Goal: Task Accomplishment & Management: Manage account settings

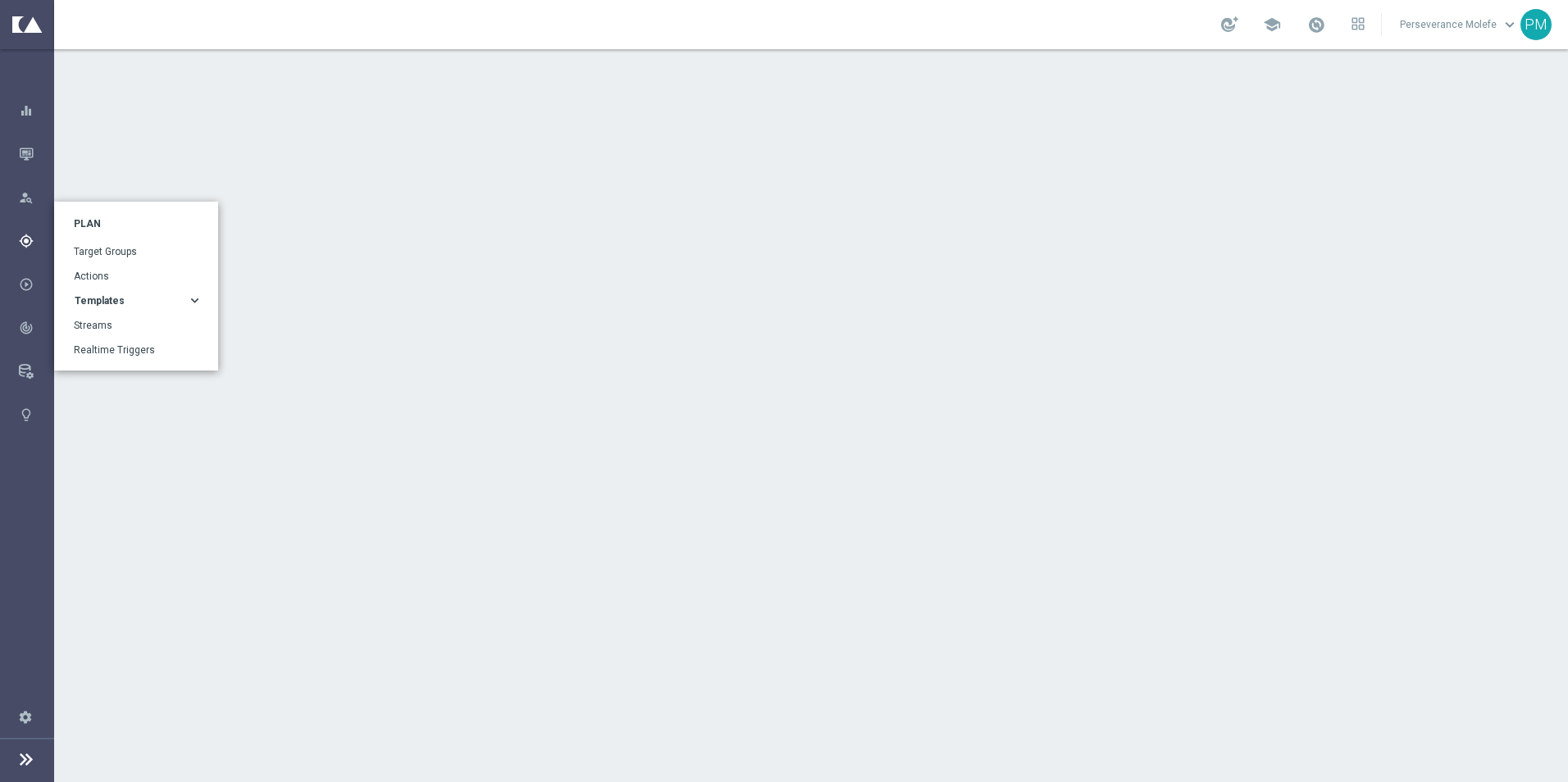
click at [29, 240] on icon "gps_fixed" at bounding box center [25, 240] width 15 height 15
click at [177, 296] on div "Templates" at bounding box center [131, 300] width 112 height 10
click at [126, 326] on link "Optimail" at bounding box center [139, 325] width 114 height 13
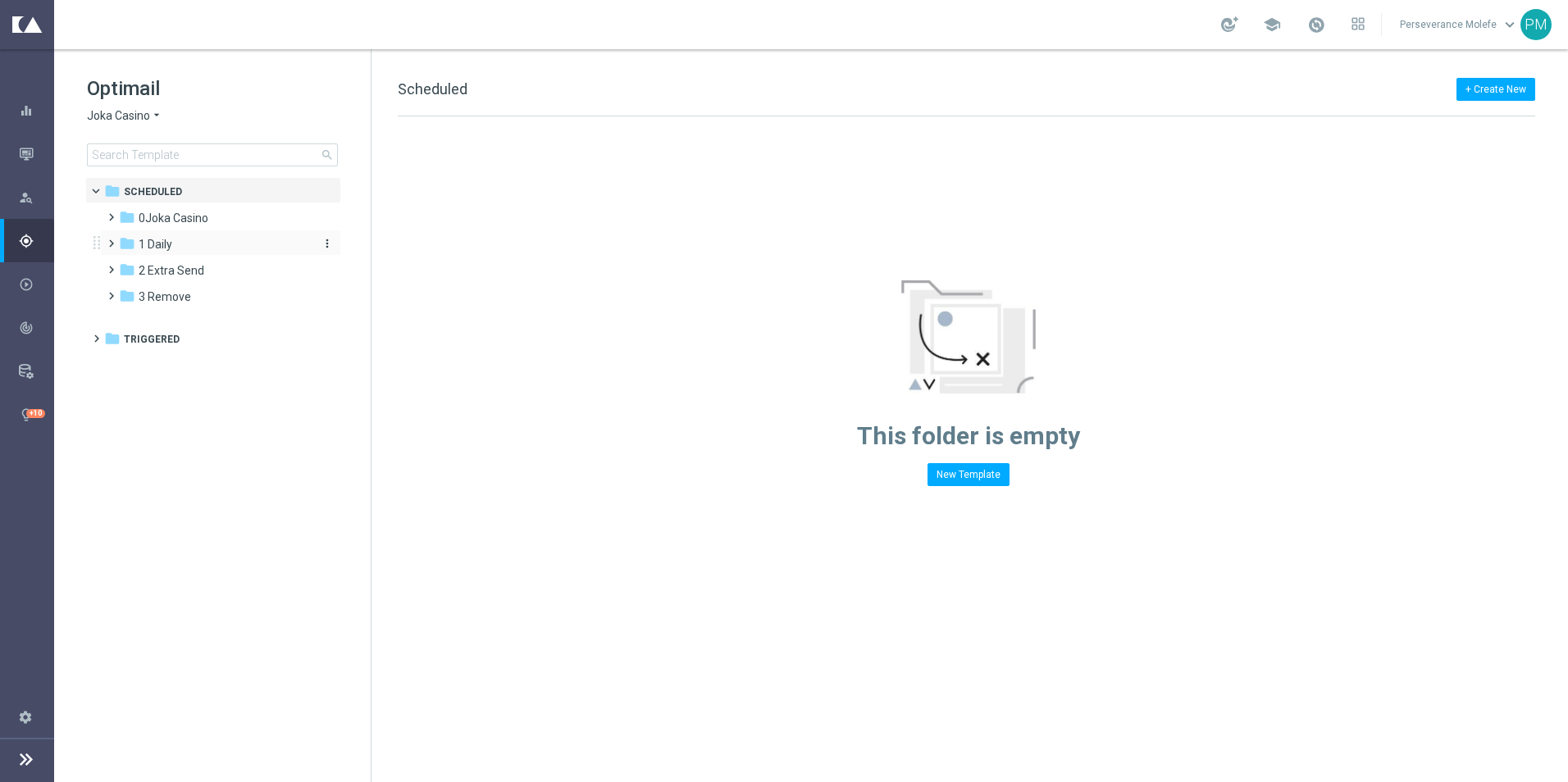
click at [171, 252] on div "folder 1 Daily" at bounding box center [212, 244] width 189 height 18
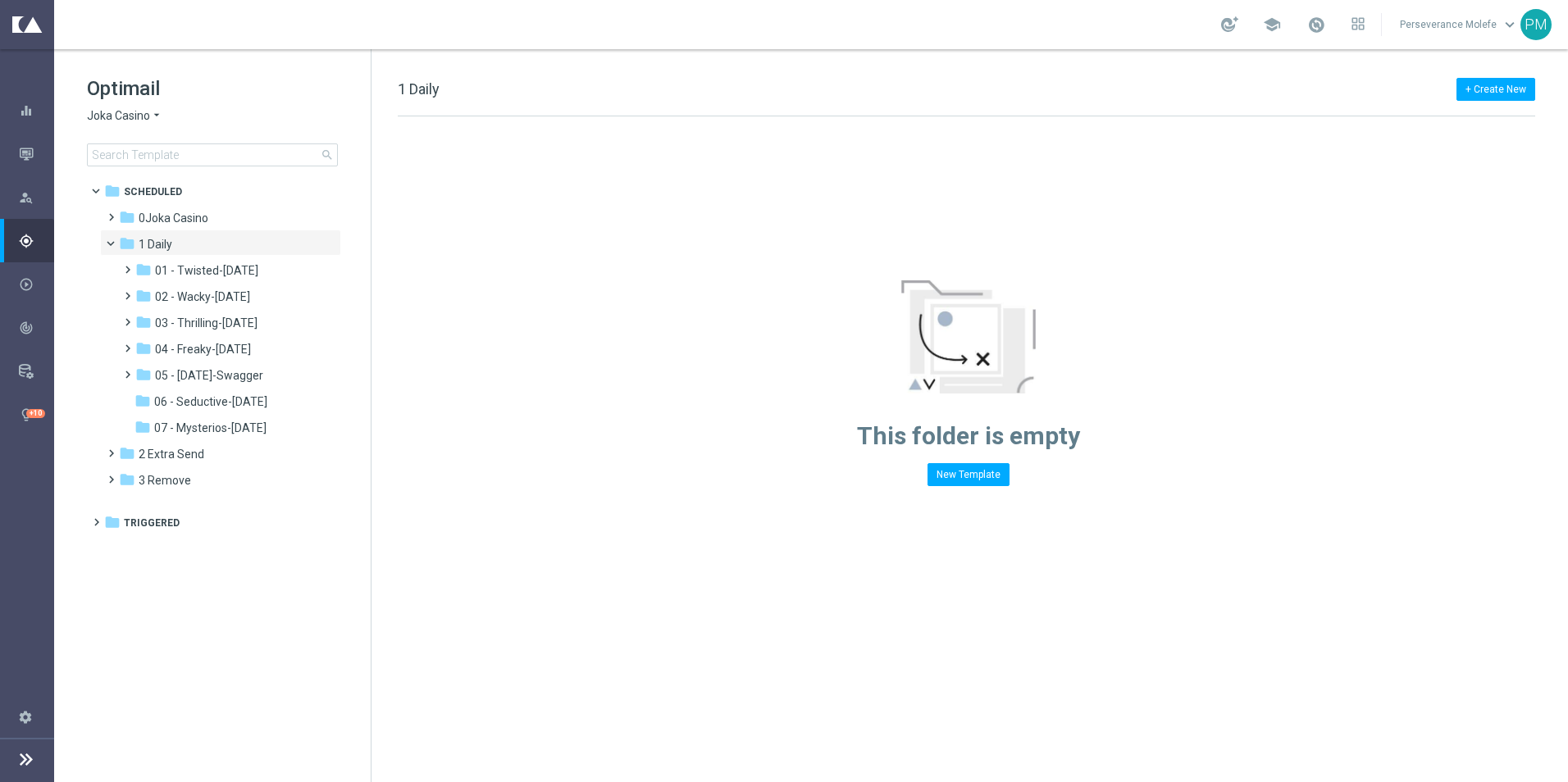
click at [130, 118] on span "Joka Casino" at bounding box center [119, 116] width 63 height 16
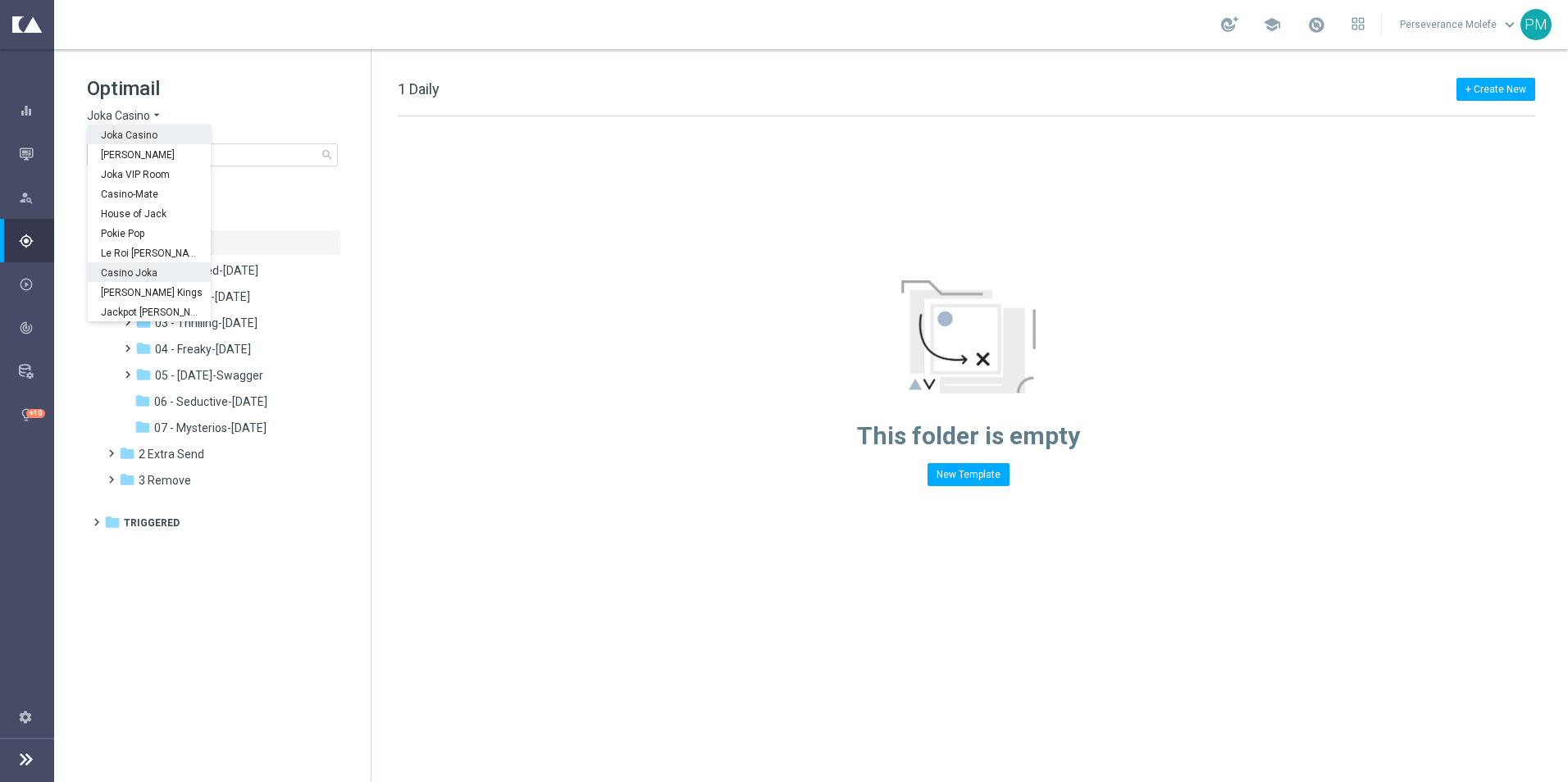
click at [0, 0] on span "Casino Joka" at bounding box center [0, 0] width 0 height 0
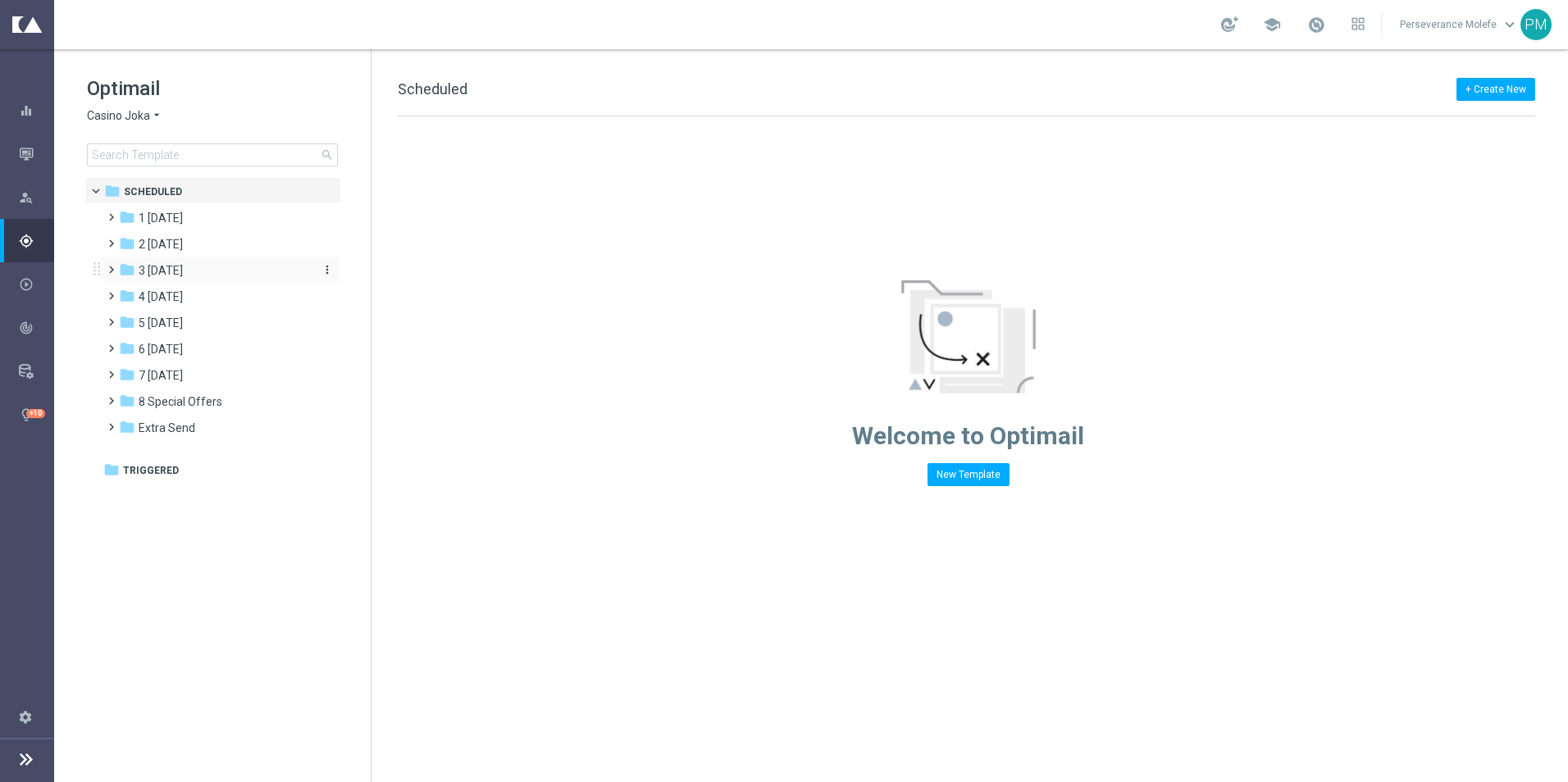
click at [183, 267] on span "3 [DATE]" at bounding box center [161, 270] width 44 height 15
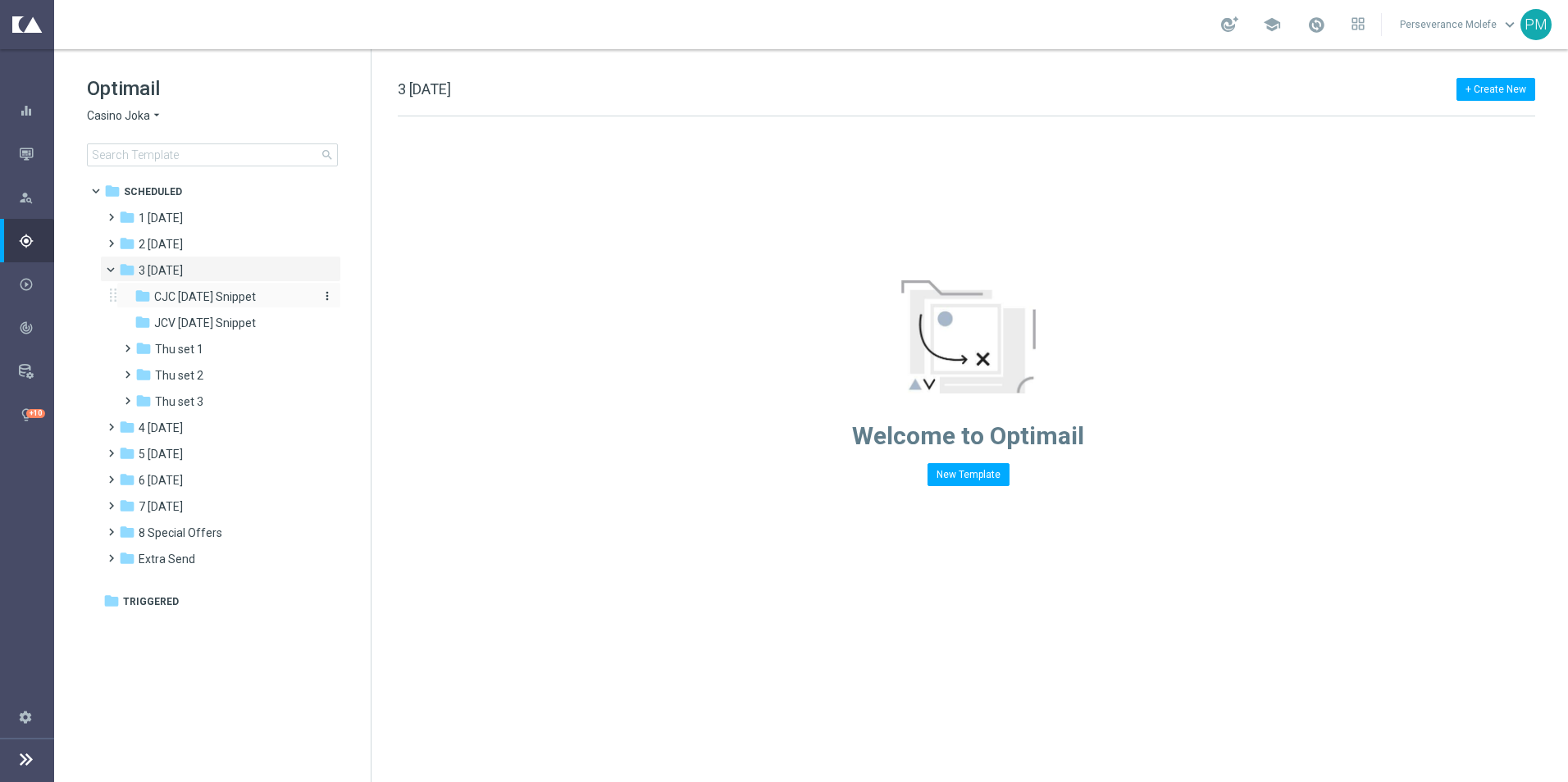
click at [214, 301] on span "CJC [DATE] Snippet" at bounding box center [205, 297] width 102 height 15
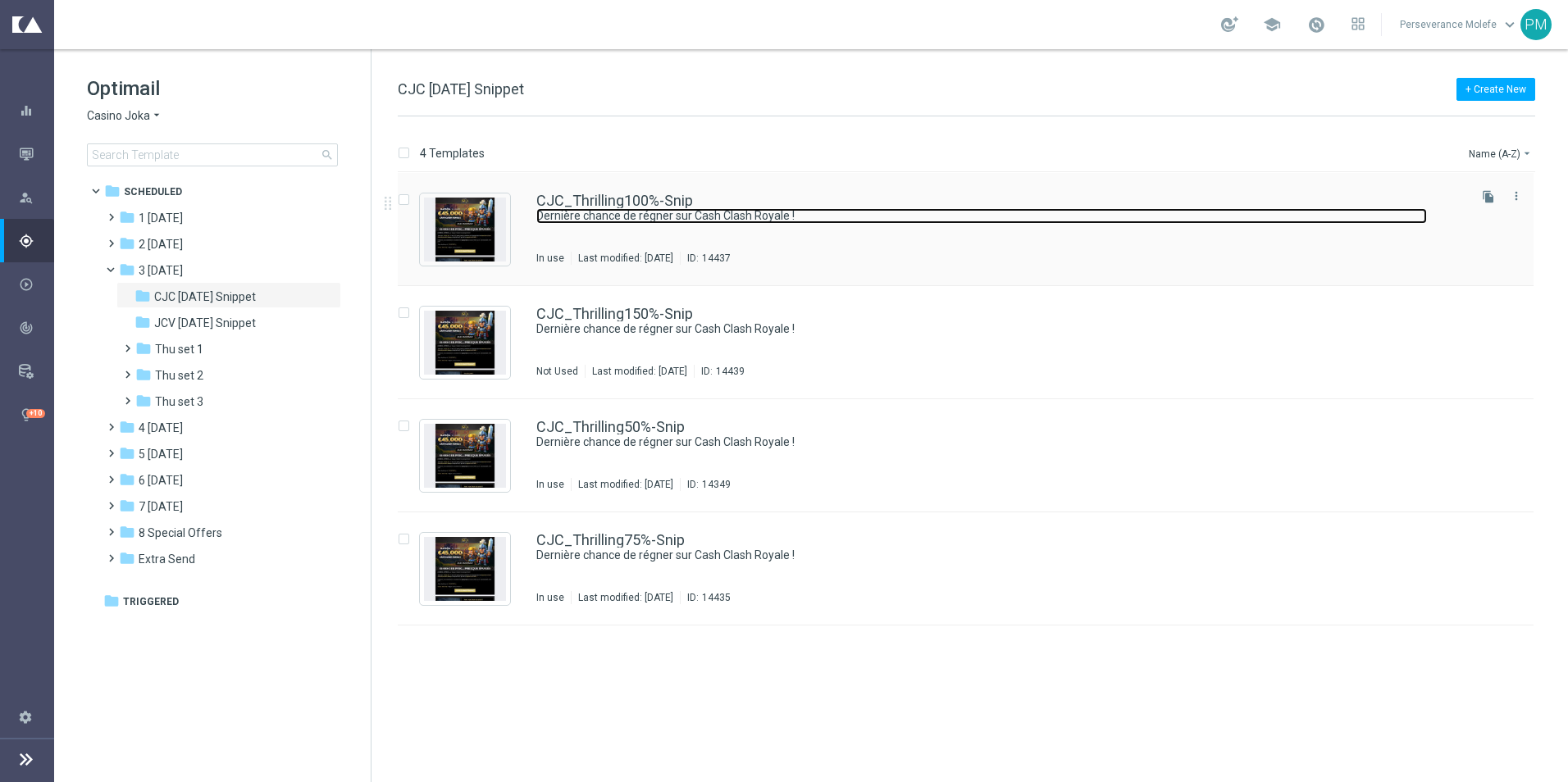
click at [602, 210] on link "Dernière chance de régner sur Cash Clash Royale !" at bounding box center [982, 216] width 890 height 16
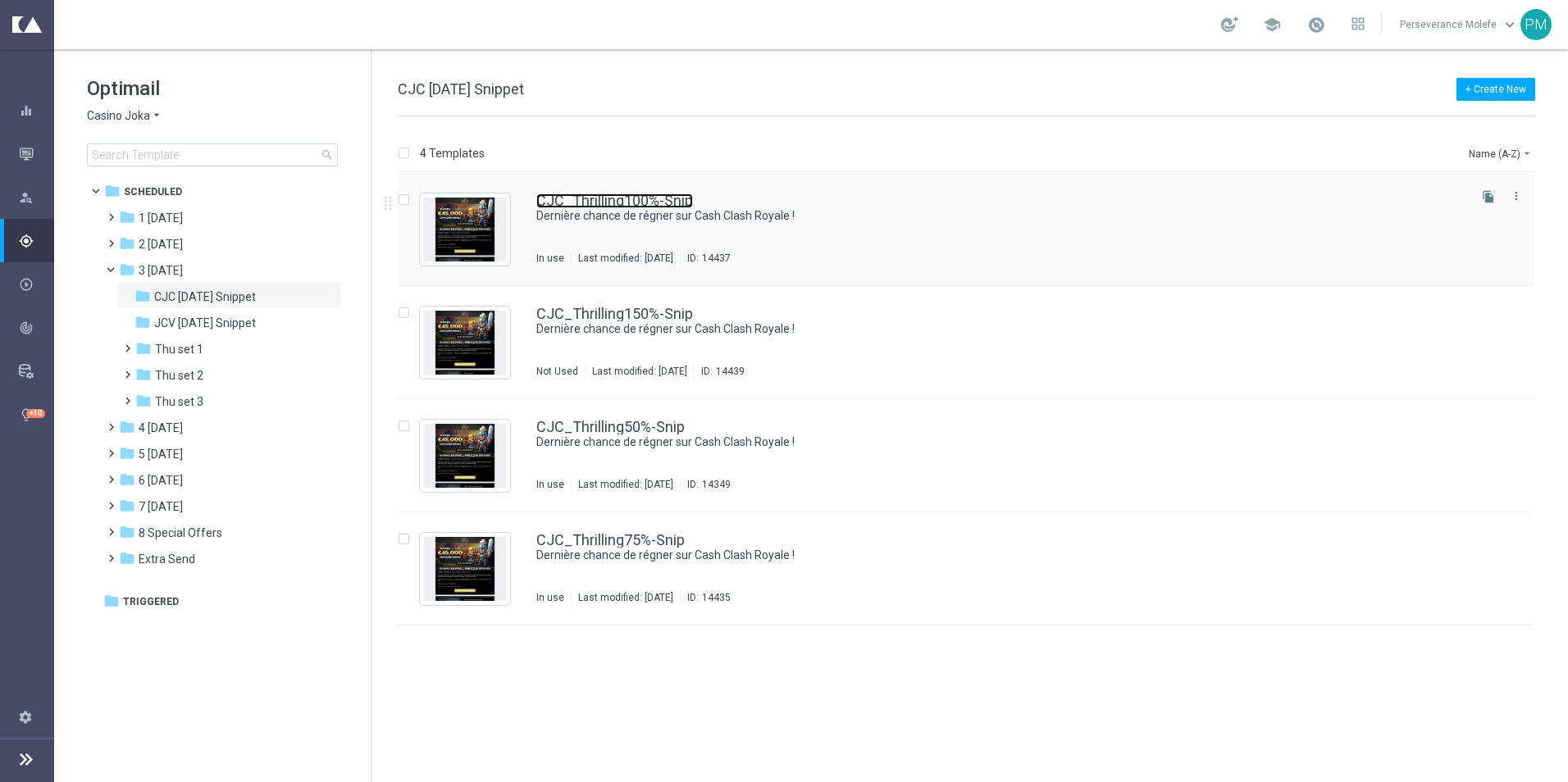
click at [556, 203] on link "CJC_Thrilling100%-Snip" at bounding box center [615, 200] width 156 height 15
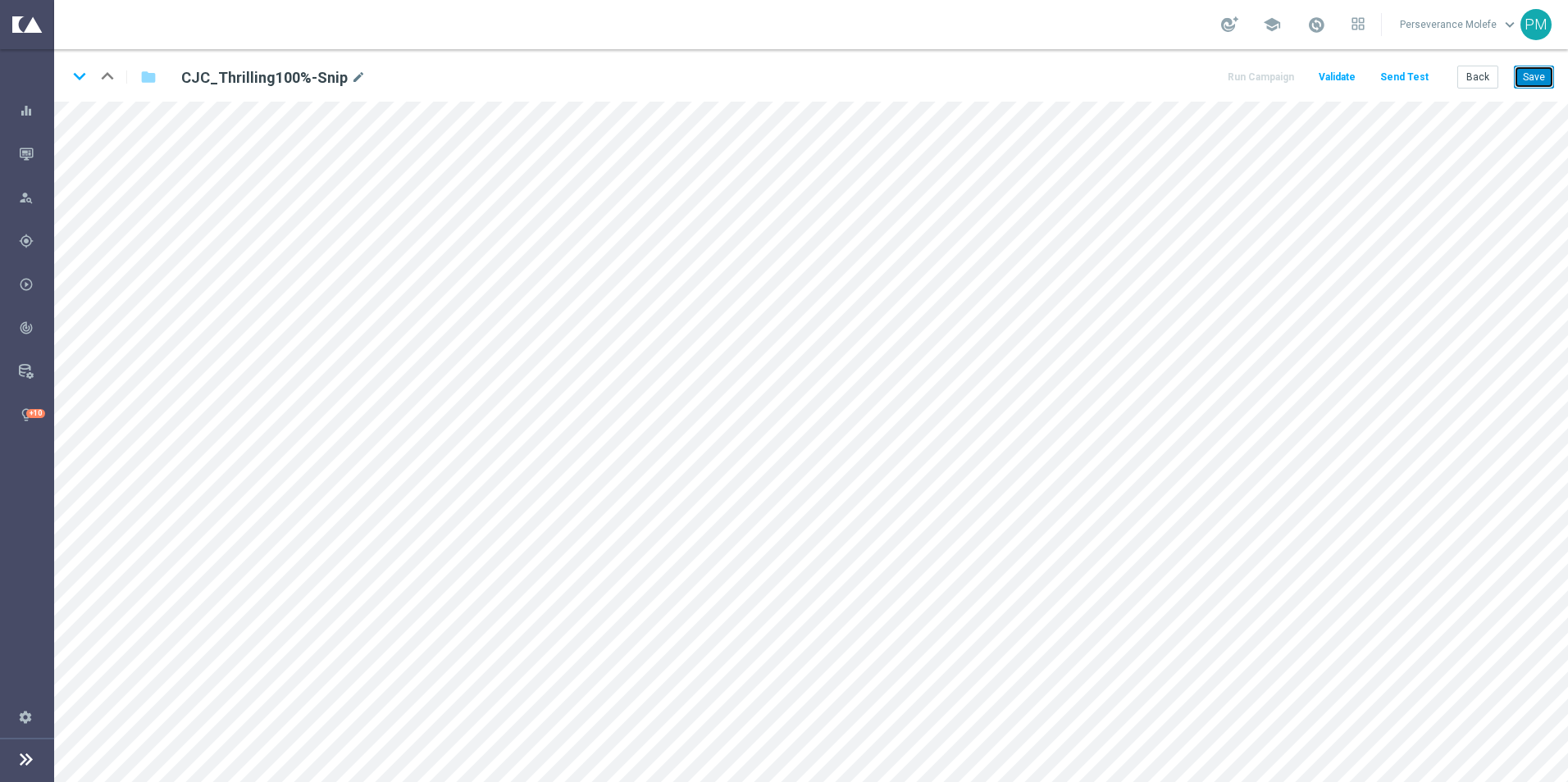
click at [1533, 89] on button "Save" at bounding box center [1534, 77] width 40 height 23
click at [1540, 79] on button "Save" at bounding box center [1534, 77] width 40 height 23
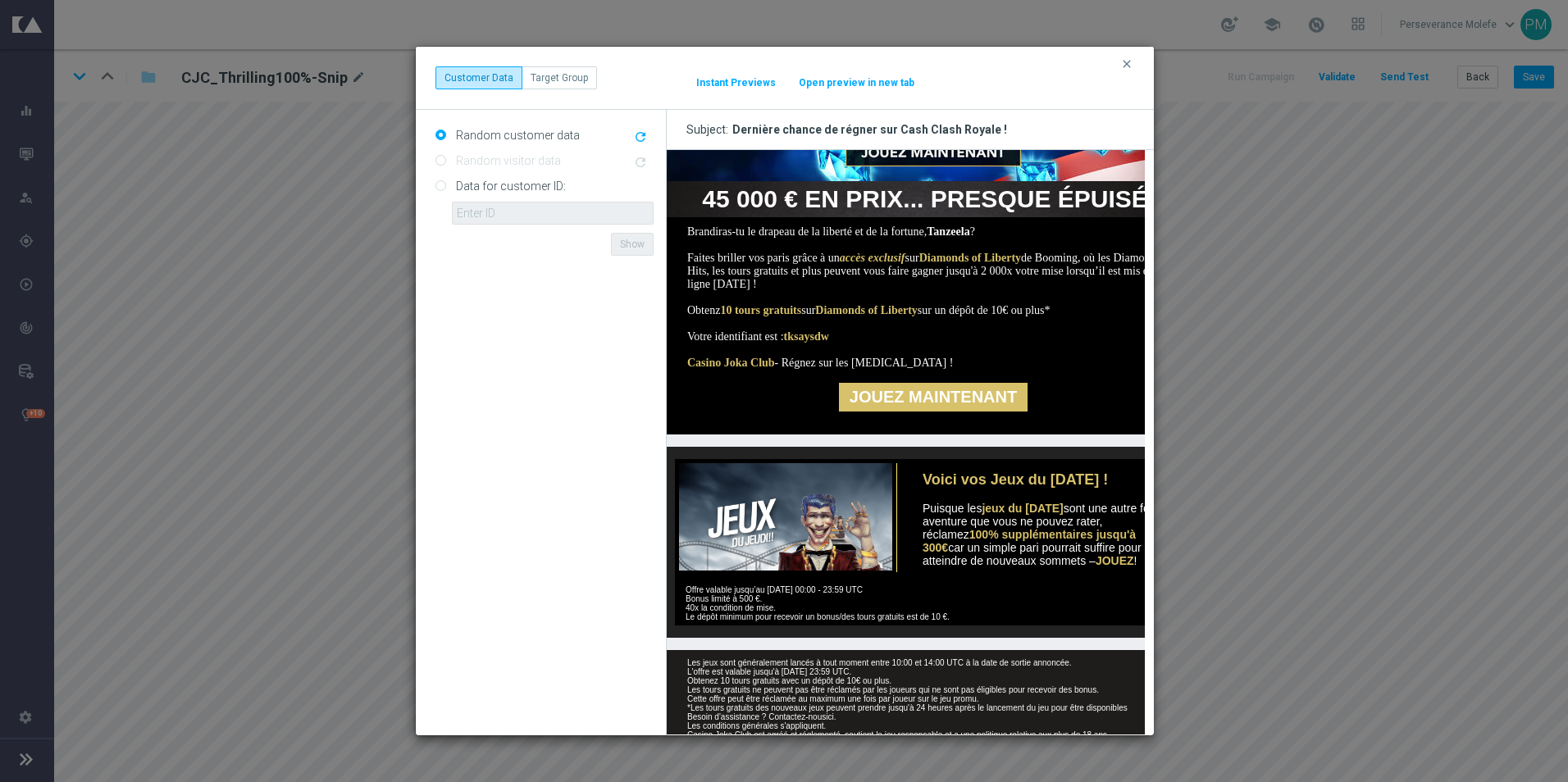
scroll to position [291, 0]
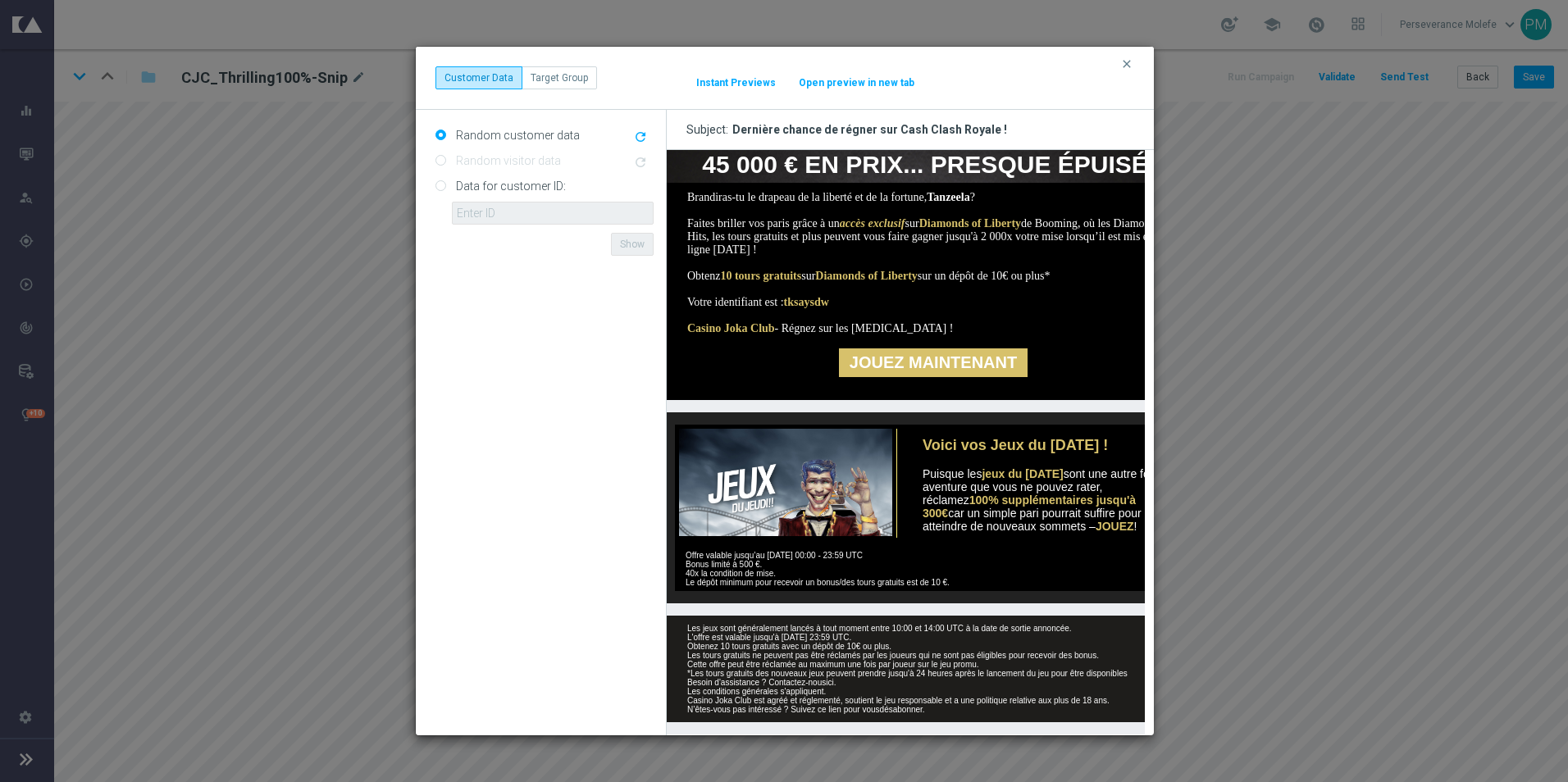
click at [837, 77] on button "Open preview in new tab" at bounding box center [857, 83] width 118 height 13
click at [1125, 61] on icon "clear" at bounding box center [1126, 63] width 13 height 13
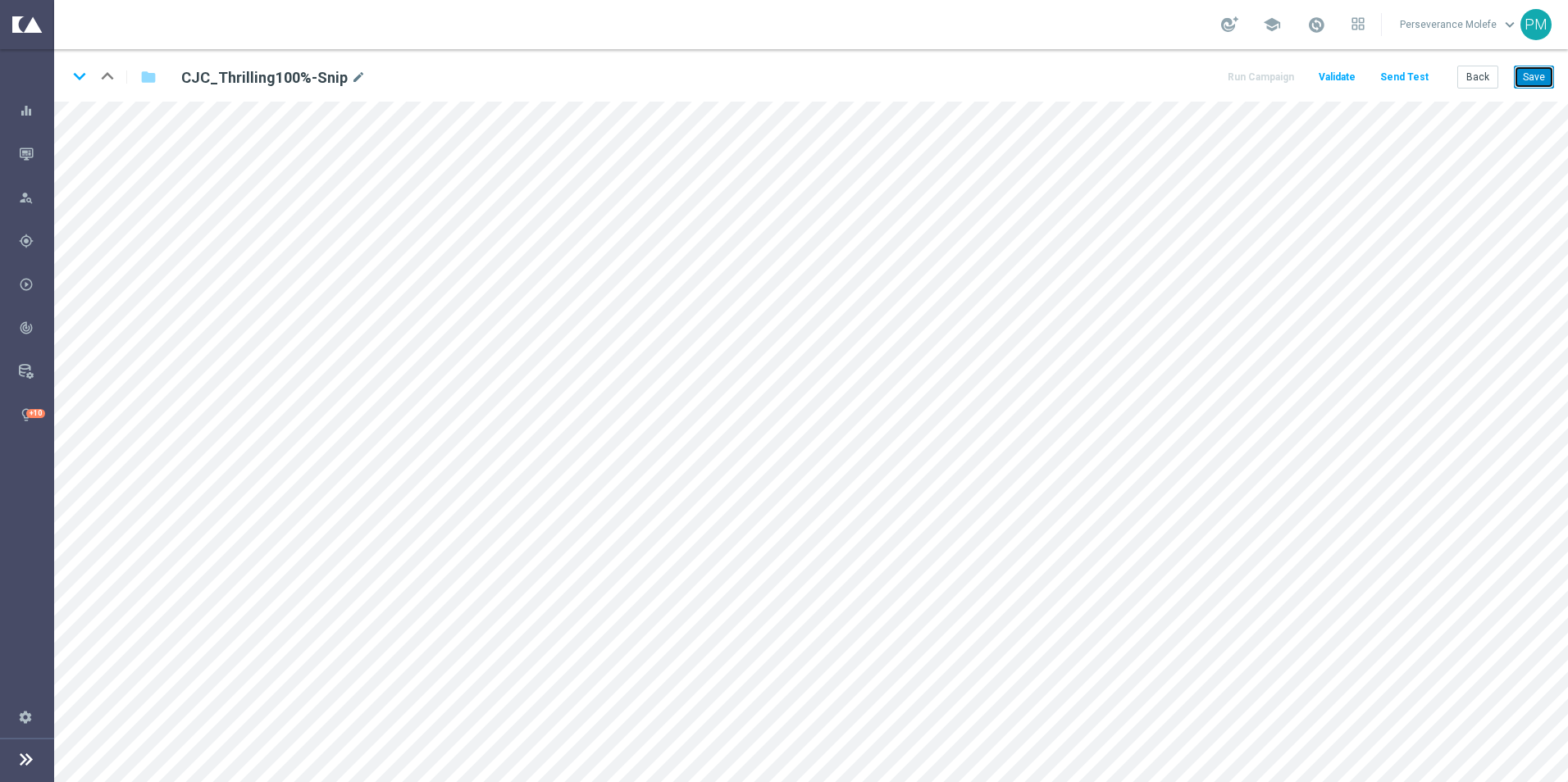
click at [1531, 86] on button "Save" at bounding box center [1534, 77] width 40 height 23
click at [1532, 84] on button "Save" at bounding box center [1534, 77] width 40 height 23
click at [76, 78] on icon "keyboard_arrow_down" at bounding box center [80, 76] width 25 height 25
click at [1541, 82] on button "Save" at bounding box center [1534, 77] width 40 height 23
click at [81, 72] on icon "keyboard_arrow_down" at bounding box center [80, 76] width 25 height 25
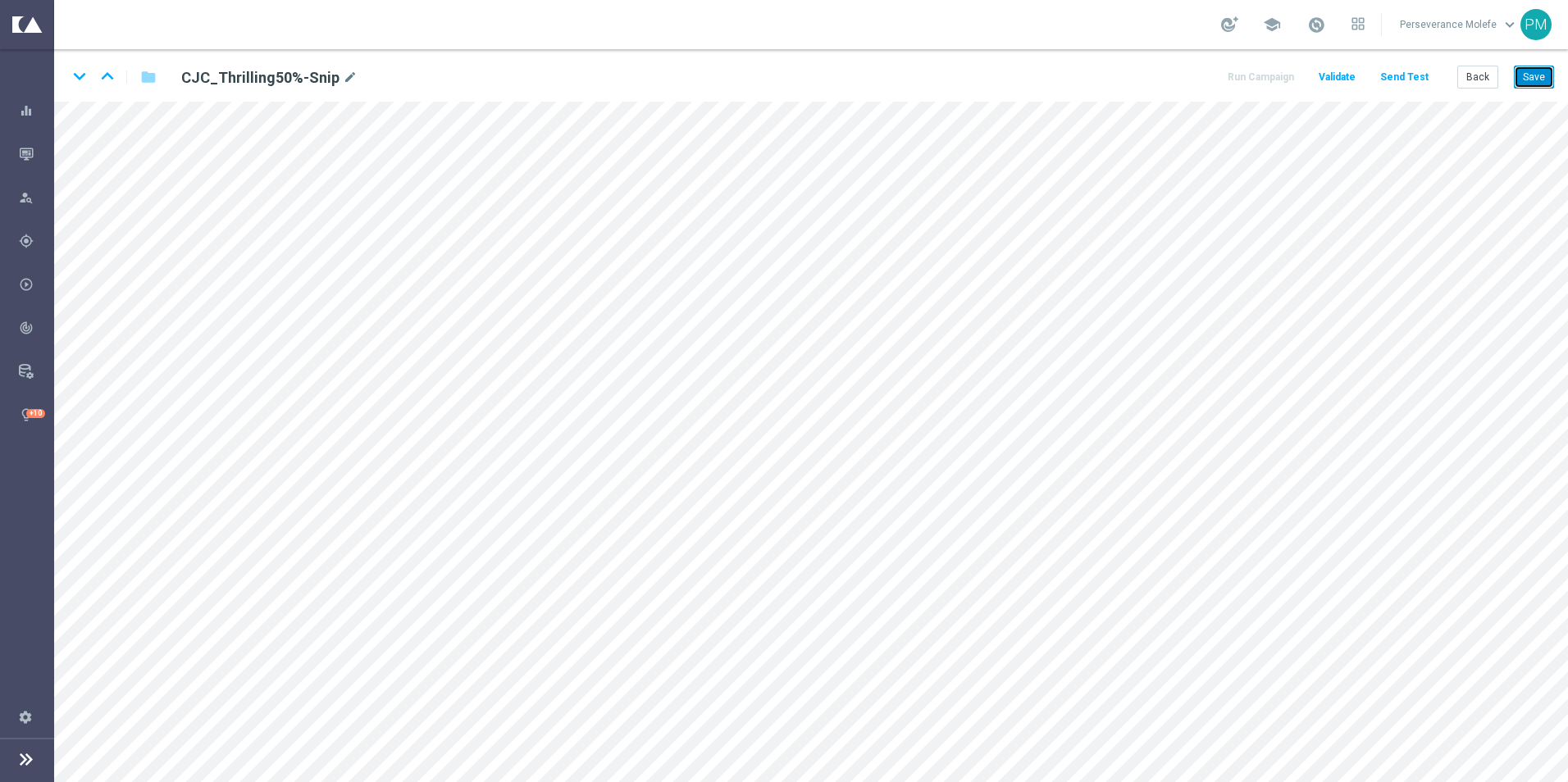
click at [1531, 84] on button "Save" at bounding box center [1534, 77] width 40 height 23
click at [84, 80] on icon "keyboard_arrow_down" at bounding box center [80, 76] width 25 height 25
click at [1528, 76] on button "Save" at bounding box center [1534, 77] width 40 height 23
click at [1487, 73] on button "Back" at bounding box center [1477, 77] width 41 height 23
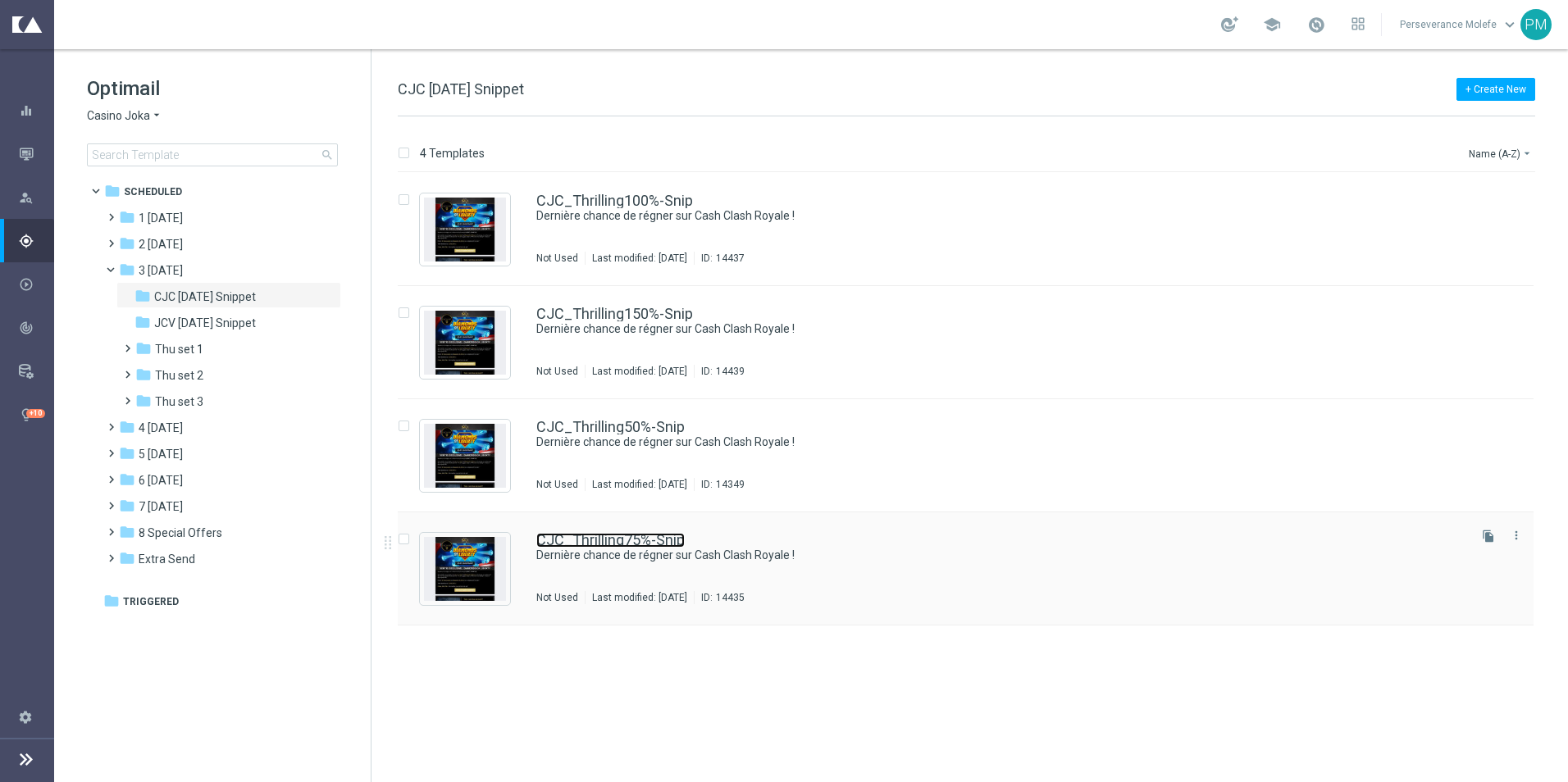
click at [630, 534] on link "CJC_Thrilling75%-Snip" at bounding box center [610, 540] width 148 height 15
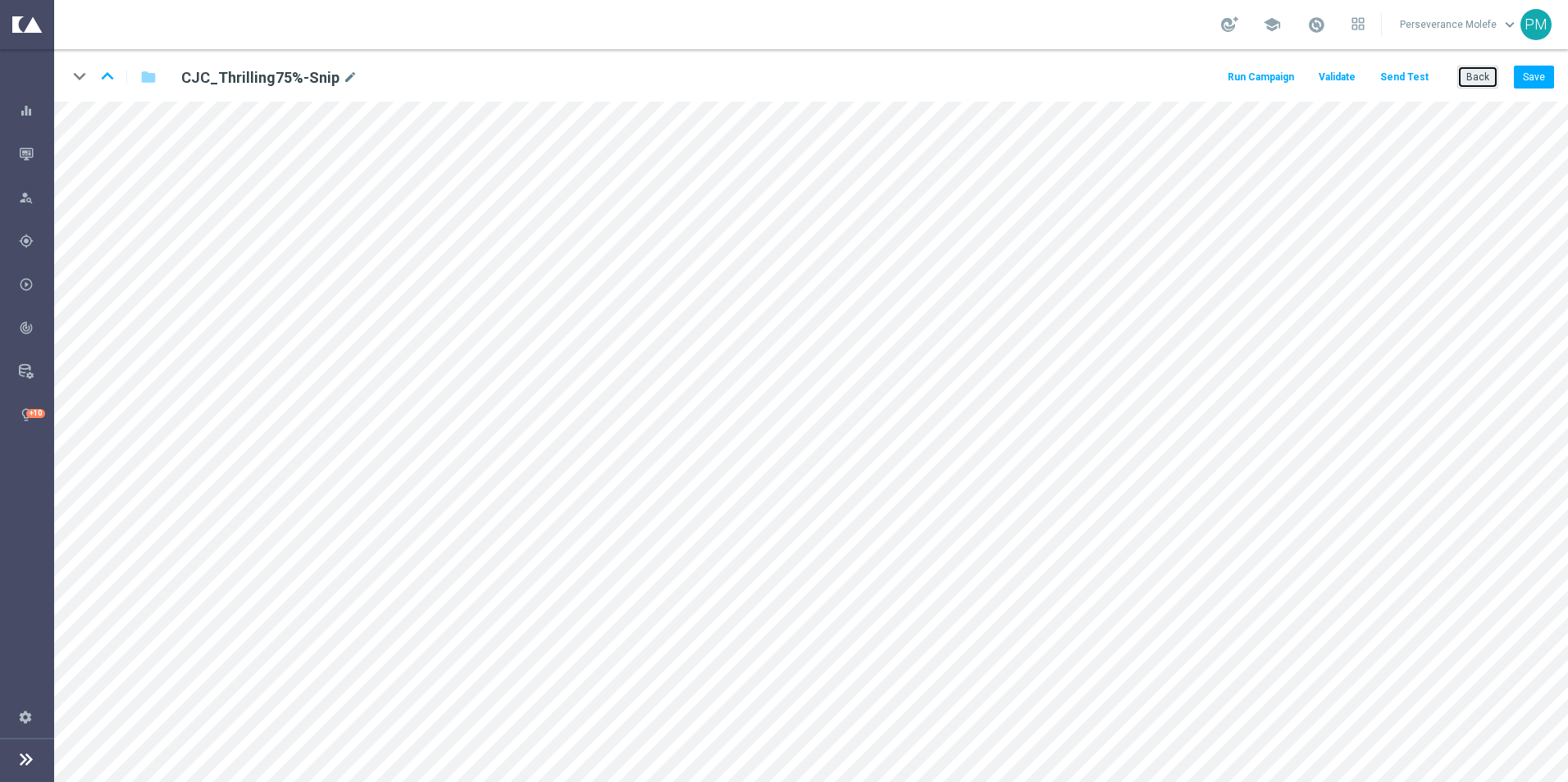
click at [1473, 76] on button "Back" at bounding box center [1477, 77] width 41 height 23
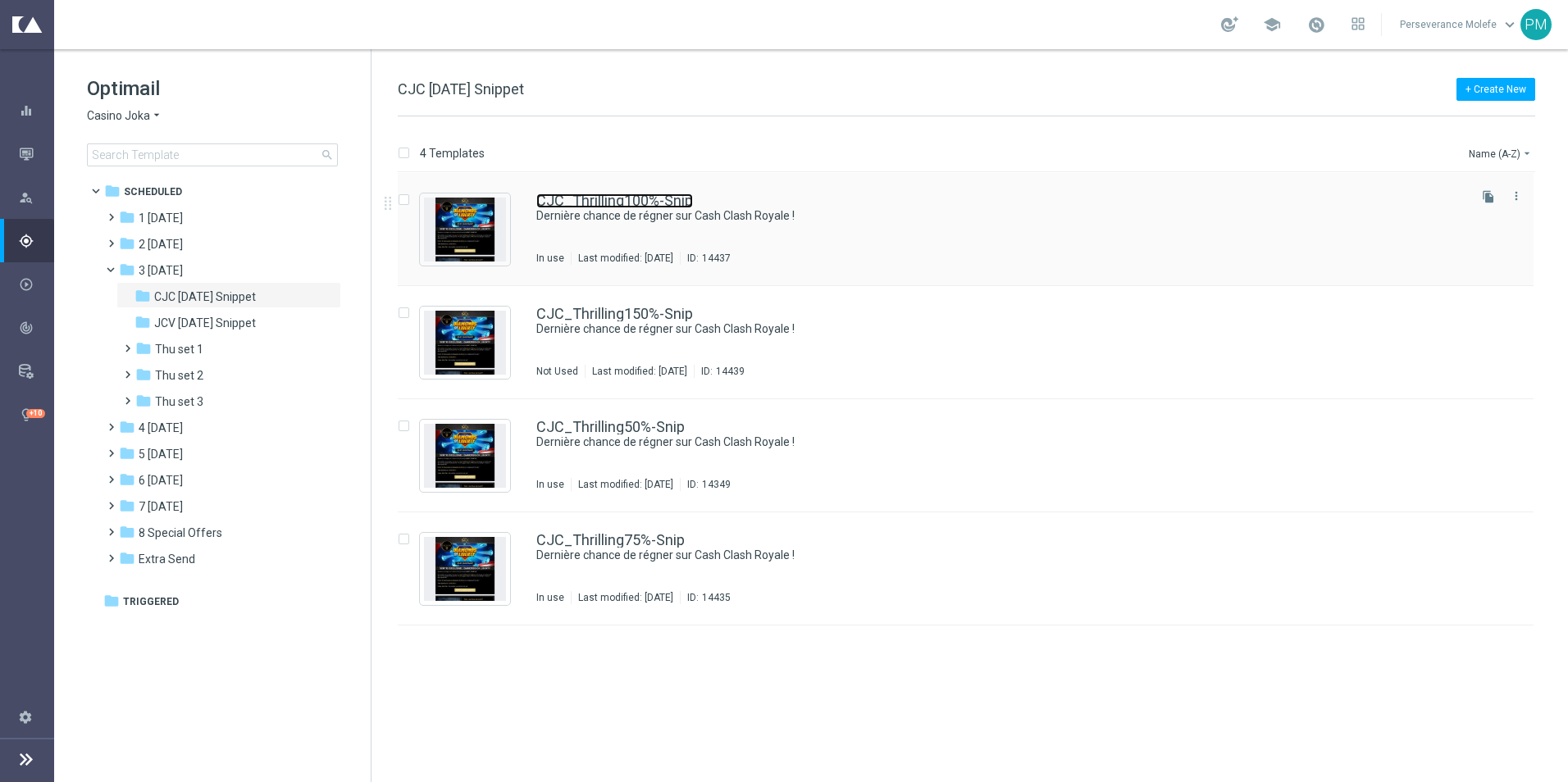
click at [602, 202] on link "CJC_Thrilling100%-Snip" at bounding box center [615, 200] width 156 height 15
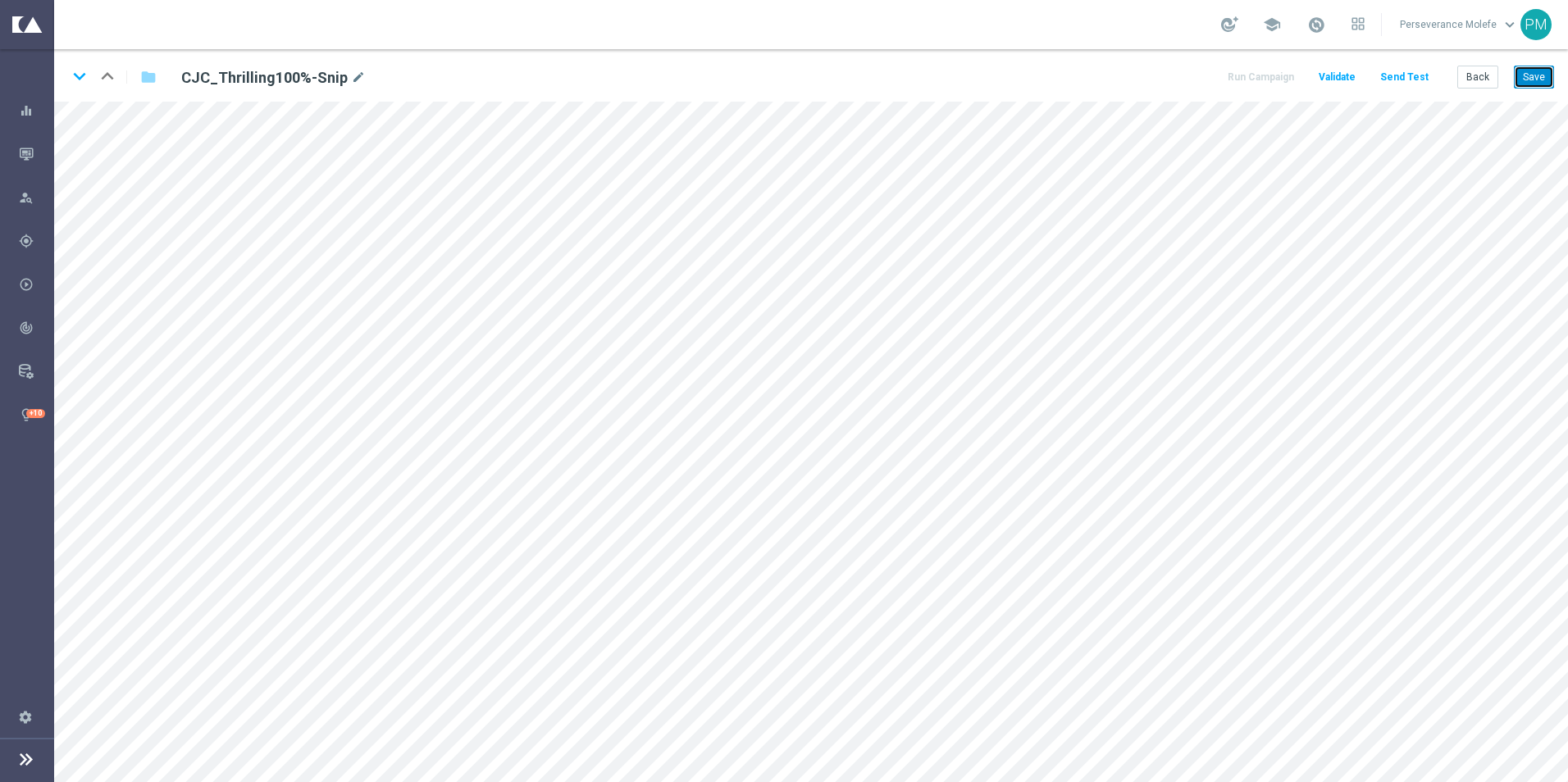
click at [1528, 89] on button "Save" at bounding box center [1534, 77] width 40 height 23
click at [1524, 78] on button "Save" at bounding box center [1534, 77] width 40 height 23
click at [1527, 76] on button "Save" at bounding box center [1534, 77] width 40 height 23
click at [80, 81] on icon "keyboard_arrow_down" at bounding box center [80, 76] width 25 height 25
click at [103, 78] on icon "keyboard_arrow_up" at bounding box center [107, 76] width 25 height 25
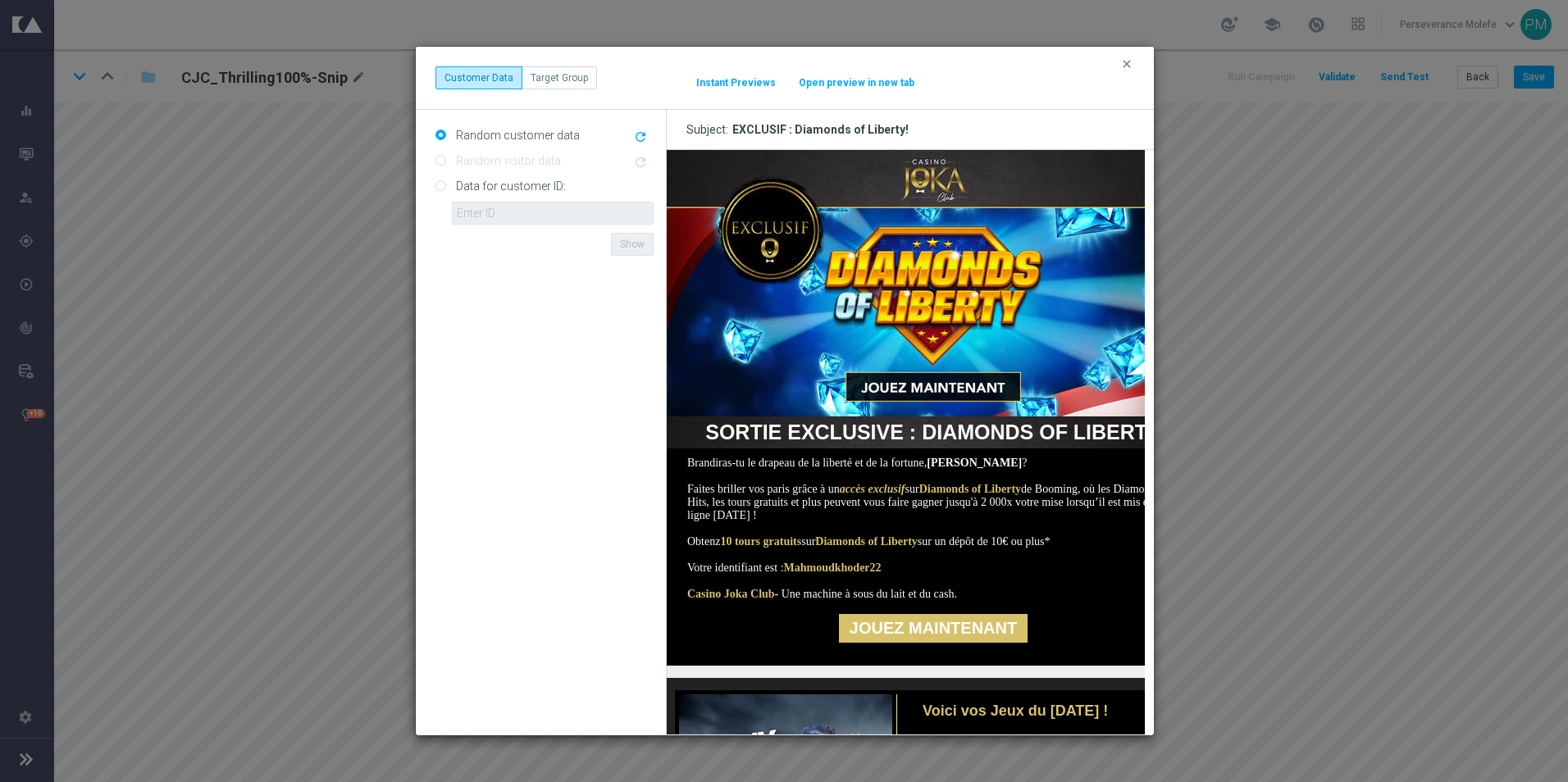
click at [862, 83] on button "Open preview in new tab" at bounding box center [857, 83] width 118 height 13
click at [1125, 68] on icon "clear" at bounding box center [1126, 63] width 13 height 13
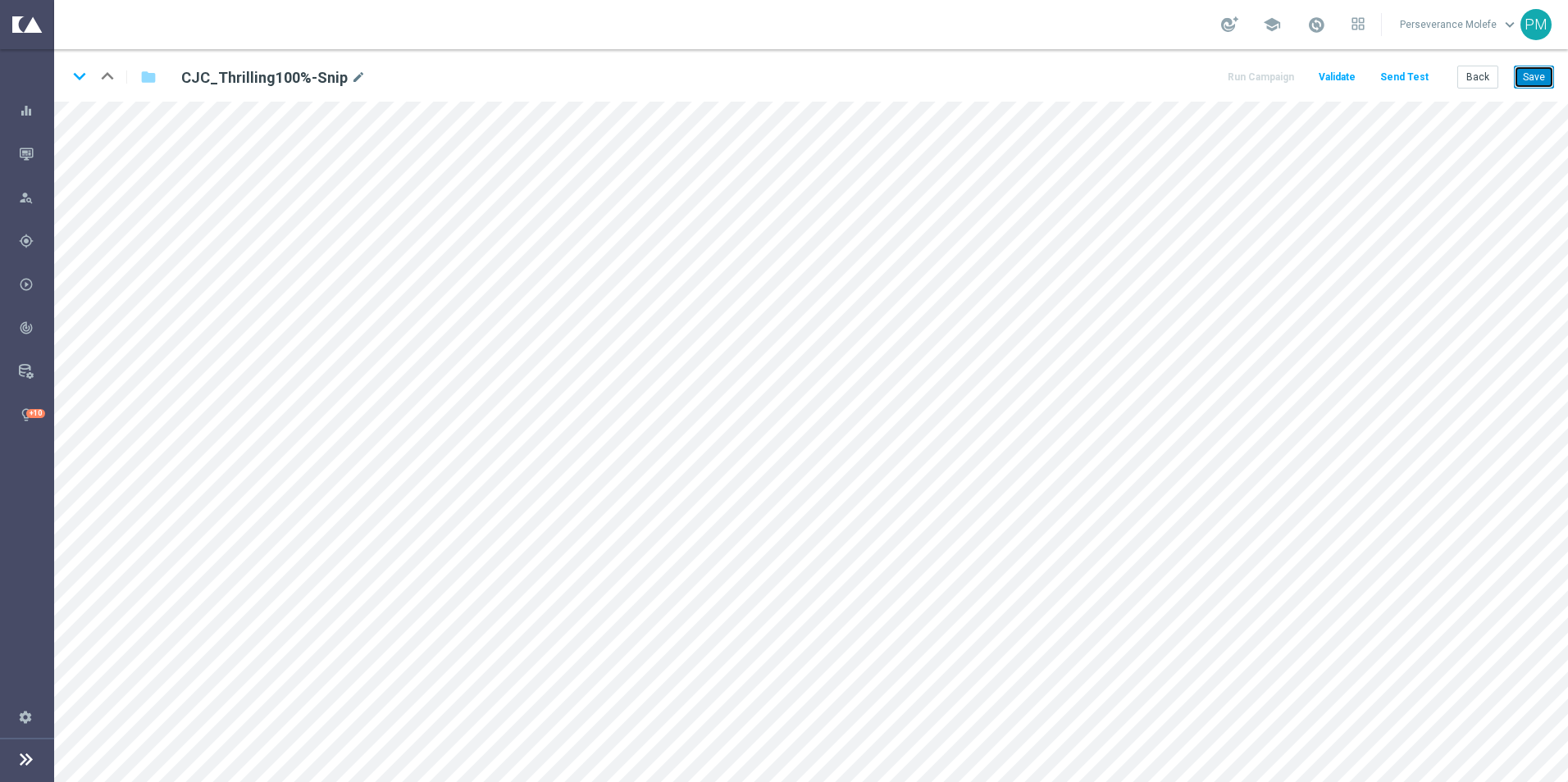
click at [1535, 75] on button "Save" at bounding box center [1534, 77] width 40 height 23
click at [80, 82] on icon "keyboard_arrow_down" at bounding box center [80, 76] width 25 height 25
click at [106, 71] on icon "keyboard_arrow_up" at bounding box center [107, 76] width 25 height 25
click at [81, 78] on icon "keyboard_arrow_down" at bounding box center [80, 76] width 25 height 25
click at [1529, 83] on button "Save" at bounding box center [1534, 77] width 40 height 23
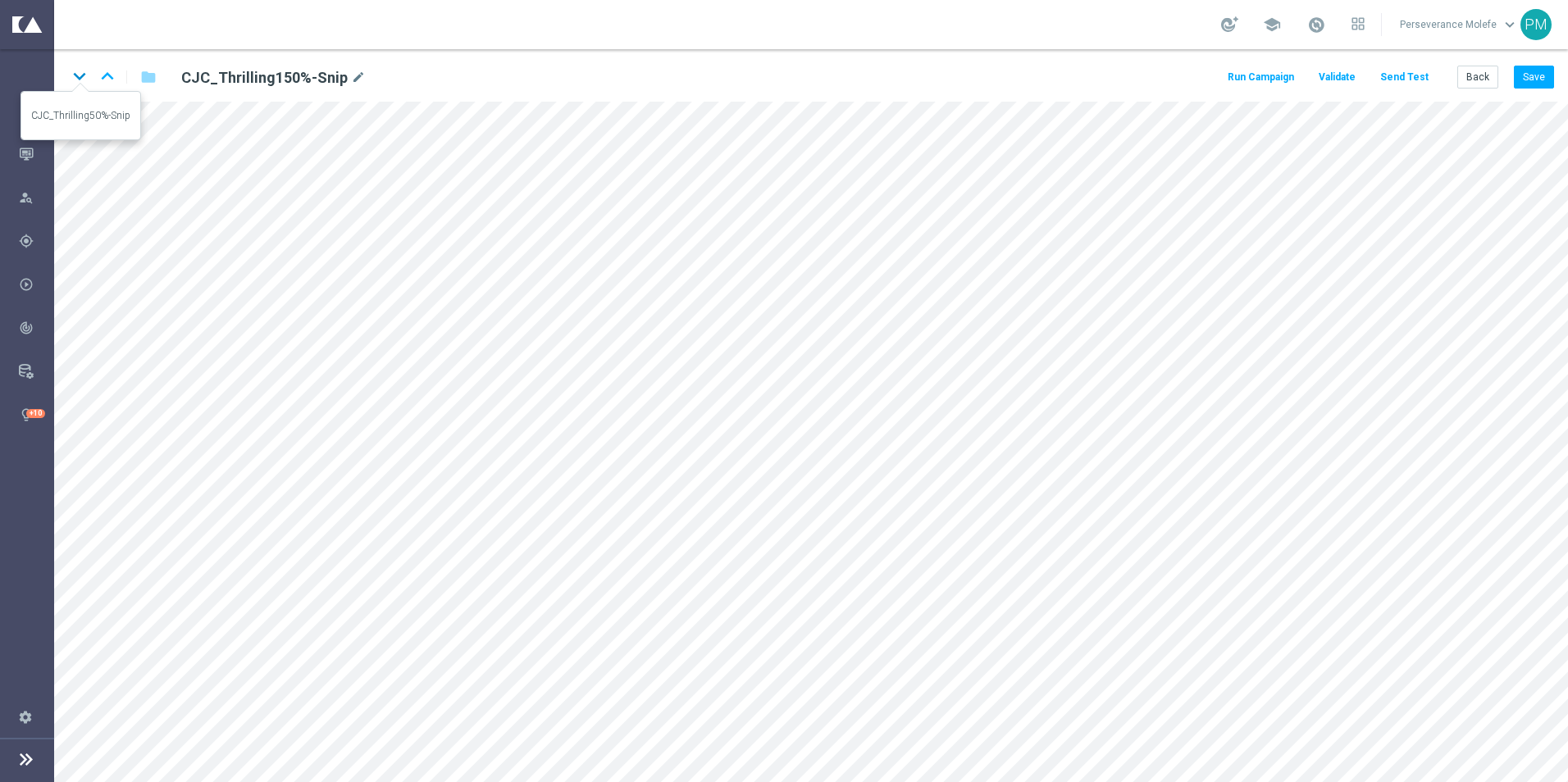
click at [74, 84] on icon "keyboard_arrow_down" at bounding box center [80, 76] width 25 height 25
click at [1540, 87] on button "Save" at bounding box center [1534, 77] width 40 height 23
click at [1478, 79] on button "Back" at bounding box center [1477, 77] width 41 height 23
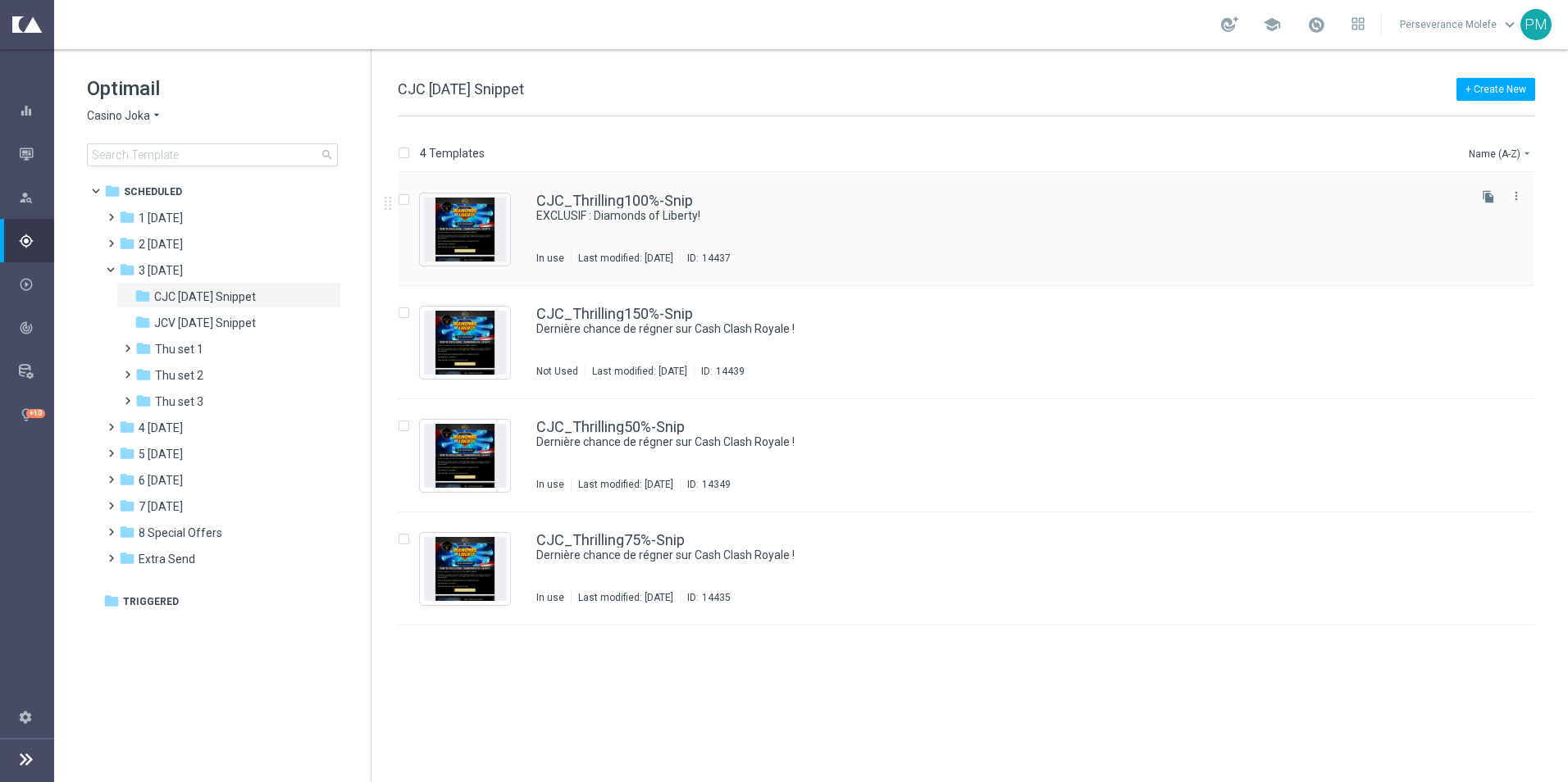
click at [514, 213] on div "CJC_Thrilling100%-Snip EXCLUSIF : Diamonds of Liberty! In use Last modified: We…" at bounding box center [965, 229] width 1135 height 113
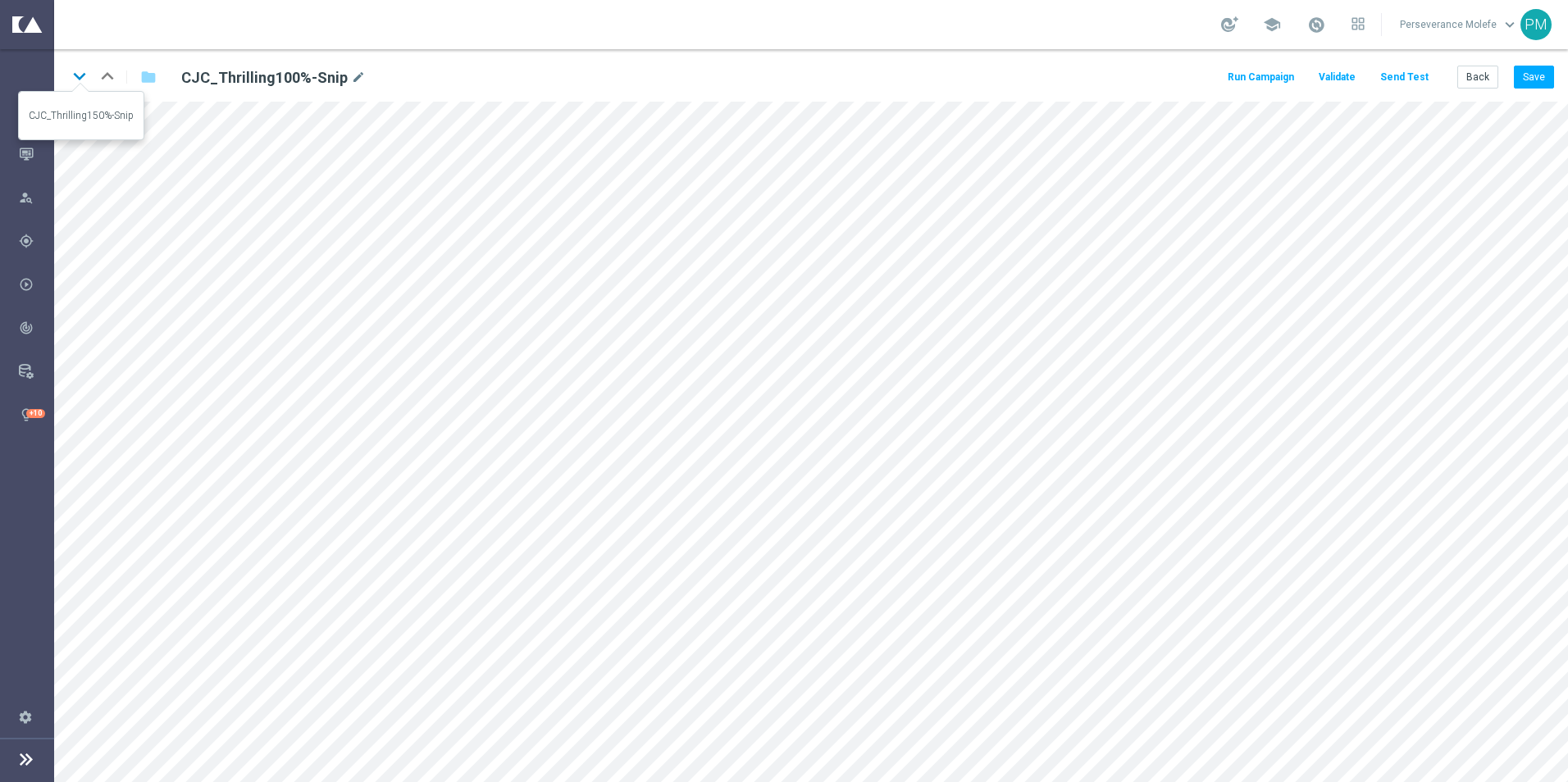
click at [83, 79] on icon "keyboard_arrow_down" at bounding box center [80, 76] width 25 height 25
click at [81, 77] on icon "keyboard_arrow_down" at bounding box center [80, 76] width 25 height 25
click at [76, 78] on icon "keyboard_arrow_down" at bounding box center [80, 76] width 25 height 25
click at [1544, 84] on button "Save" at bounding box center [1534, 77] width 40 height 23
click at [1531, 73] on button "Save" at bounding box center [1534, 77] width 40 height 23
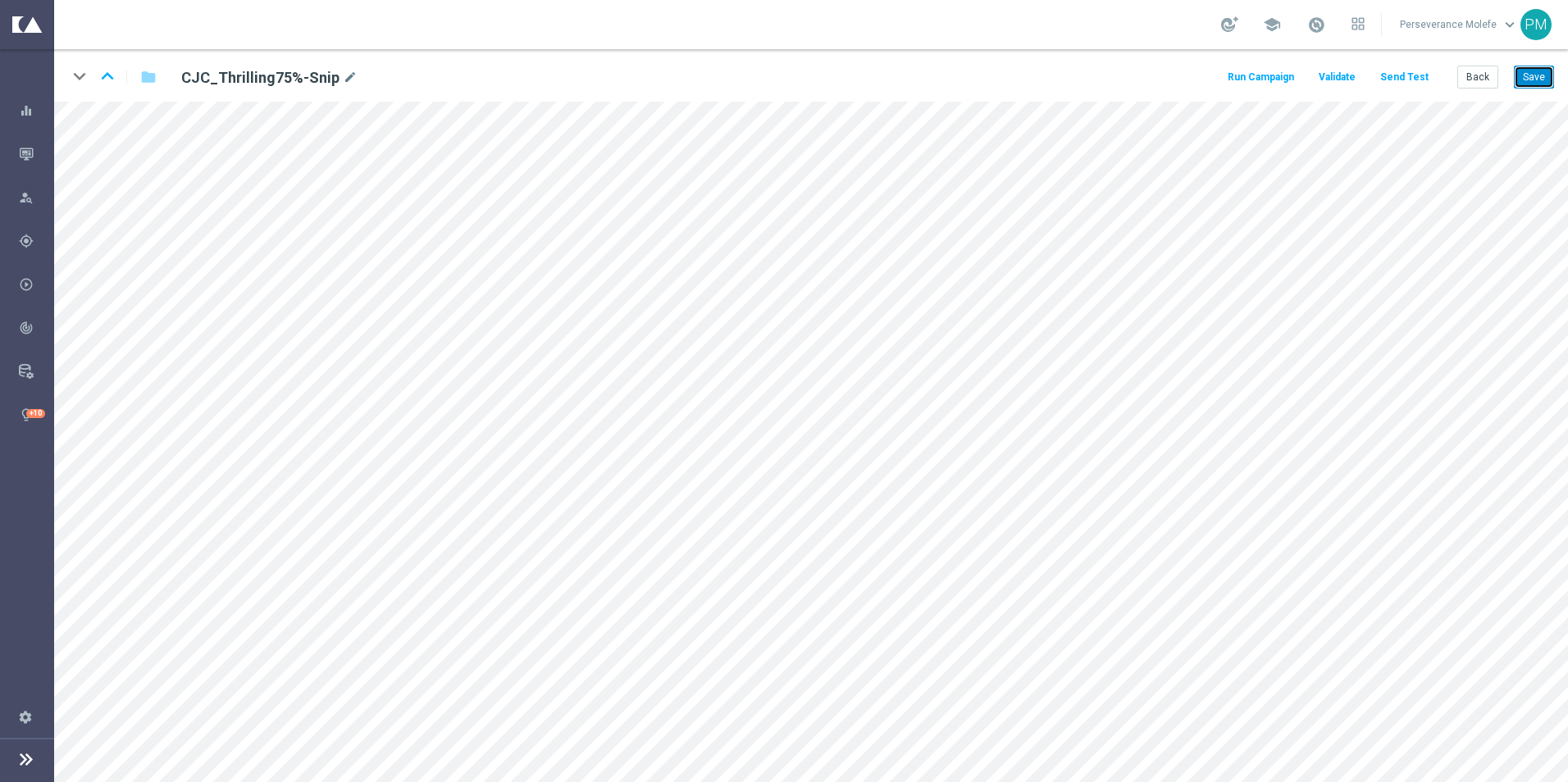
click at [1540, 73] on button "Save" at bounding box center [1534, 77] width 40 height 23
click at [1469, 83] on button "Back" at bounding box center [1477, 77] width 41 height 23
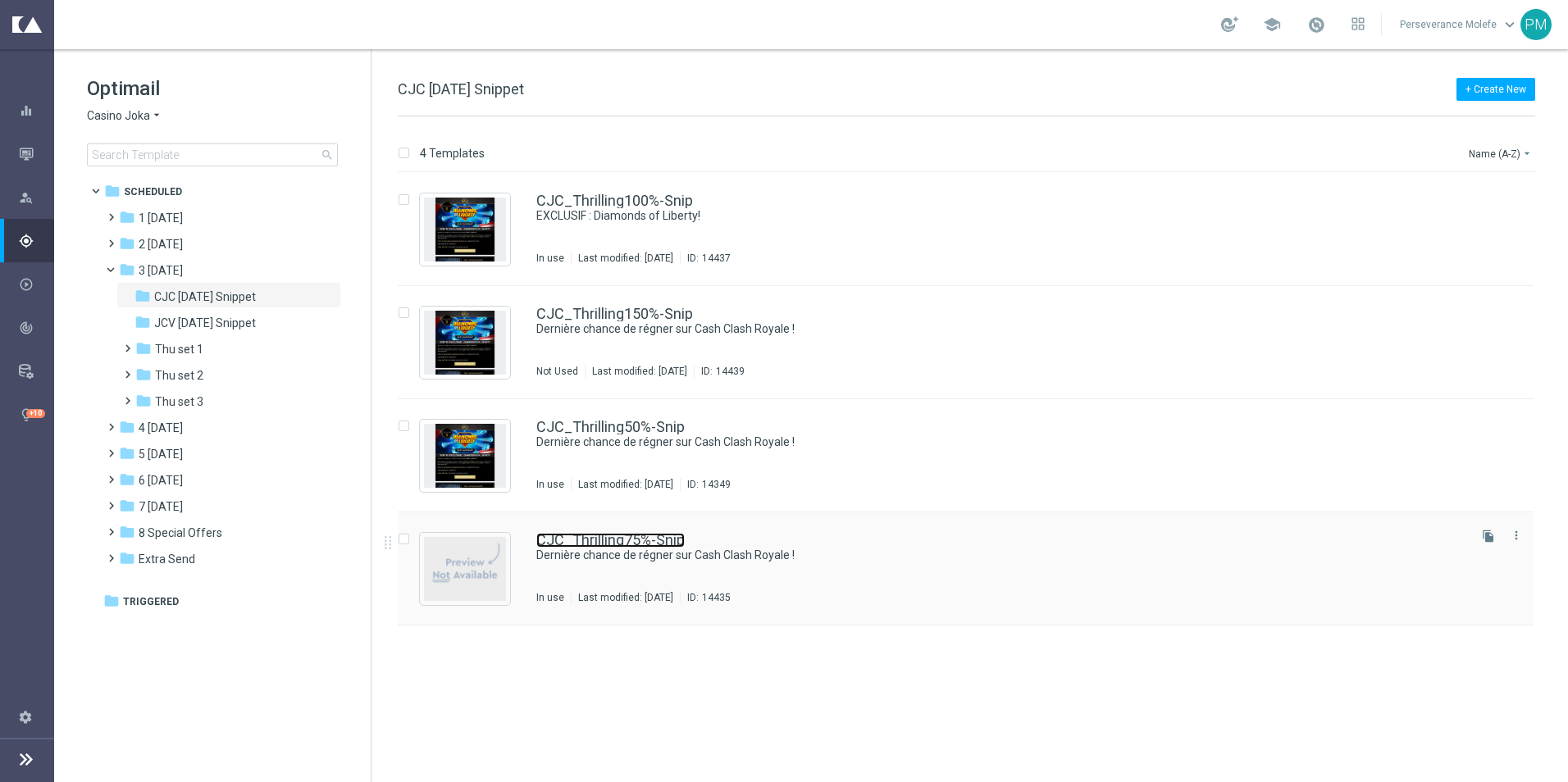
click at [598, 546] on link "CJC_Thrilling75%-Snip" at bounding box center [610, 540] width 148 height 15
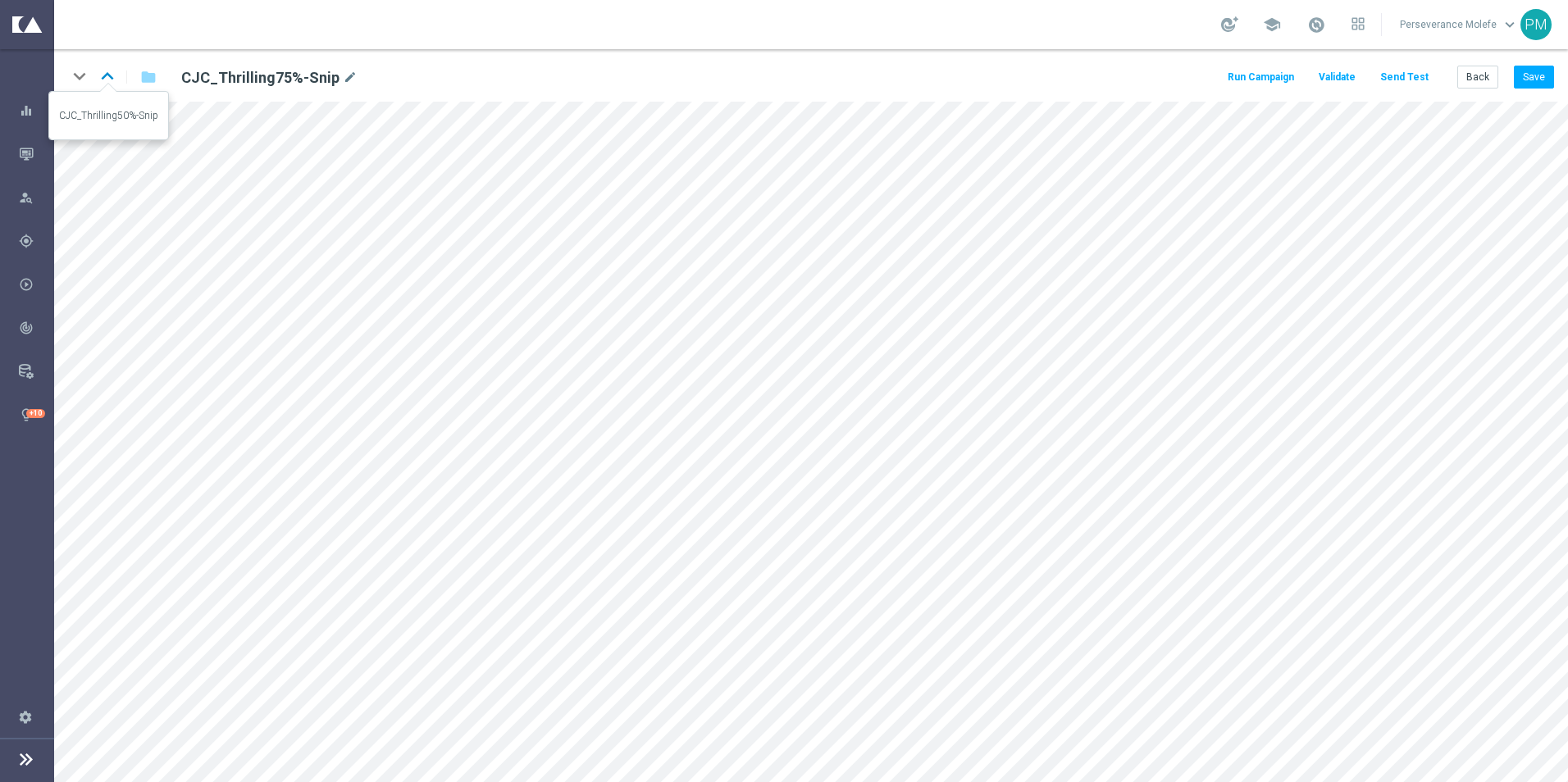
click at [105, 70] on icon "keyboard_arrow_up" at bounding box center [107, 76] width 25 height 25
click at [82, 80] on icon "keyboard_arrow_down" at bounding box center [80, 76] width 25 height 25
click at [1469, 82] on button "Back" at bounding box center [1477, 77] width 41 height 23
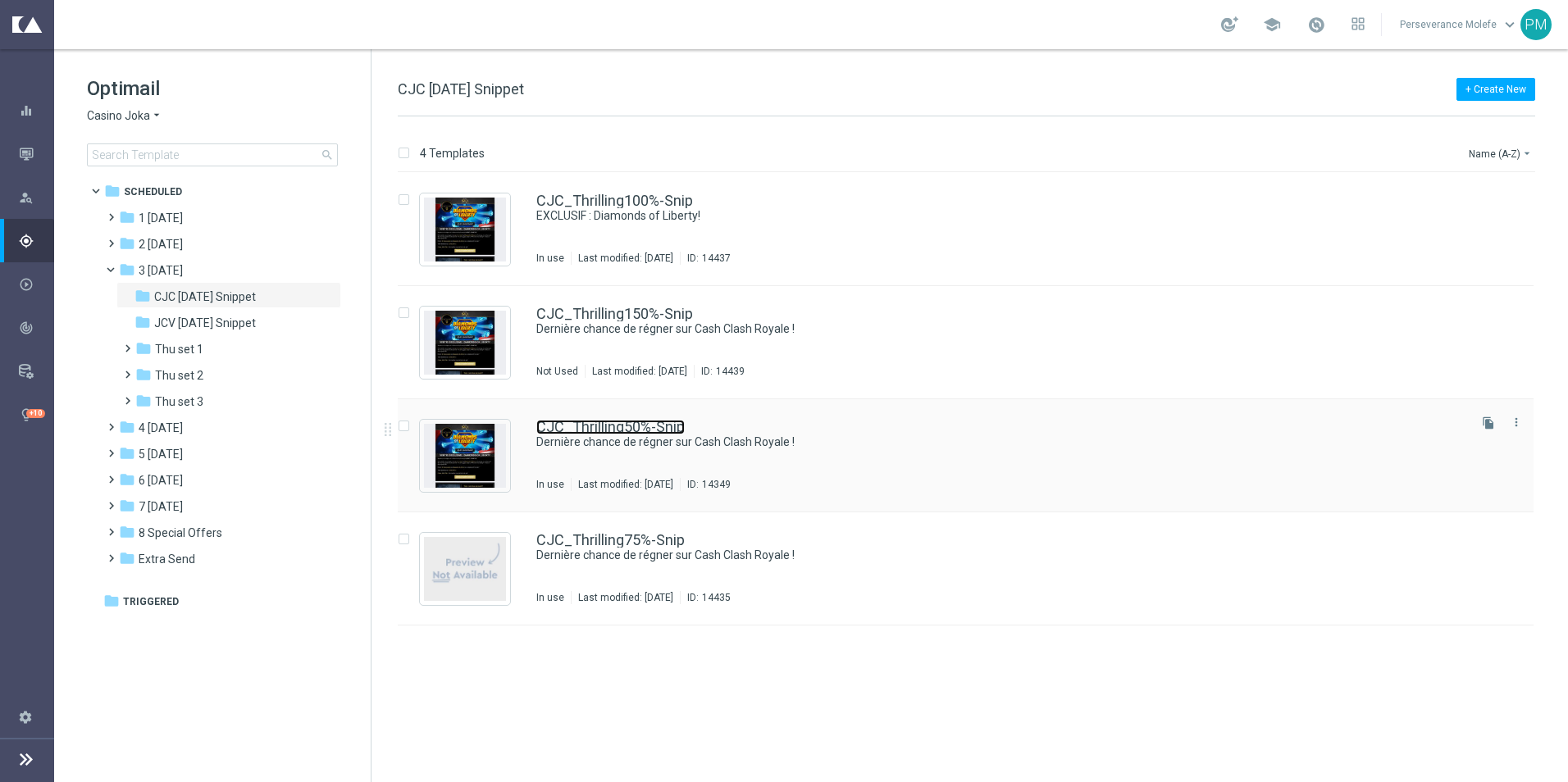
click at [626, 428] on link "CJC_Thrilling50%-Snip" at bounding box center [610, 427] width 148 height 15
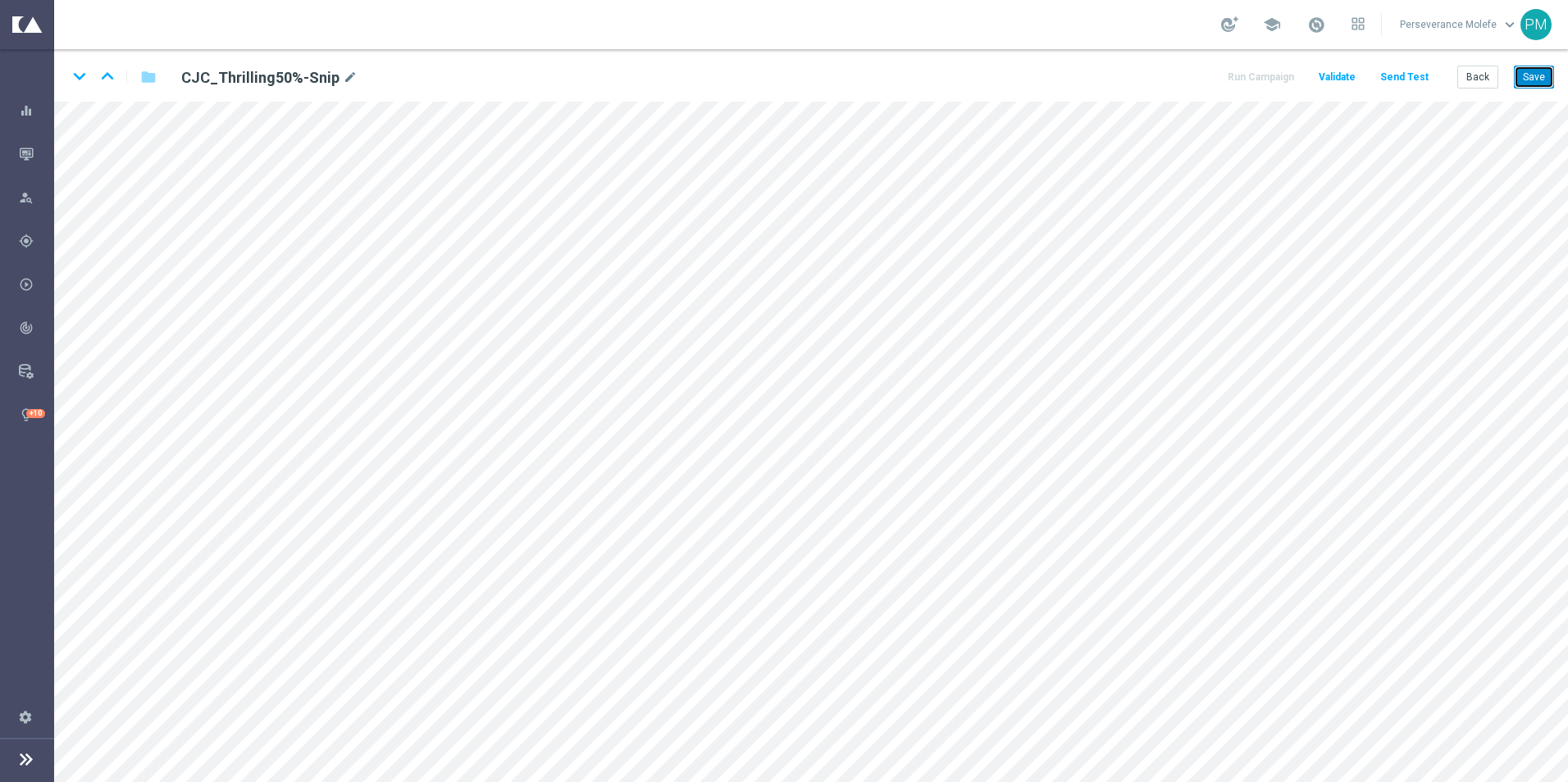
click at [1531, 84] on button "Save" at bounding box center [1534, 77] width 40 height 23
click at [1477, 72] on button "Back" at bounding box center [1477, 77] width 41 height 23
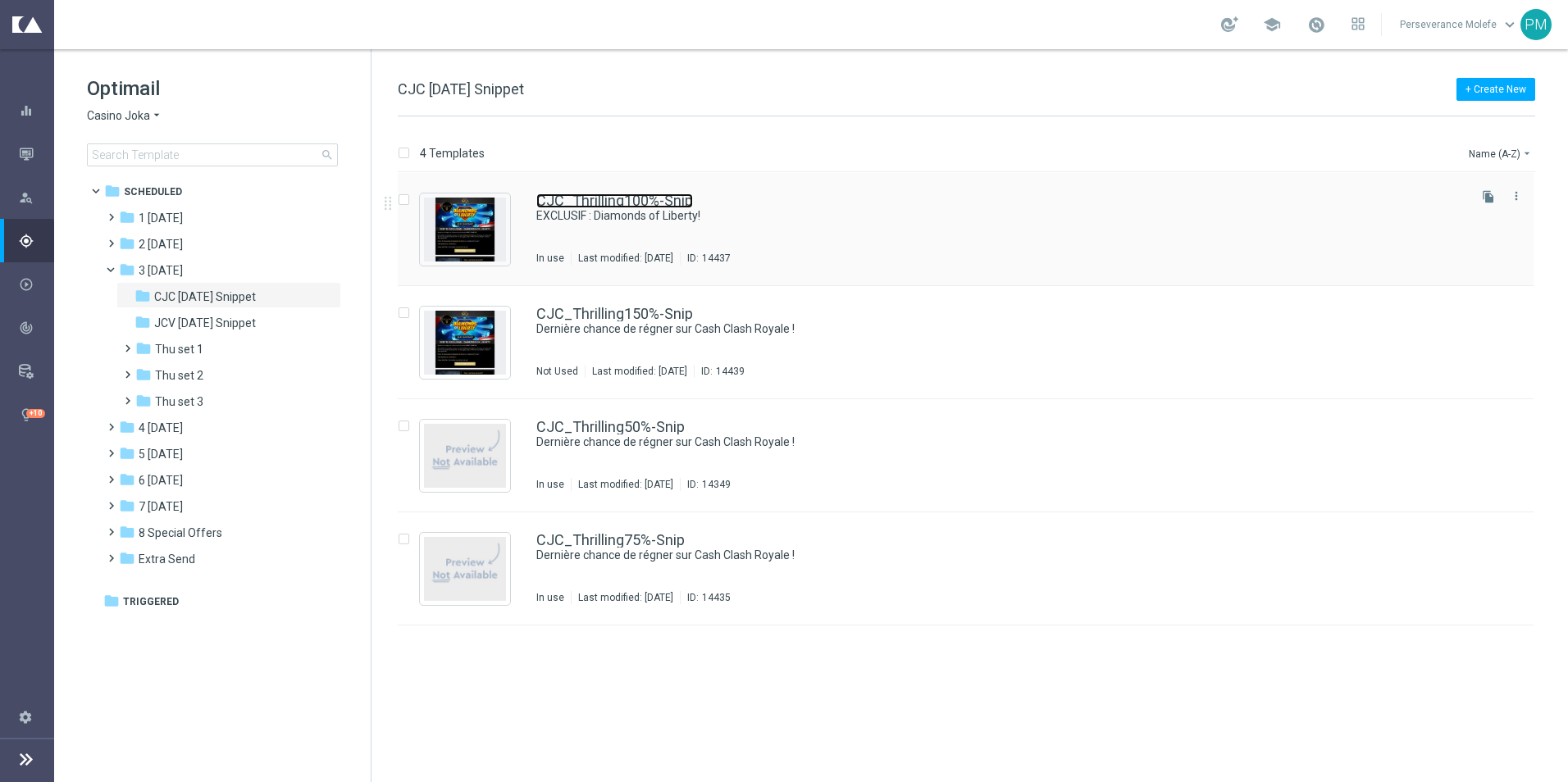
click at [576, 204] on link "CJC_Thrilling100%-Snip" at bounding box center [615, 200] width 156 height 15
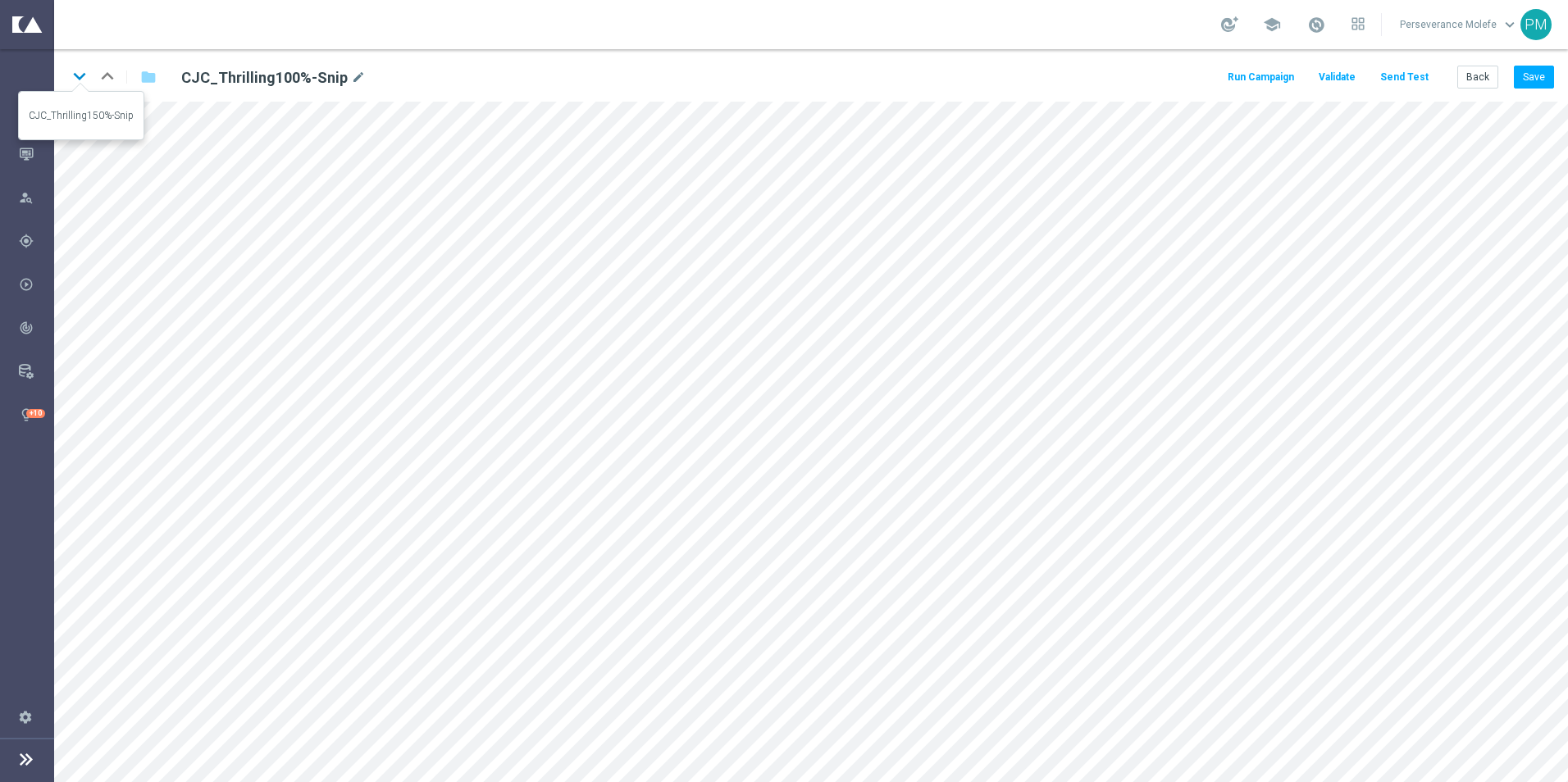
click at [76, 75] on icon "keyboard_arrow_down" at bounding box center [80, 76] width 25 height 25
click at [78, 80] on icon "keyboard_arrow_down" at bounding box center [80, 76] width 25 height 25
click at [83, 78] on icon "keyboard_arrow_down" at bounding box center [80, 76] width 25 height 25
click at [1471, 88] on button "Back" at bounding box center [1477, 77] width 41 height 23
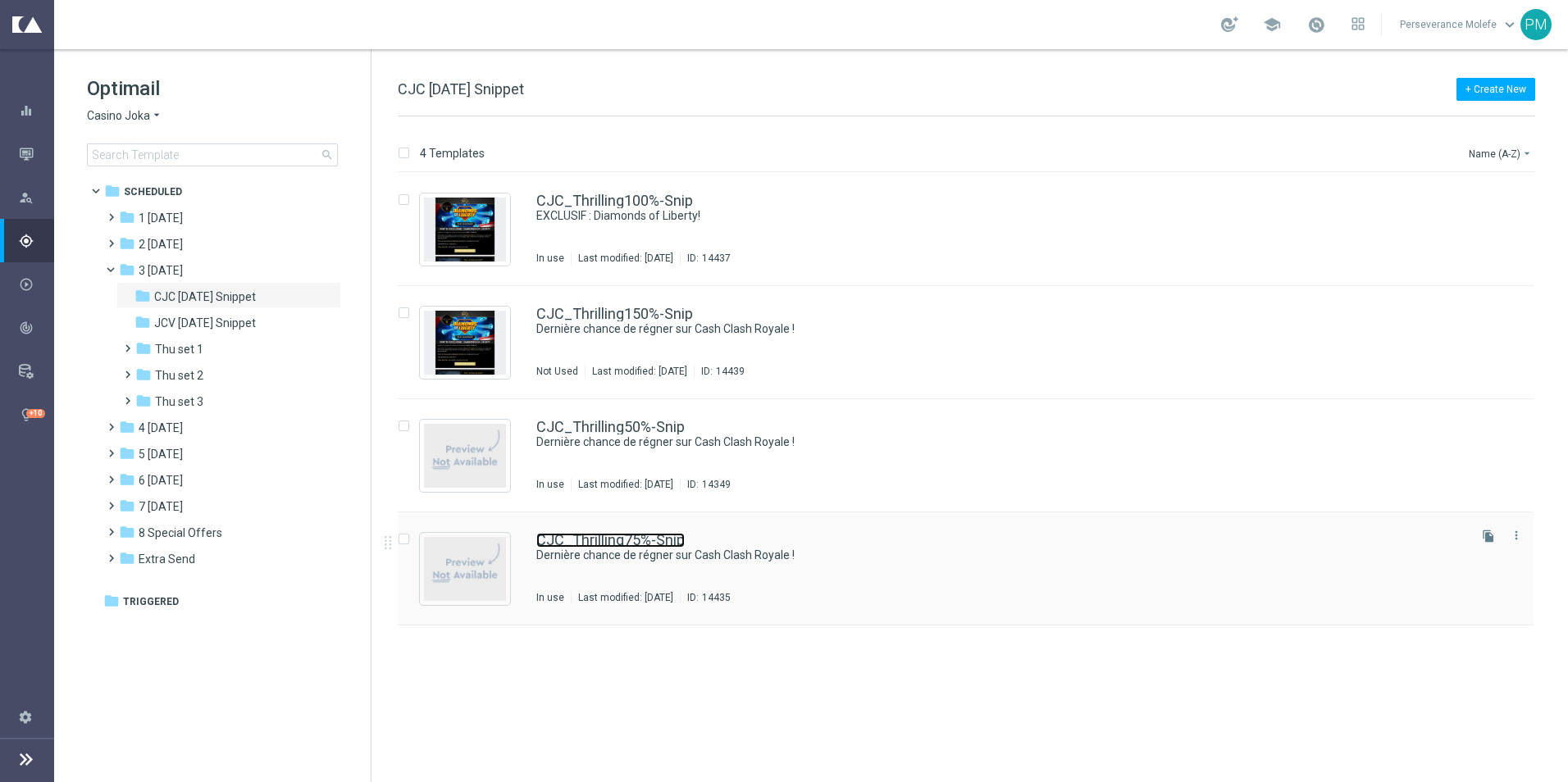
click at [623, 537] on link "CJC_Thrilling75%-Snip" at bounding box center [610, 540] width 148 height 15
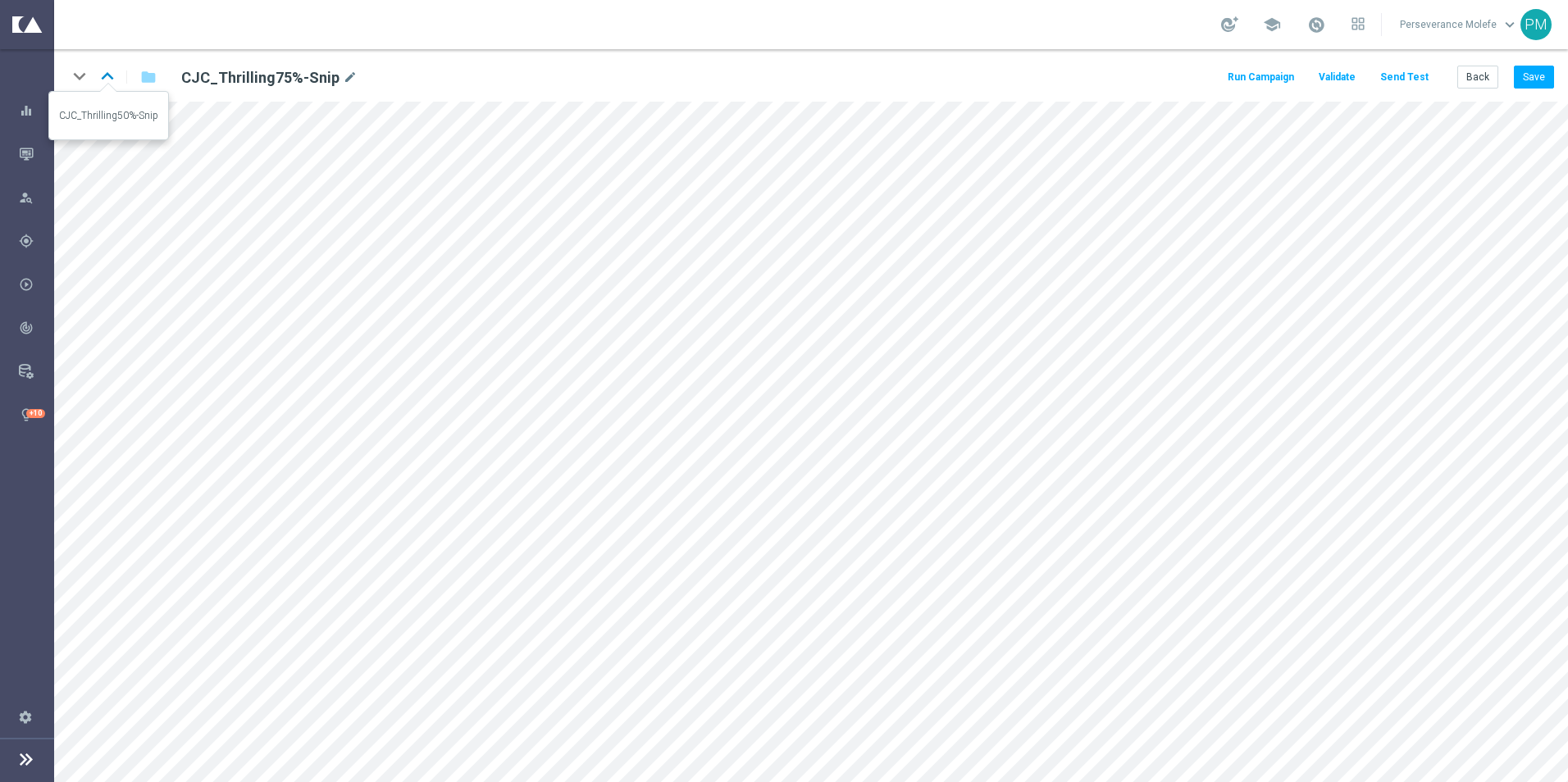
click at [111, 83] on icon "keyboard_arrow_up" at bounding box center [107, 76] width 25 height 25
click at [112, 72] on icon "keyboard_arrow_up" at bounding box center [107, 76] width 25 height 25
click at [80, 83] on icon "keyboard_arrow_down" at bounding box center [80, 76] width 25 height 25
click at [81, 75] on icon "keyboard_arrow_down" at bounding box center [80, 76] width 25 height 25
click at [1486, 77] on button "Back" at bounding box center [1477, 77] width 41 height 23
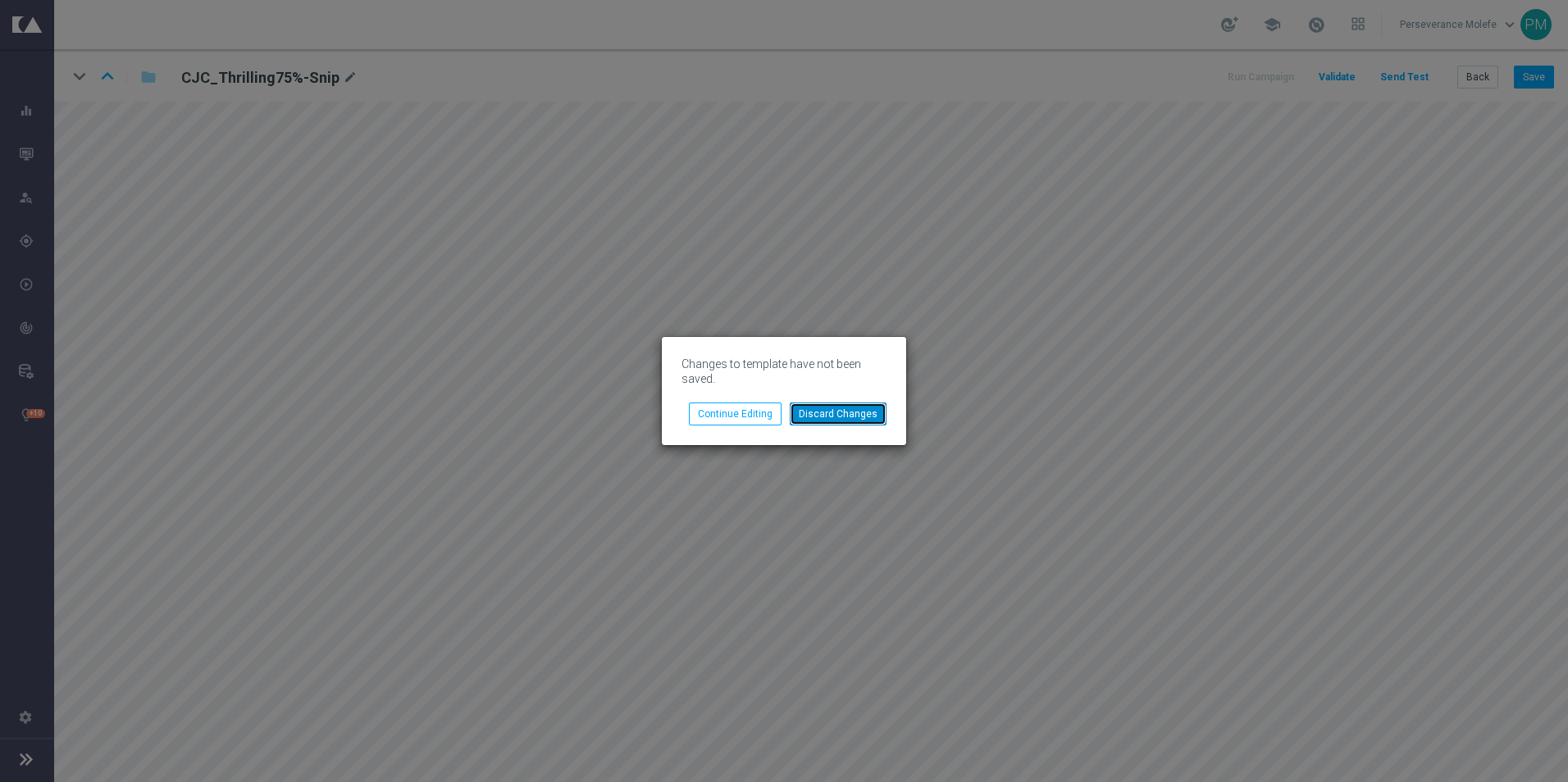
click at [821, 406] on button "Discard Changes" at bounding box center [838, 414] width 97 height 23
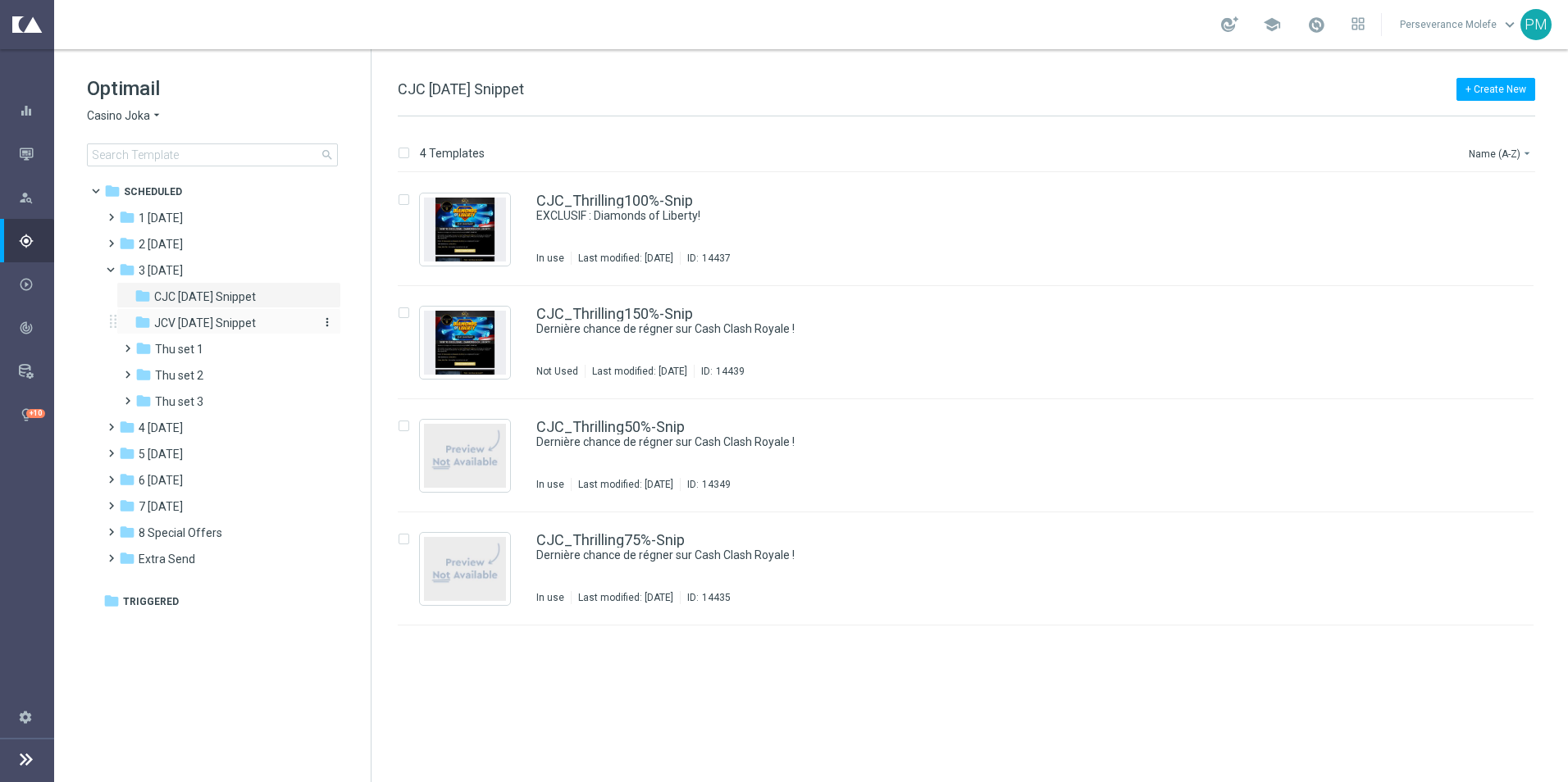
click at [203, 323] on span "JCV [DATE] Snippet" at bounding box center [205, 323] width 102 height 15
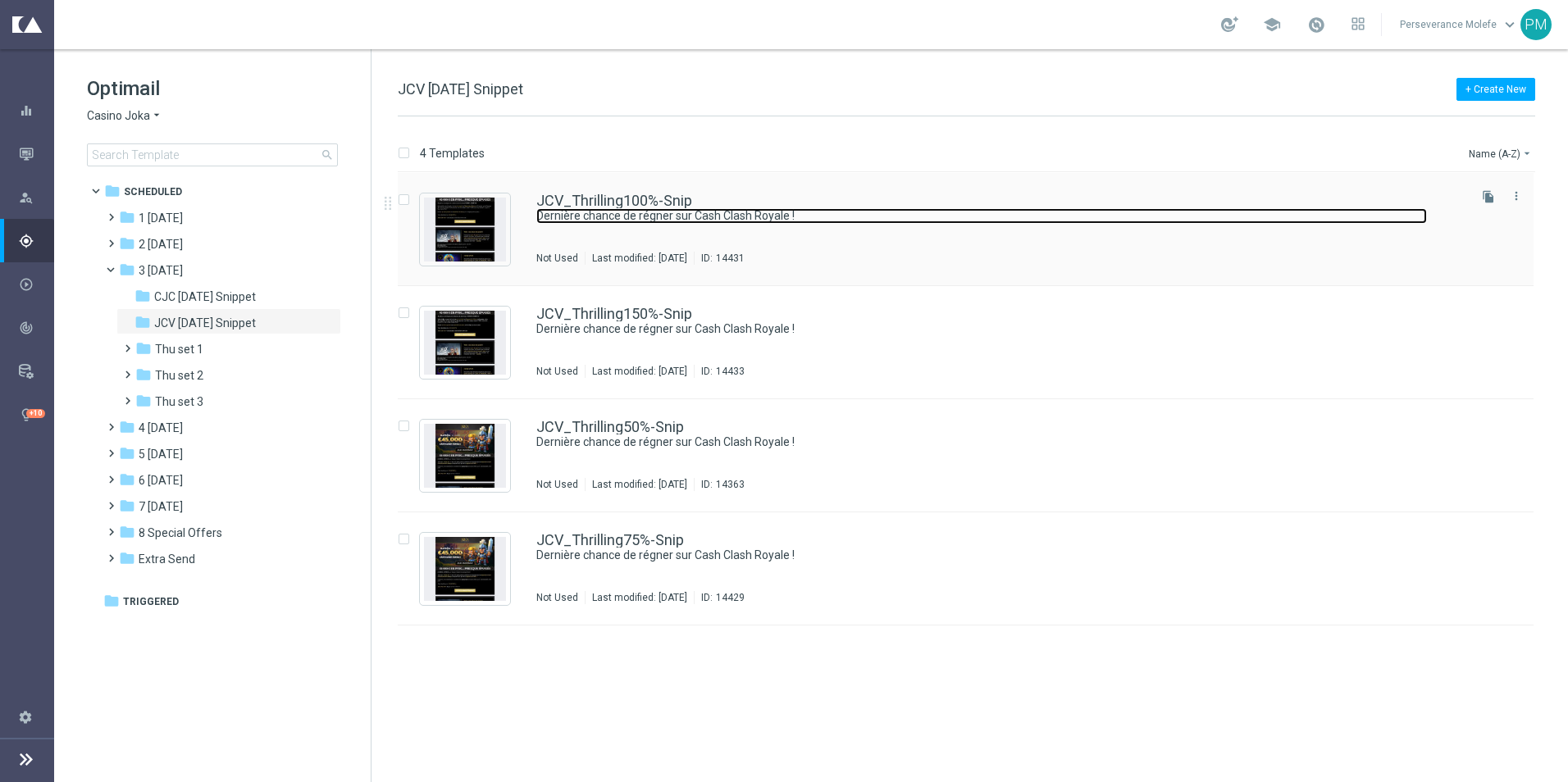
click at [602, 212] on link "Dernière chance de régner sur Cash Clash Royale !" at bounding box center [982, 216] width 890 height 16
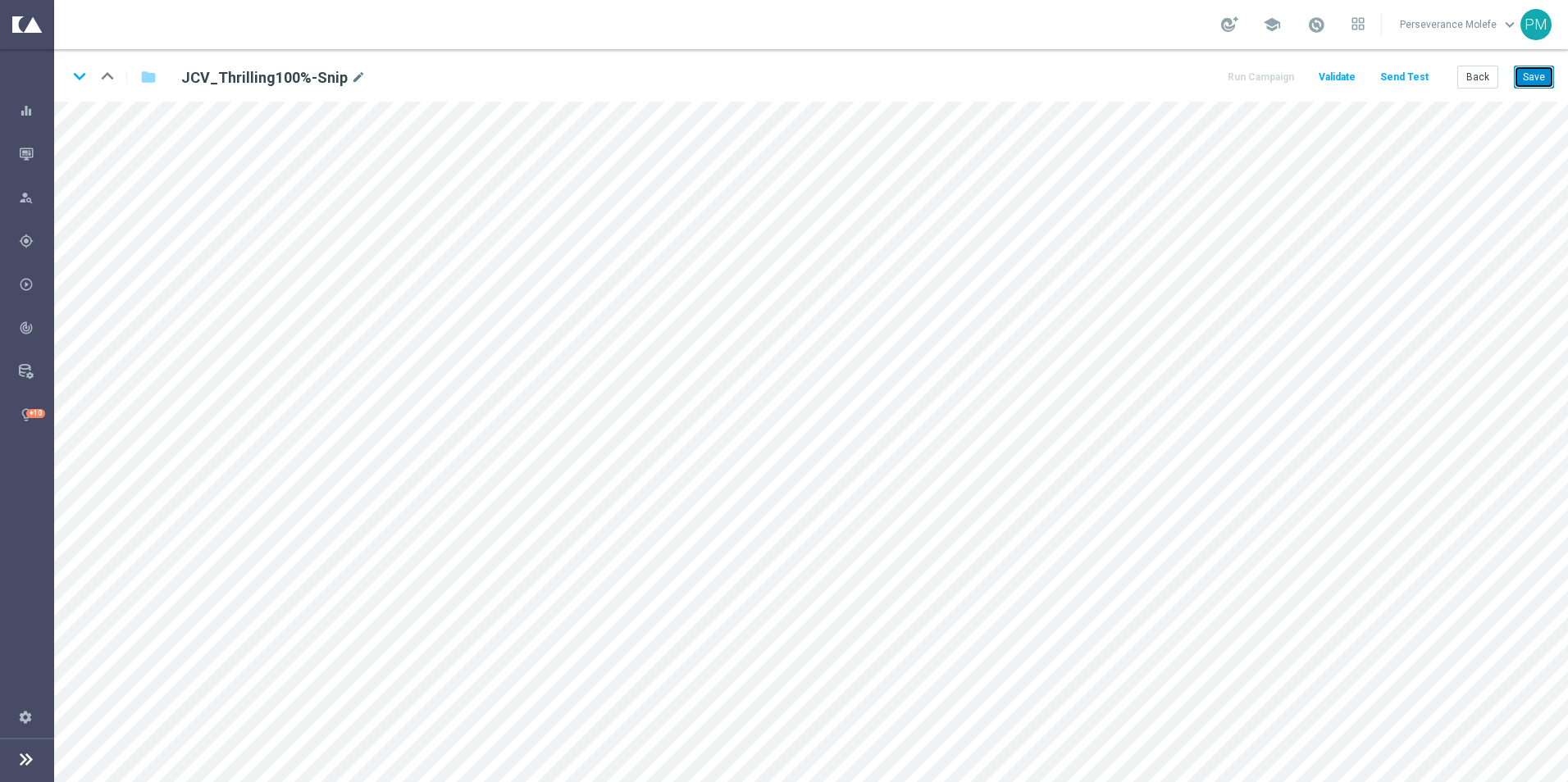
click at [1534, 88] on button "Save" at bounding box center [1534, 77] width 40 height 23
click at [80, 76] on icon "keyboard_arrow_down" at bounding box center [80, 76] width 25 height 25
click at [1527, 73] on button "Save" at bounding box center [1534, 77] width 40 height 23
click at [85, 85] on icon "keyboard_arrow_down" at bounding box center [80, 76] width 25 height 25
click at [1531, 86] on button "Save" at bounding box center [1534, 77] width 40 height 23
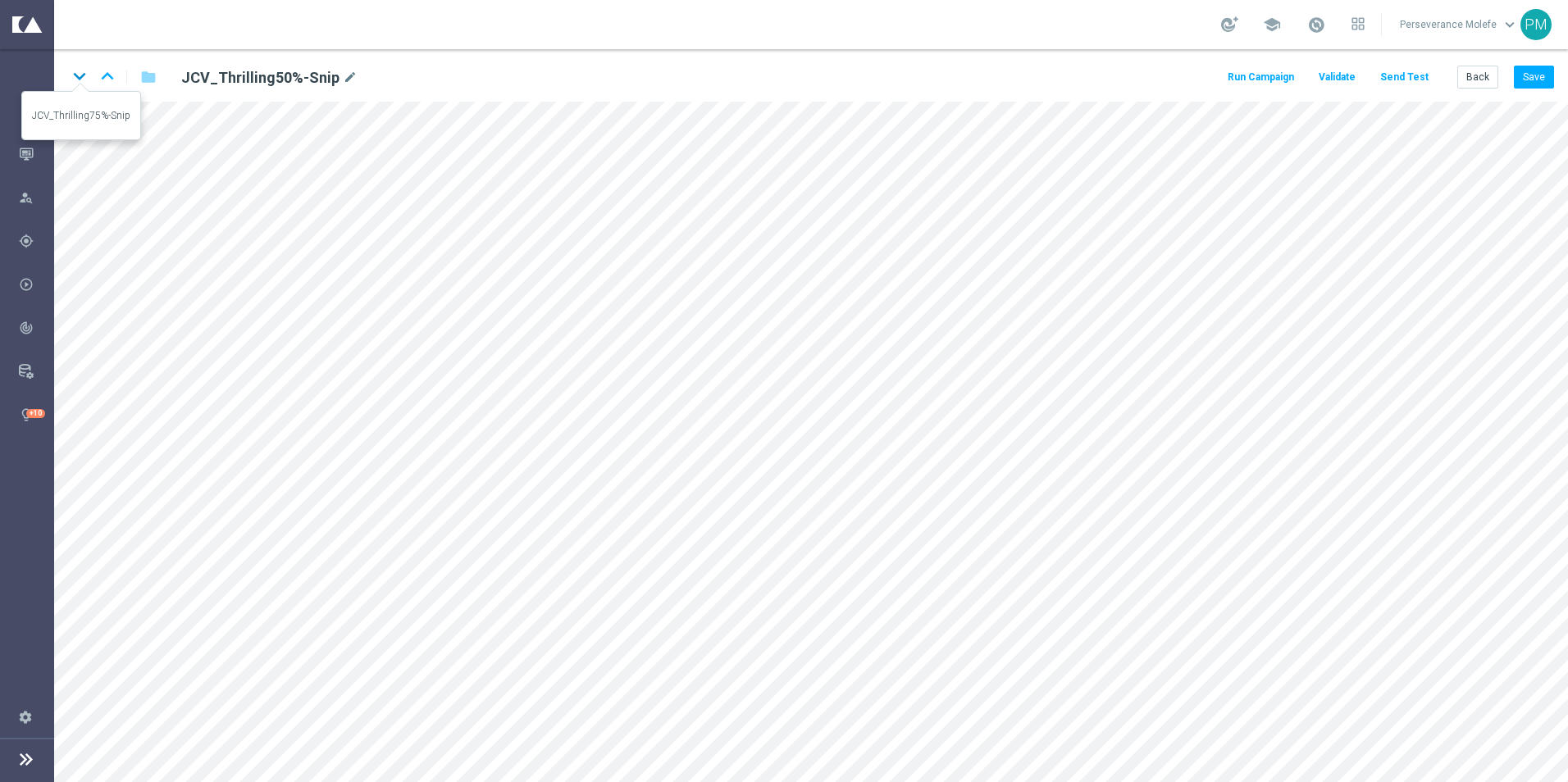
click at [81, 74] on icon "keyboard_arrow_down" at bounding box center [80, 76] width 25 height 25
click at [1555, 83] on div "keyboard_arrow_down keyboard_arrow_up folder JCV_Thrilling75%-Snip mode_edit Ru…" at bounding box center [811, 75] width 1514 height 53
click at [1545, 80] on button "Save" at bounding box center [1534, 77] width 40 height 23
click at [1478, 80] on button "Back" at bounding box center [1477, 77] width 41 height 23
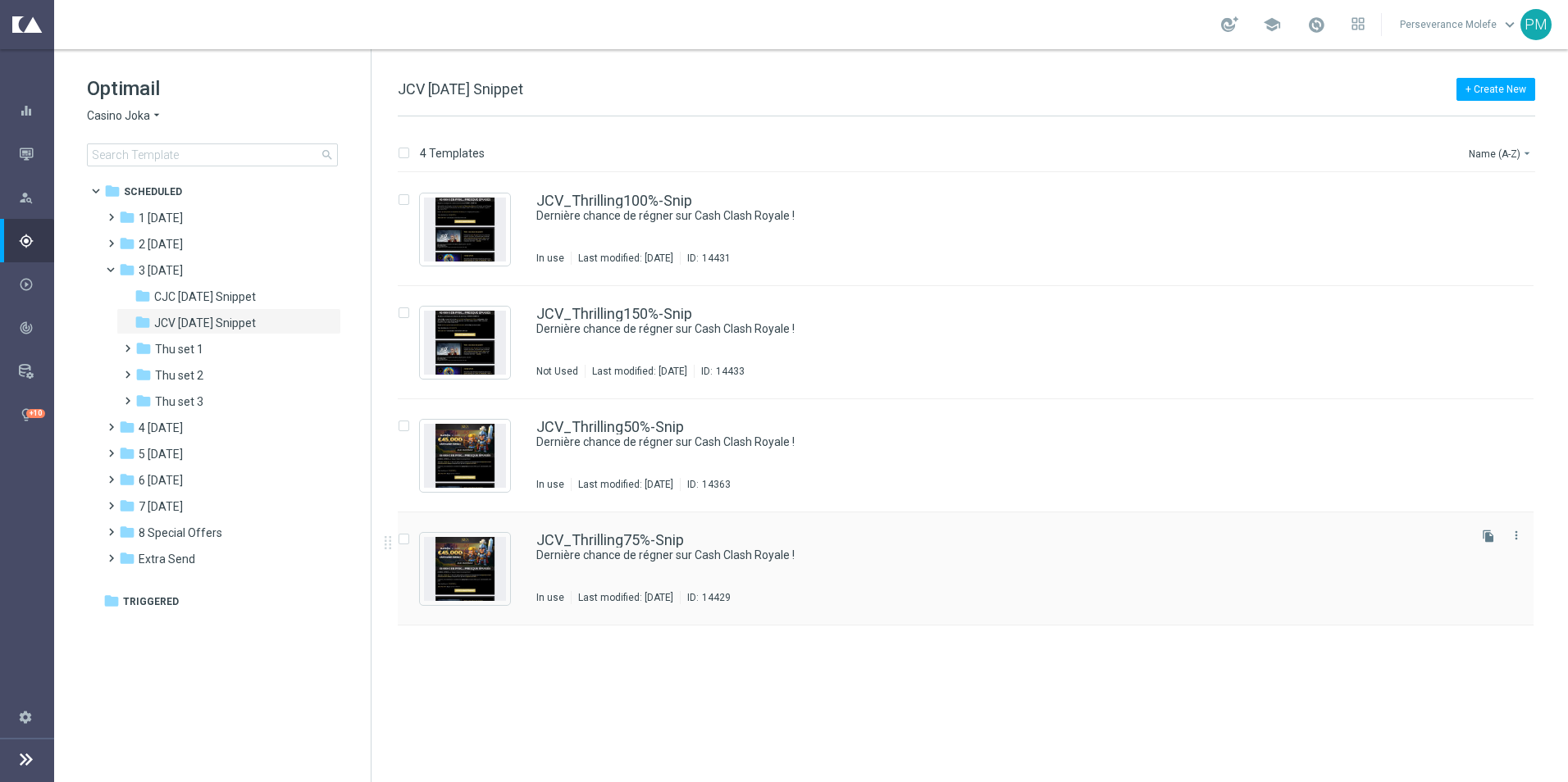
click at [585, 530] on div "JCV_Thrilling75%-Snip Dernière chance de régner sur Cash Clash Royale ! In use …" at bounding box center [965, 569] width 1135 height 113
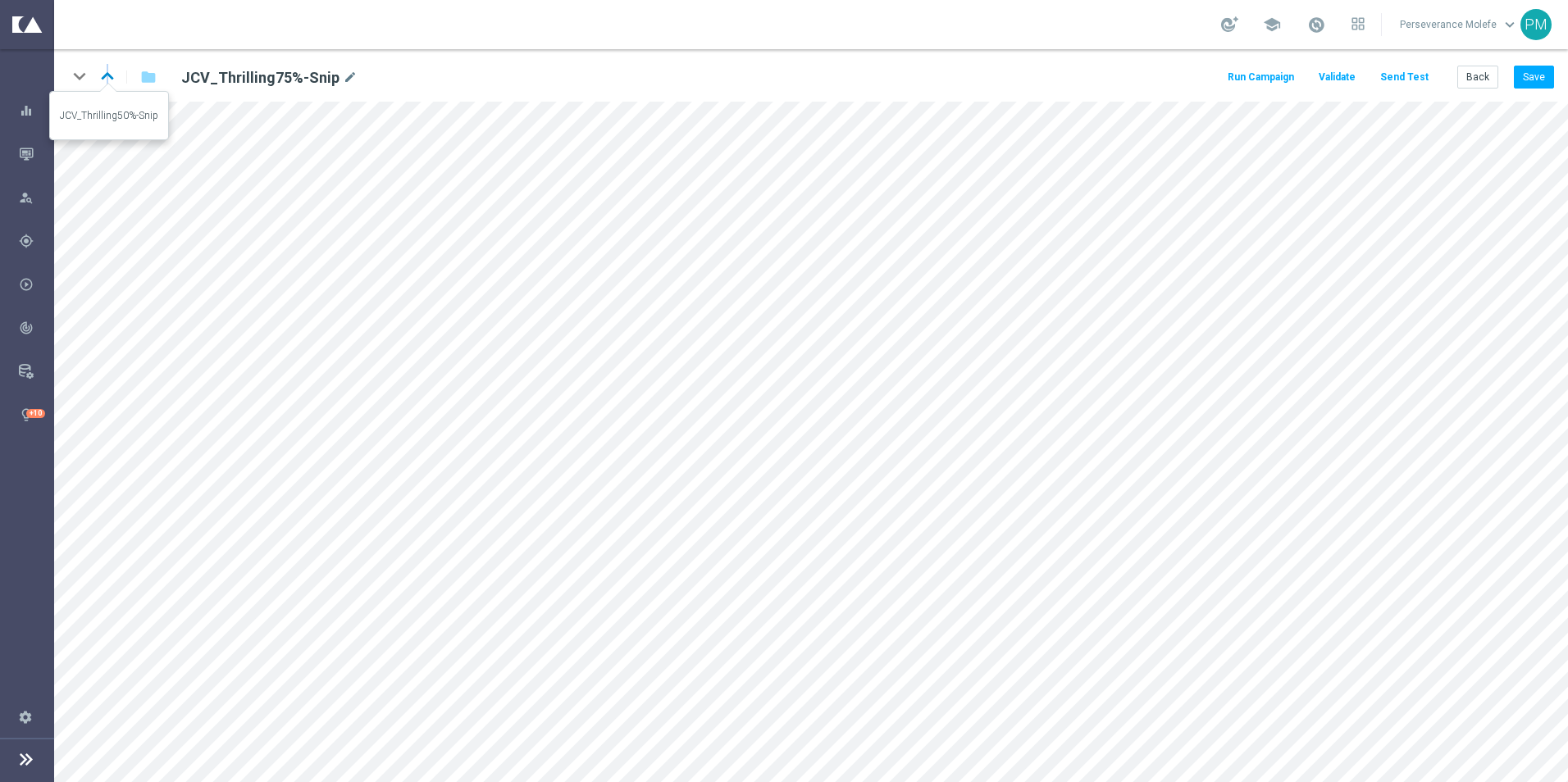
click at [107, 70] on icon "keyboard_arrow_up" at bounding box center [107, 76] width 25 height 25
click at [1536, 63] on div "keyboard_arrow_down keyboard_arrow_up folder JCV_Thrilling100%-Snip mode_edit R…" at bounding box center [811, 75] width 1514 height 53
click at [1540, 71] on button "Save" at bounding box center [1534, 77] width 40 height 23
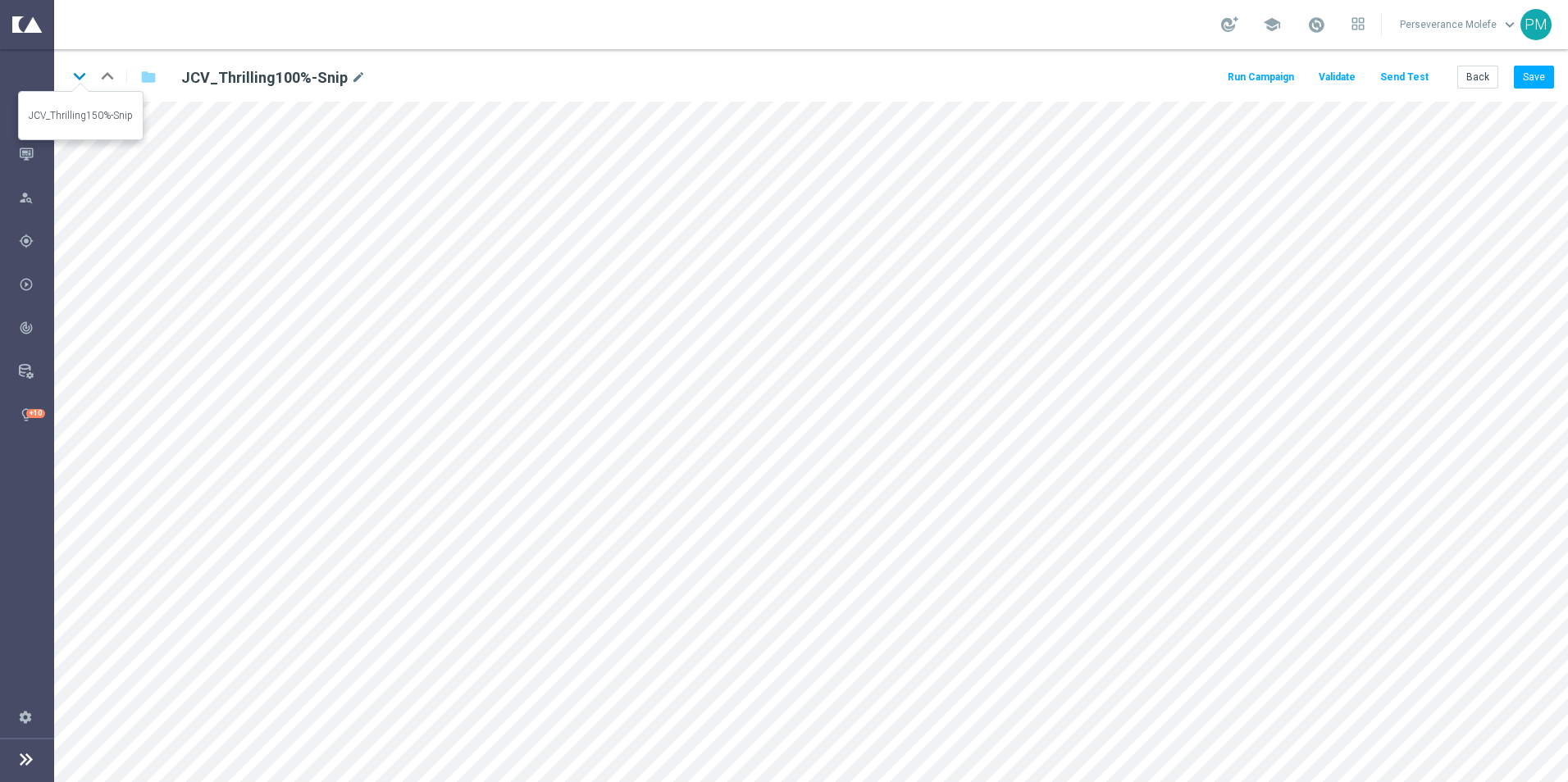
click at [75, 79] on icon "keyboard_arrow_down" at bounding box center [80, 76] width 25 height 25
click at [1550, 79] on button "Save" at bounding box center [1534, 77] width 40 height 23
click at [1528, 88] on button "Save" at bounding box center [1534, 77] width 40 height 23
click at [83, 82] on icon "keyboard_arrow_down" at bounding box center [80, 76] width 25 height 25
click at [1536, 90] on div "keyboard_arrow_down keyboard_arrow_up folder JCV_Thrilling50%-Snip mode_edit Ru…" at bounding box center [811, 75] width 1514 height 53
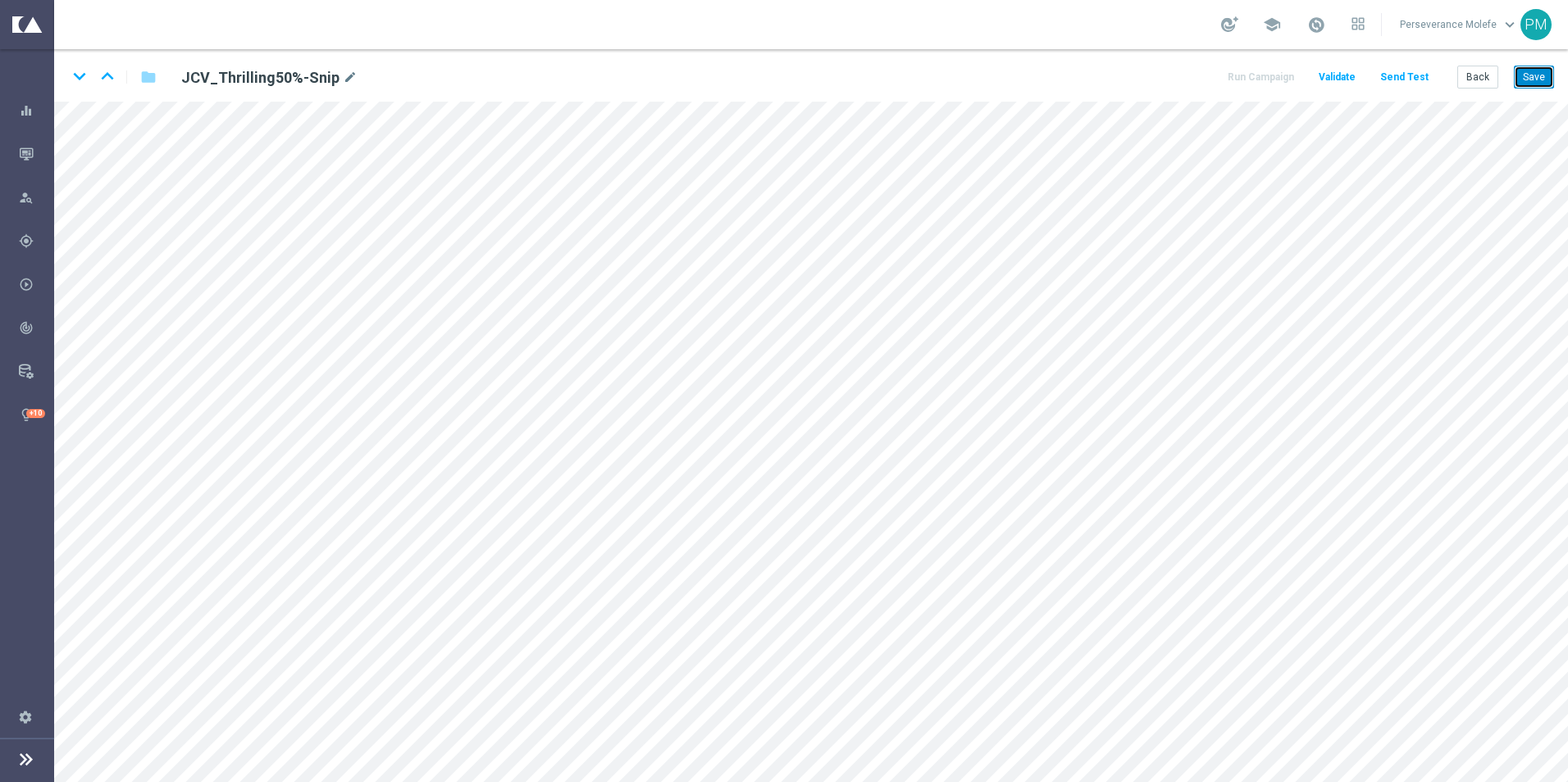
click at [1532, 86] on button "Save" at bounding box center [1534, 77] width 40 height 23
click at [84, 77] on icon "keyboard_arrow_down" at bounding box center [80, 76] width 25 height 25
click at [1543, 81] on button "Save" at bounding box center [1534, 77] width 40 height 23
click at [1481, 86] on button "Back" at bounding box center [1477, 77] width 41 height 23
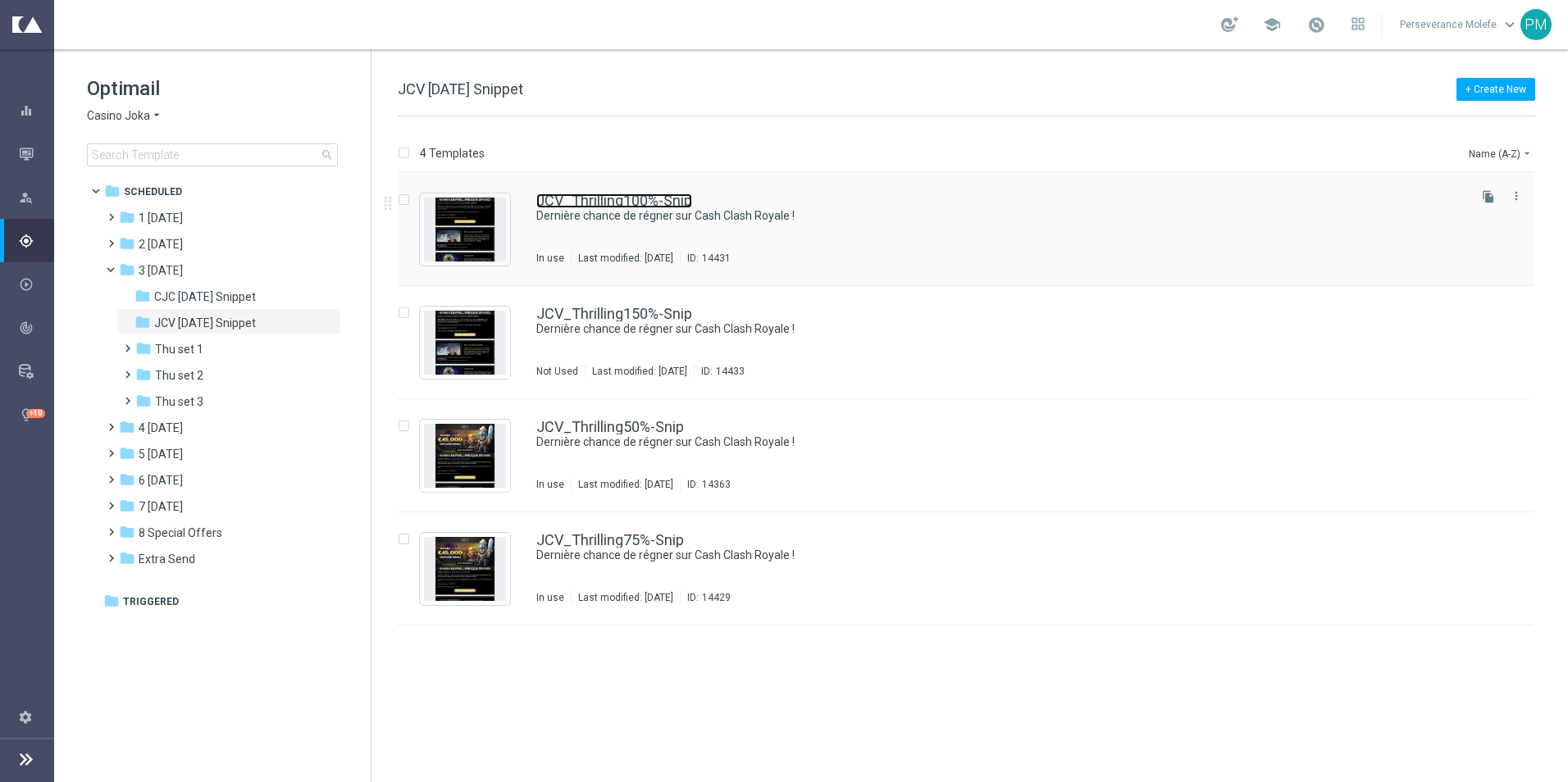
click at [581, 202] on link "JCV_Thrilling100%-Snip" at bounding box center [614, 200] width 155 height 15
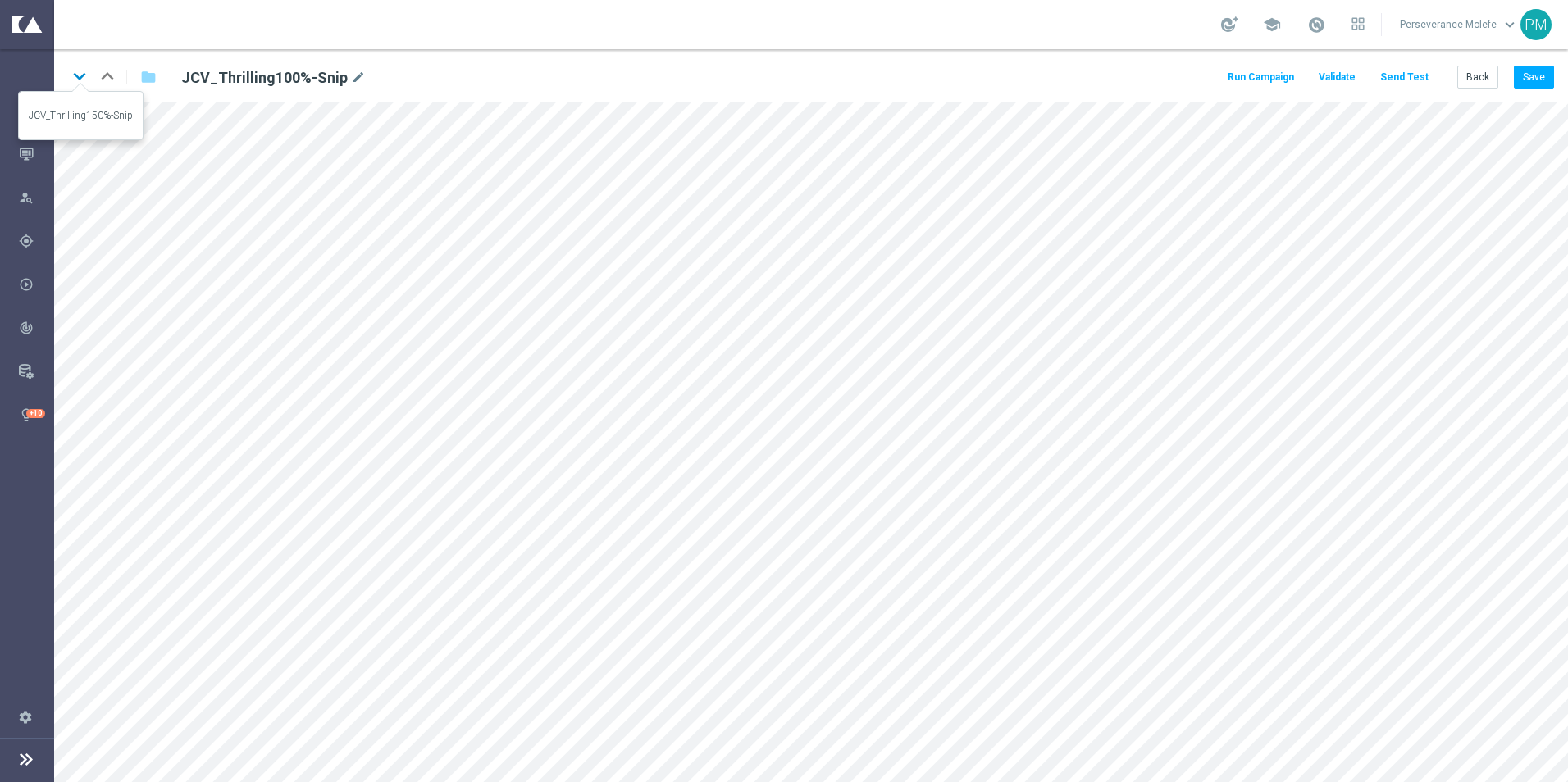
click at [85, 80] on icon "keyboard_arrow_down" at bounding box center [80, 76] width 25 height 25
click at [81, 68] on icon "keyboard_arrow_down" at bounding box center [80, 76] width 25 height 25
click at [1486, 78] on button "Back" at bounding box center [1477, 77] width 41 height 23
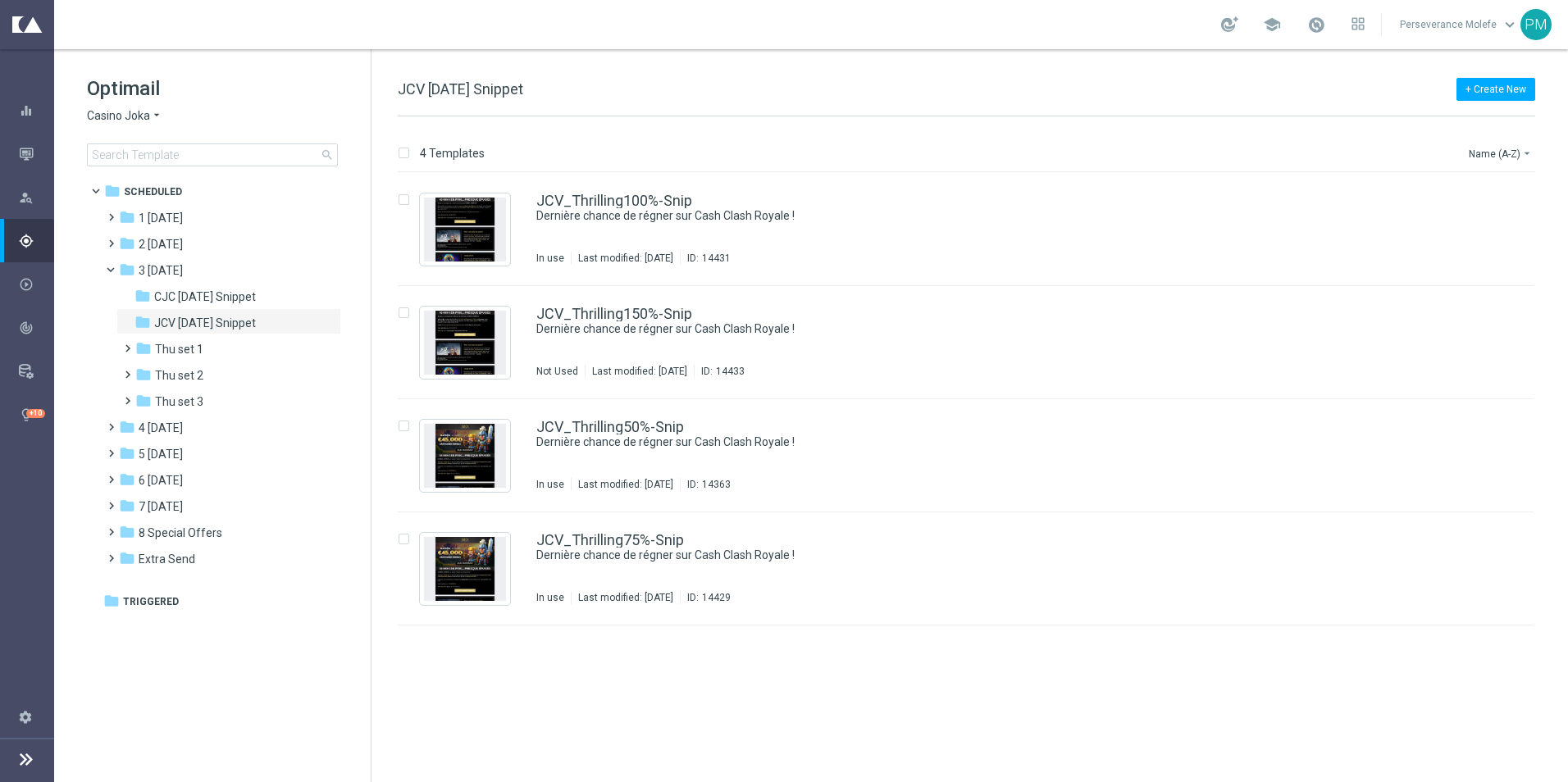
click at [111, 114] on span "Casino Joka" at bounding box center [119, 116] width 63 height 16
click at [0, 0] on span "Le Roi [PERSON_NAME]" at bounding box center [0, 0] width 0 height 0
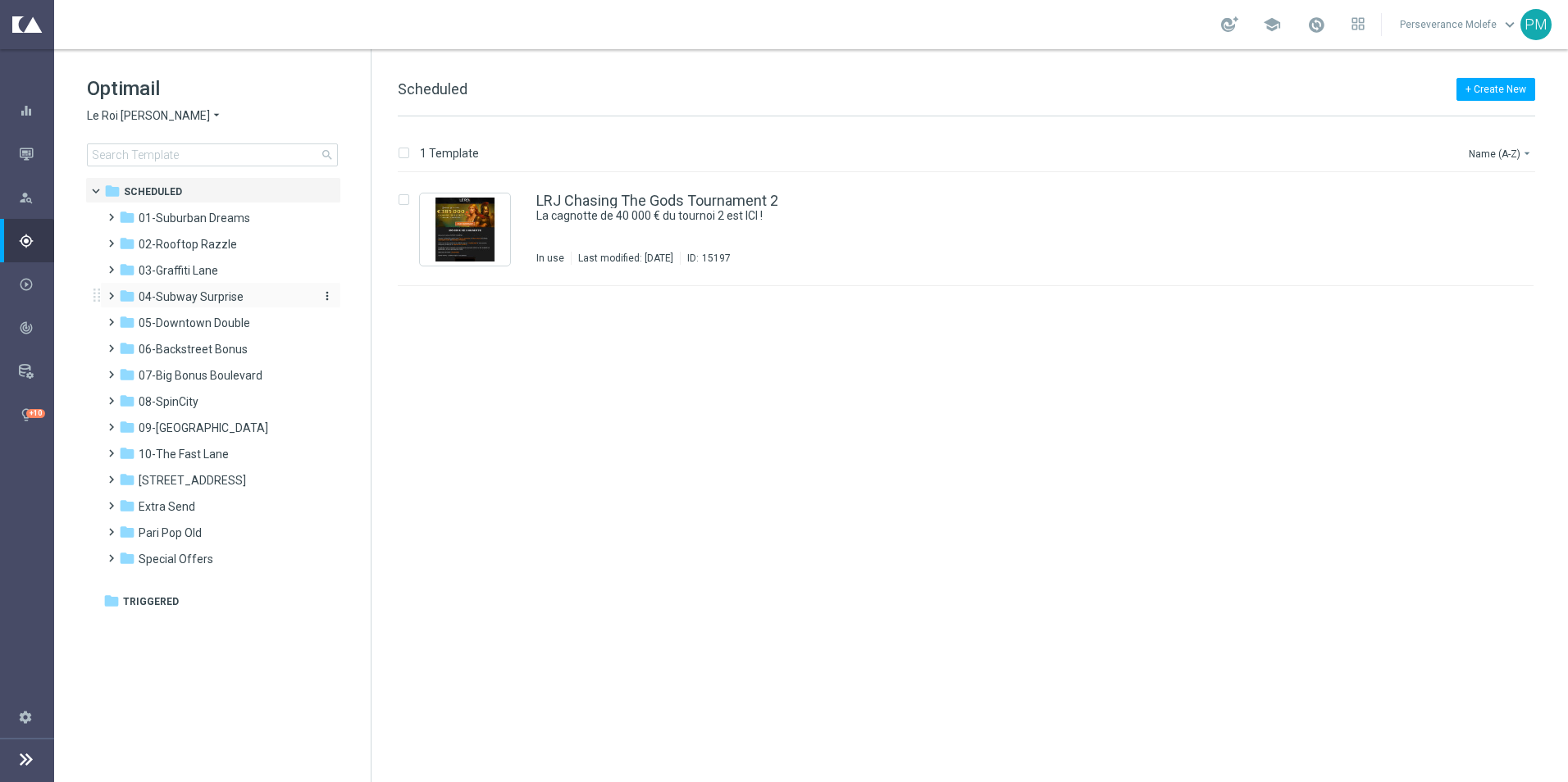
click at [183, 296] on span "04-Subway Surprise" at bounding box center [191, 297] width 105 height 15
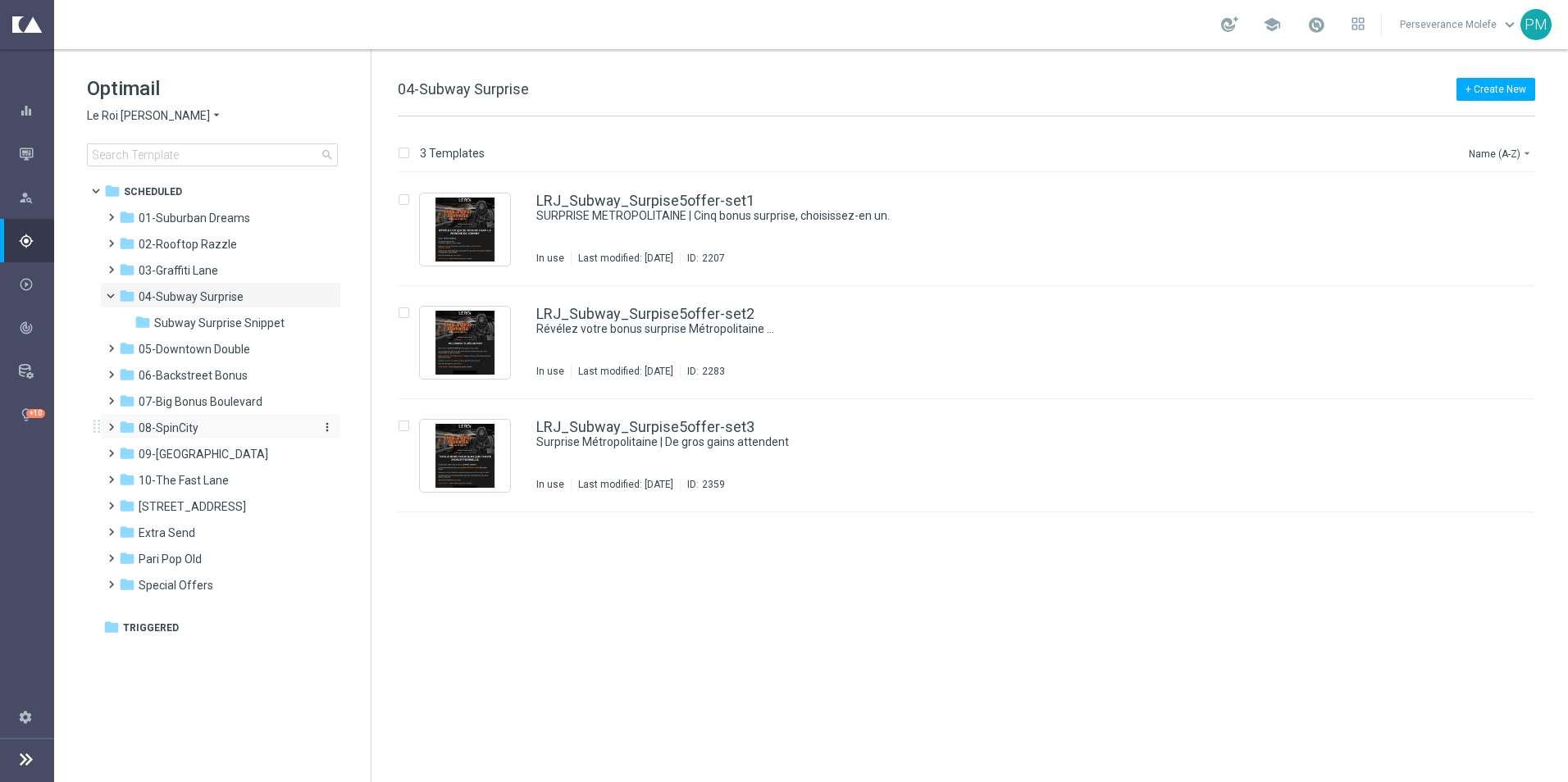
click at [221, 423] on div "folder 08-SpinCity" at bounding box center [212, 427] width 189 height 18
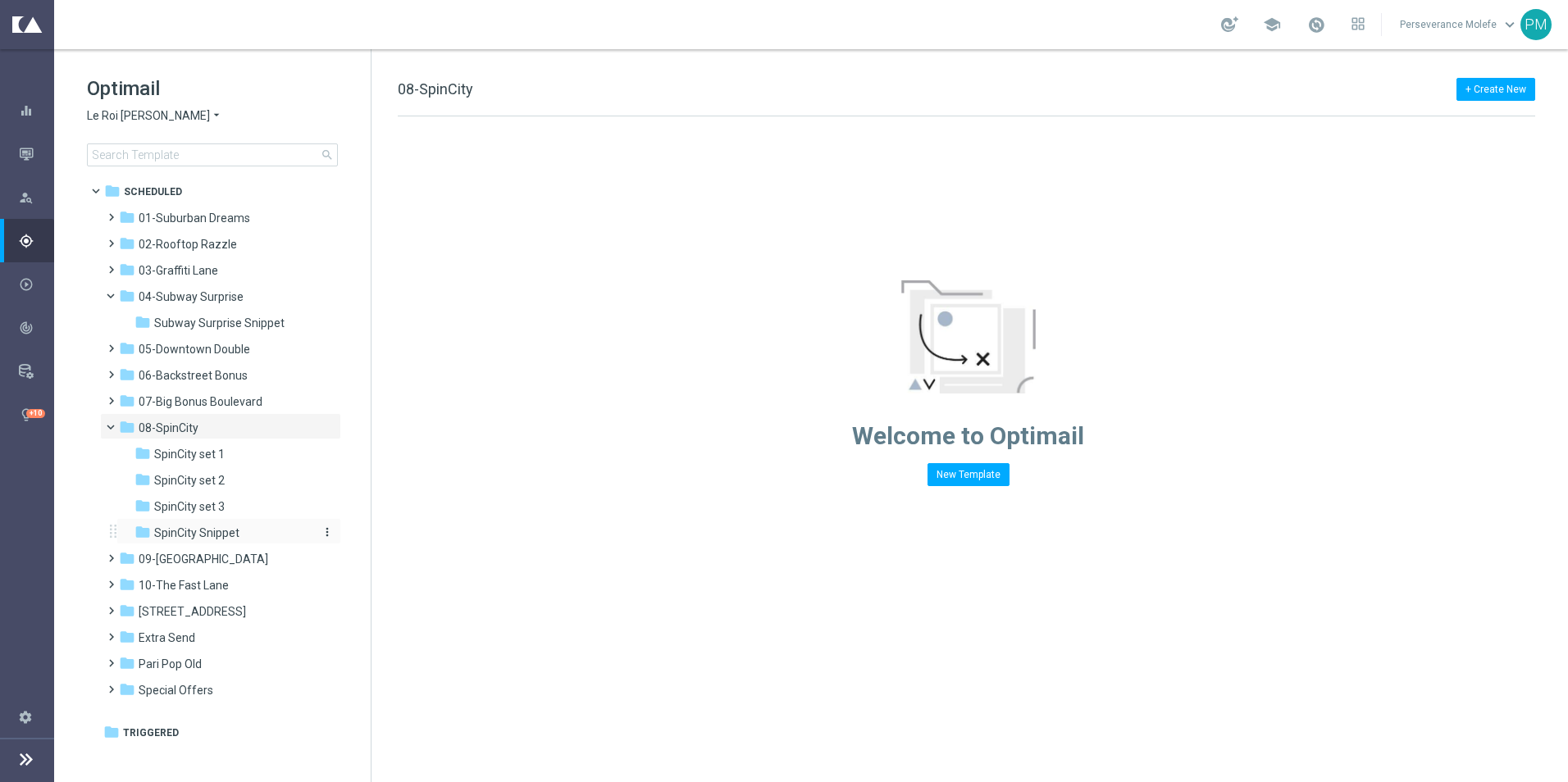
click at [221, 538] on span "SpinCity Snippet" at bounding box center [197, 533] width 85 height 15
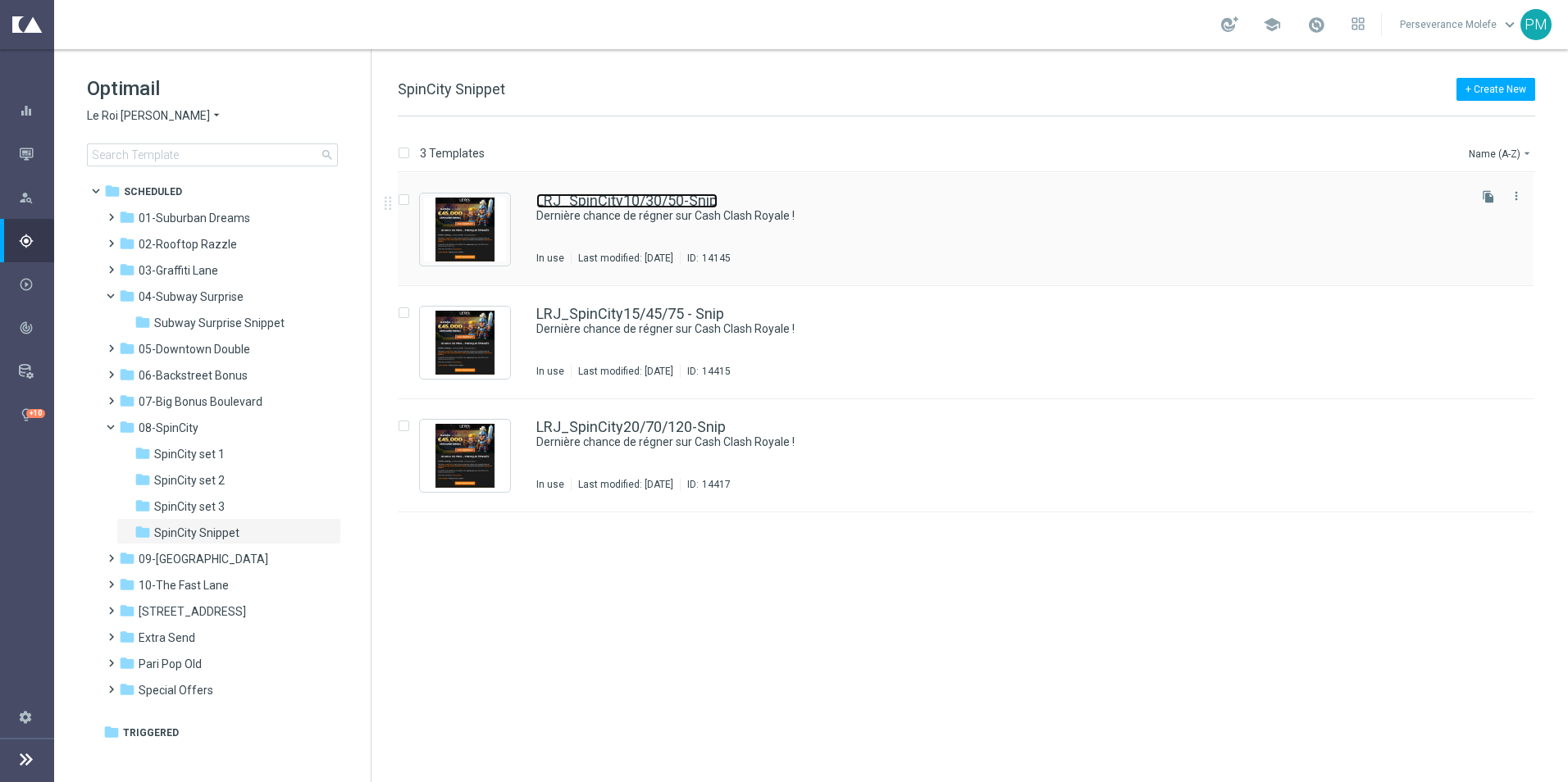
click at [637, 198] on link "LRJ_SpinCity10/30/50-Snip" at bounding box center [627, 200] width 181 height 15
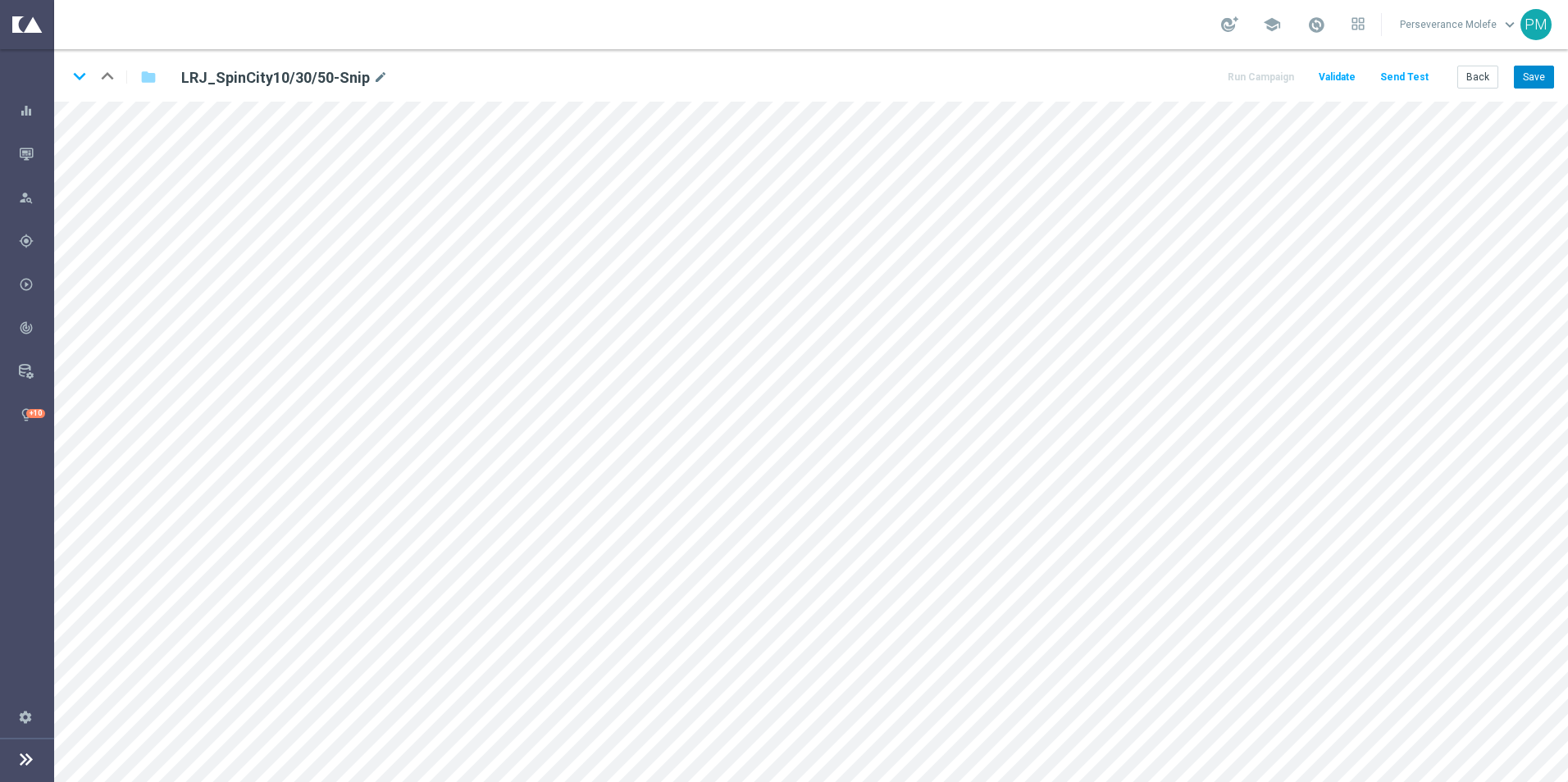
click at [1545, 90] on div "keyboard_arrow_down keyboard_arrow_up folder LRJ_SpinCity10/30/50-Snip mode_edi…" at bounding box center [811, 75] width 1514 height 53
click at [1533, 86] on button "Save" at bounding box center [1534, 77] width 40 height 23
click at [1530, 89] on button "Save" at bounding box center [1534, 77] width 40 height 23
click at [1485, 75] on button "Back" at bounding box center [1477, 77] width 41 height 23
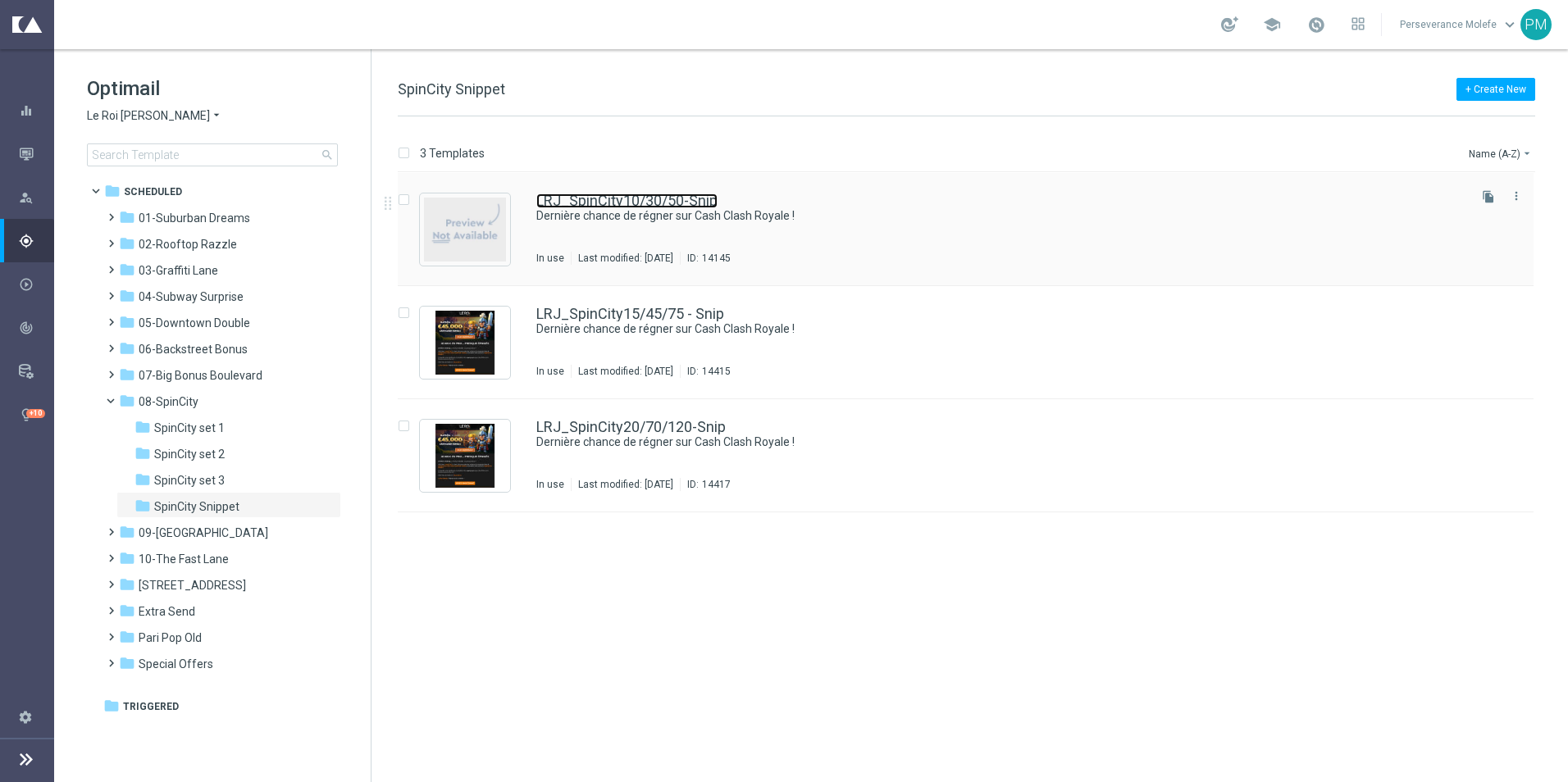
click at [640, 197] on link "LRJ_SpinCity10/30/50-Snip" at bounding box center [627, 200] width 181 height 15
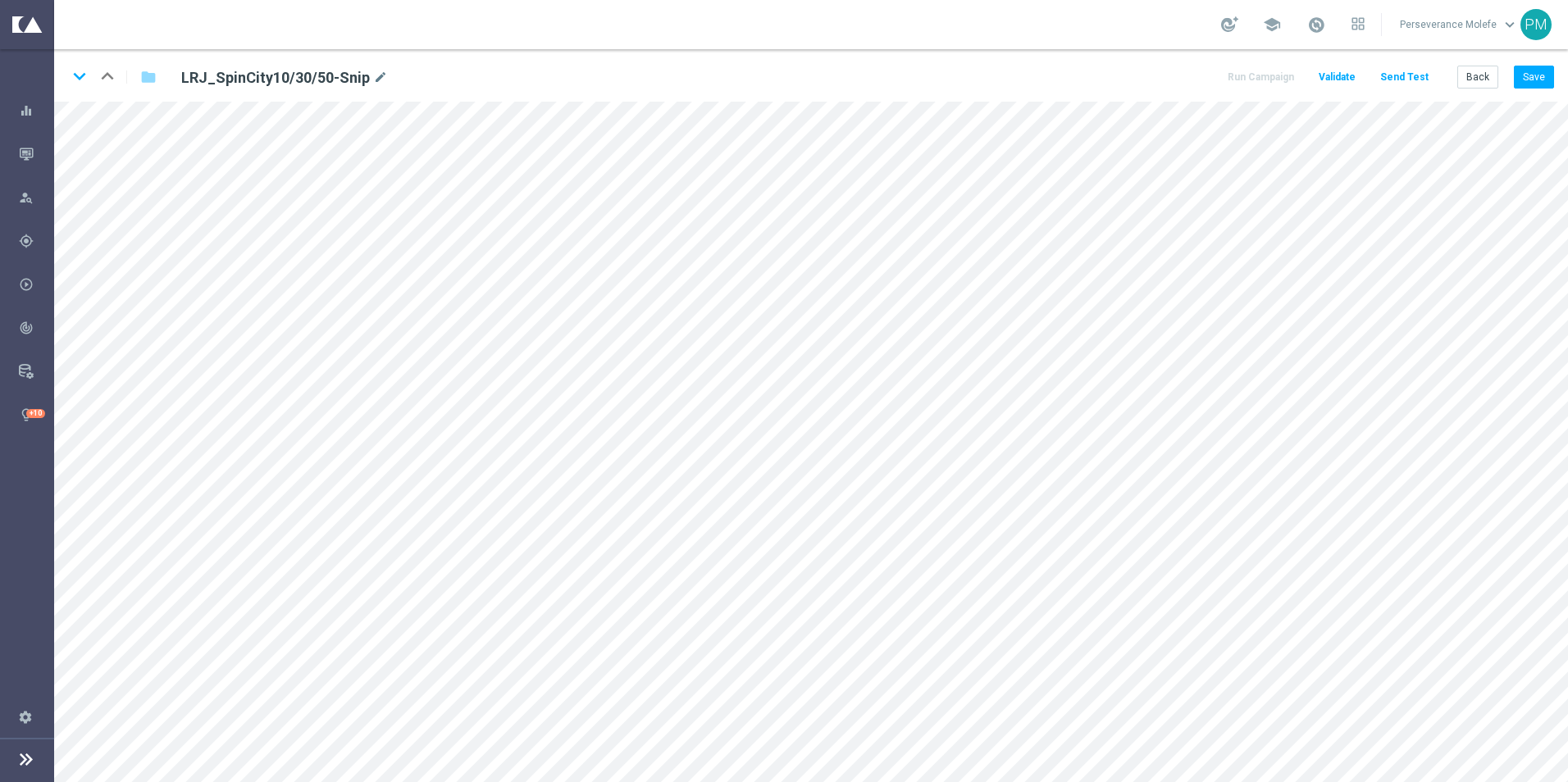
click at [1537, 92] on div "keyboard_arrow_down keyboard_arrow_up folder LRJ_SpinCity10/30/50-Snip mode_edi…" at bounding box center [811, 75] width 1514 height 53
click at [1531, 81] on button "Save" at bounding box center [1534, 77] width 40 height 23
click at [1506, 74] on div "Back Save" at bounding box center [1505, 77] width 97 height 23
click at [1519, 72] on button "Save" at bounding box center [1534, 77] width 40 height 23
click at [1488, 75] on button "Back" at bounding box center [1477, 77] width 41 height 23
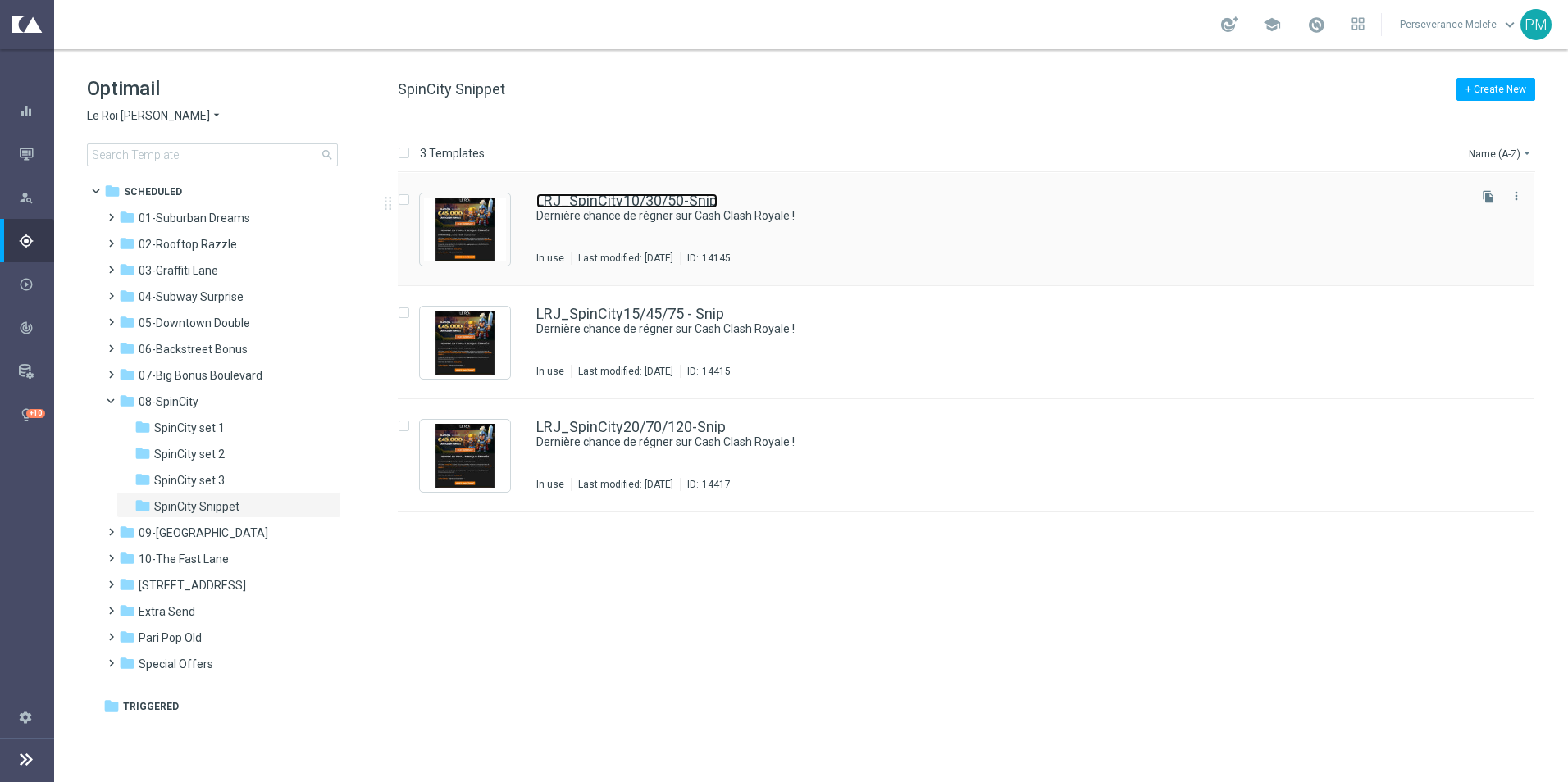
click at [578, 199] on link "LRJ_SpinCity10/30/50-Snip" at bounding box center [627, 200] width 181 height 15
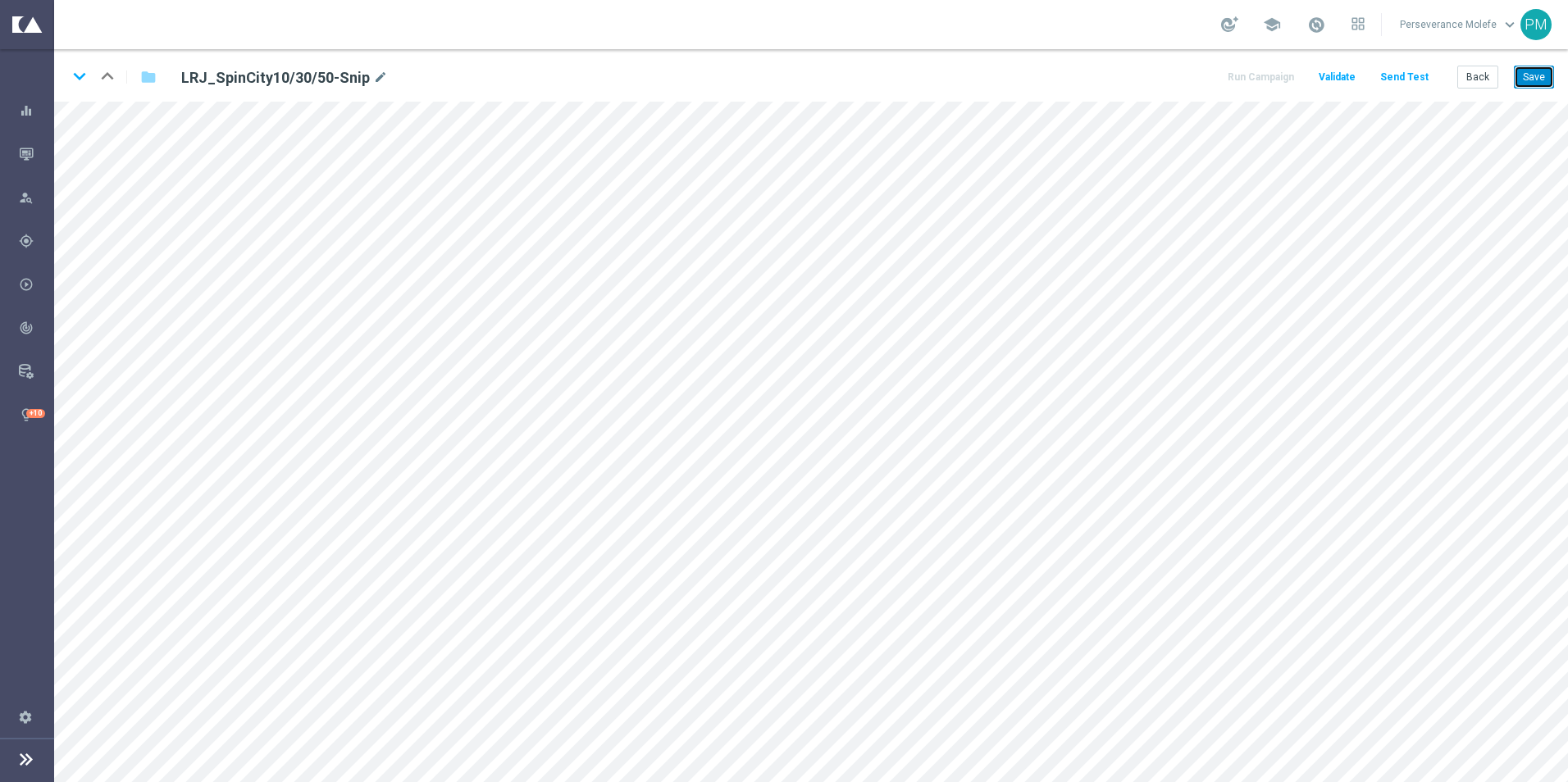
click at [1532, 83] on button "Save" at bounding box center [1534, 77] width 40 height 23
click at [1532, 81] on button "Save" at bounding box center [1534, 77] width 40 height 23
click at [76, 79] on icon "keyboard_arrow_down" at bounding box center [80, 76] width 25 height 25
click at [1537, 80] on button "Save" at bounding box center [1534, 77] width 40 height 23
click at [79, 80] on icon "keyboard_arrow_down" at bounding box center [80, 76] width 25 height 25
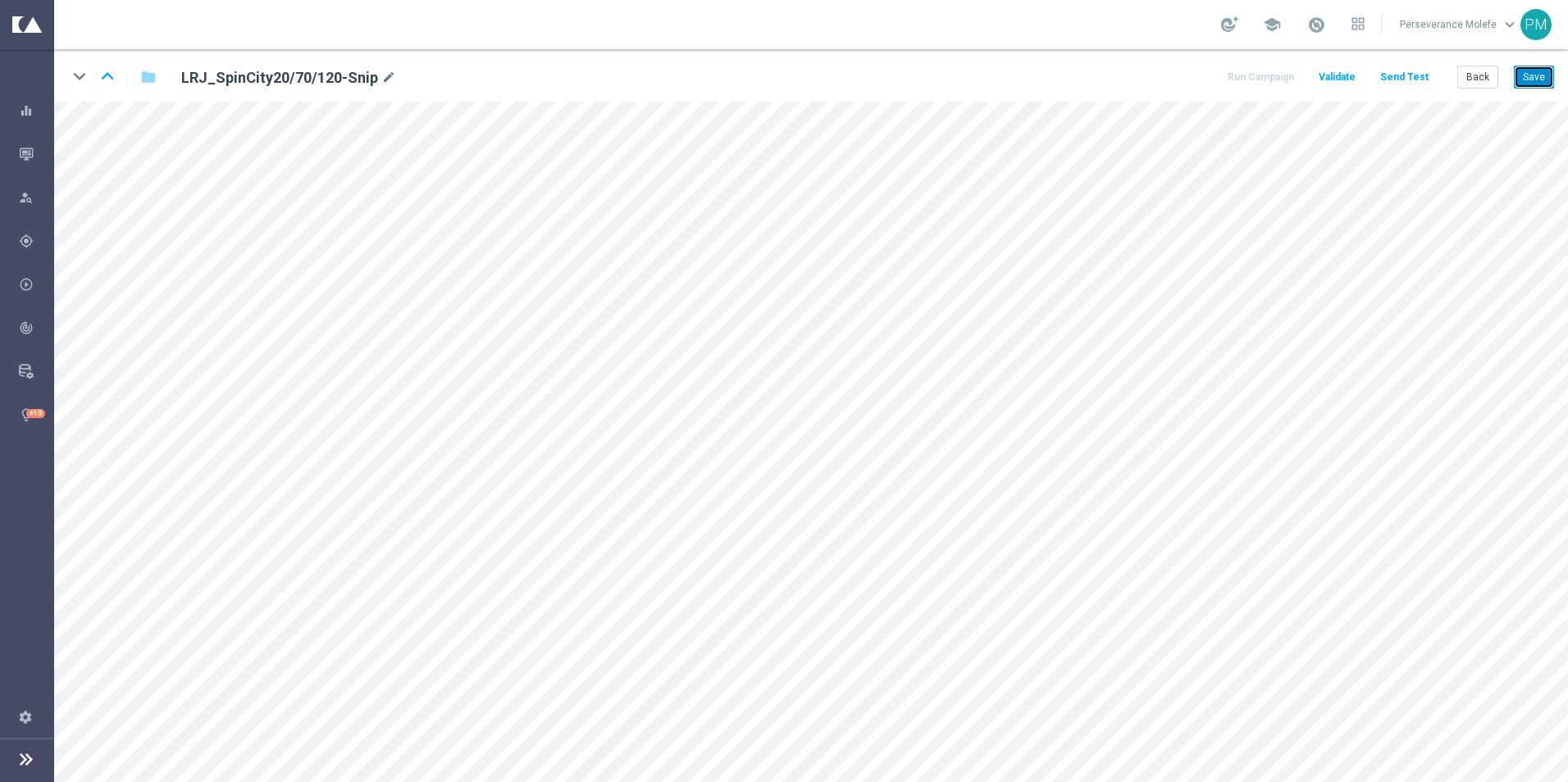
click at [1517, 77] on button "Save" at bounding box center [1534, 77] width 40 height 23
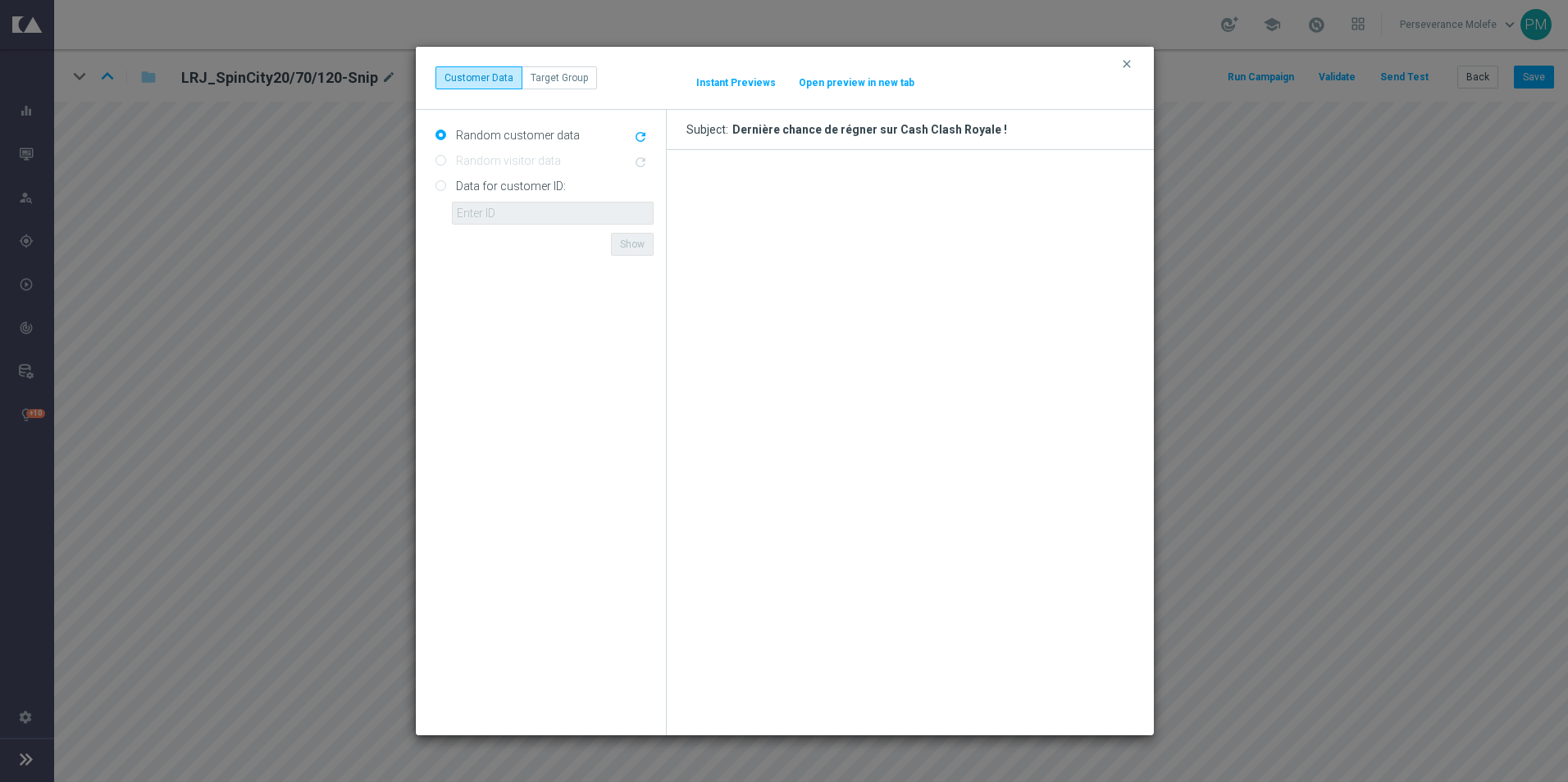
click at [877, 86] on button "Open preview in new tab" at bounding box center [857, 83] width 118 height 13
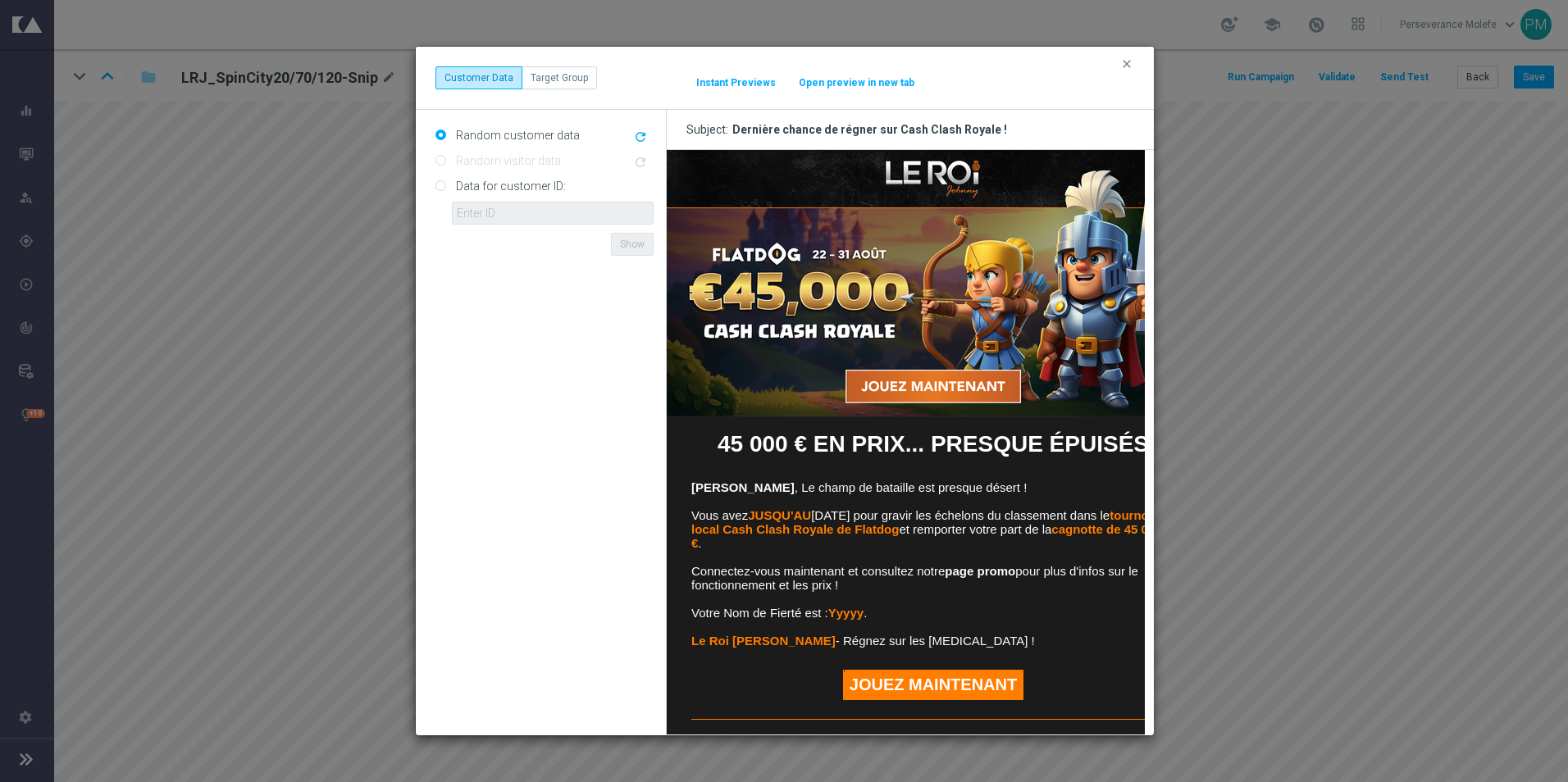
click at [356, 526] on div "clear Customer Data Target Group It might take a while... Instant Previews Open…" at bounding box center [784, 391] width 1568 height 782
click at [883, 82] on button "Open preview in new tab" at bounding box center [857, 83] width 118 height 13
click at [1129, 68] on icon "clear" at bounding box center [1126, 63] width 13 height 13
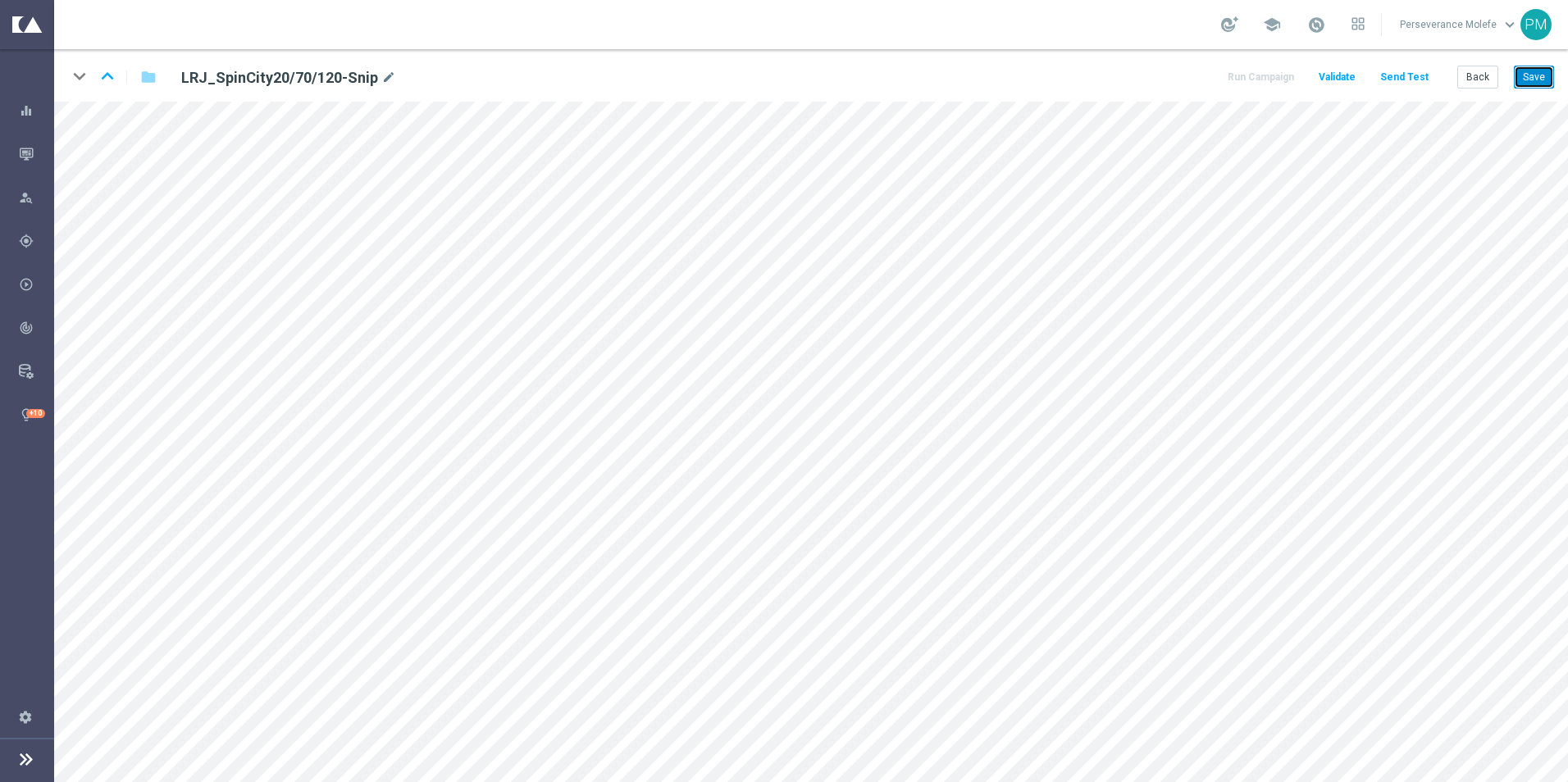
click at [1531, 76] on button "Save" at bounding box center [1534, 77] width 40 height 23
click at [1478, 77] on button "Back" at bounding box center [1477, 77] width 41 height 23
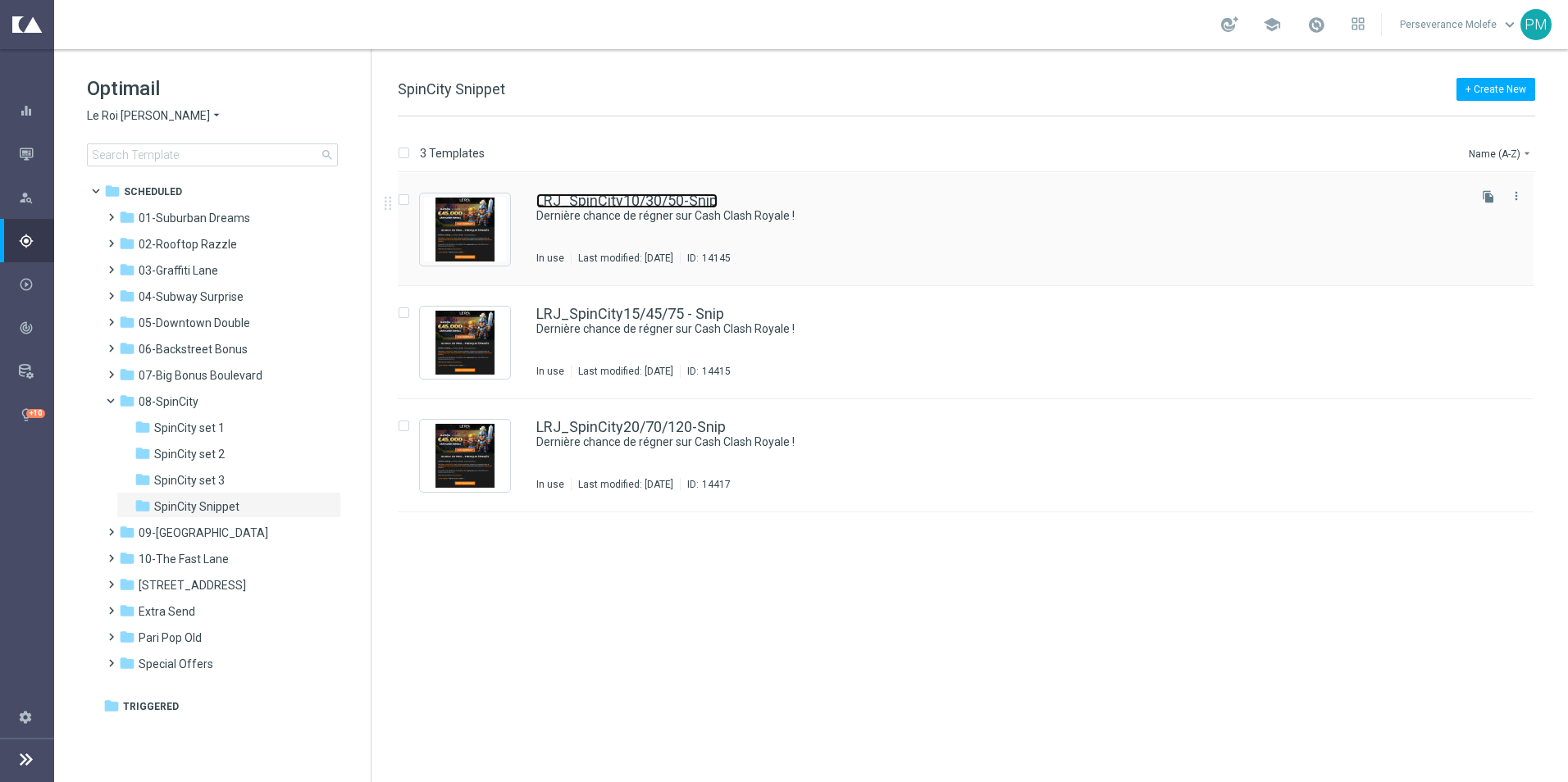
click at [593, 202] on link "LRJ_SpinCity10/30/50-Snip" at bounding box center [627, 200] width 181 height 15
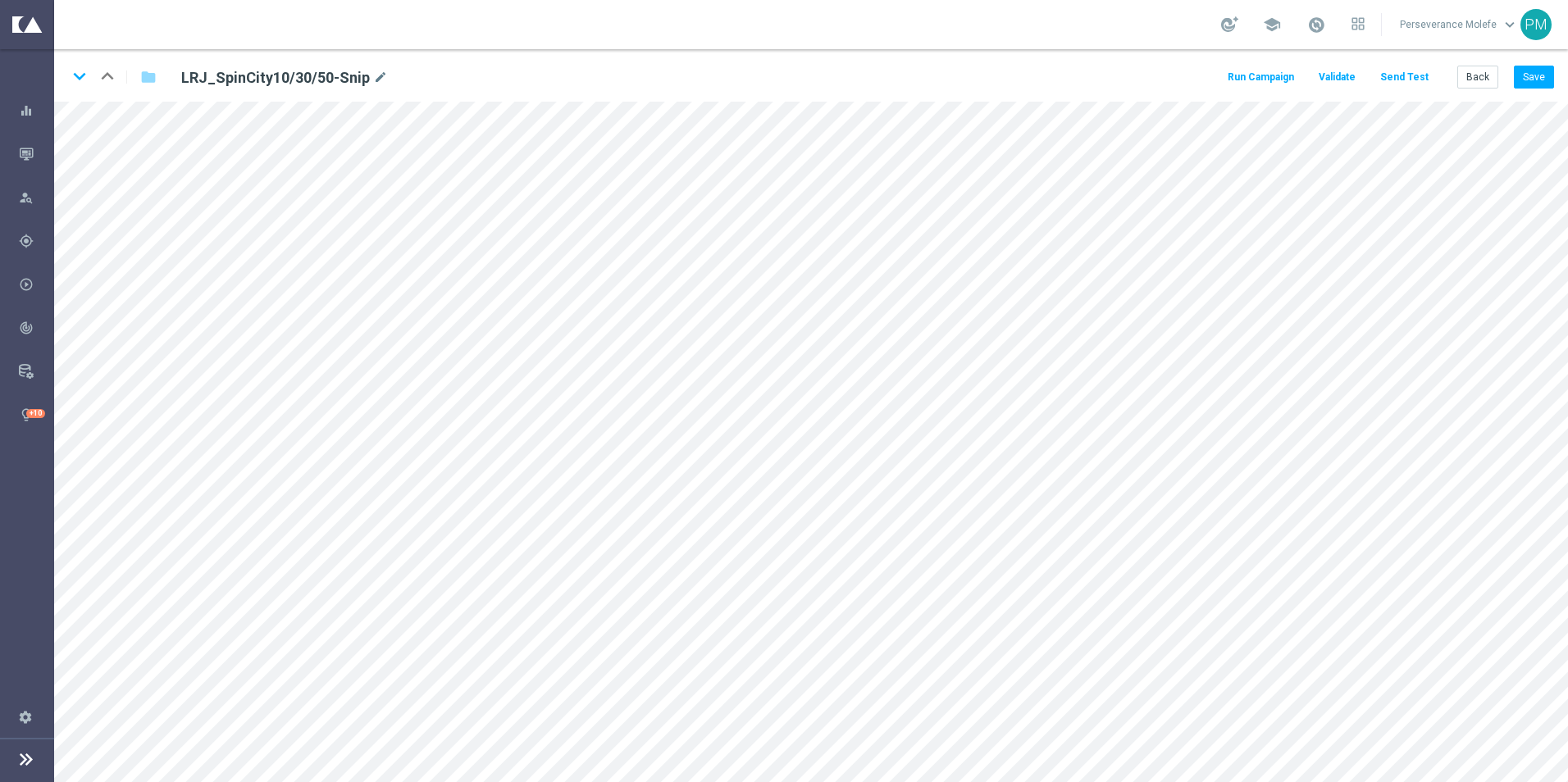
click at [36, 607] on main "equalizer Dashboard Mission Control" at bounding box center [784, 391] width 1568 height 782
click at [1536, 71] on button "Save" at bounding box center [1534, 77] width 40 height 23
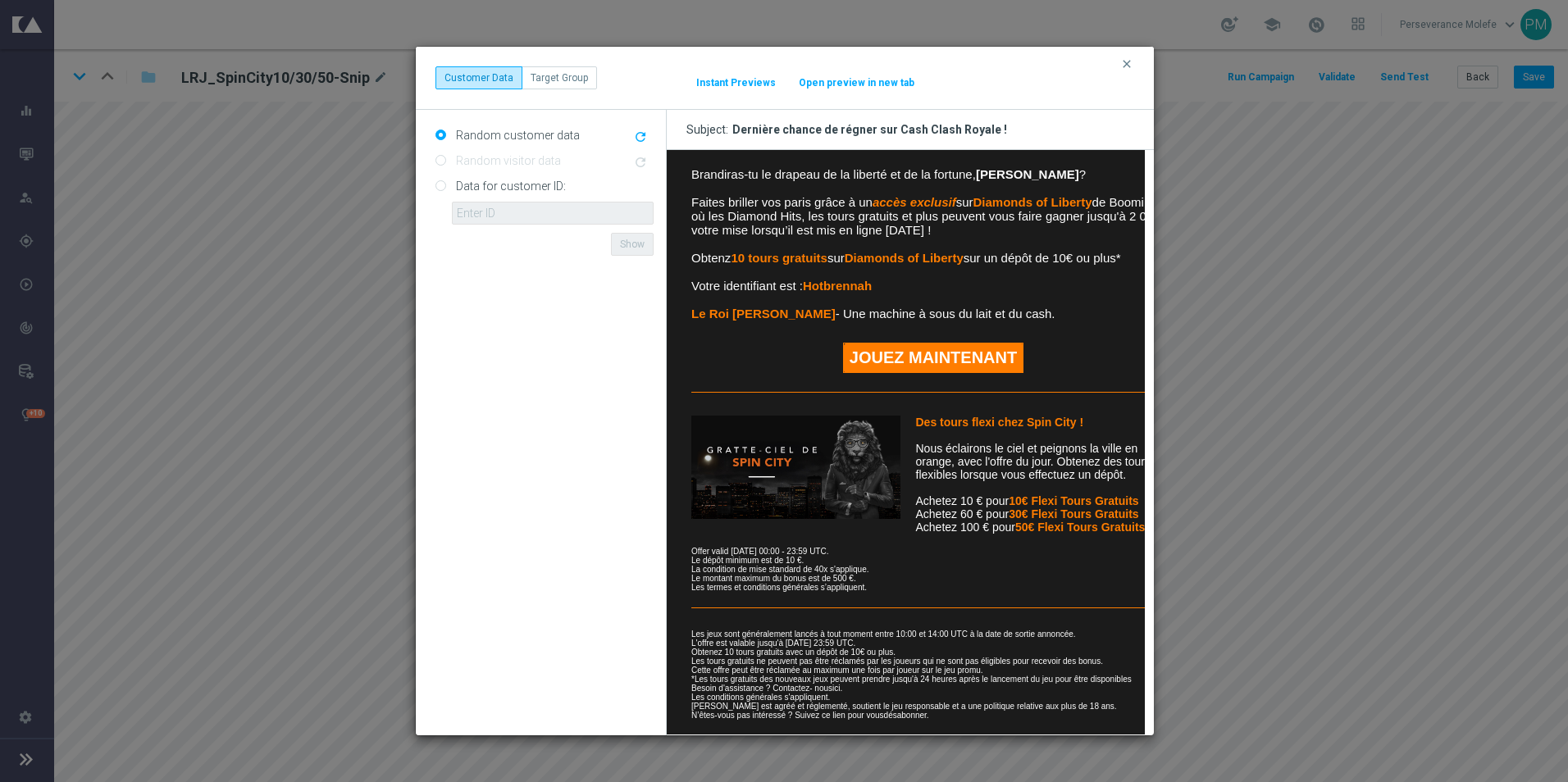
scroll to position [326, 0]
click at [824, 79] on button "Open preview in new tab" at bounding box center [857, 83] width 118 height 13
click at [1121, 66] on icon "clear" at bounding box center [1126, 63] width 13 height 13
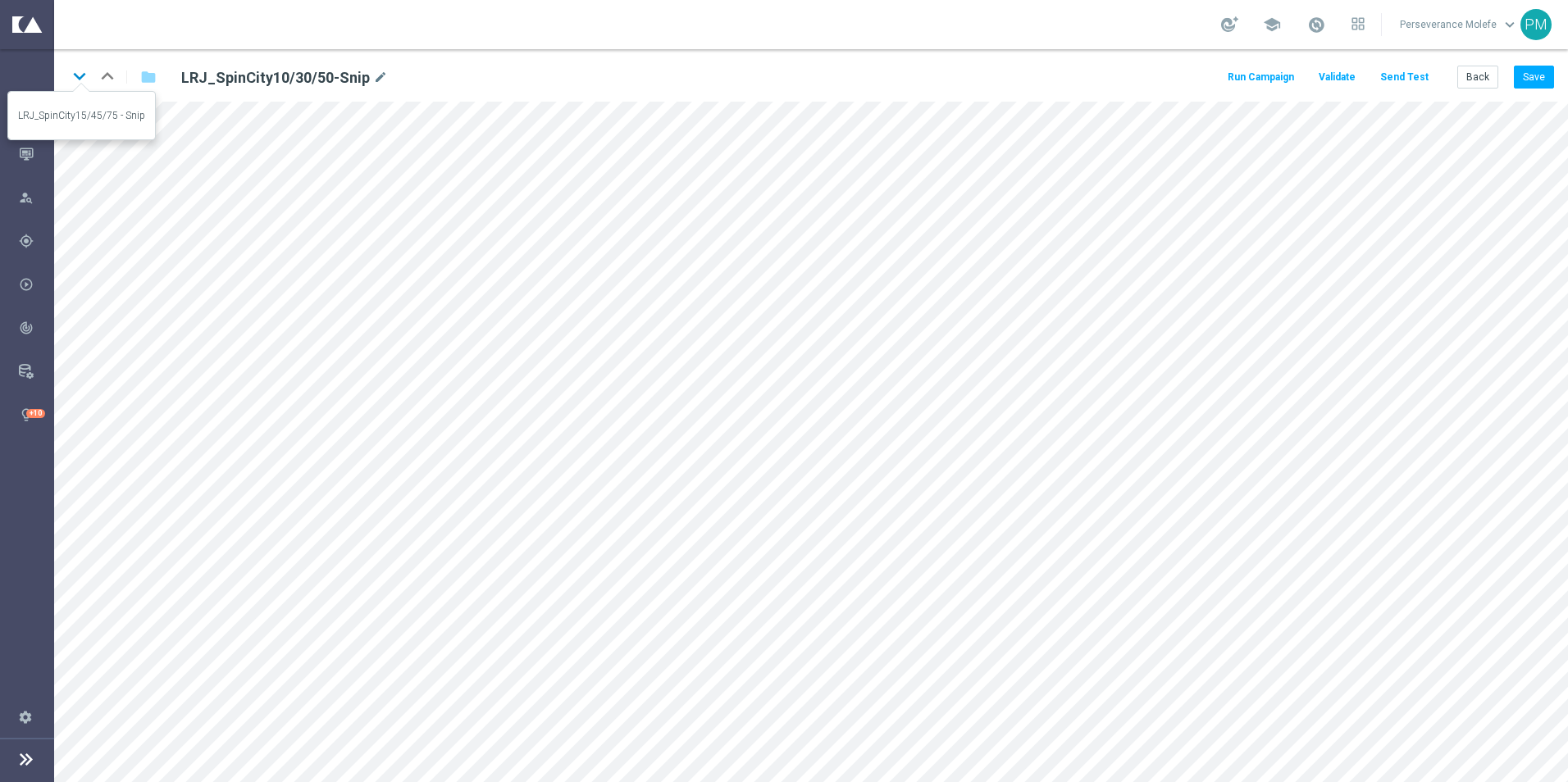
click at [76, 80] on icon "keyboard_arrow_down" at bounding box center [80, 76] width 25 height 25
click at [1544, 78] on button "Save" at bounding box center [1534, 77] width 40 height 23
click at [1544, 77] on button "Save" at bounding box center [1534, 77] width 40 height 23
click at [1523, 78] on button "Save" at bounding box center [1534, 77] width 40 height 23
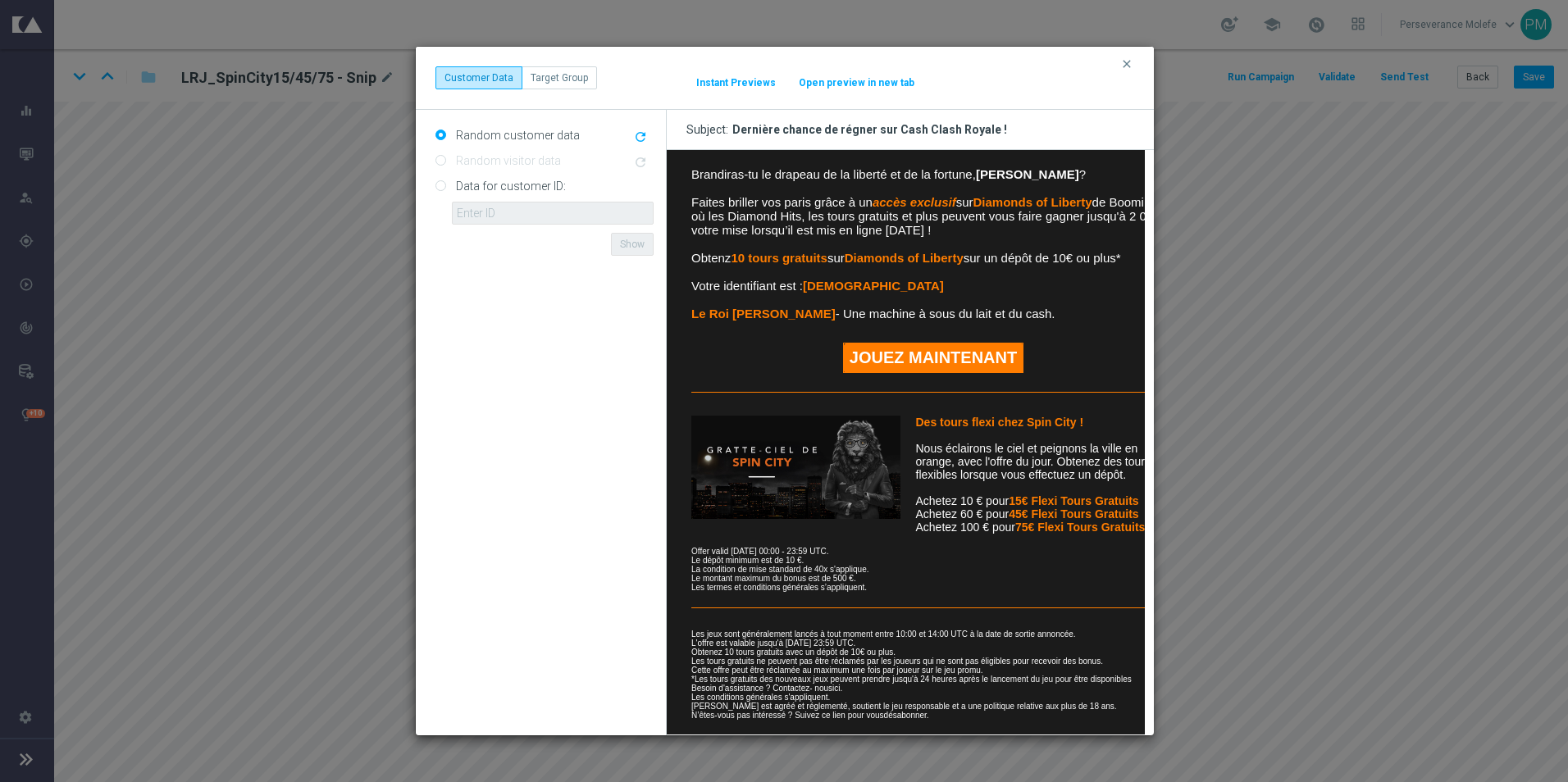
scroll to position [326, 0]
click at [846, 89] on button "Open preview in new tab" at bounding box center [857, 83] width 118 height 13
click at [1132, 65] on icon "clear" at bounding box center [1126, 63] width 13 height 13
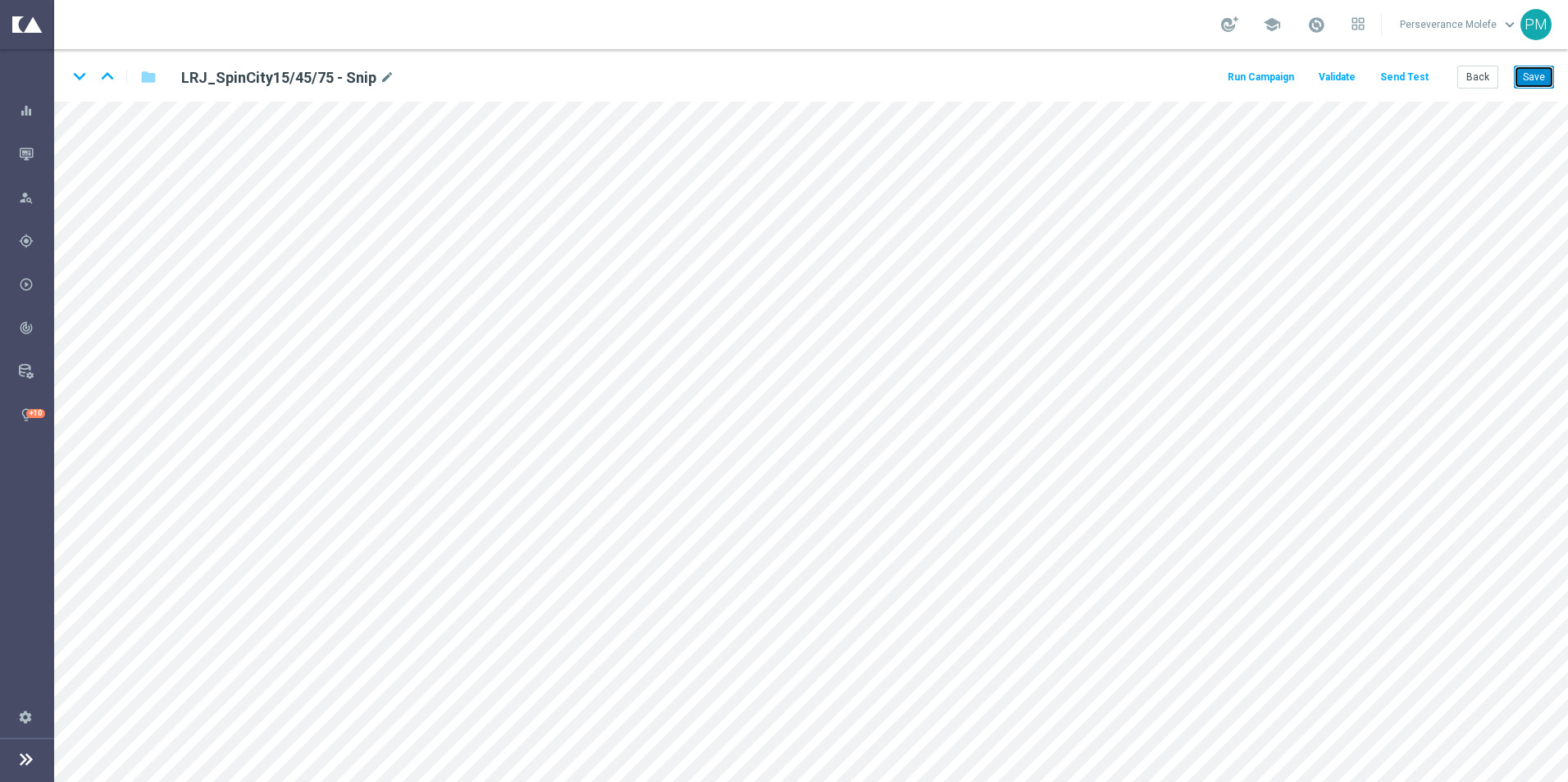
click at [1521, 82] on button "Save" at bounding box center [1534, 77] width 40 height 23
click at [79, 80] on icon "keyboard_arrow_down" at bounding box center [80, 76] width 25 height 25
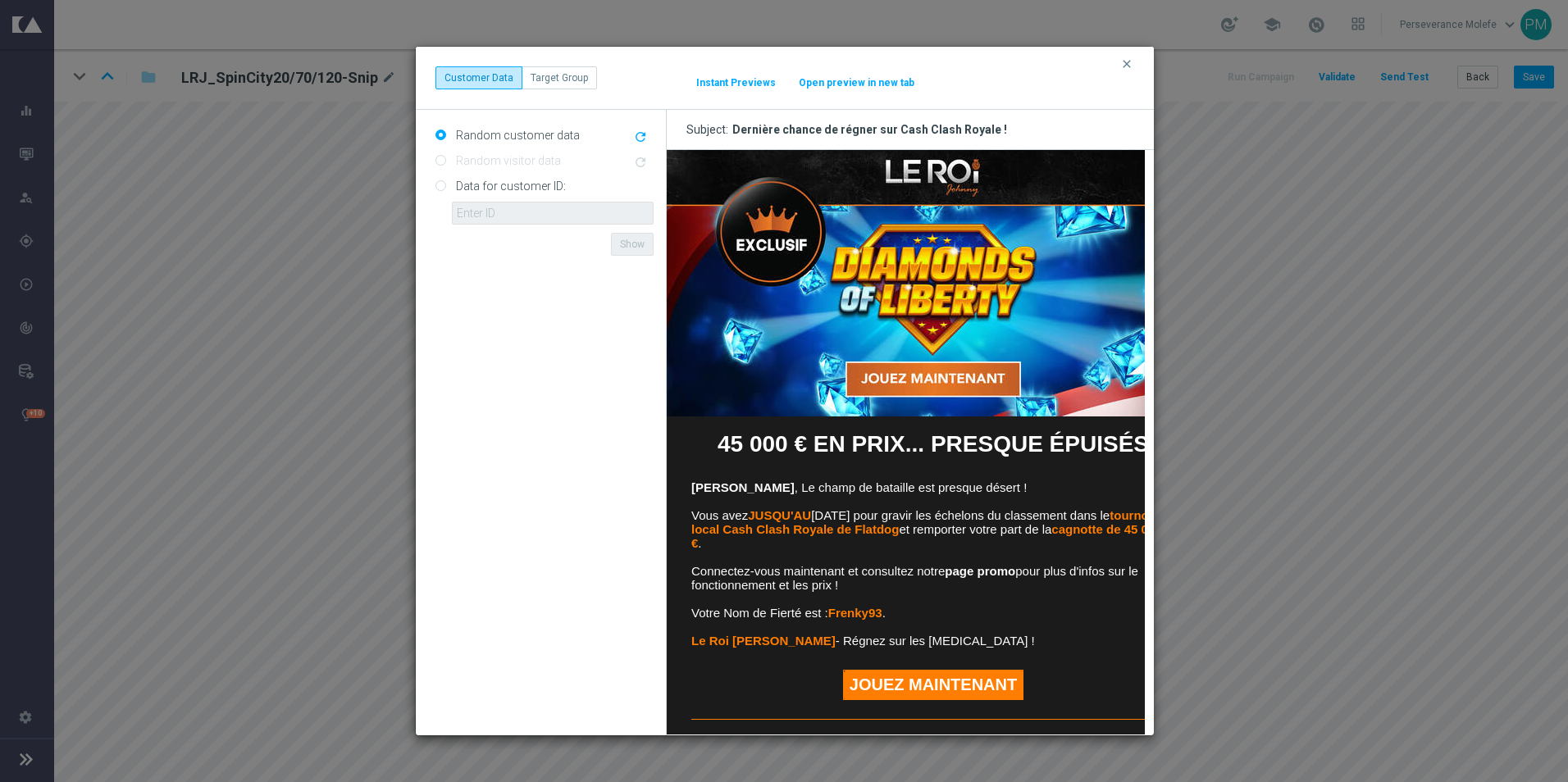
click at [899, 81] on button "Open preview in new tab" at bounding box center [857, 83] width 118 height 13
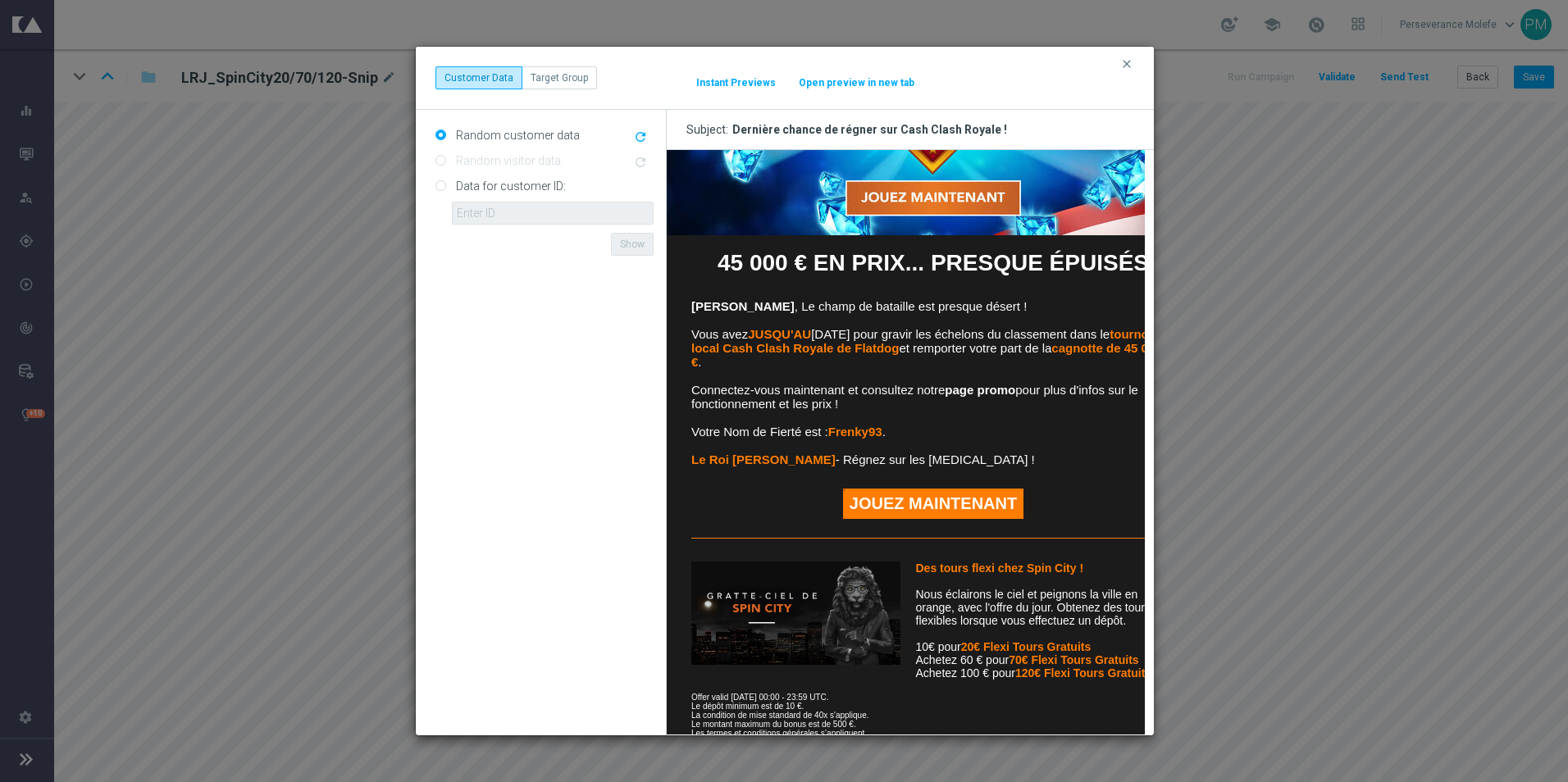
scroll to position [328, 0]
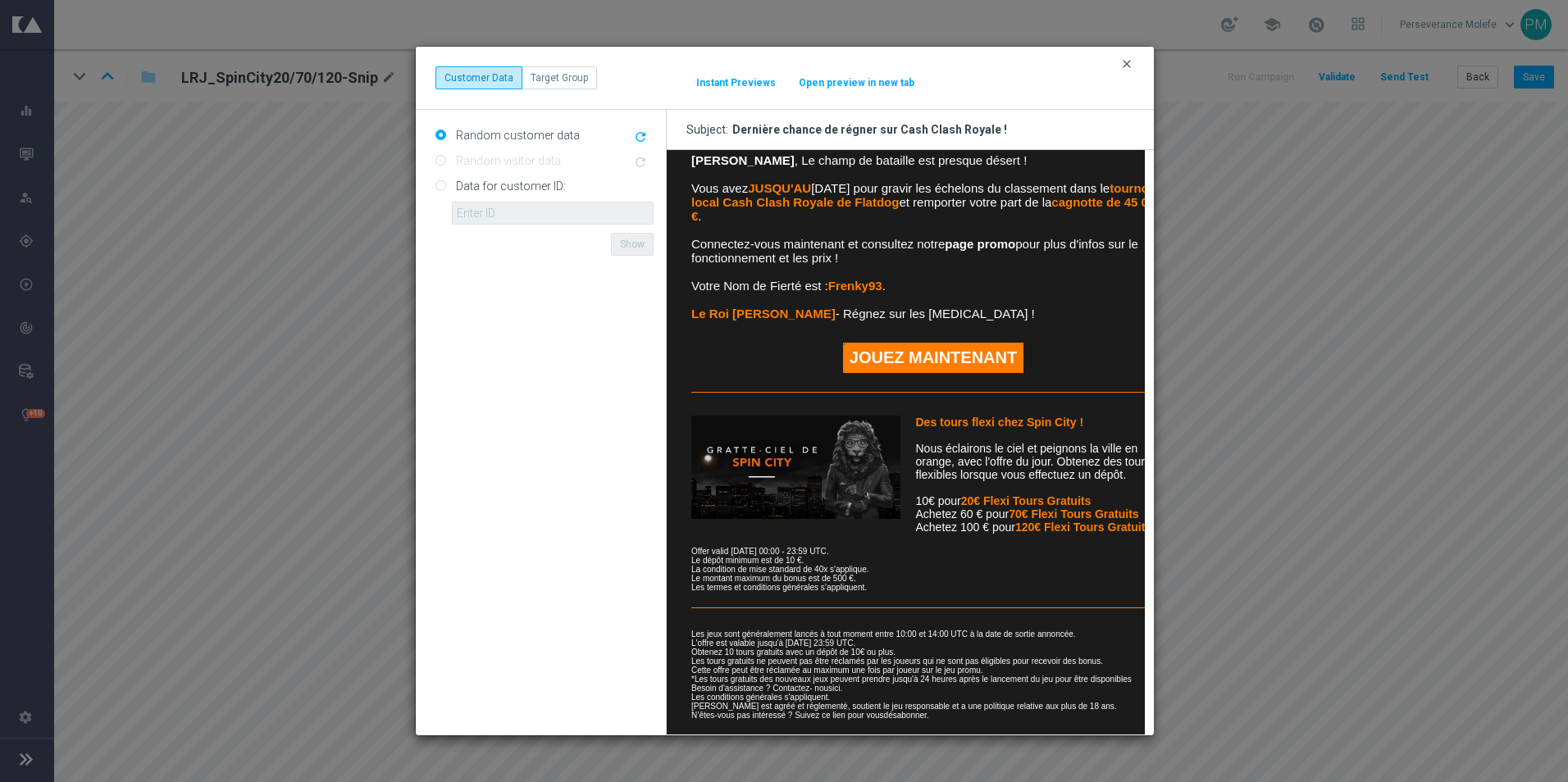
click at [1126, 68] on icon "clear" at bounding box center [1126, 63] width 13 height 13
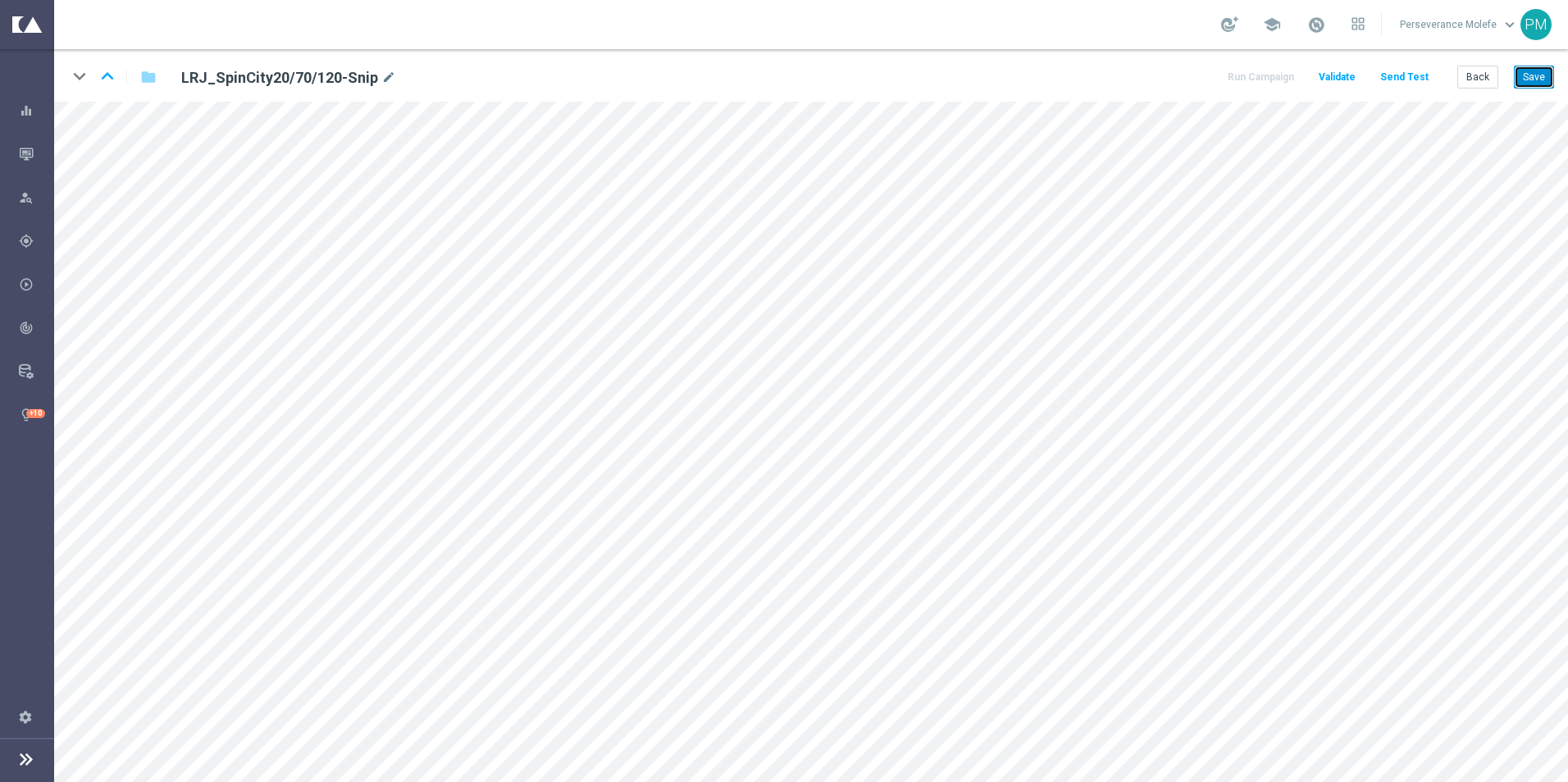
click at [1549, 82] on button "Save" at bounding box center [1534, 77] width 40 height 23
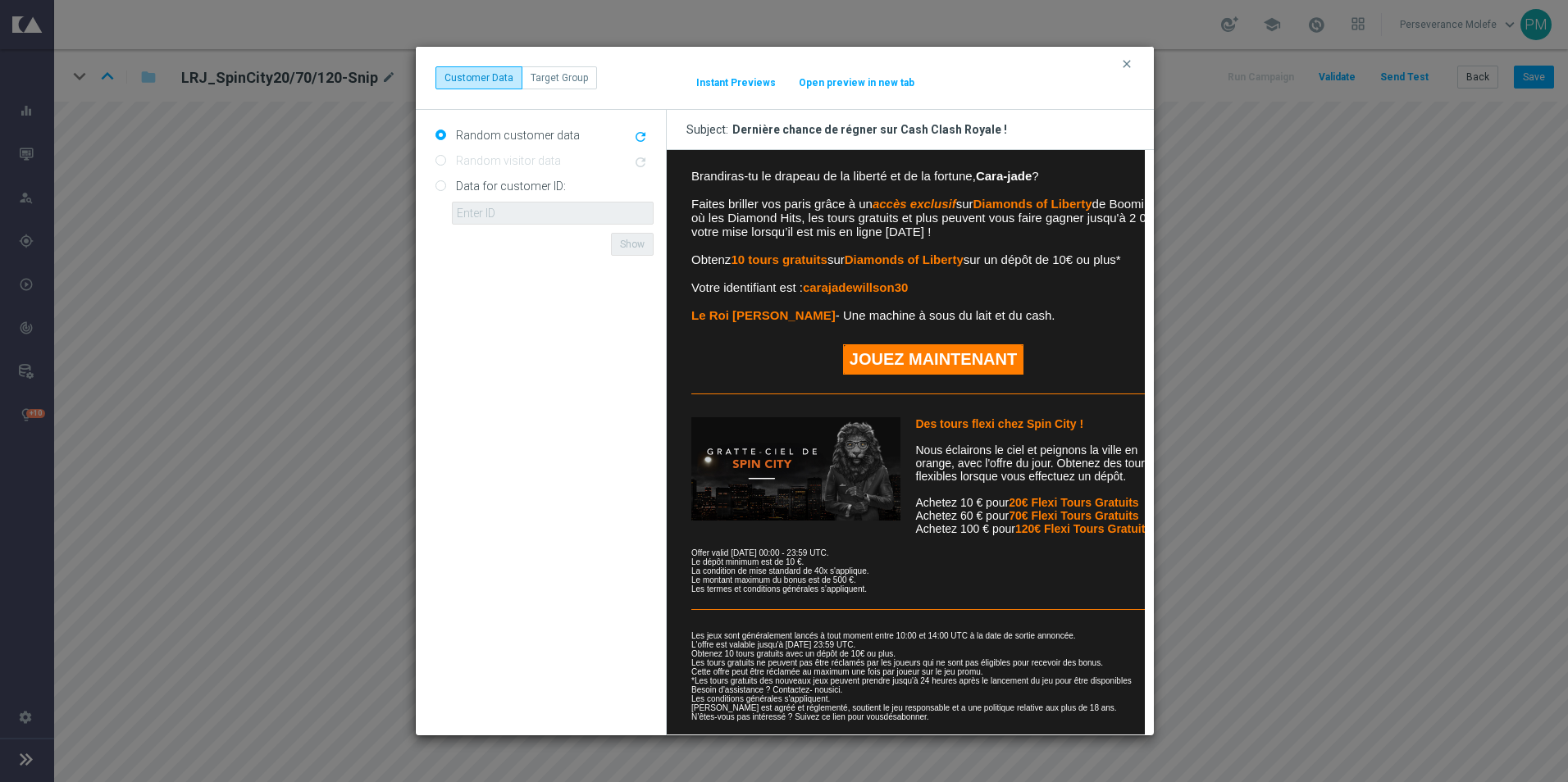
scroll to position [326, 0]
click at [1131, 66] on icon "clear" at bounding box center [1126, 63] width 13 height 13
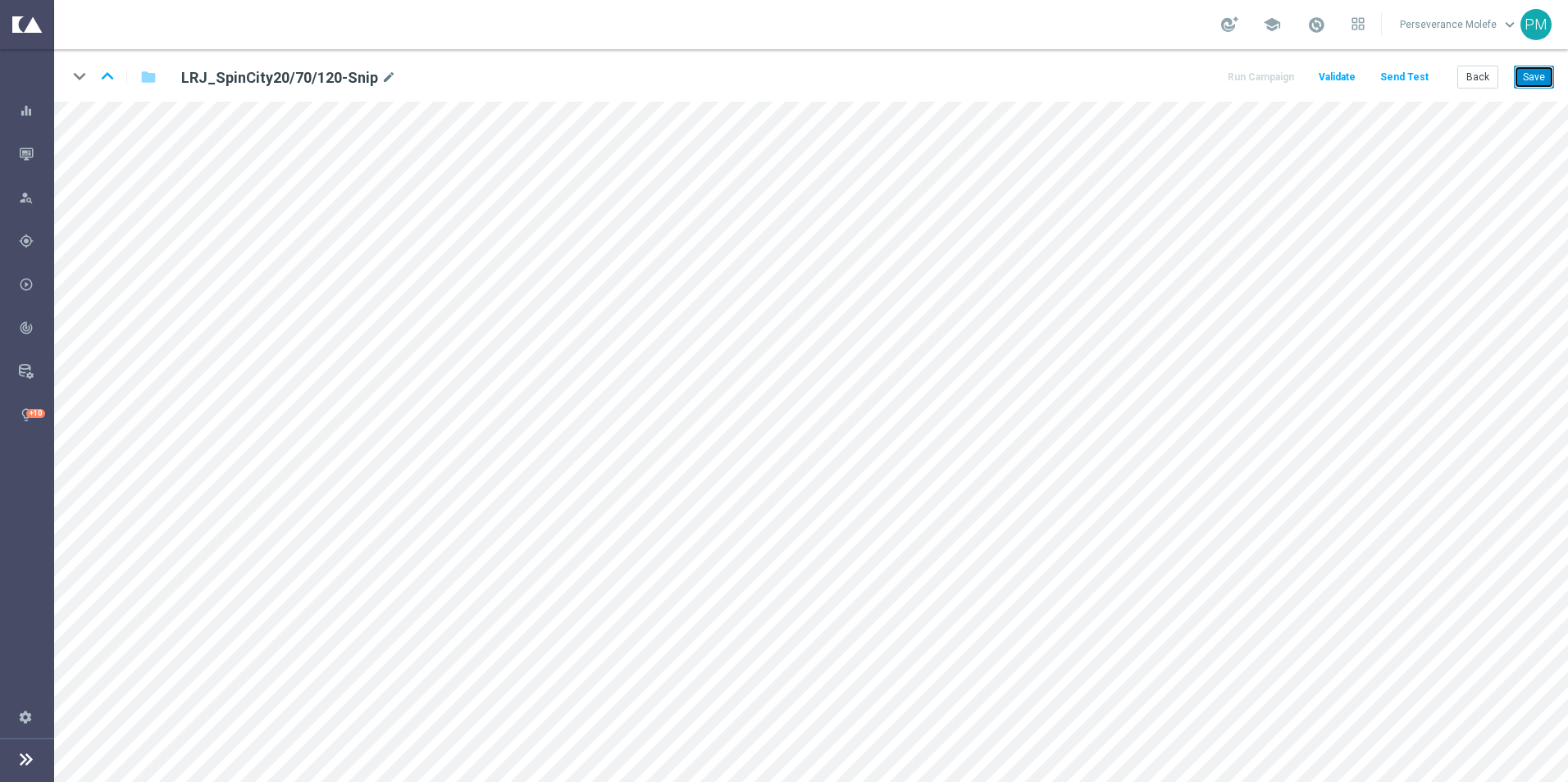
click at [1533, 75] on button "Save" at bounding box center [1534, 77] width 40 height 23
click at [1469, 75] on button "Back" at bounding box center [1477, 77] width 41 height 23
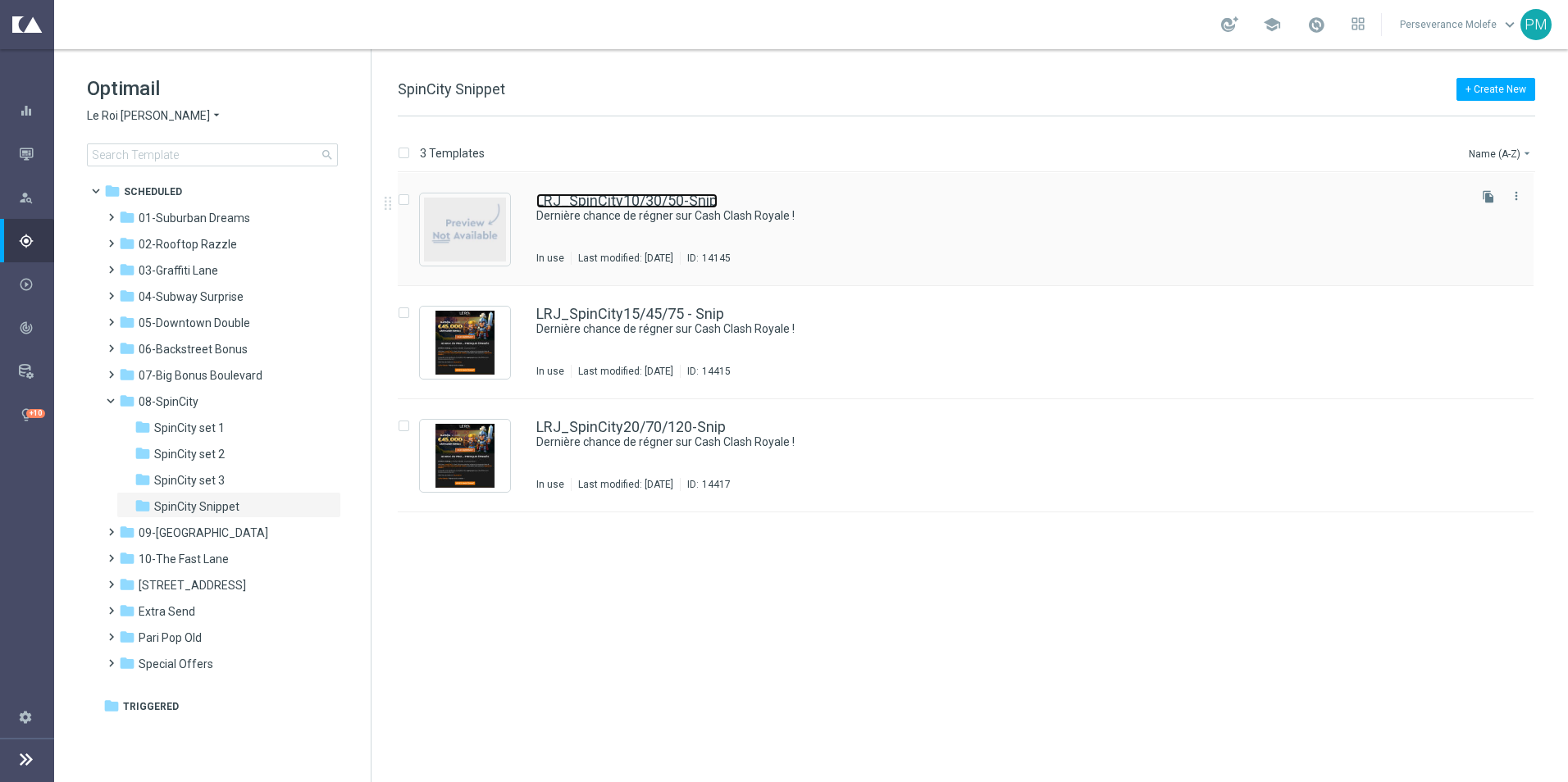
click at [584, 196] on link "LRJ_SpinCity10/30/50-Snip" at bounding box center [627, 200] width 181 height 15
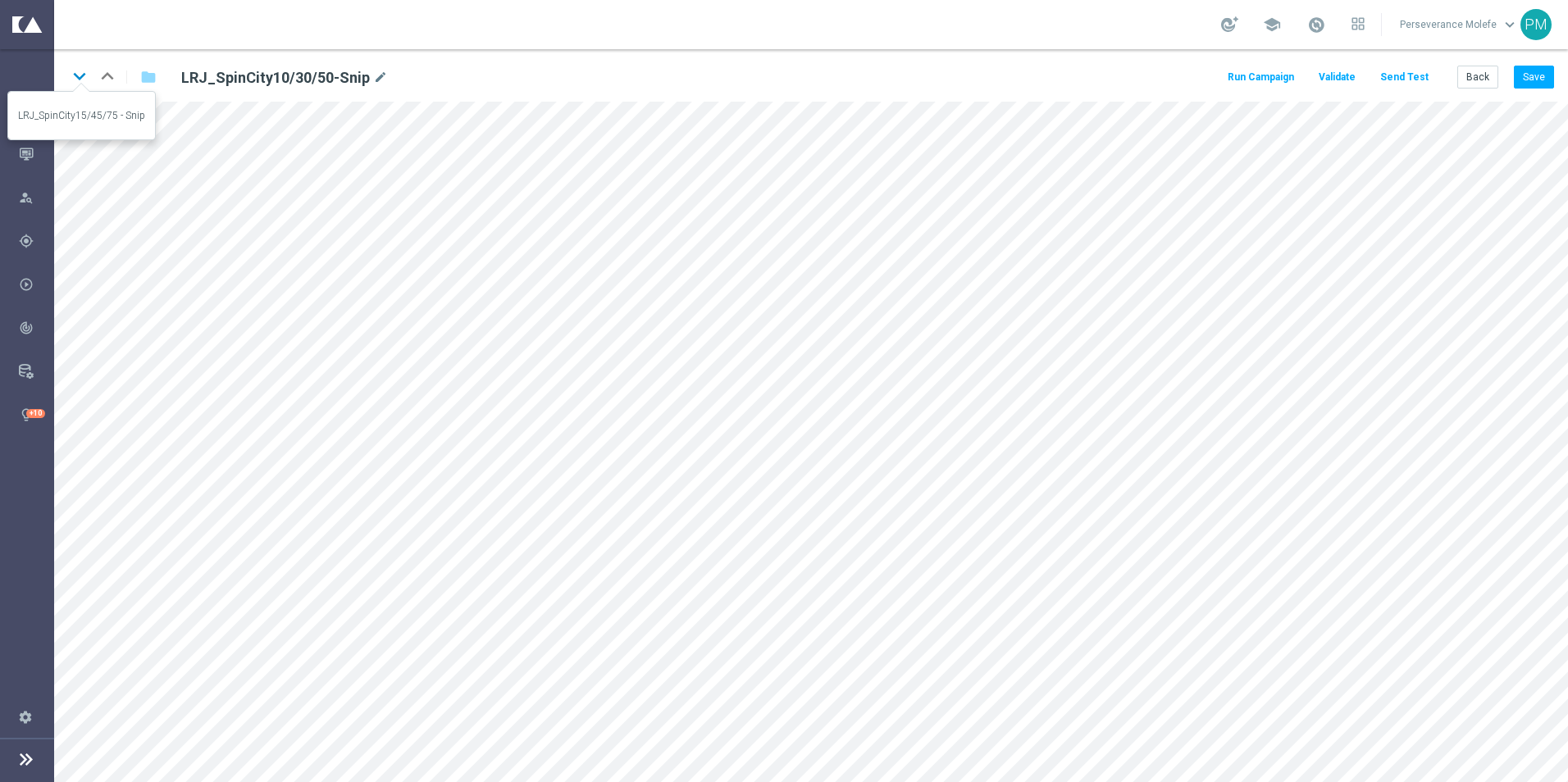
click at [72, 77] on icon "keyboard_arrow_down" at bounding box center [80, 76] width 25 height 25
click at [70, 81] on icon "keyboard_arrow_down" at bounding box center [80, 76] width 25 height 25
click at [100, 79] on icon "keyboard_arrow_up" at bounding box center [107, 76] width 25 height 25
click at [1531, 75] on button "Save" at bounding box center [1534, 77] width 40 height 23
click at [87, 86] on icon "keyboard_arrow_down" at bounding box center [80, 76] width 25 height 25
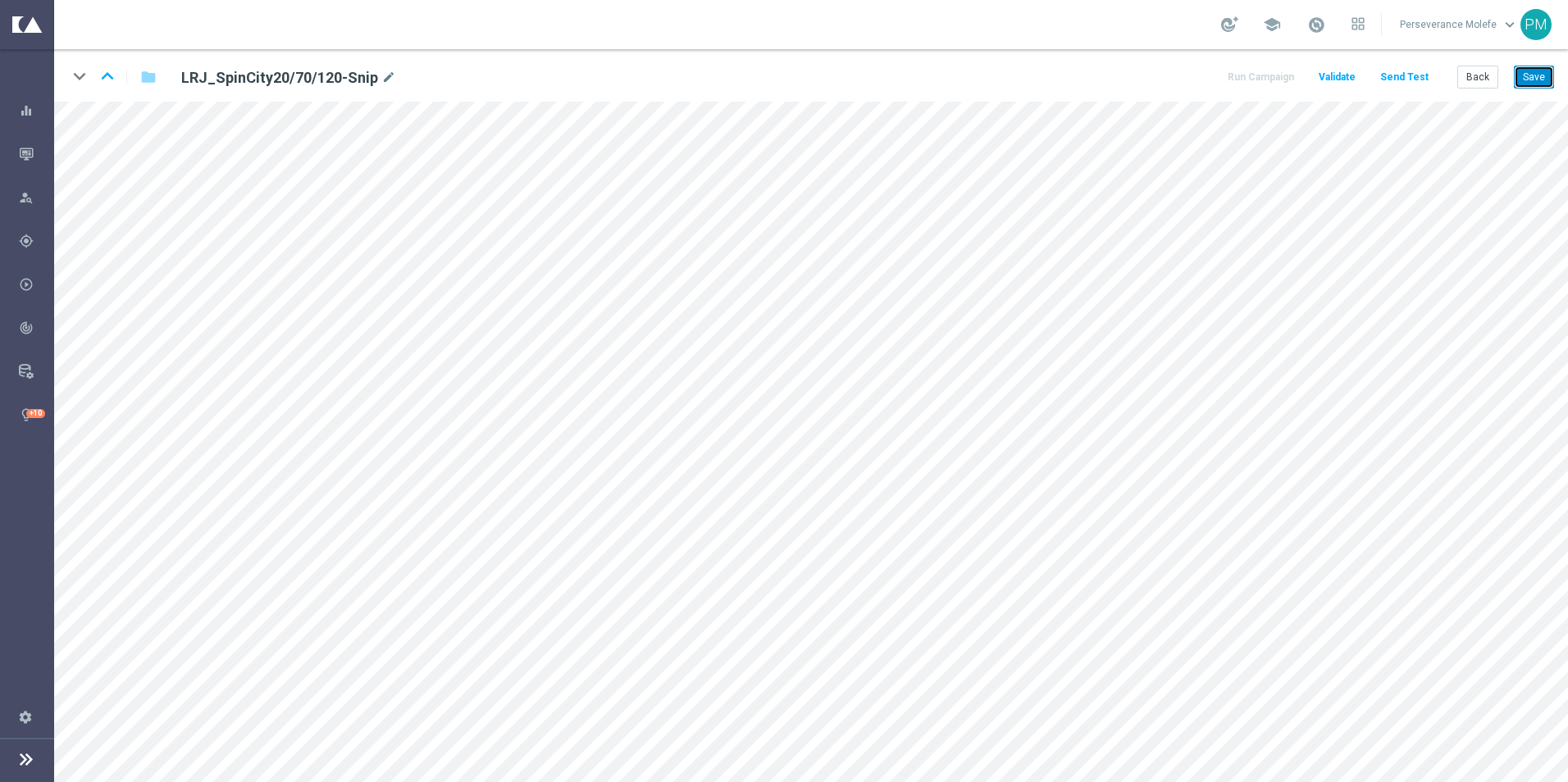
click at [1542, 69] on button "Save" at bounding box center [1534, 77] width 40 height 23
click at [111, 74] on icon "keyboard_arrow_up" at bounding box center [107, 76] width 25 height 25
click at [110, 74] on icon "keyboard_arrow_up" at bounding box center [107, 76] width 25 height 25
click at [1539, 68] on button "Save" at bounding box center [1534, 77] width 40 height 23
click at [78, 79] on icon "keyboard_arrow_down" at bounding box center [80, 76] width 25 height 25
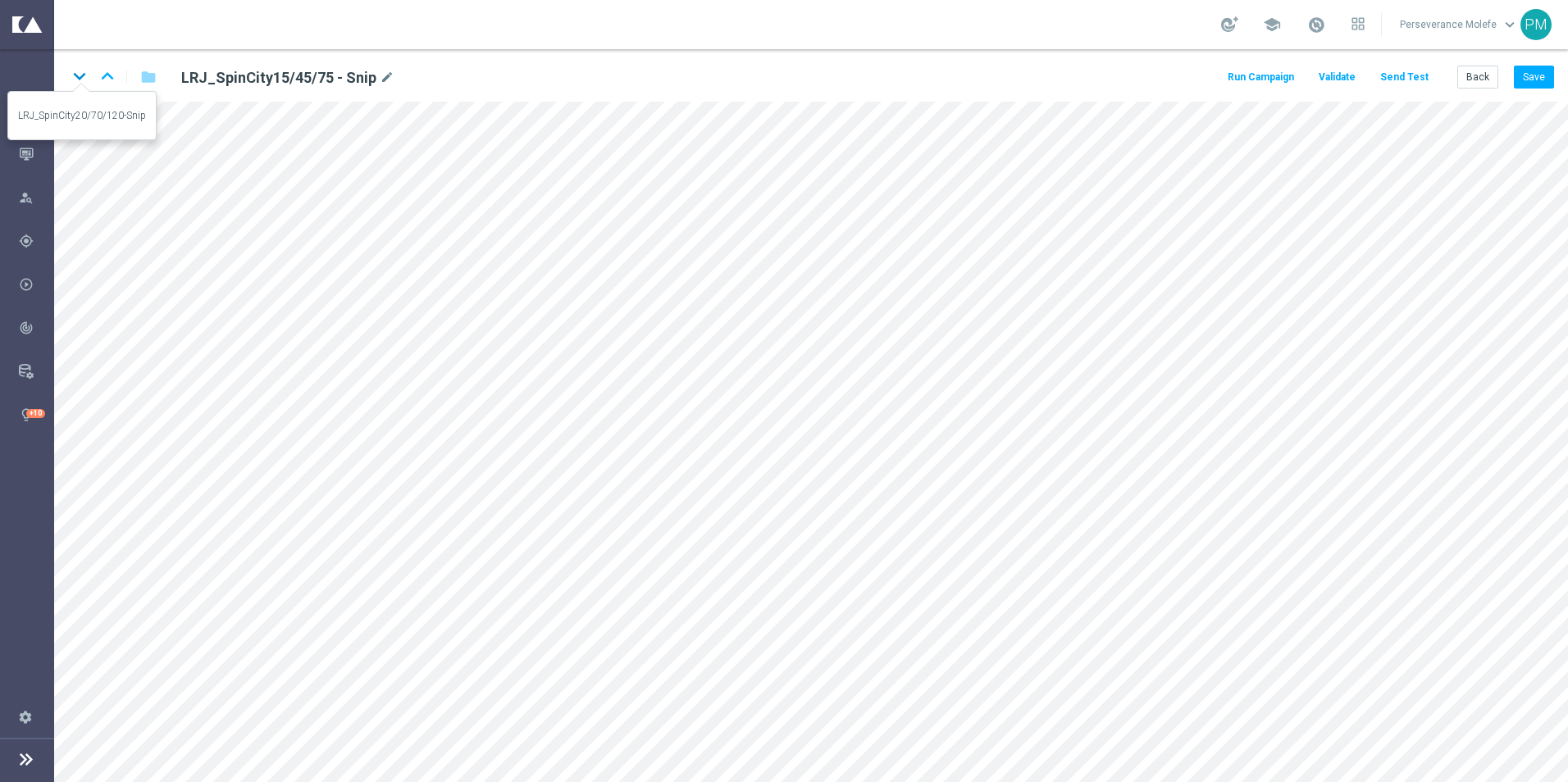
click at [87, 83] on icon "keyboard_arrow_down" at bounding box center [80, 76] width 25 height 25
click at [1407, 82] on button "Send Test" at bounding box center [1404, 77] width 54 height 22
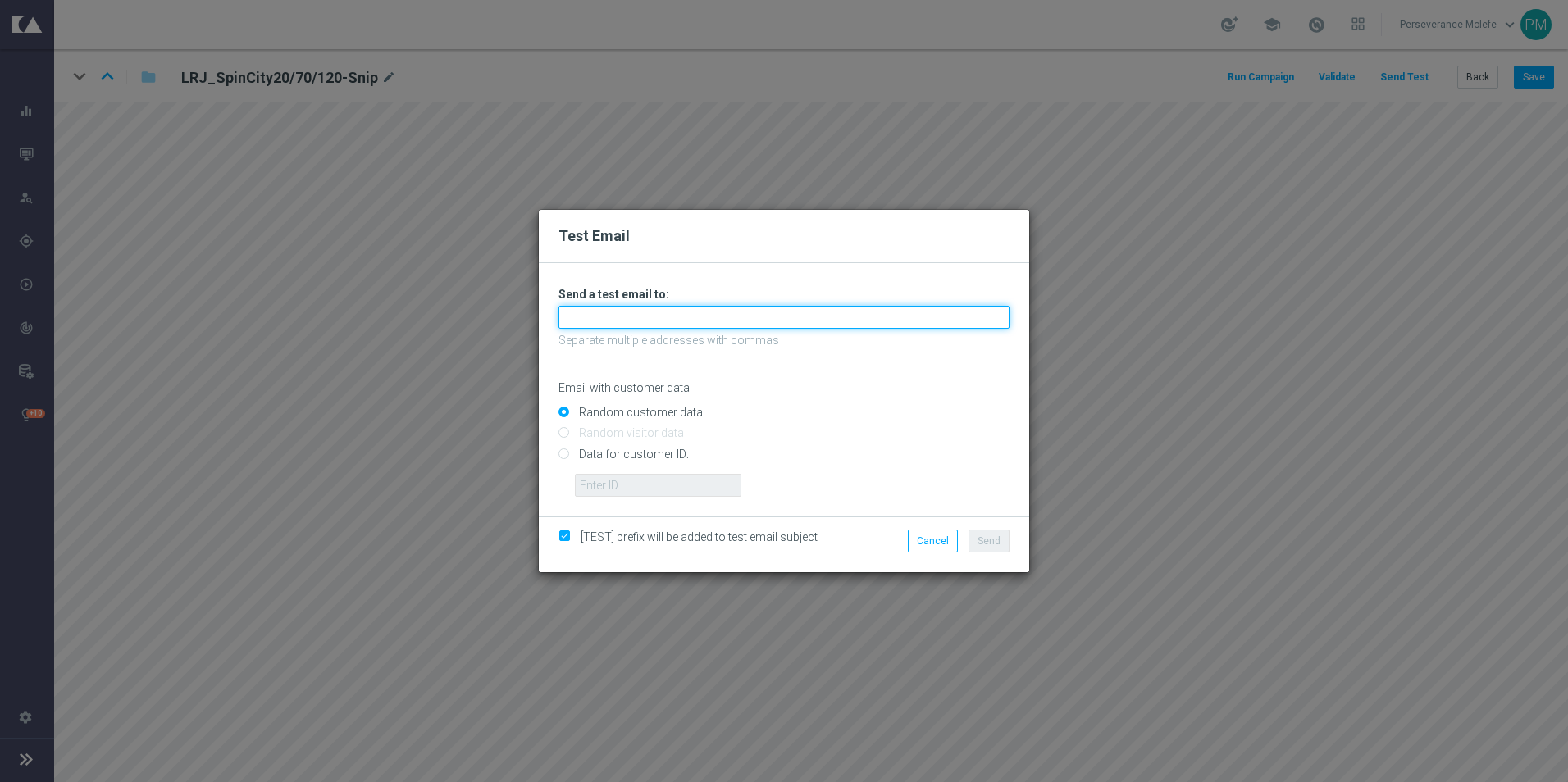
click at [699, 326] on input "text" at bounding box center [784, 317] width 451 height 23
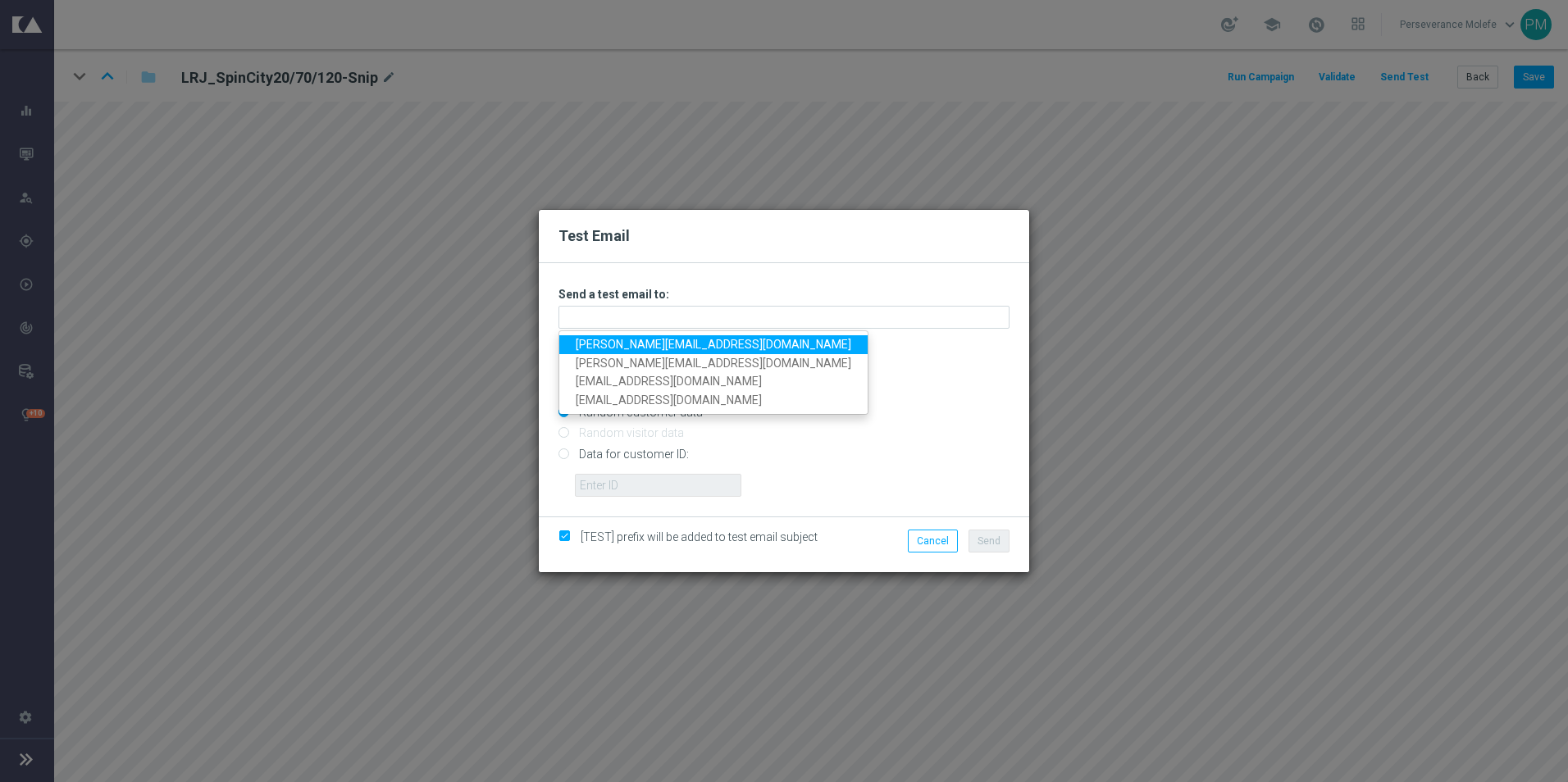
click at [664, 347] on link "Madeleine@viva-vision.net" at bounding box center [713, 344] width 308 height 18
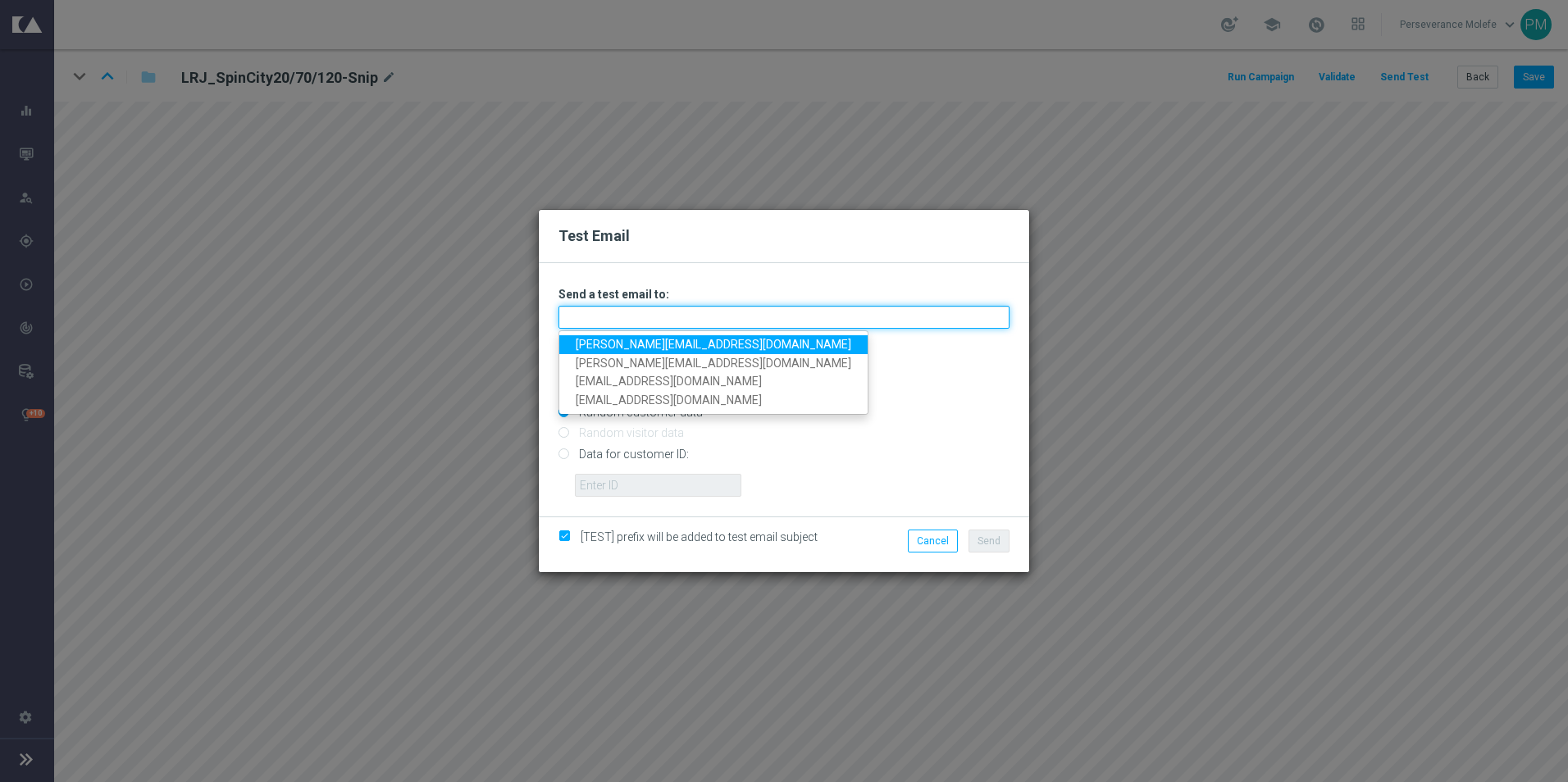
type input "Madeleine@viva-vision.net"
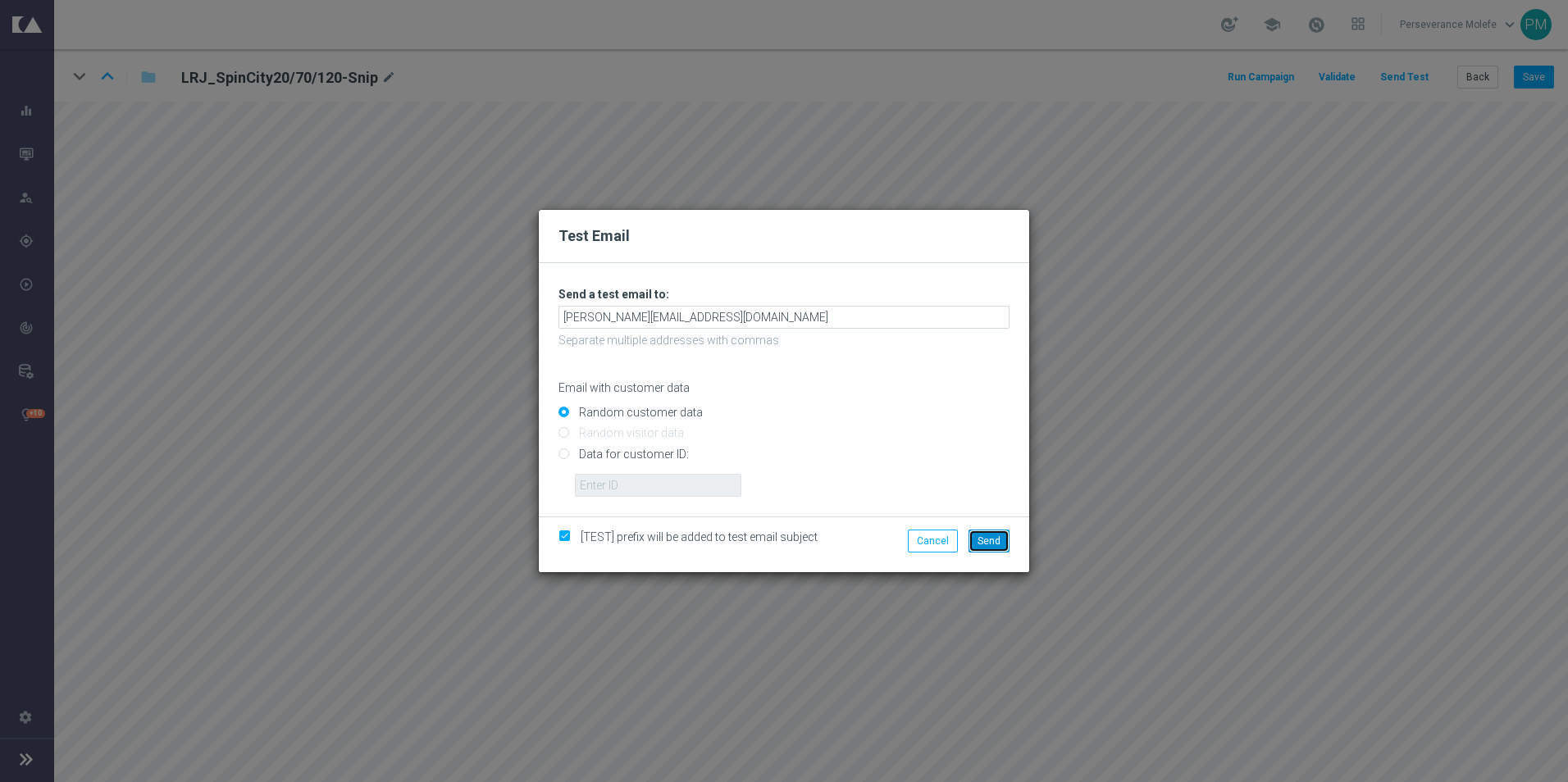
click at [984, 538] on span "Send" at bounding box center [989, 541] width 23 height 11
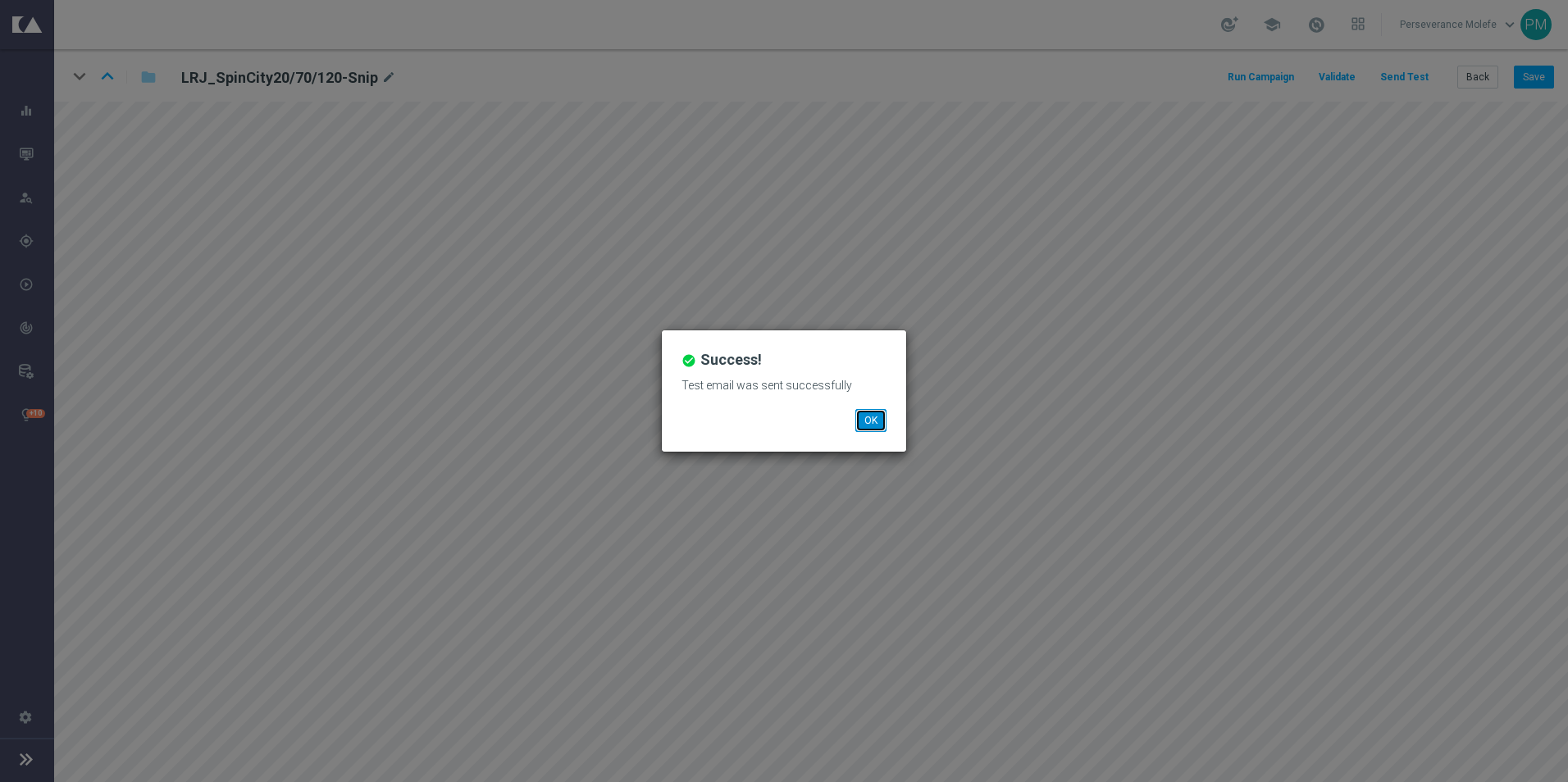
click at [874, 420] on button "OK" at bounding box center [870, 420] width 31 height 23
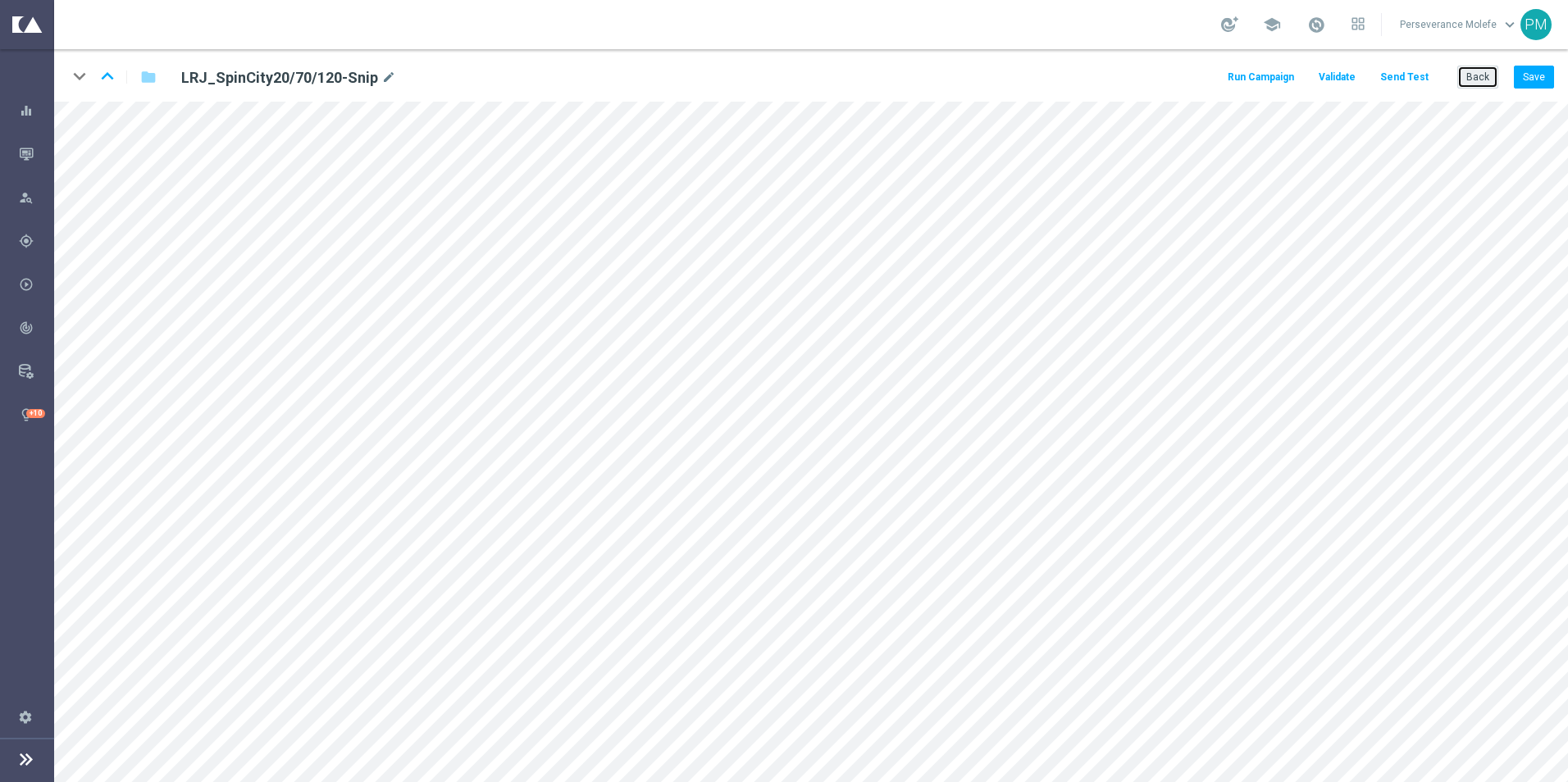
click at [1484, 74] on button "Back" at bounding box center [1477, 77] width 41 height 23
click at [1477, 72] on button "Back" at bounding box center [1477, 77] width 41 height 23
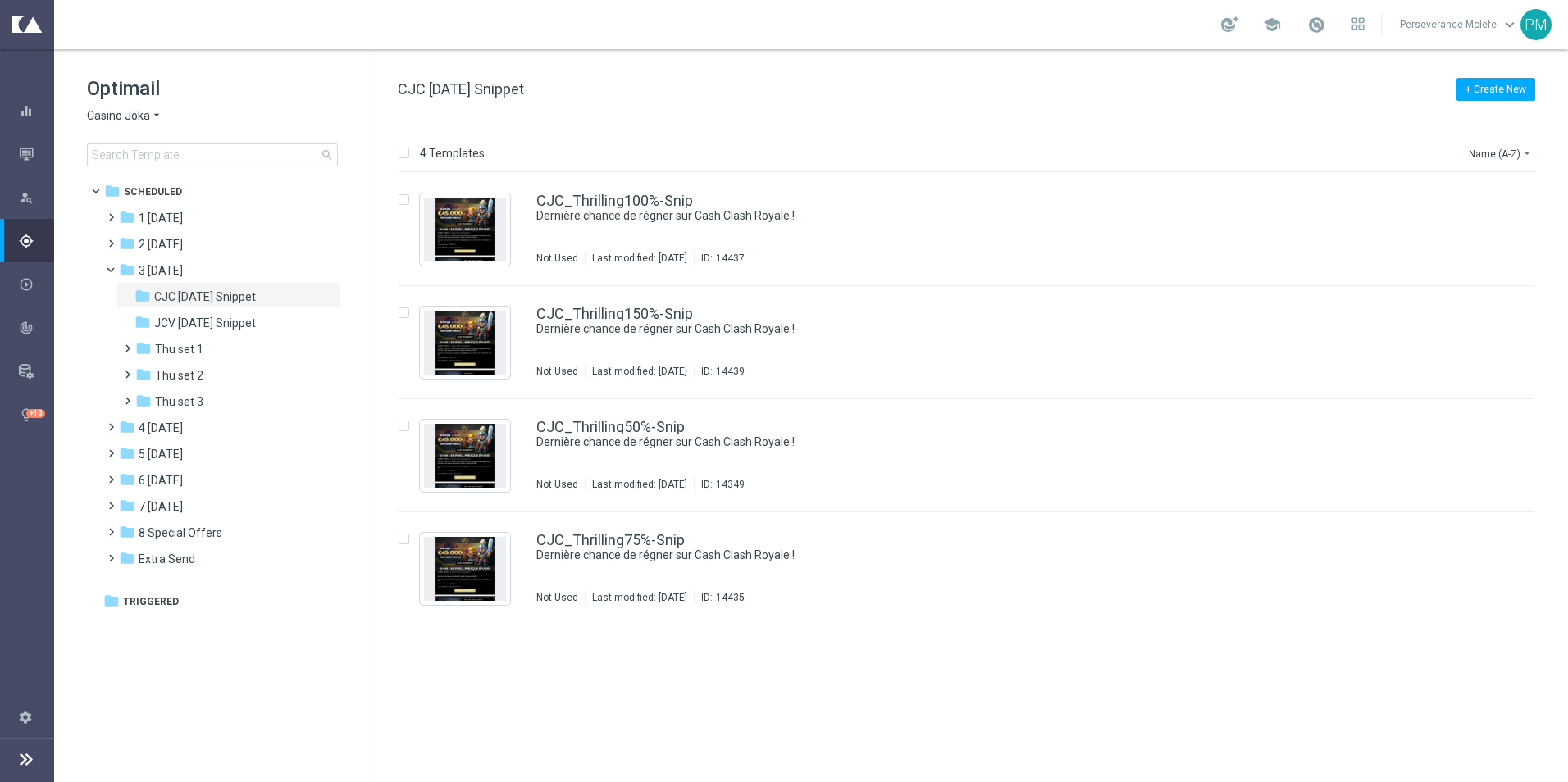
click at [133, 117] on span "Casino Joka" at bounding box center [119, 116] width 63 height 16
click at [123, 142] on div "Joka Casino" at bounding box center [149, 134] width 123 height 19
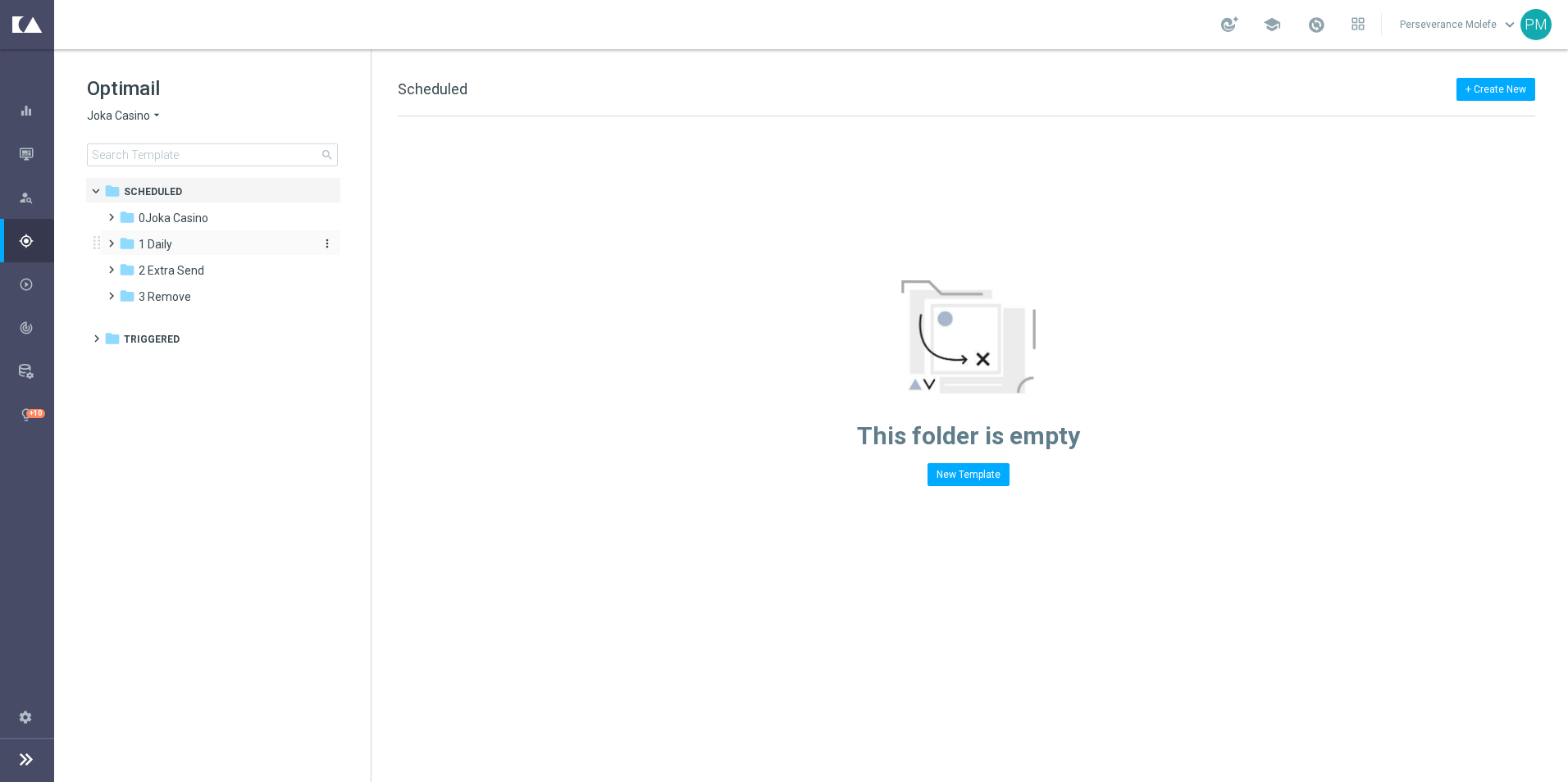
click at [161, 253] on div "folder 1 Daily" at bounding box center [212, 244] width 189 height 18
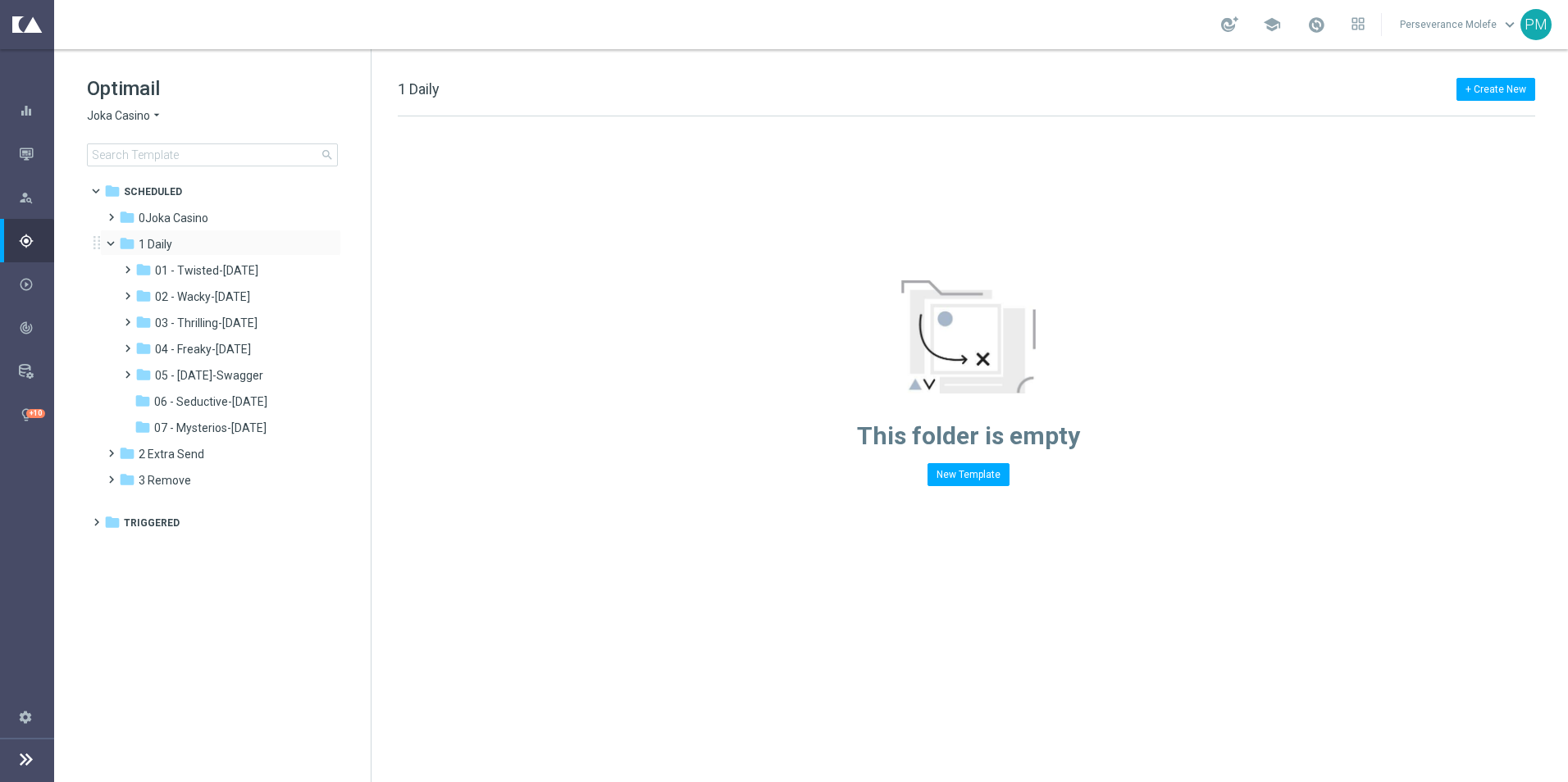
click at [115, 242] on span at bounding box center [118, 240] width 6 height 7
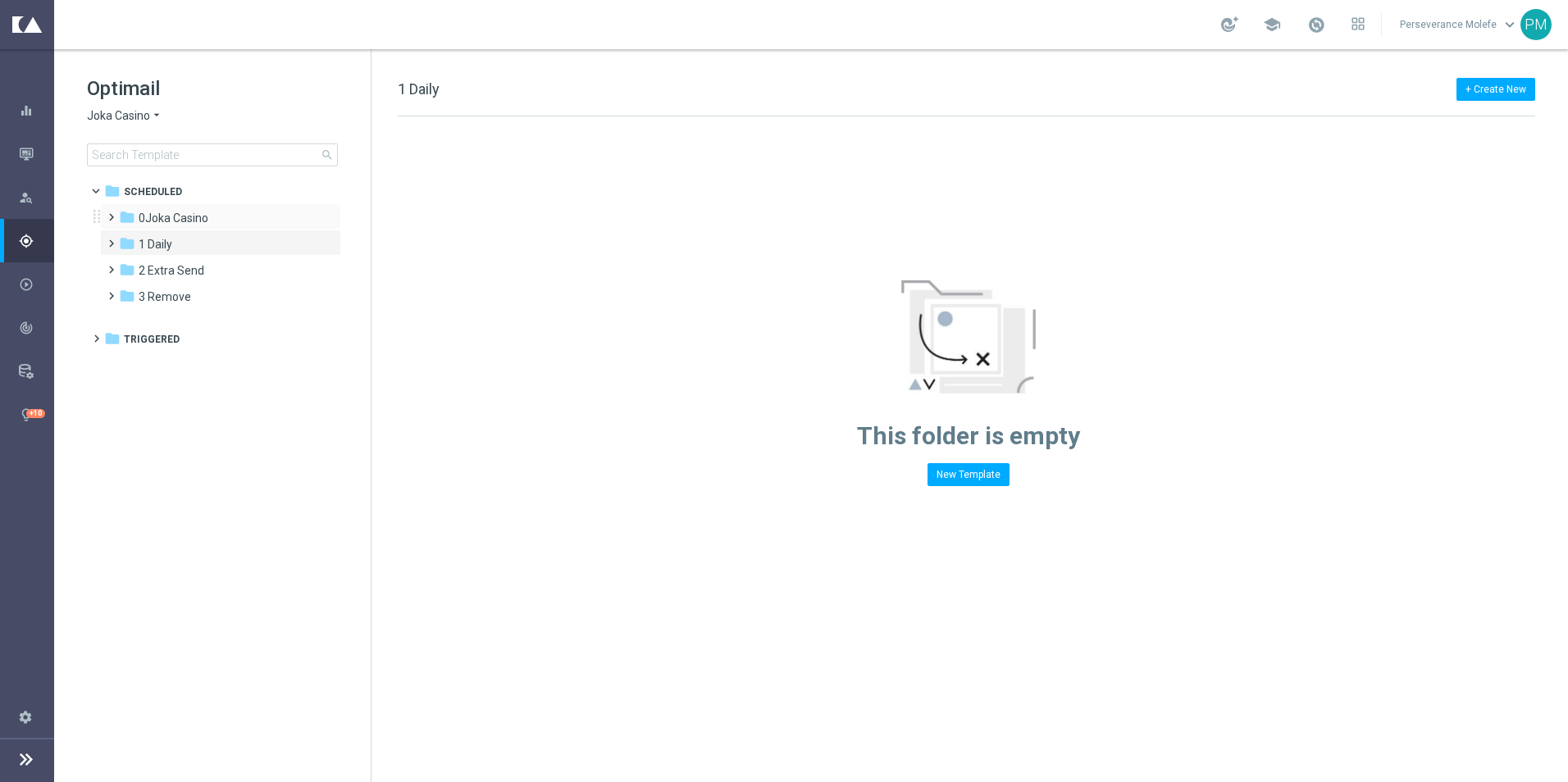
click at [111, 213] on span at bounding box center [108, 209] width 7 height 6
click at [128, 240] on span at bounding box center [124, 235] width 7 height 6
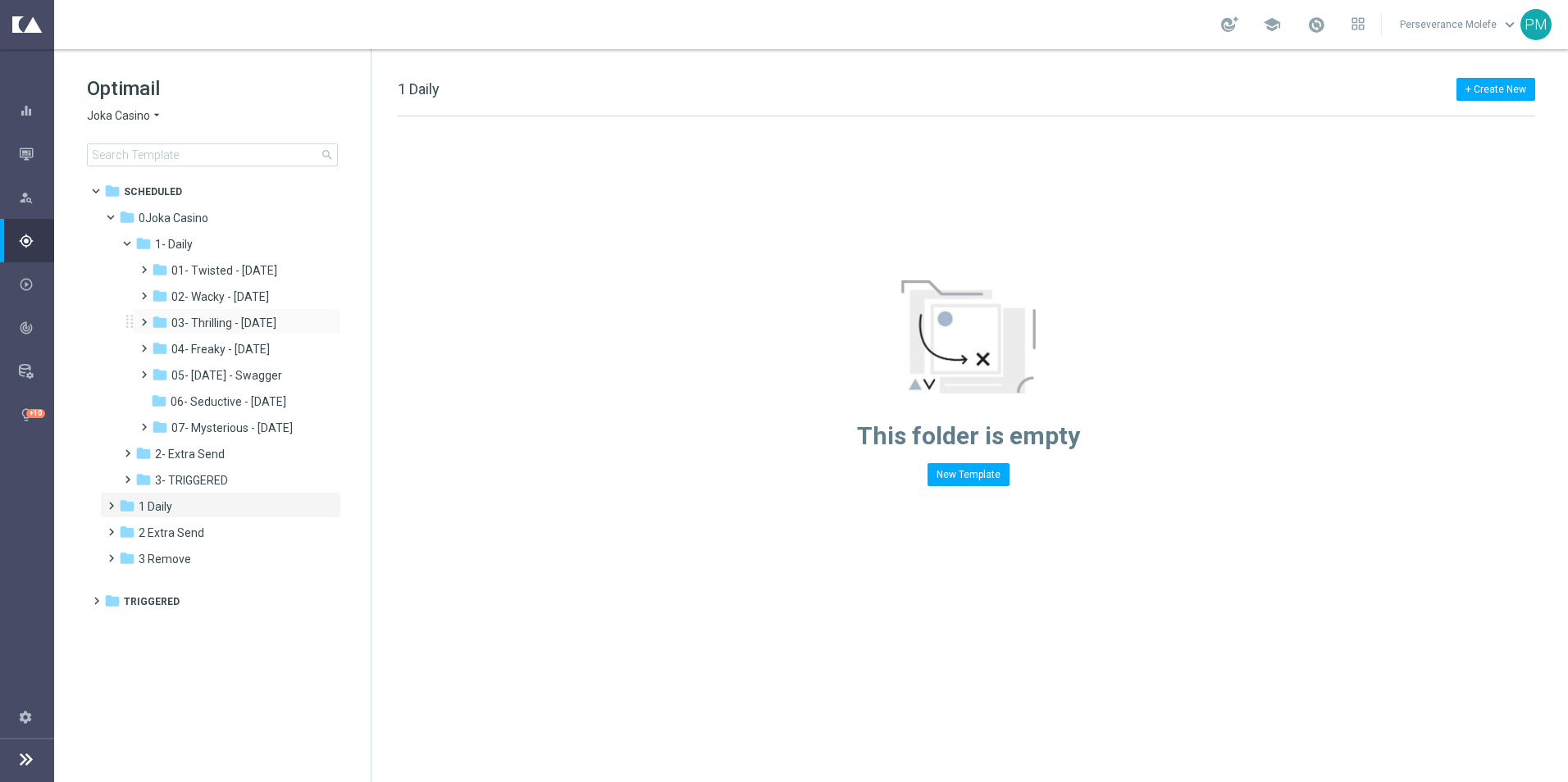
click at [144, 316] on span at bounding box center [140, 314] width 7 height 6
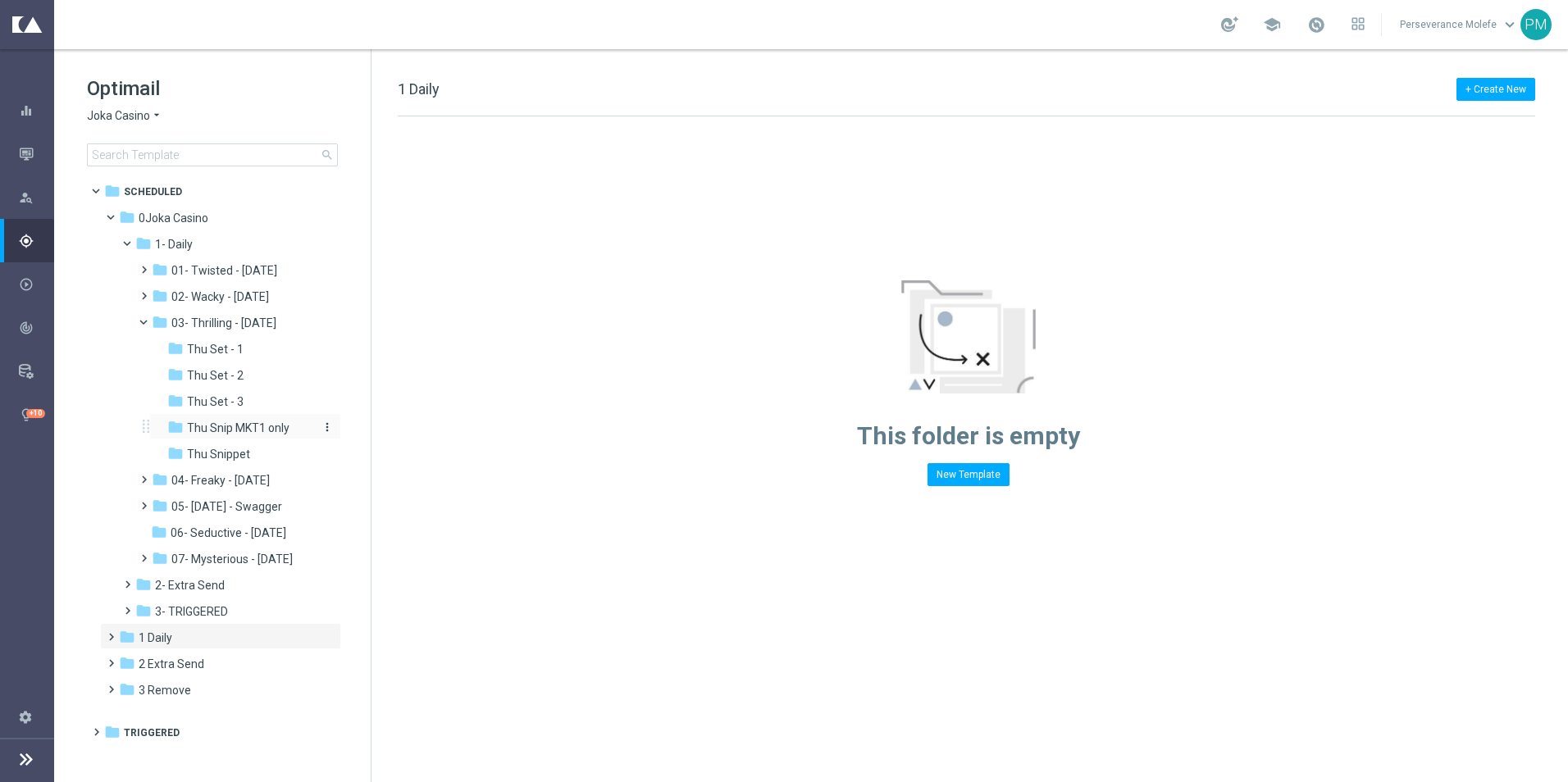
click at [235, 423] on span "Thu Snip MKT1 only" at bounding box center [238, 427] width 103 height 15
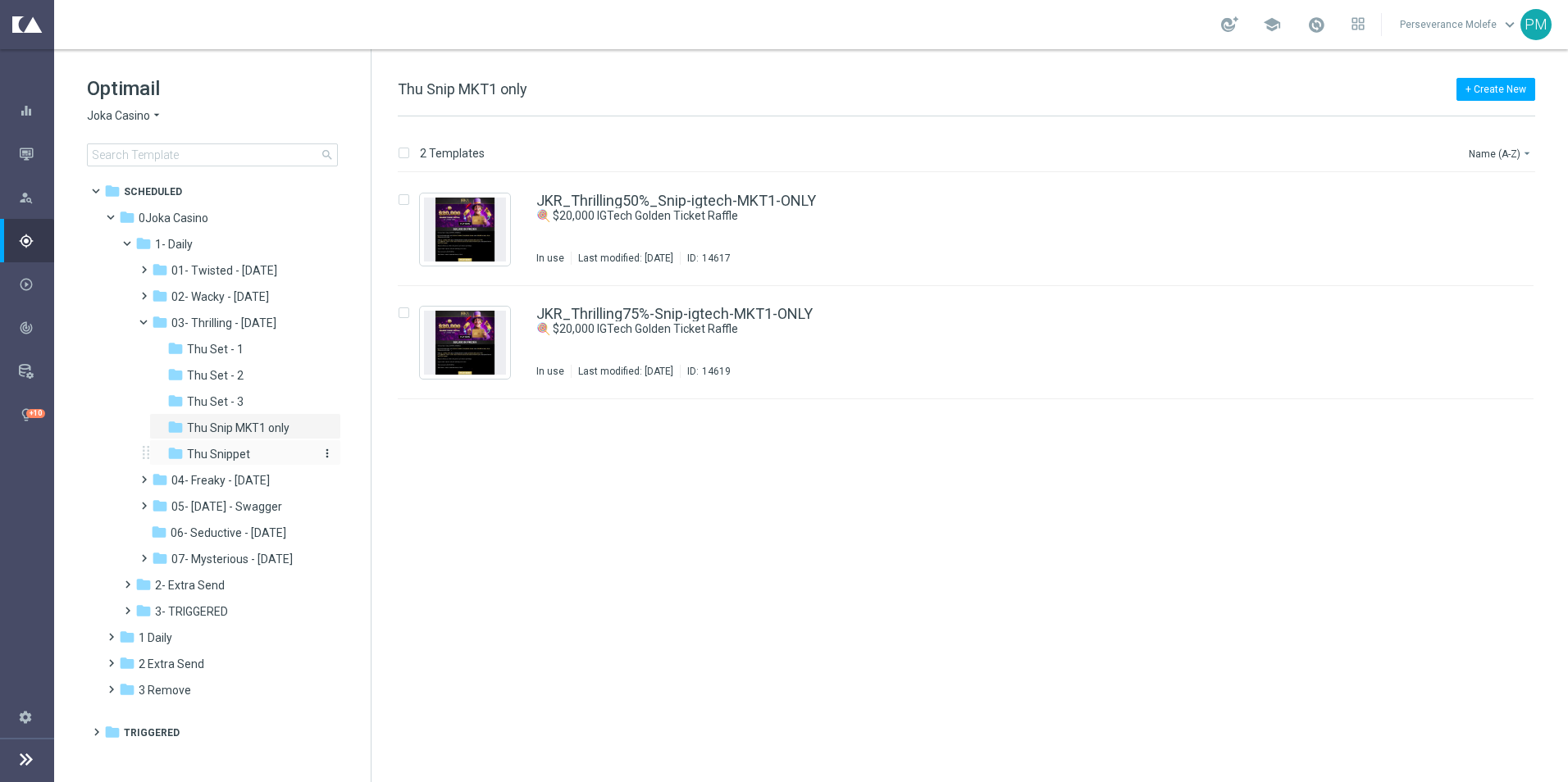
click at [241, 461] on span "Thu Snippet" at bounding box center [219, 454] width 63 height 15
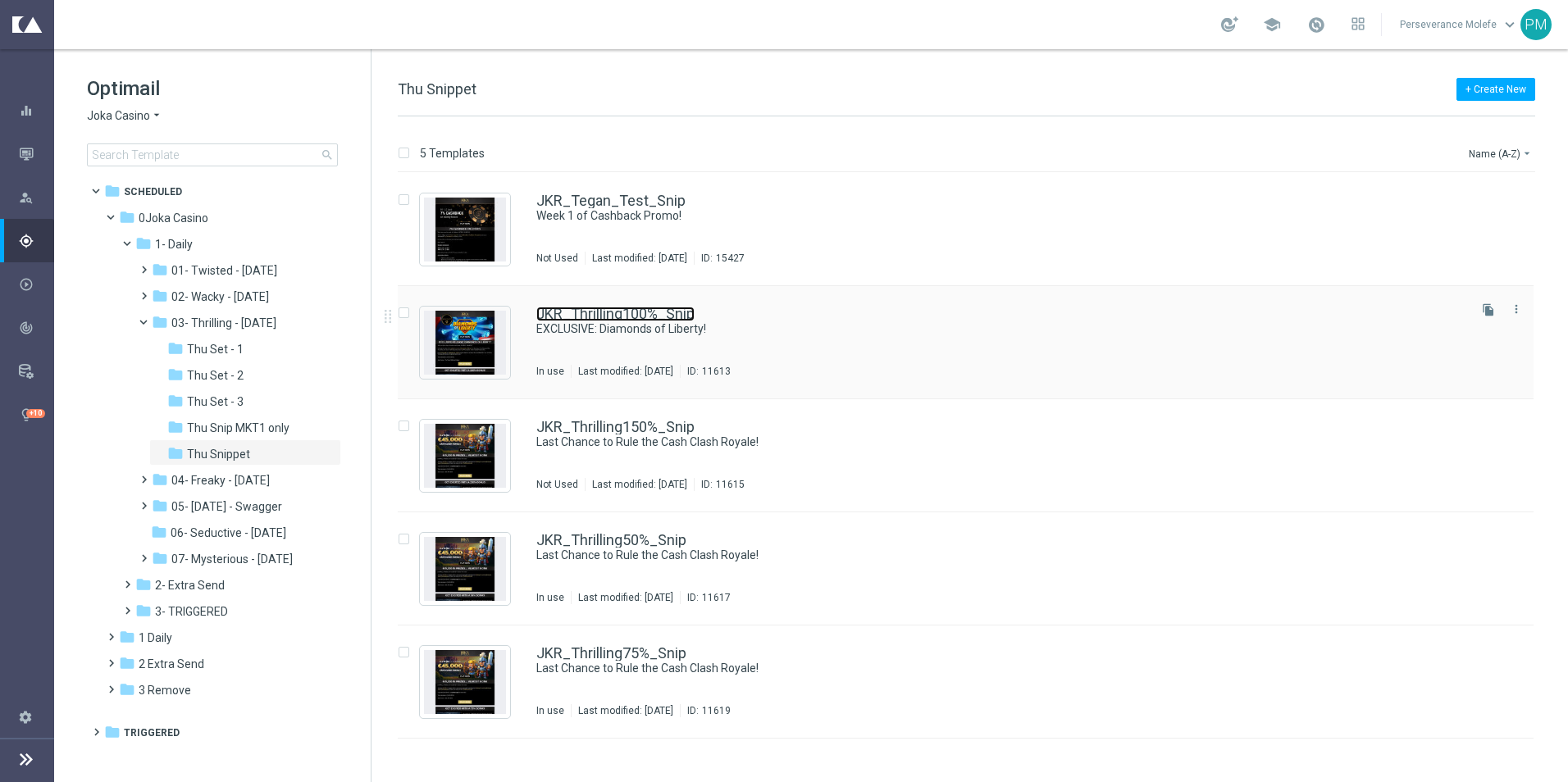
click at [583, 319] on link "JKR_Thrilling100%_Snip" at bounding box center [615, 313] width 158 height 15
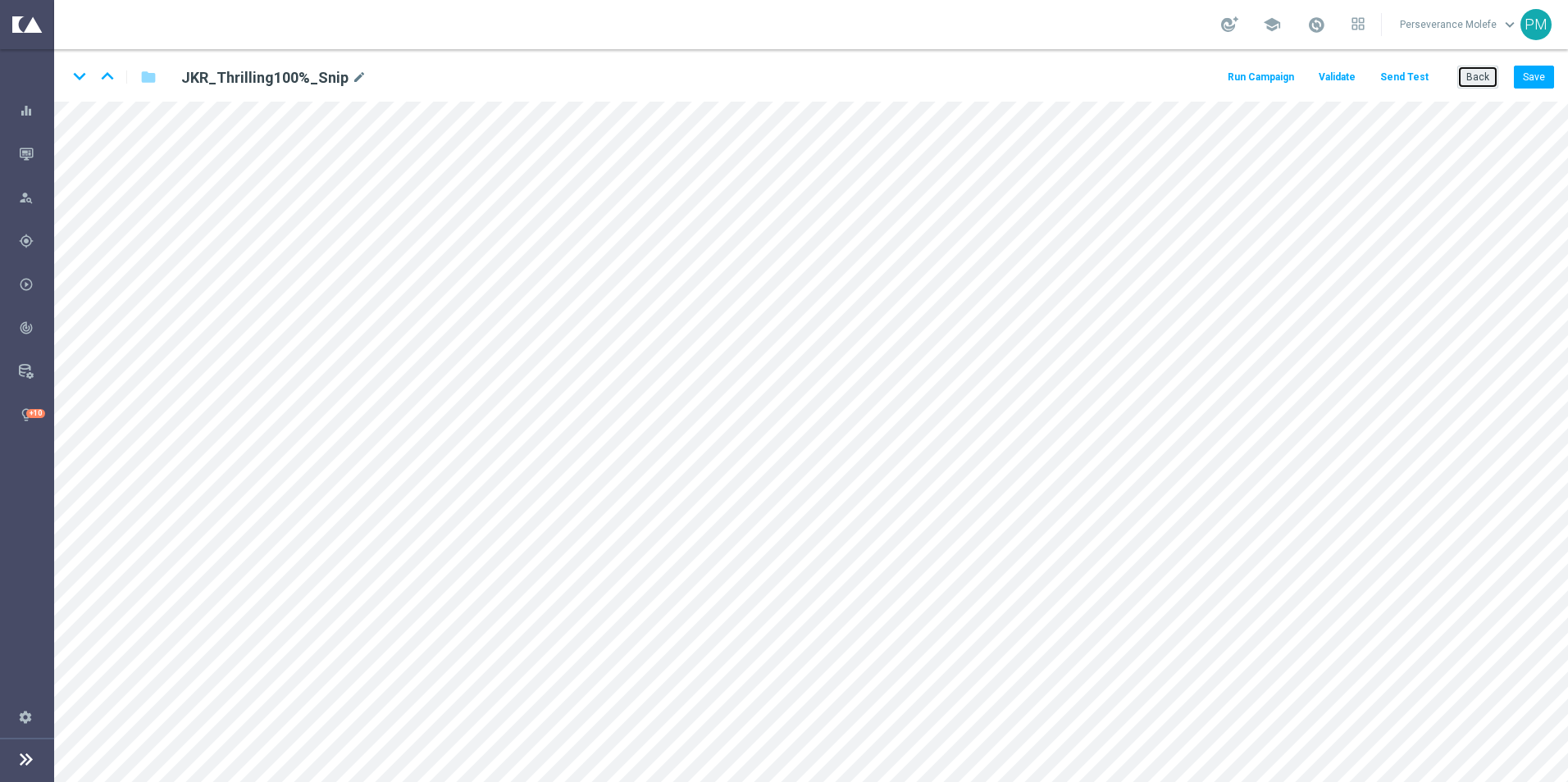
click at [1490, 75] on button "Back" at bounding box center [1477, 77] width 41 height 23
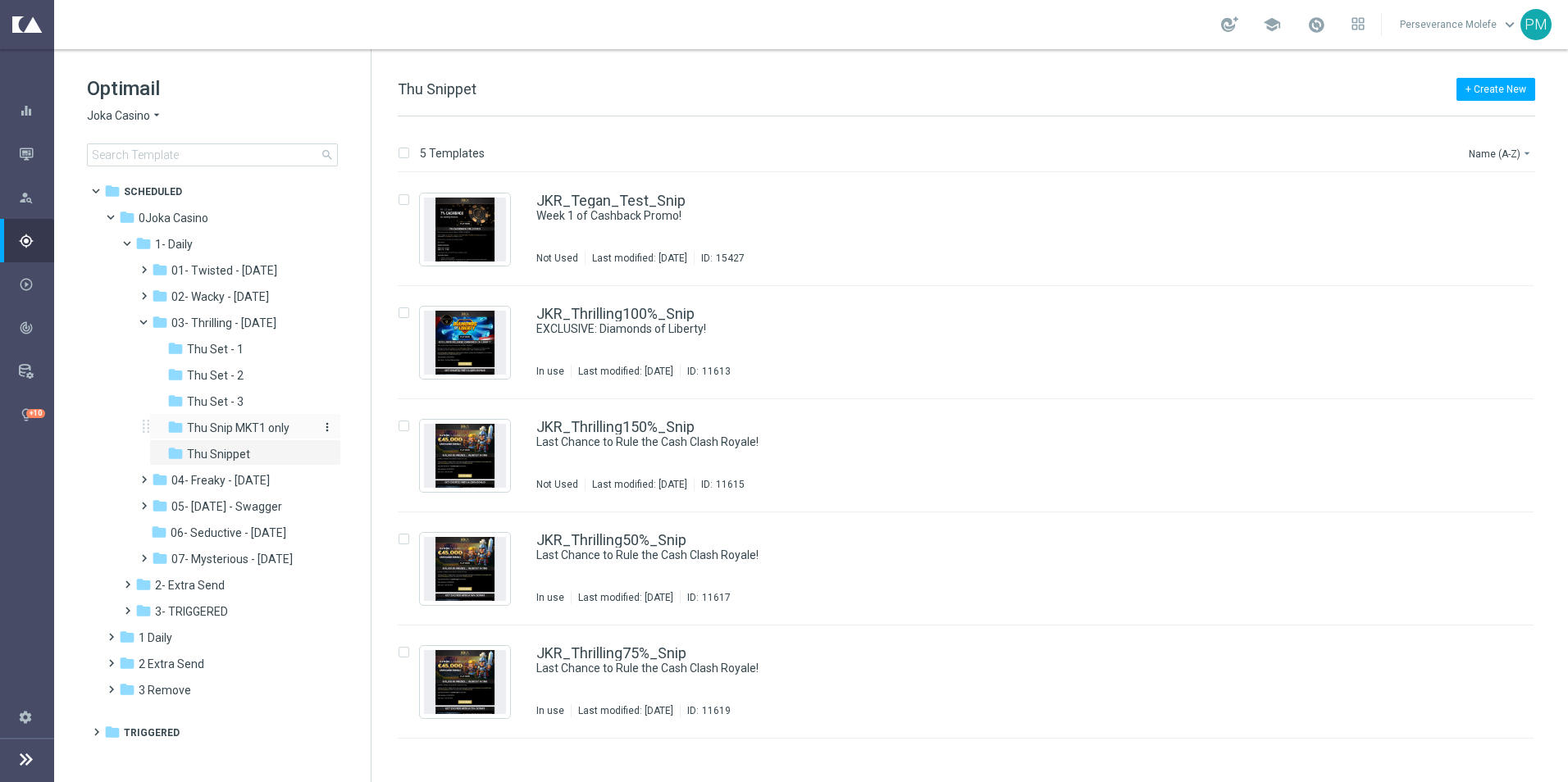
click at [220, 434] on span "Thu Snip MKT1 only" at bounding box center [238, 427] width 103 height 15
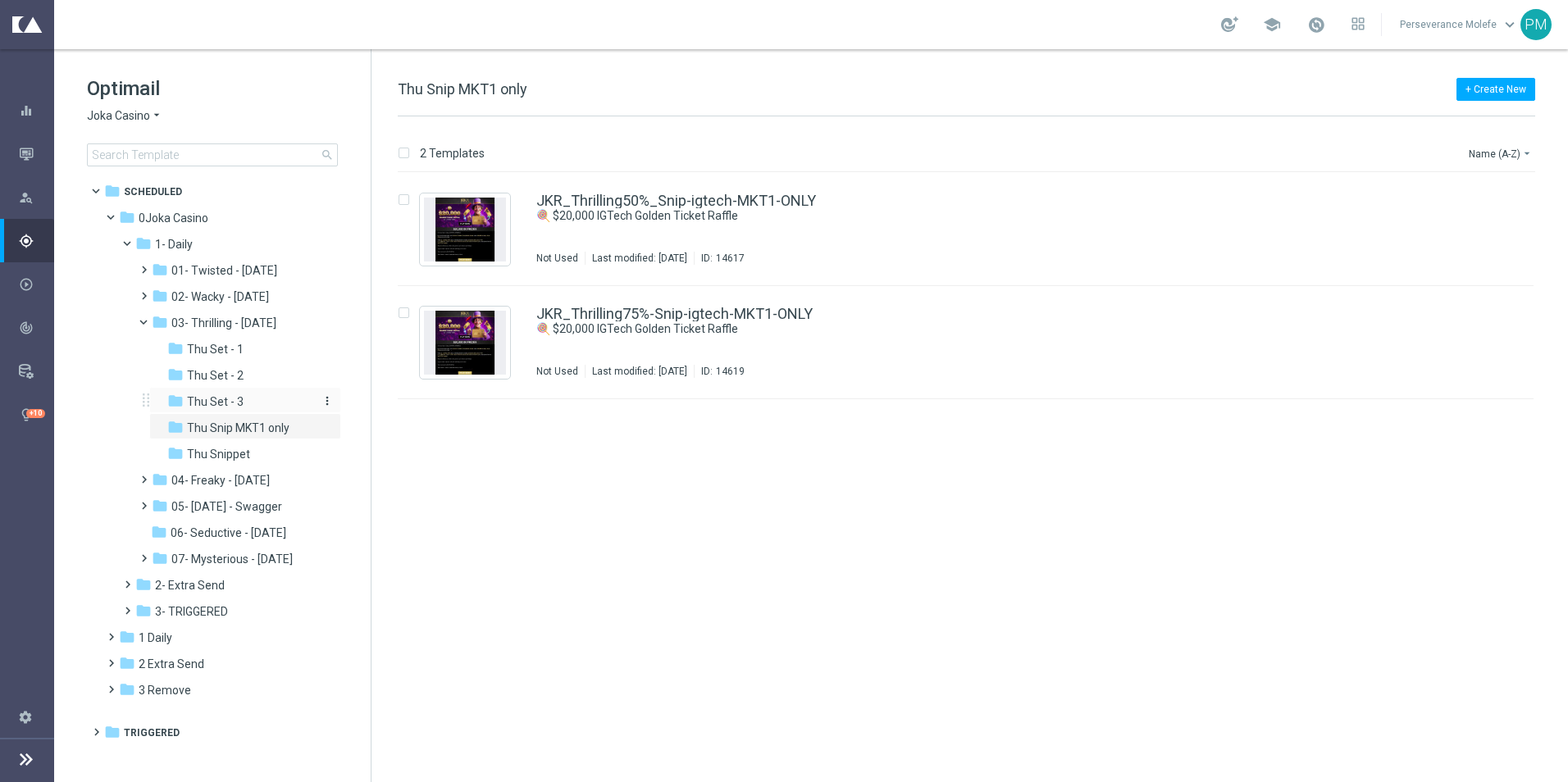
click at [226, 410] on div "folder Thu Set - 3" at bounding box center [241, 401] width 147 height 18
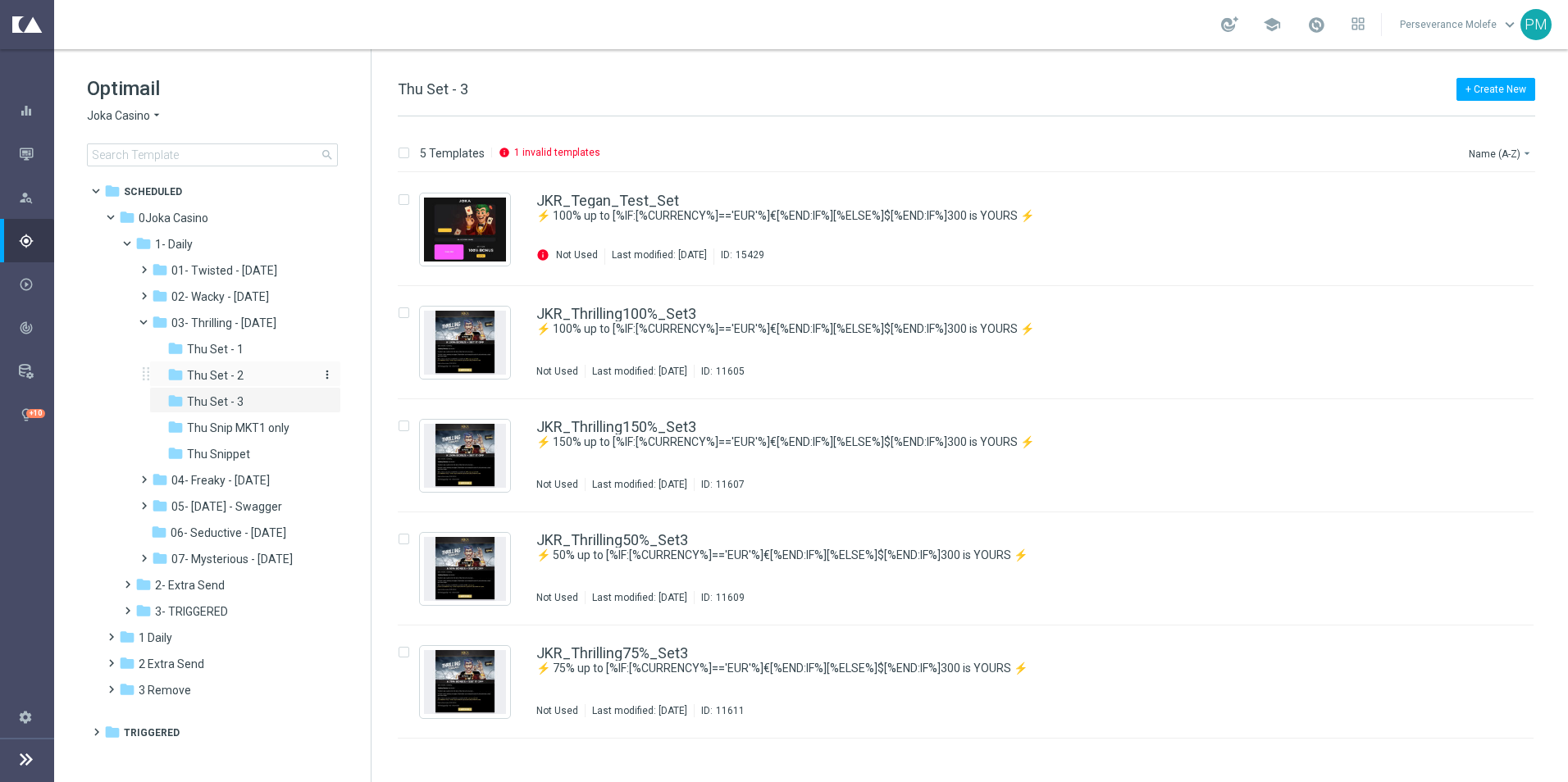
click at [248, 377] on div "folder Thu Set - 2" at bounding box center [241, 375] width 147 height 18
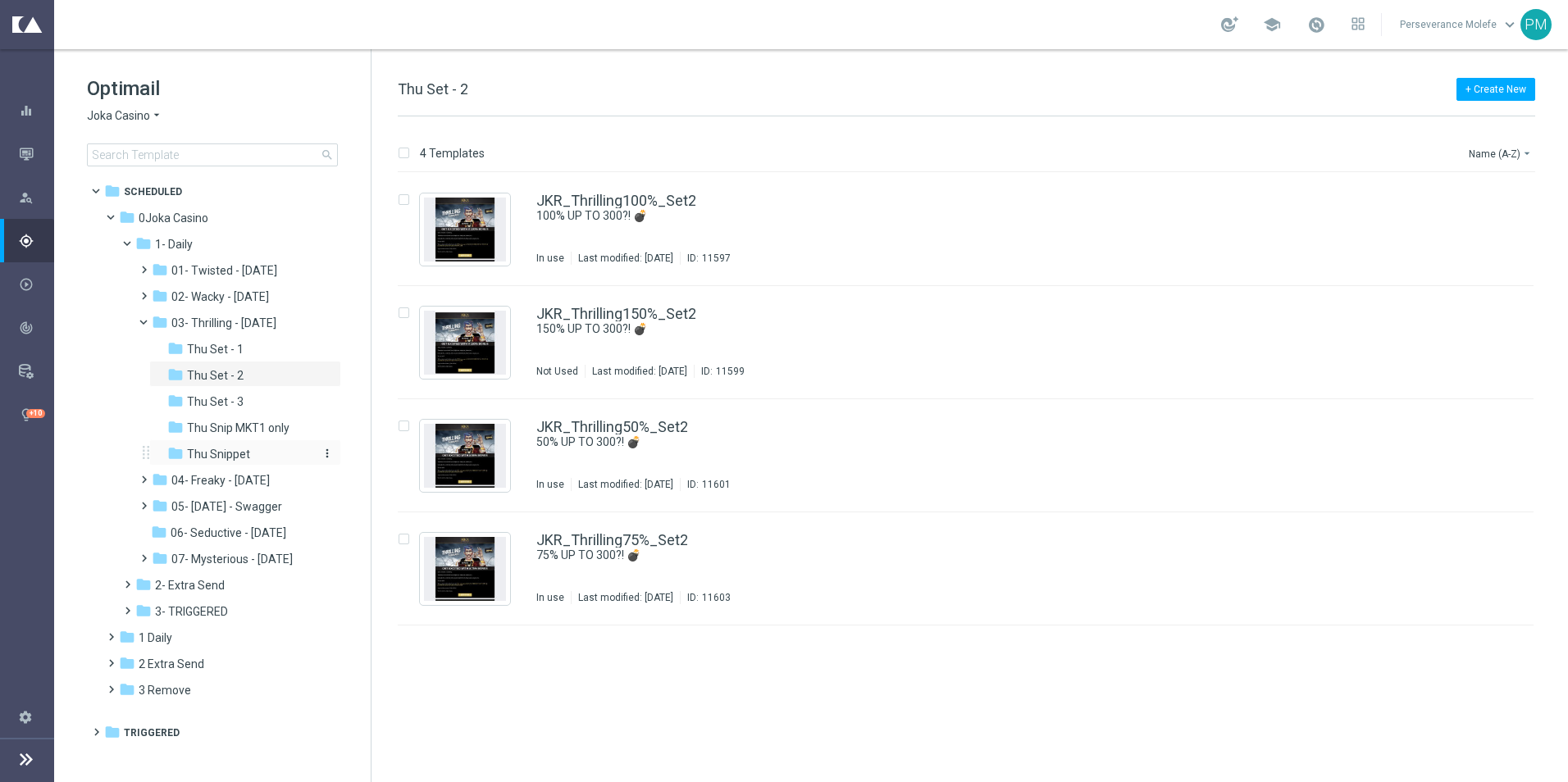
click at [248, 451] on div "folder Thu Snippet" at bounding box center [241, 454] width 147 height 18
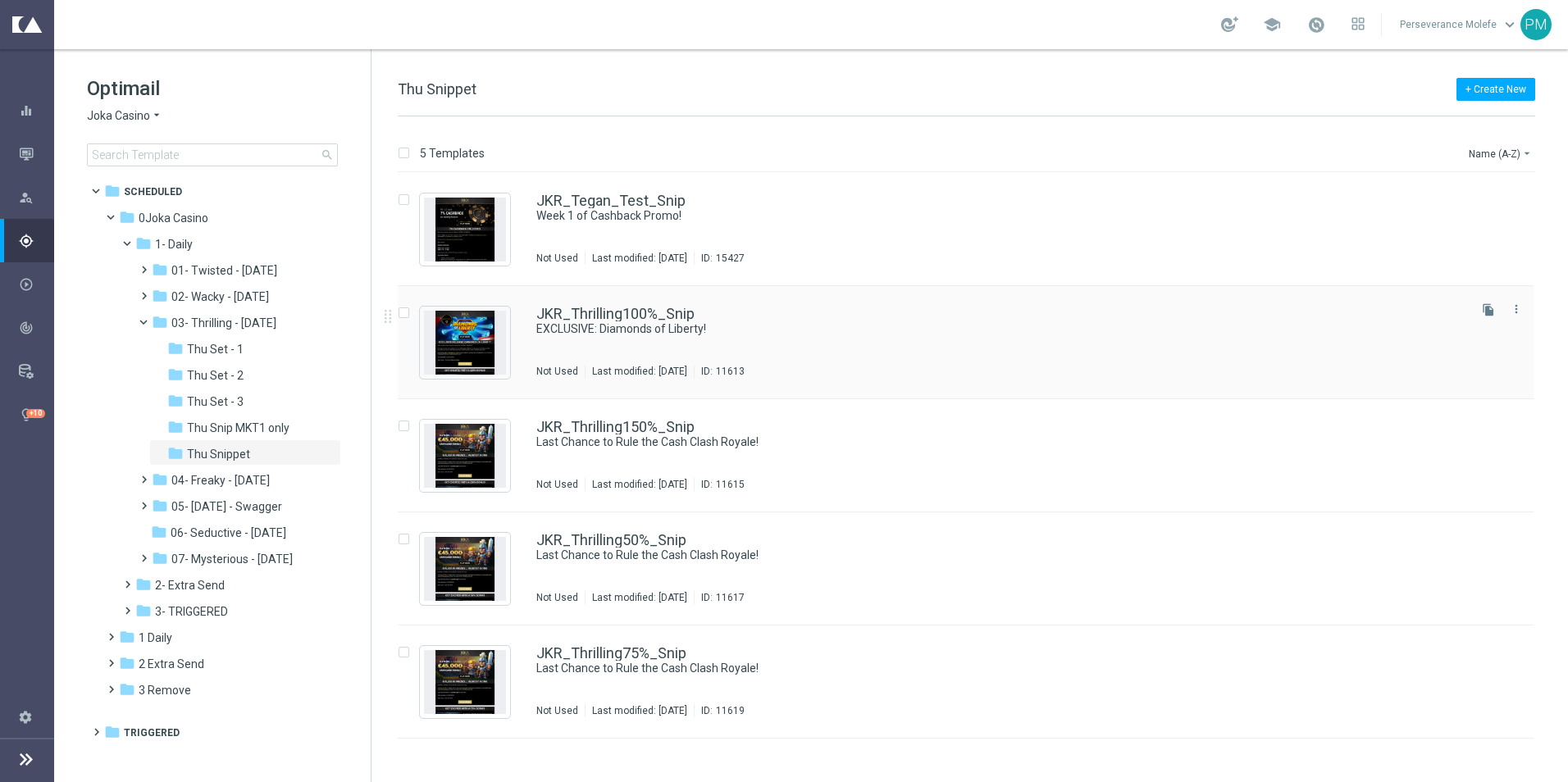
click at [634, 308] on div "JKR_Thrilling100%_Snip EXCLUSIVE: Diamonds of Liberty! Not Used Last modified: …" at bounding box center [965, 342] width 1135 height 113
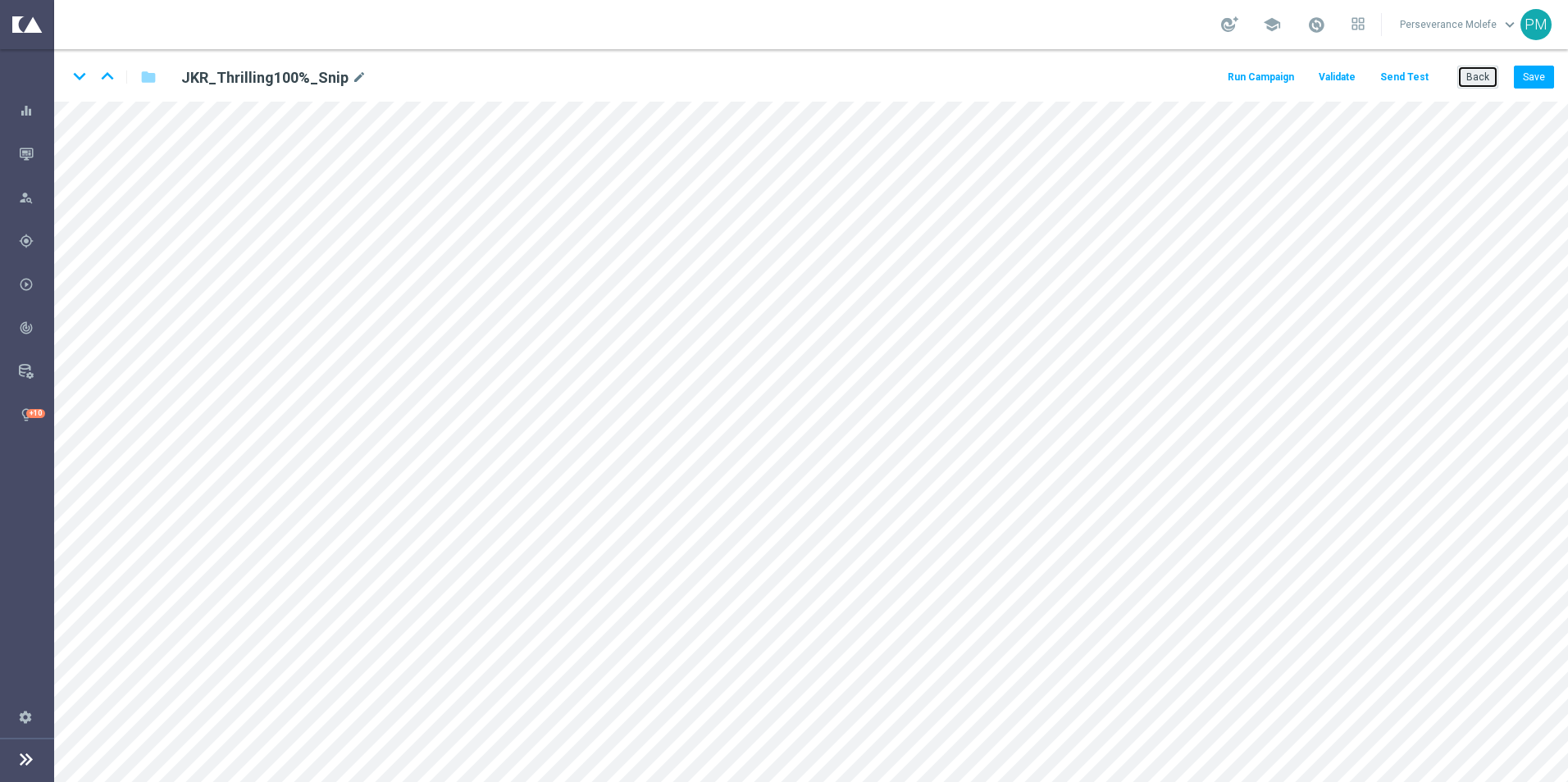
click at [1466, 79] on button "Back" at bounding box center [1477, 77] width 41 height 23
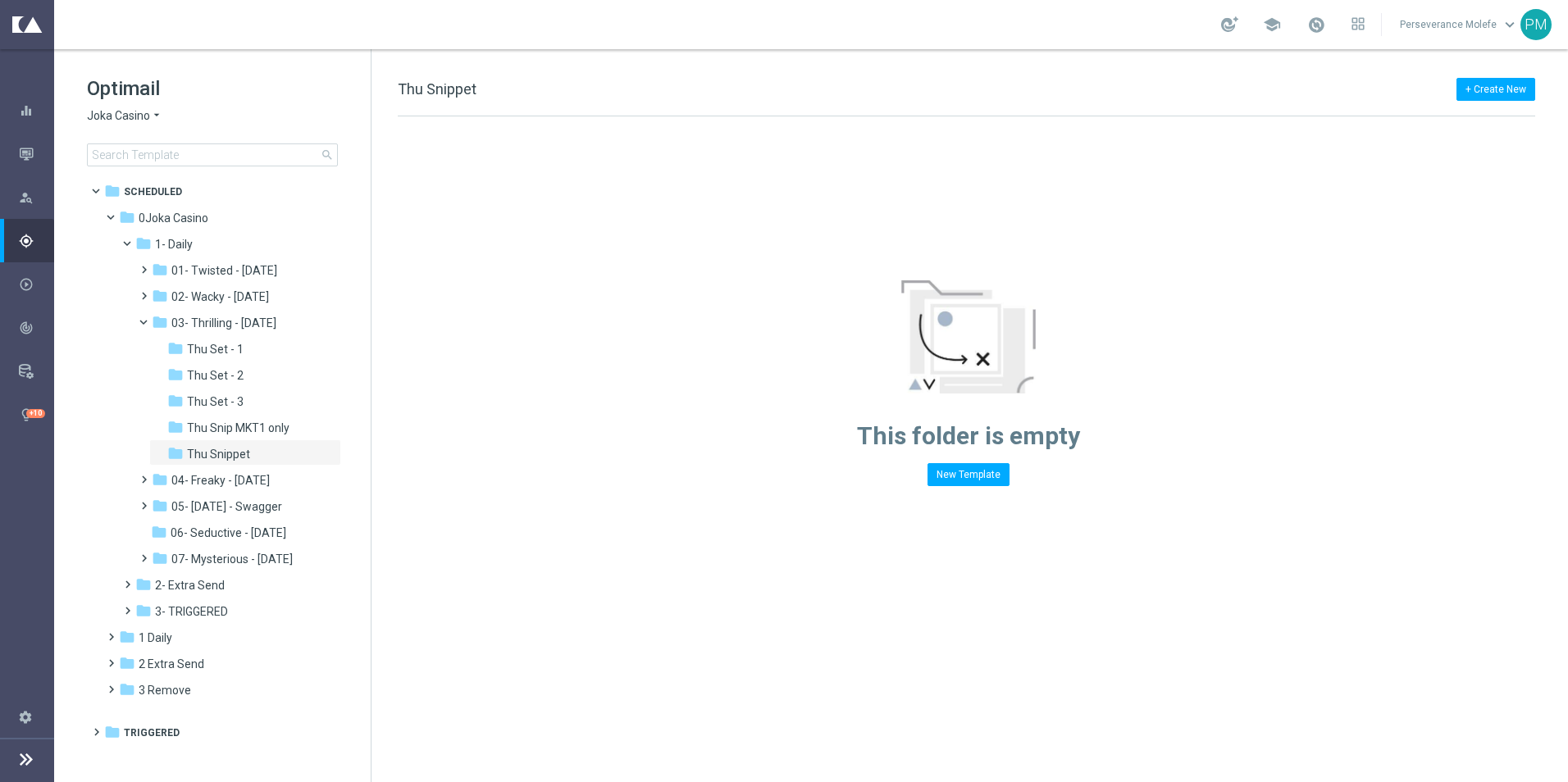
click at [160, 114] on icon "arrow_drop_down" at bounding box center [156, 116] width 13 height 16
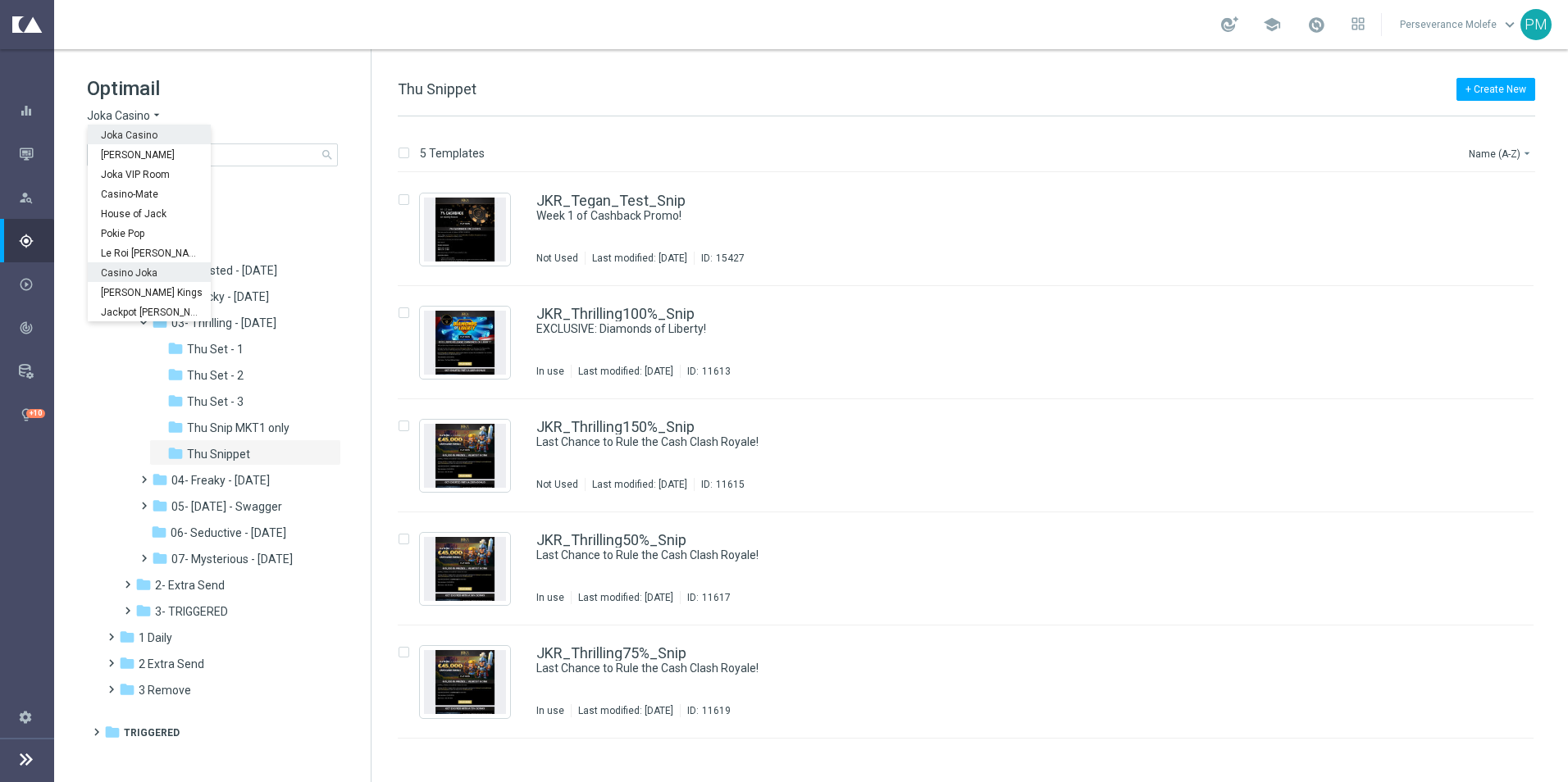
click at [0, 0] on span "Casino Joka" at bounding box center [0, 0] width 0 height 0
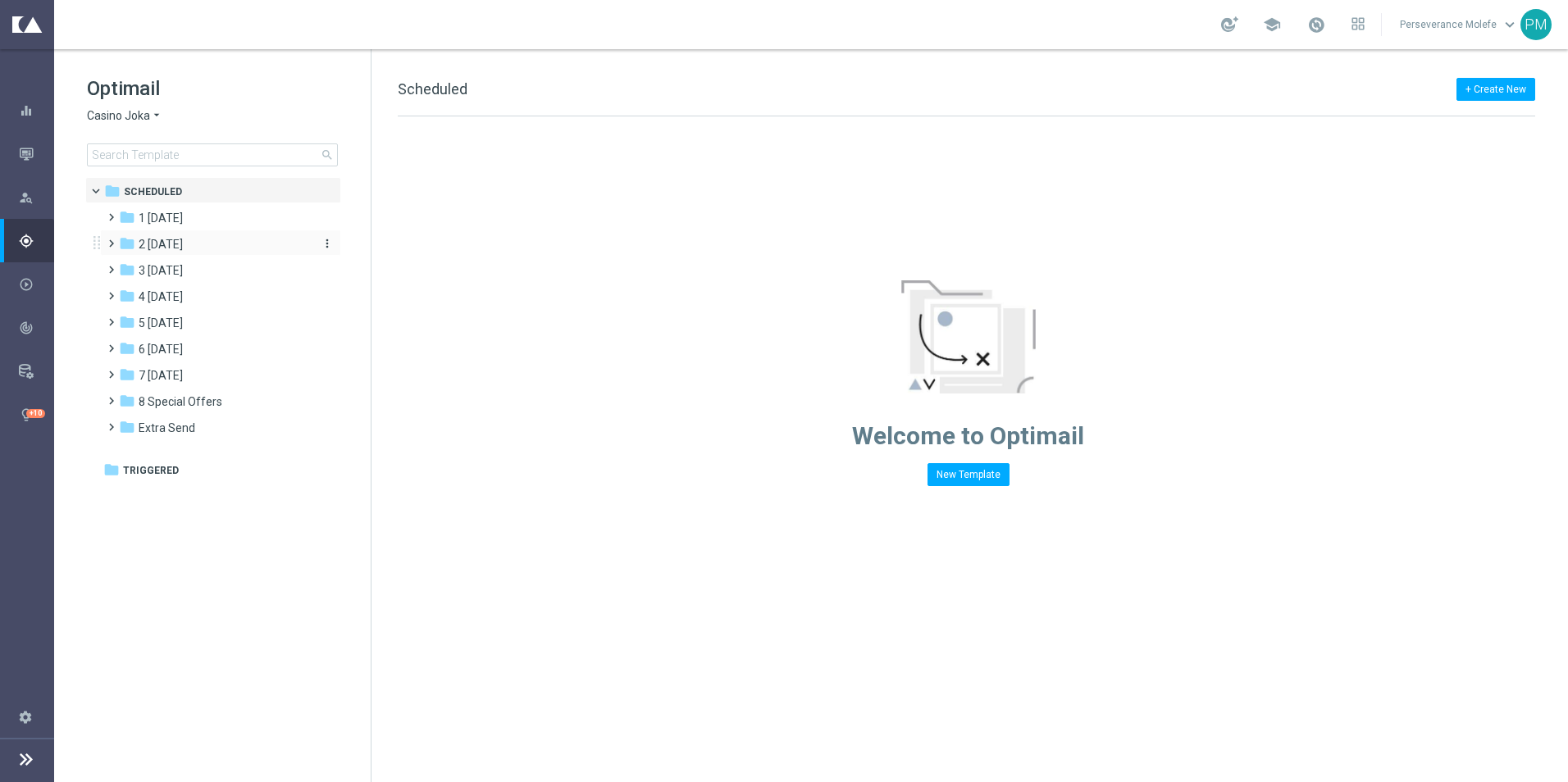
click at [180, 245] on span "2 [DATE]" at bounding box center [161, 244] width 44 height 15
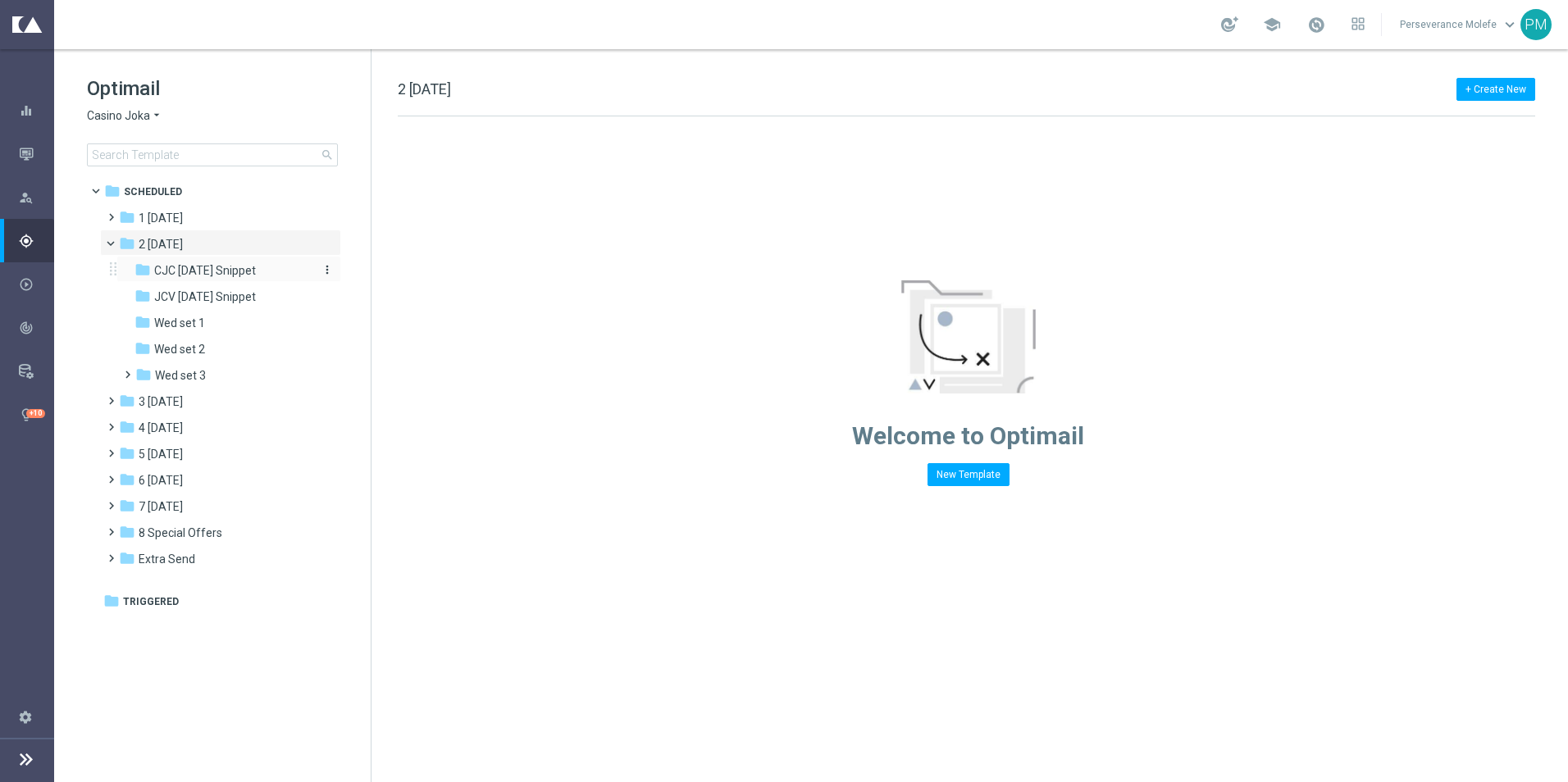
click at [168, 265] on span "CJC Wednesday Snippet" at bounding box center [205, 270] width 102 height 15
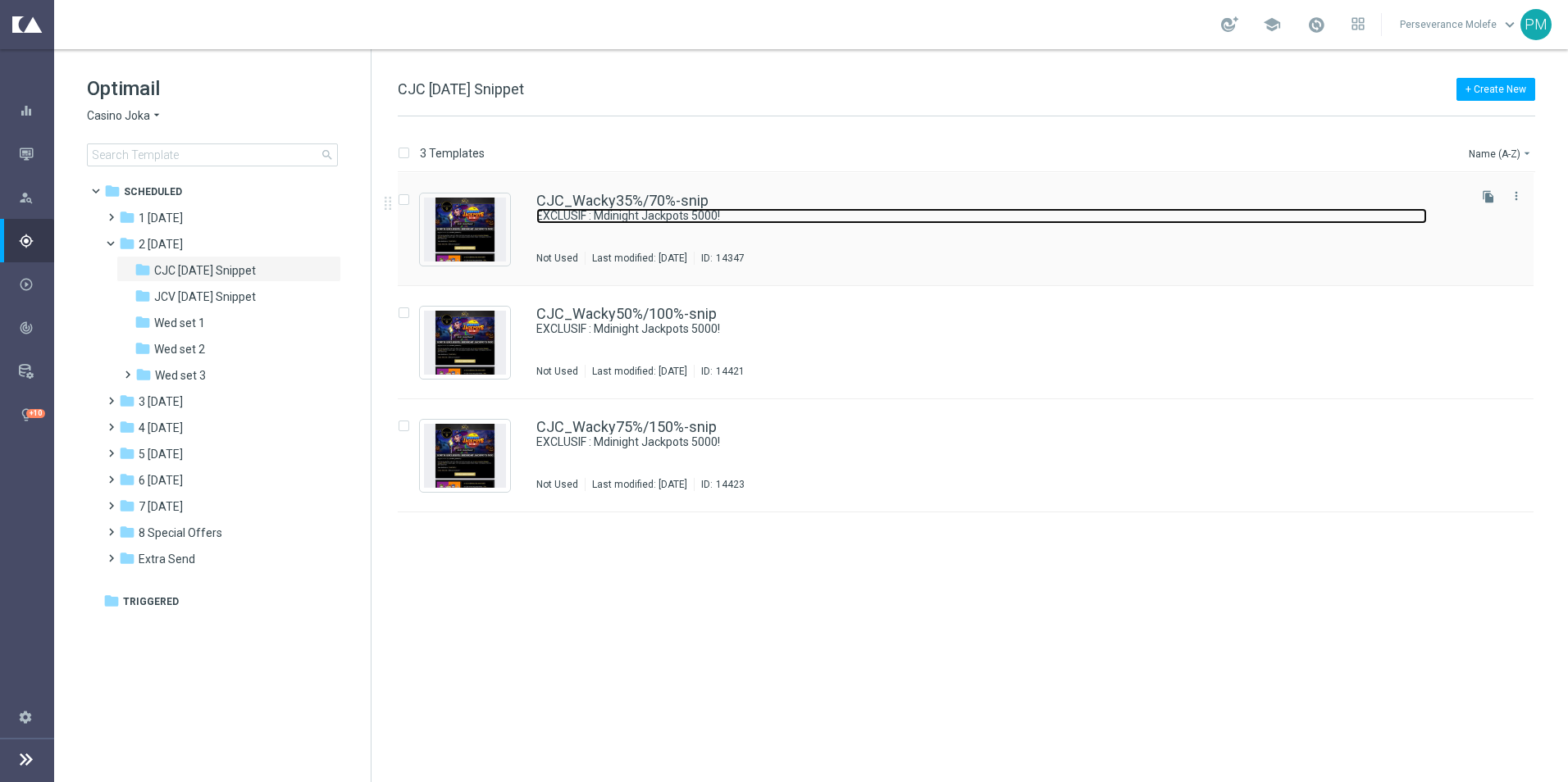
click at [673, 208] on link "EXCLUSIF : Mdinight Jackpots 5000!" at bounding box center [982, 216] width 890 height 16
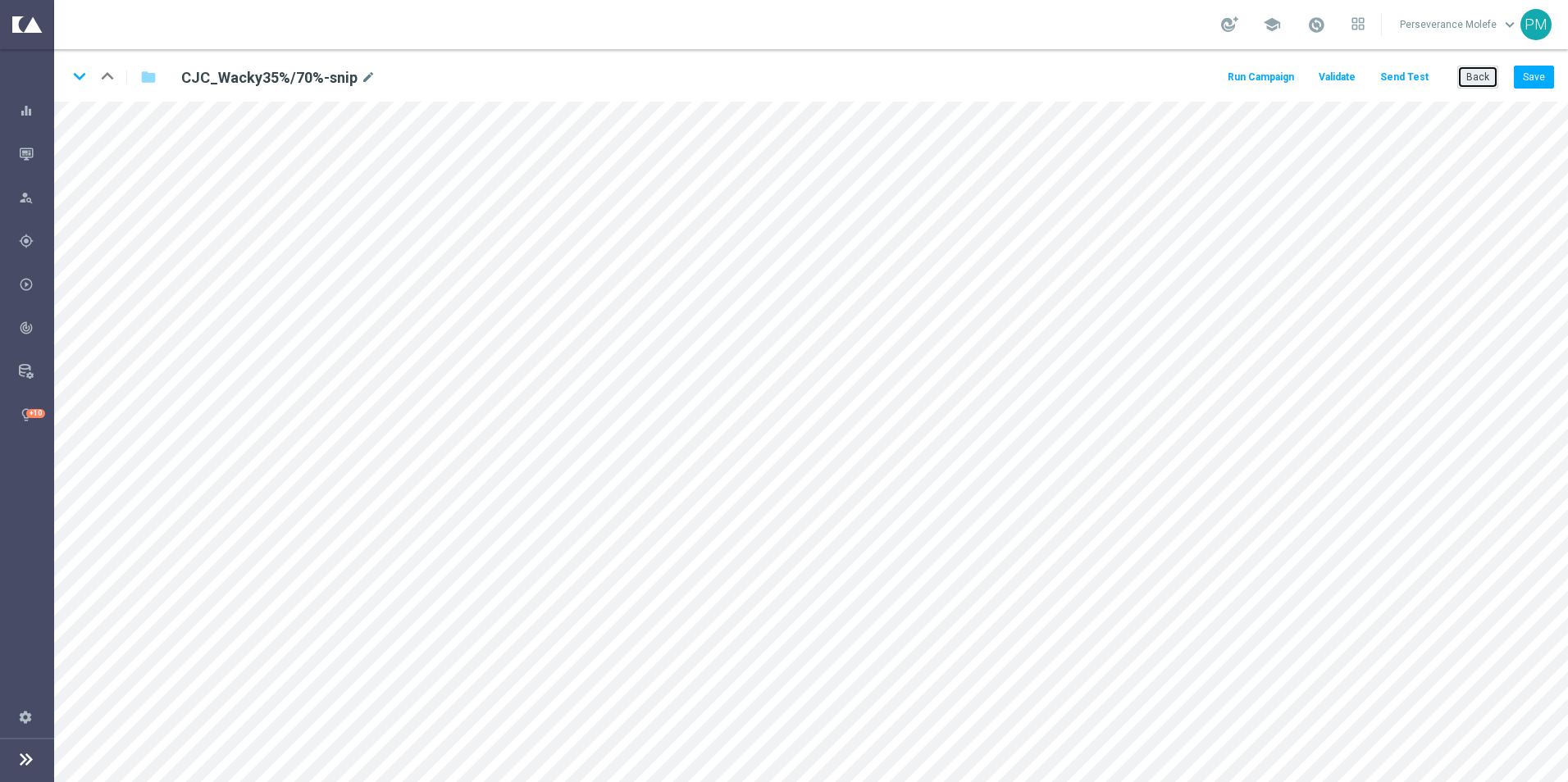
click at [1492, 83] on button "Back" at bounding box center [1477, 77] width 41 height 23
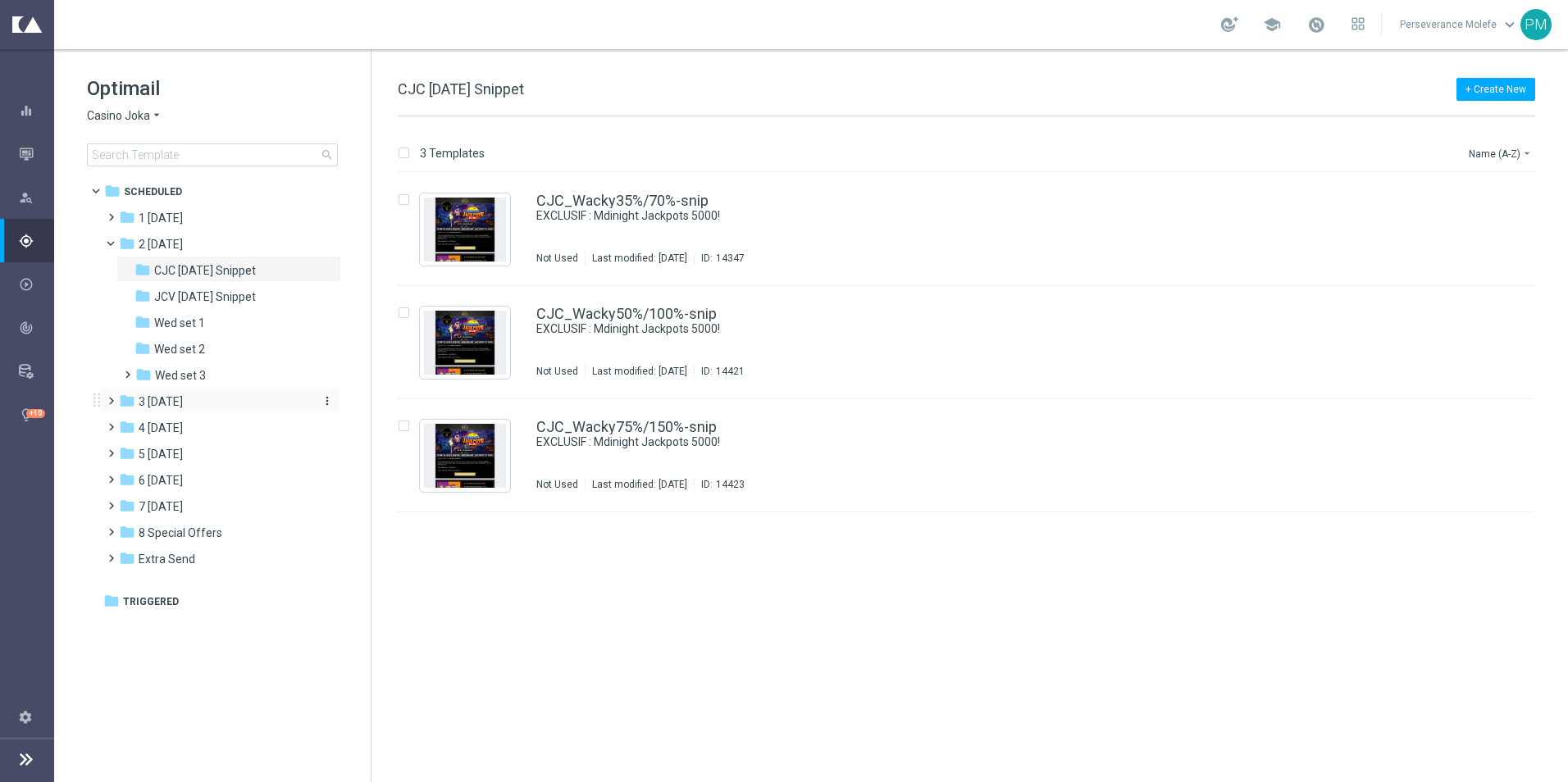
click at [183, 403] on span "3 [DATE]" at bounding box center [161, 401] width 44 height 15
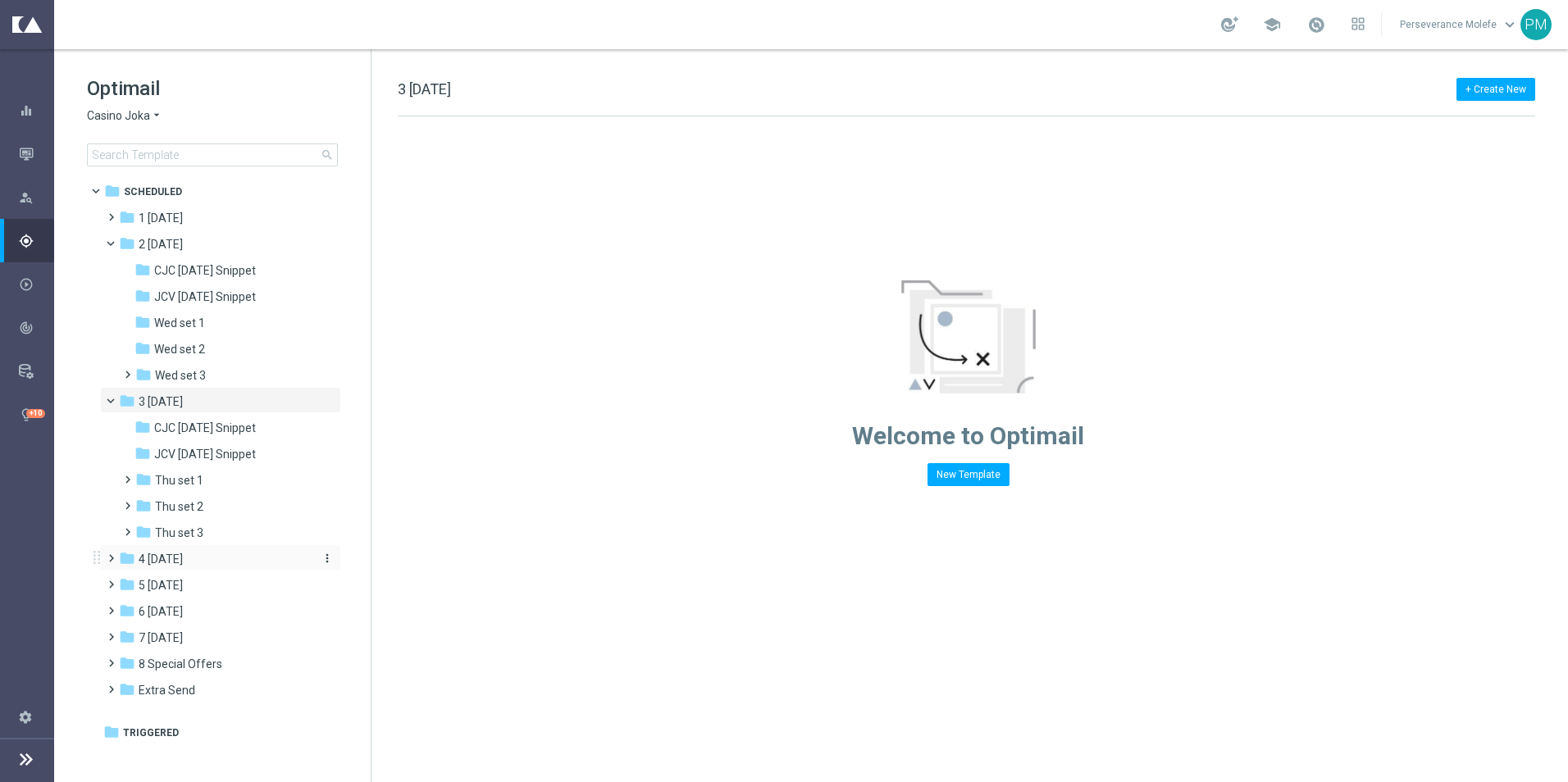
click at [159, 563] on span "4 [DATE]" at bounding box center [161, 558] width 44 height 15
click at [189, 578] on span "CJC Friday Snippet" at bounding box center [205, 585] width 102 height 15
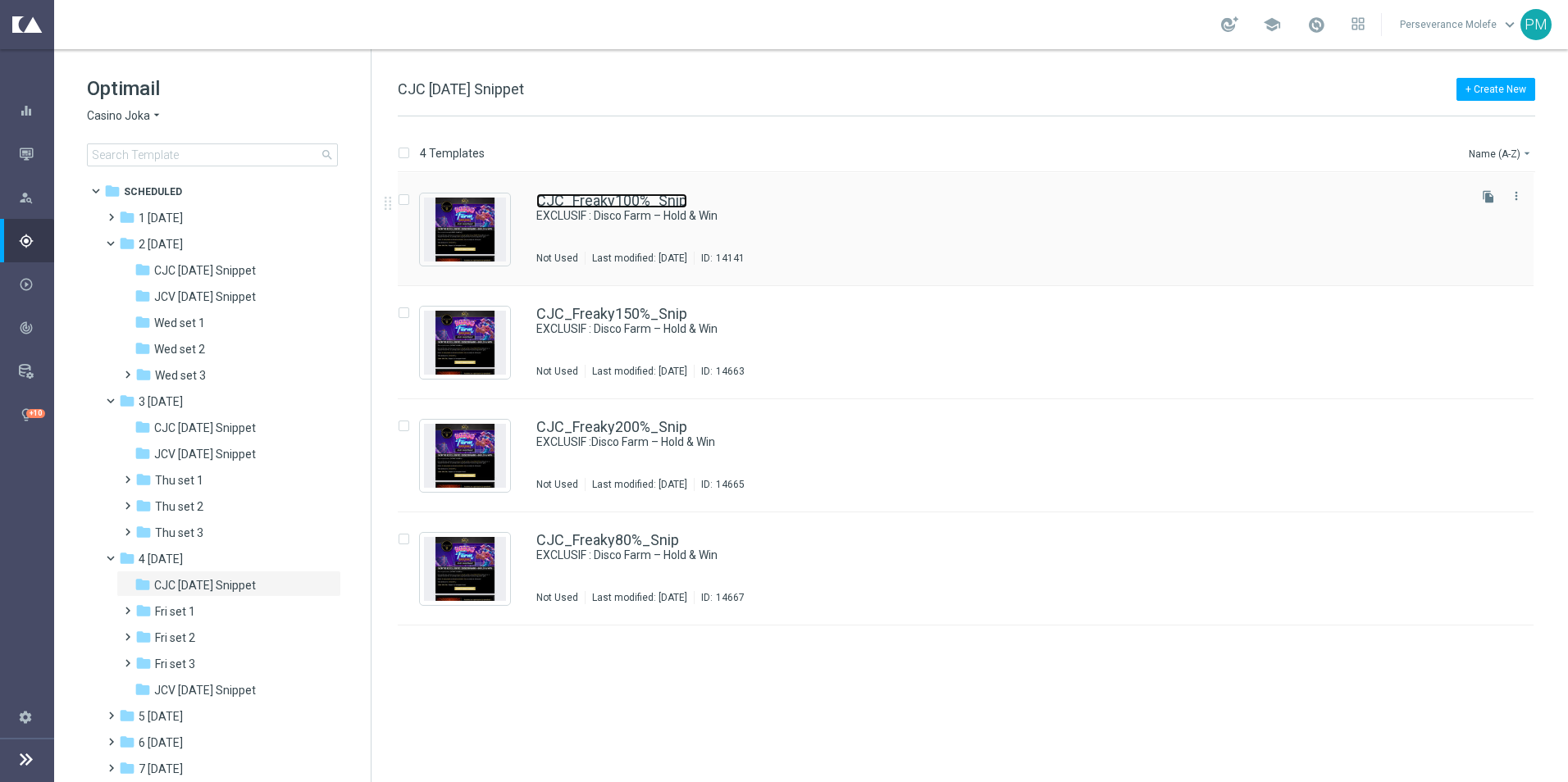
click at [610, 205] on link "CJC_Freaky100%_Snip" at bounding box center [612, 200] width 151 height 15
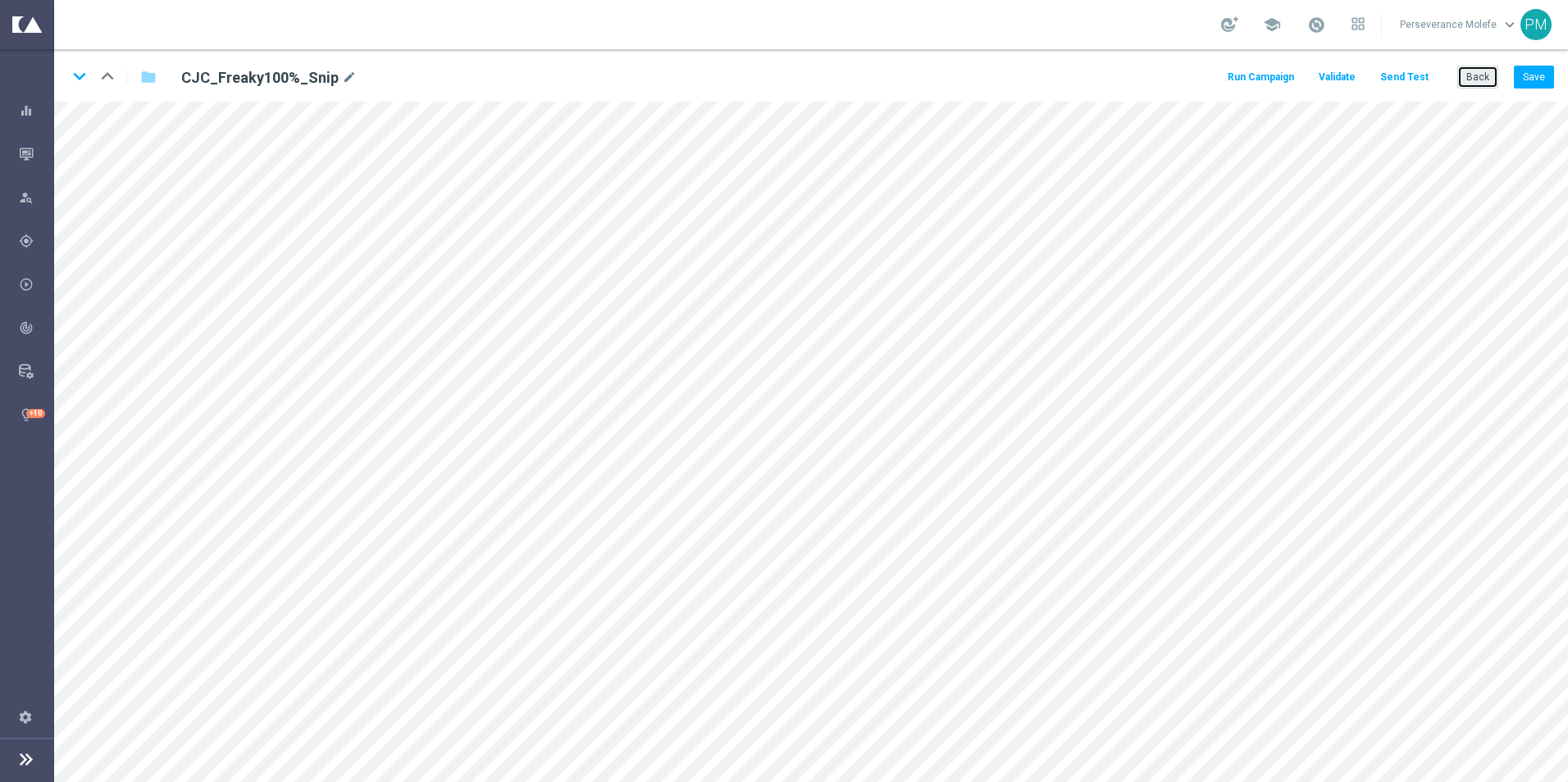
click at [1478, 85] on button "Back" at bounding box center [1477, 77] width 41 height 23
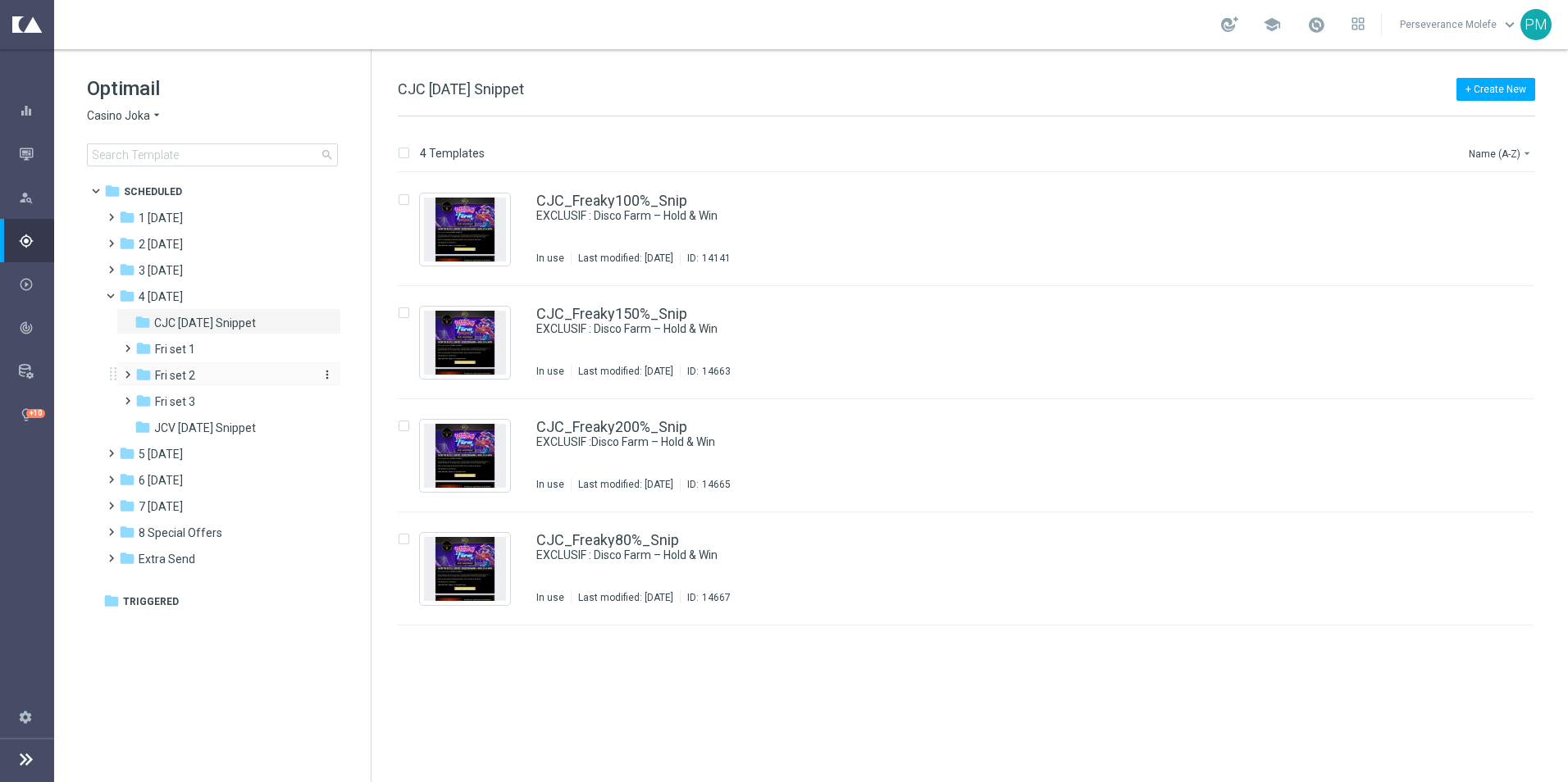
click at [203, 377] on div "folder Fri set 2" at bounding box center [222, 375] width 175 height 18
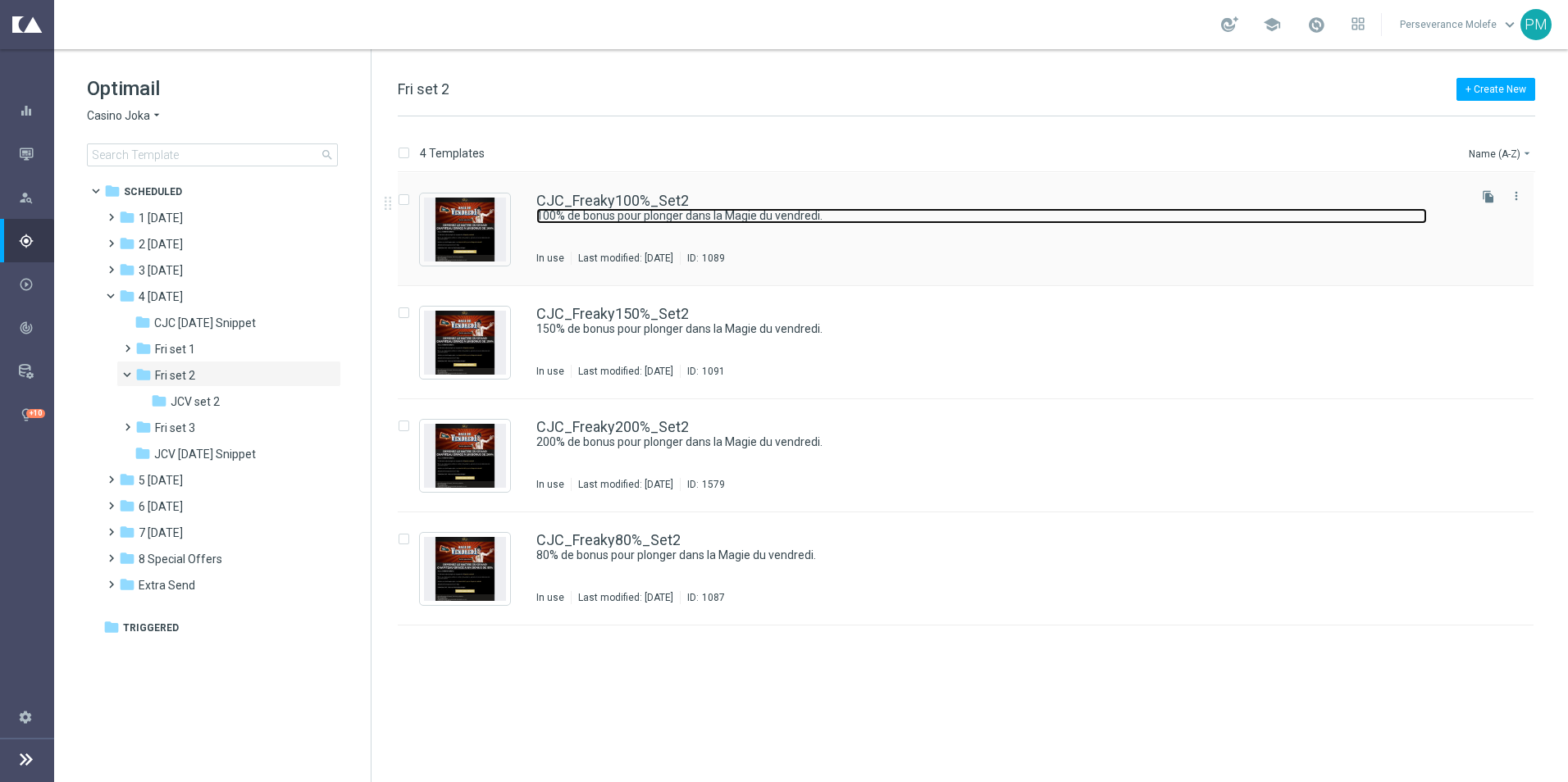
click at [615, 210] on link "100% de bonus pour plonger dans la Magie du vendredi." at bounding box center [982, 216] width 890 height 16
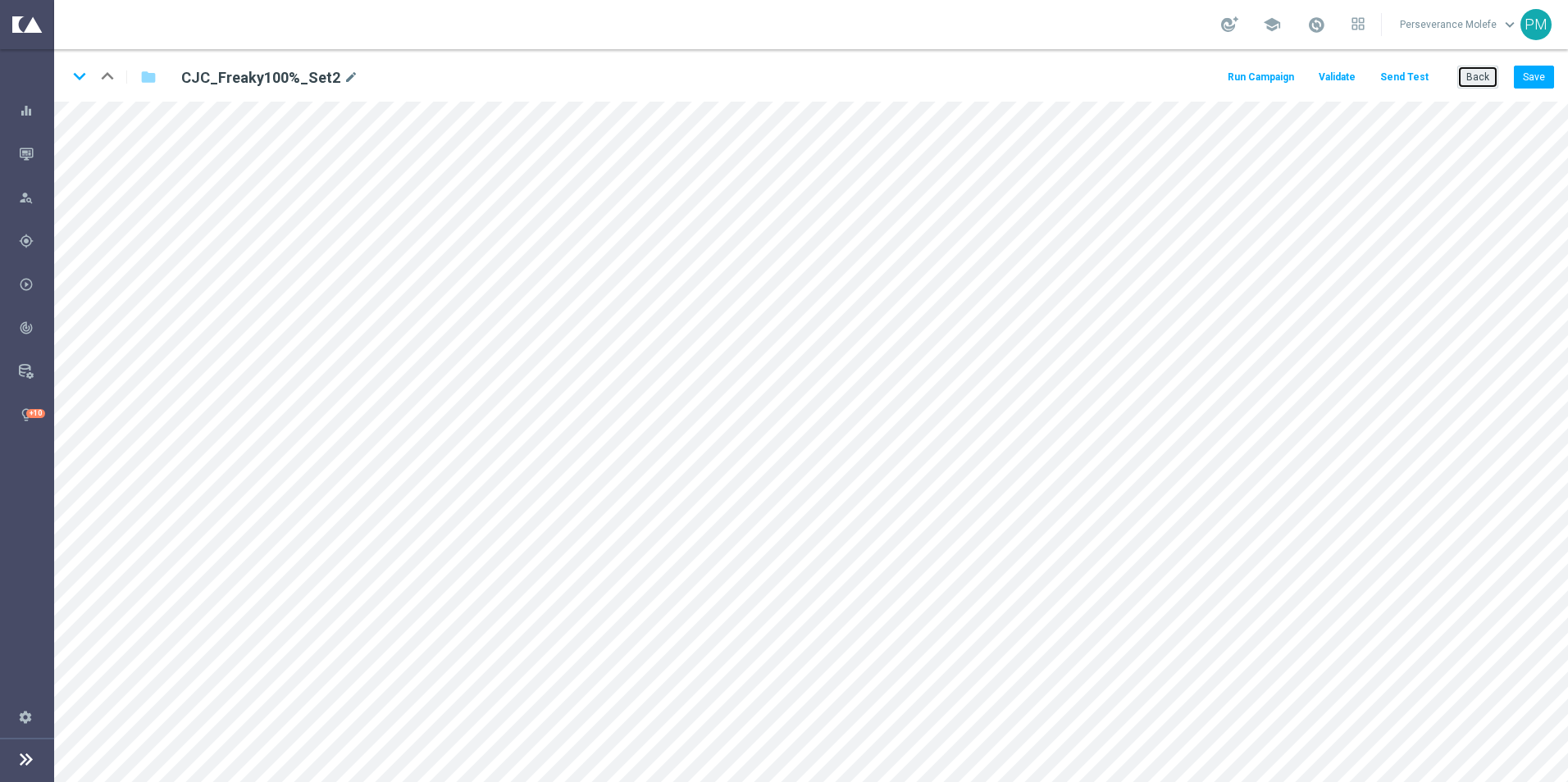
click at [1484, 87] on button "Back" at bounding box center [1477, 77] width 41 height 23
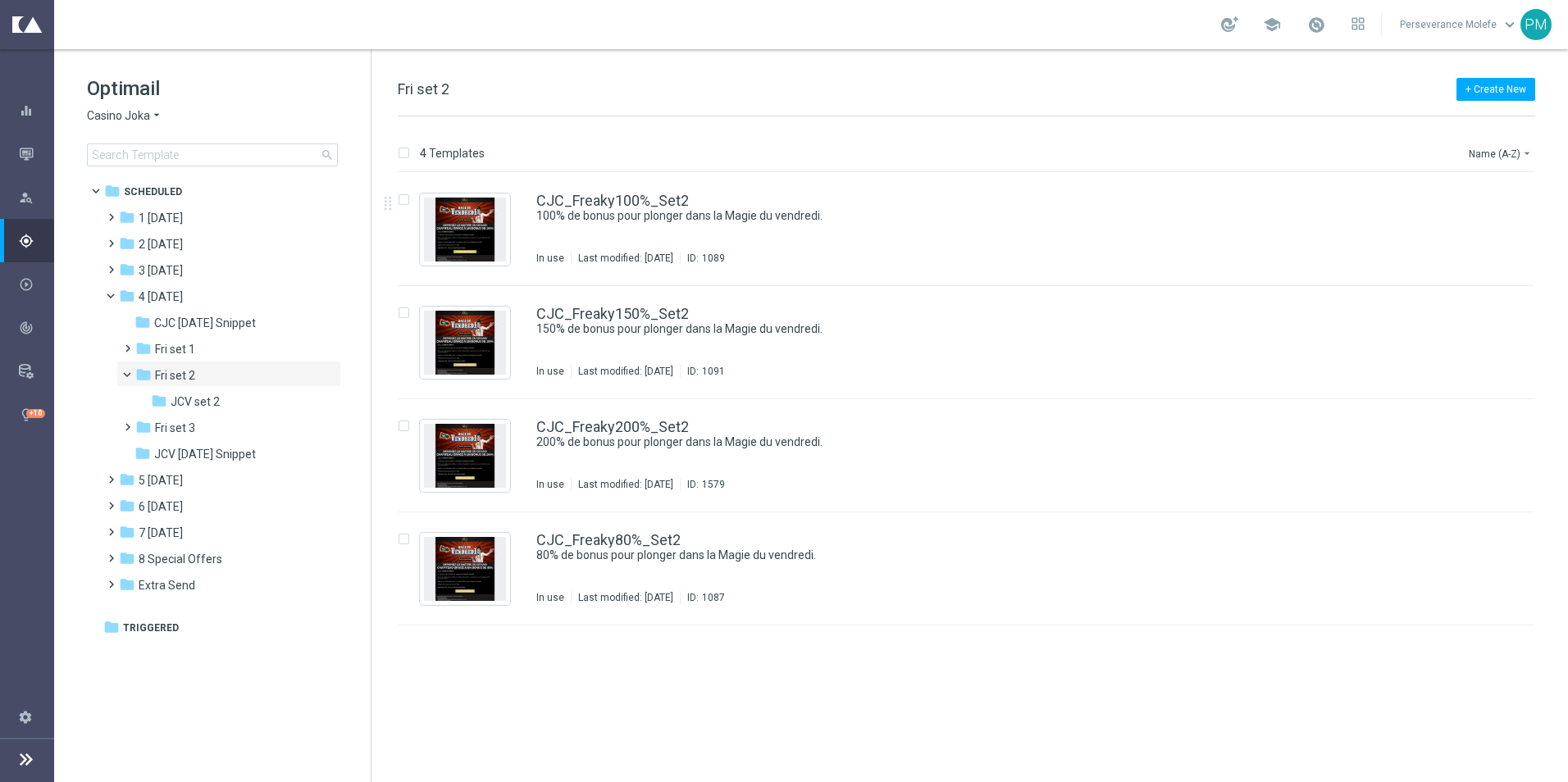
click at [150, 113] on icon "arrow_drop_down" at bounding box center [156, 116] width 13 height 16
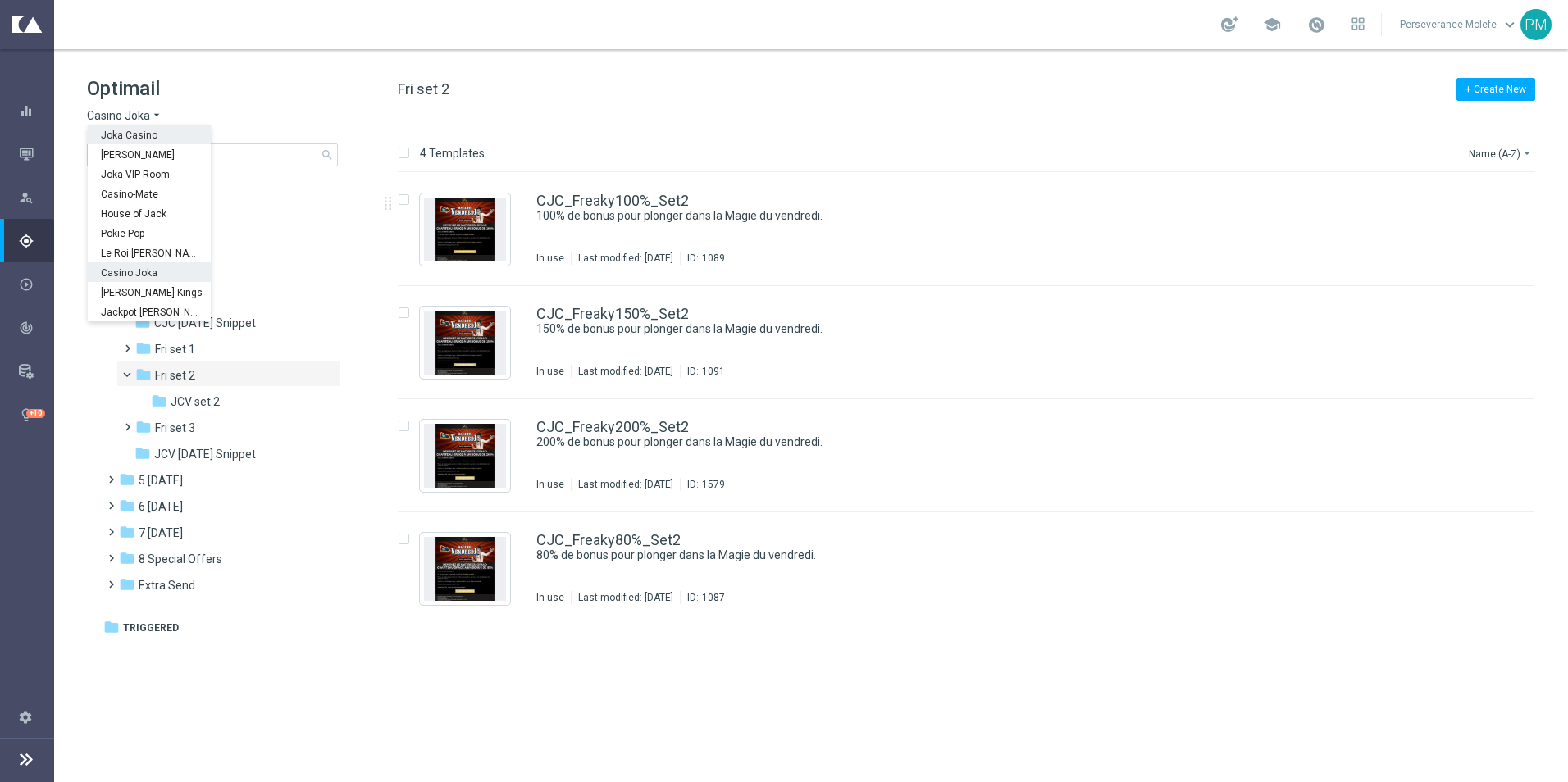
click at [154, 128] on div "Joka Casino" at bounding box center [149, 134] width 123 height 19
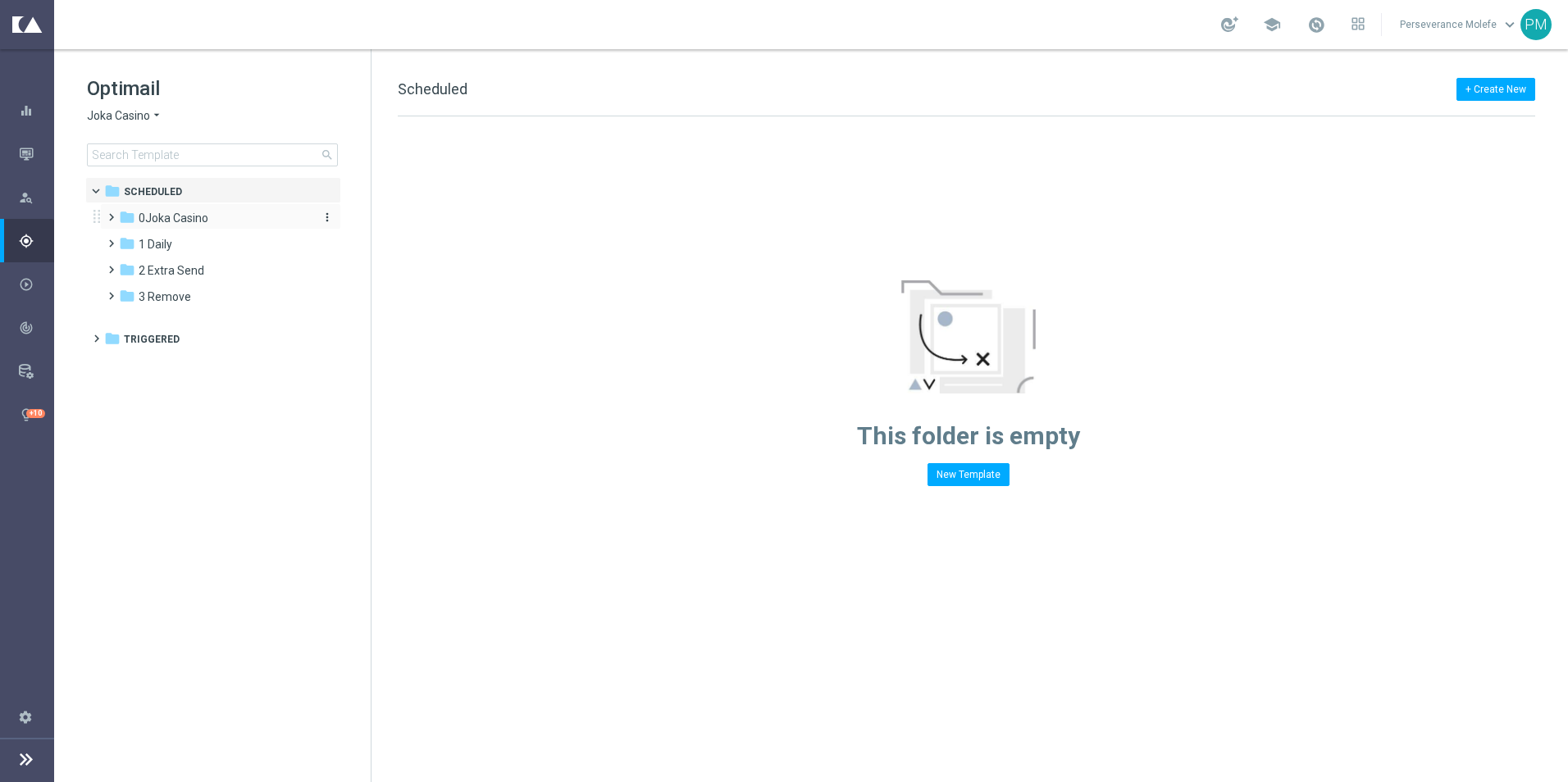
click at [123, 223] on icon "folder" at bounding box center [126, 217] width 17 height 17
click at [167, 244] on span "1- Daily" at bounding box center [173, 244] width 38 height 15
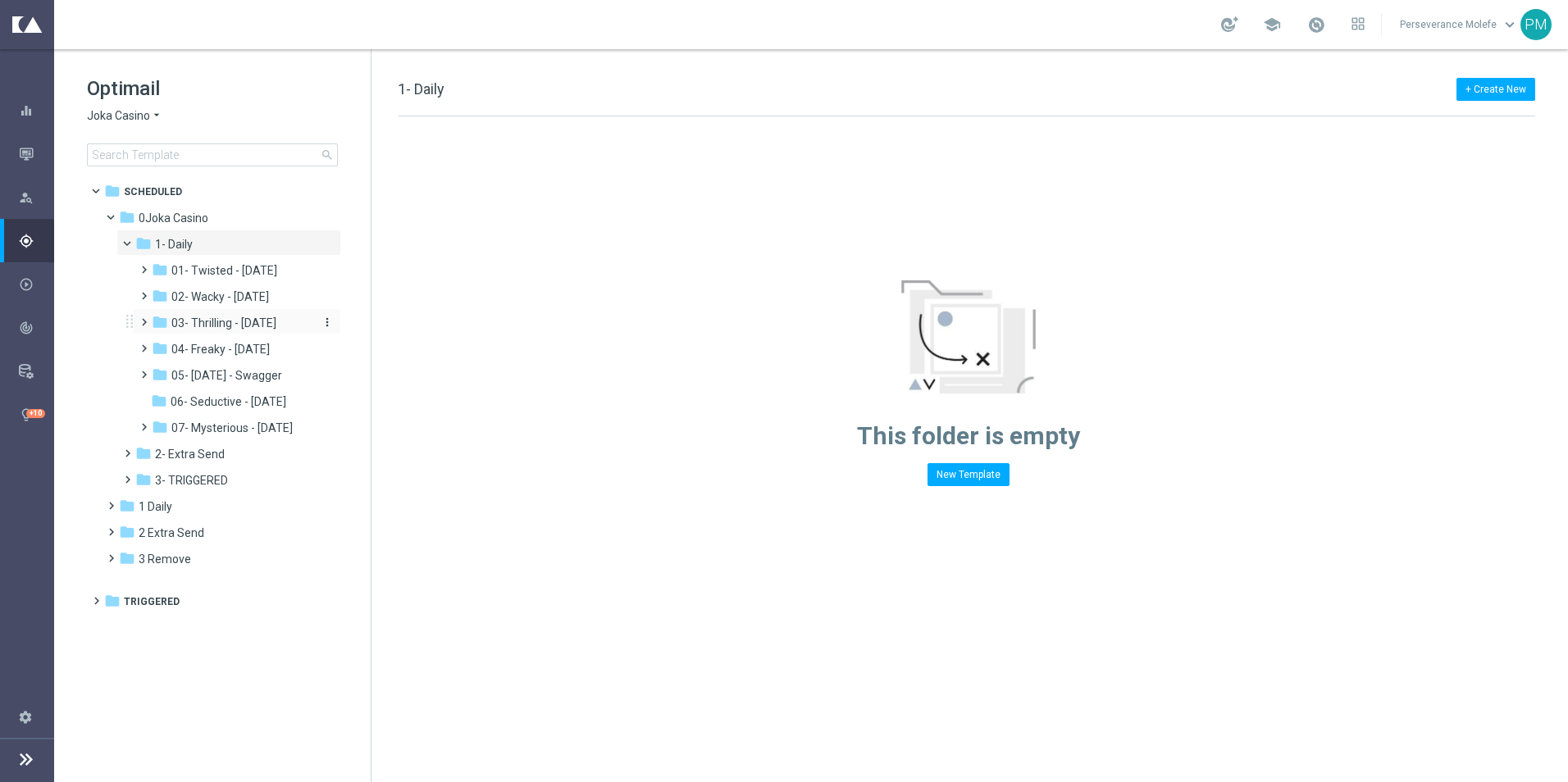
click at [270, 328] on span "03- Thrilling - Thursday" at bounding box center [224, 323] width 105 height 15
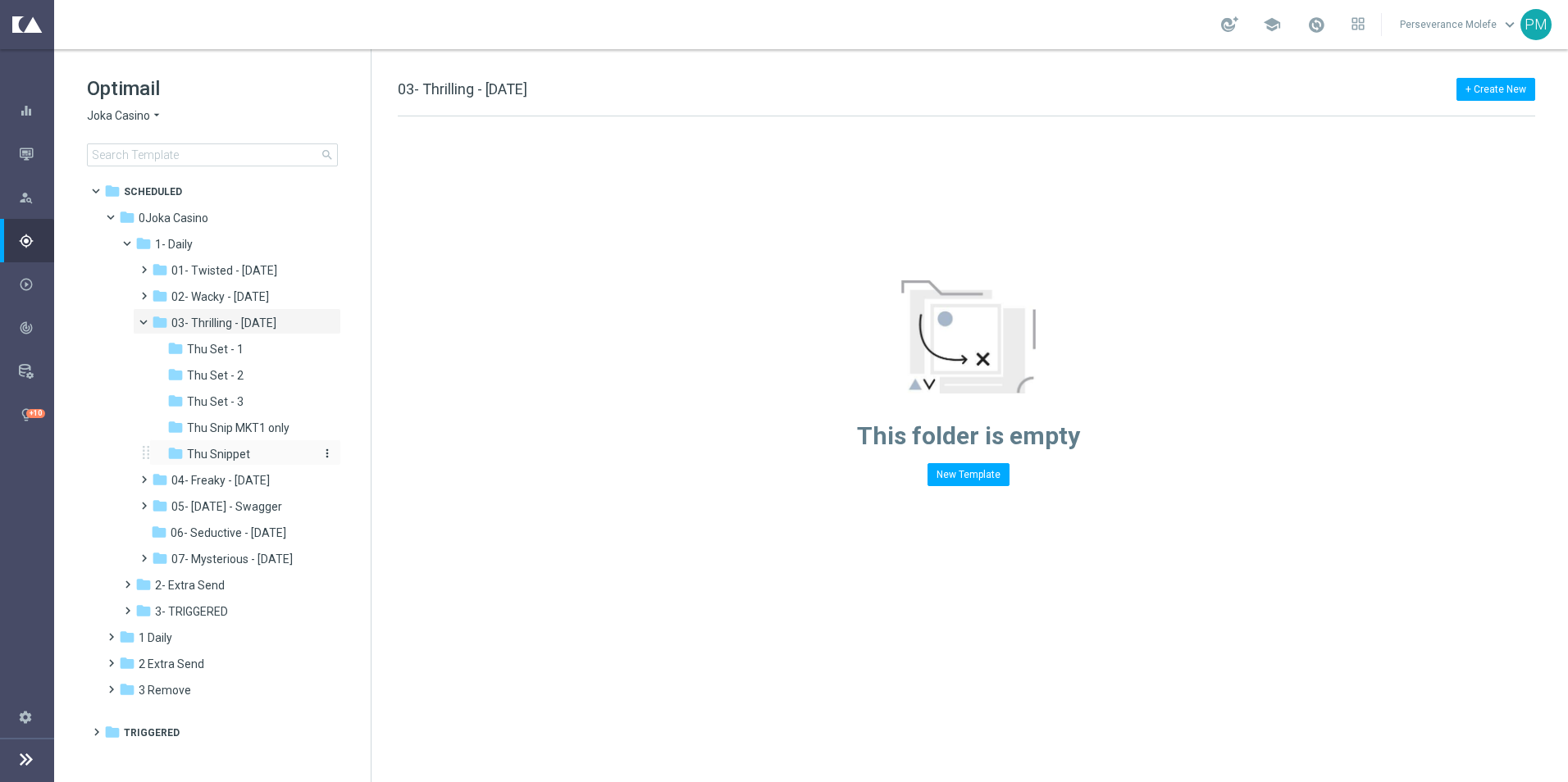
click at [255, 447] on div "folder Thu Snippet" at bounding box center [241, 454] width 147 height 18
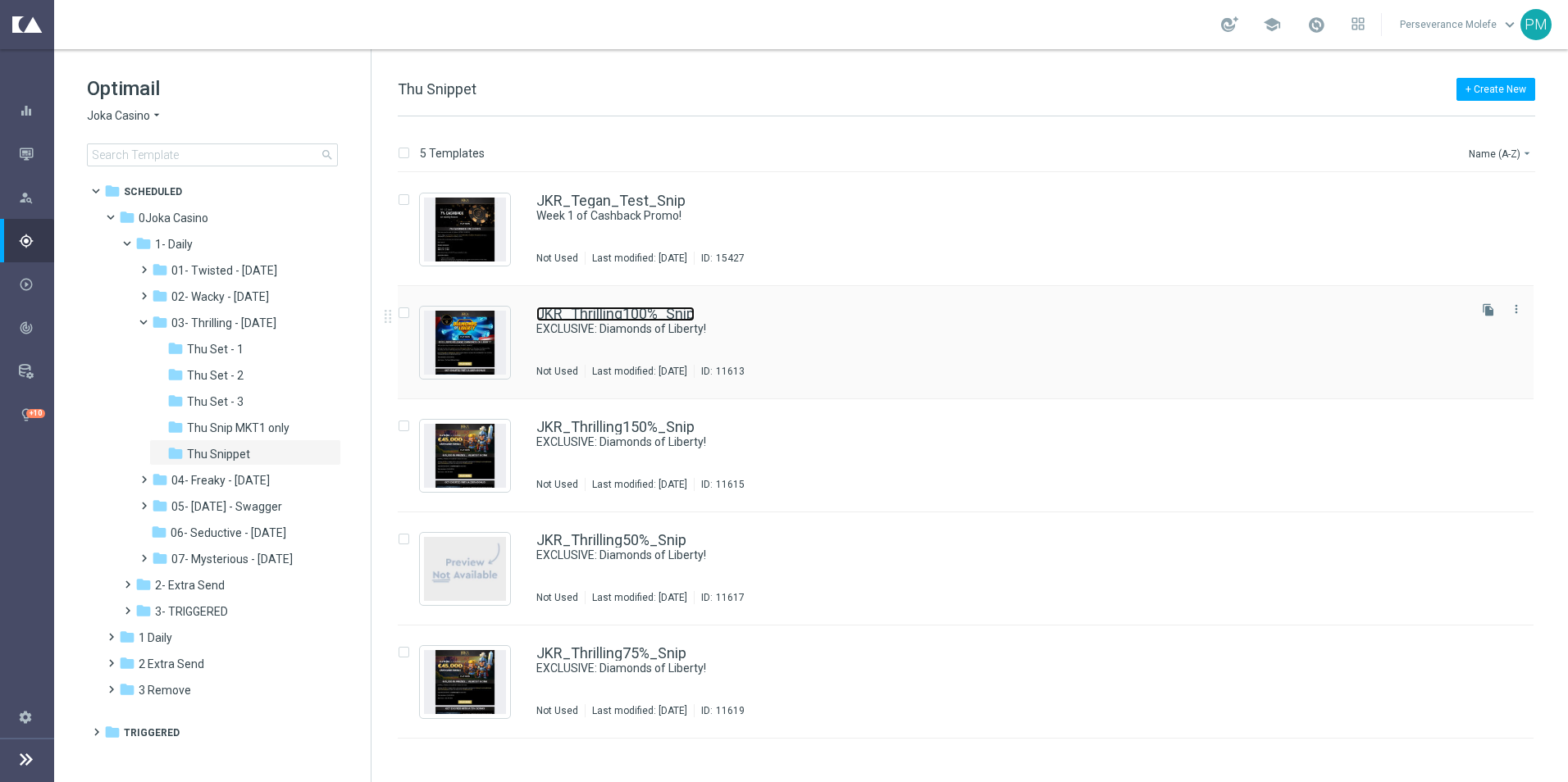
click at [585, 313] on link "JKR_Thrilling100%_Snip" at bounding box center [615, 313] width 158 height 15
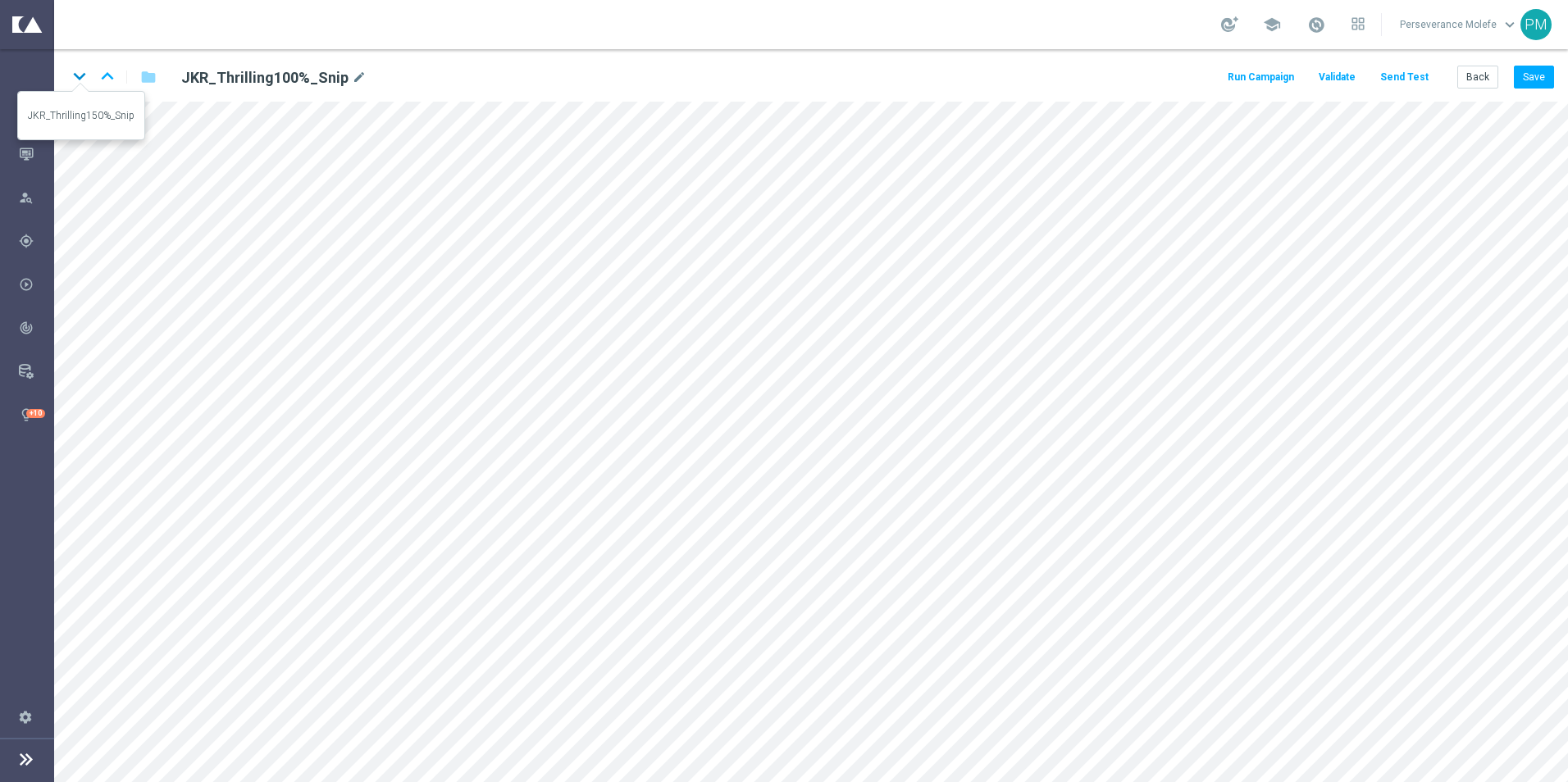
click at [86, 78] on icon "keyboard_arrow_down" at bounding box center [80, 76] width 25 height 25
click at [70, 68] on icon "keyboard_arrow_down" at bounding box center [80, 76] width 25 height 25
click at [74, 75] on icon "keyboard_arrow_down" at bounding box center [80, 76] width 25 height 25
click at [1483, 88] on button "Back" at bounding box center [1477, 77] width 41 height 23
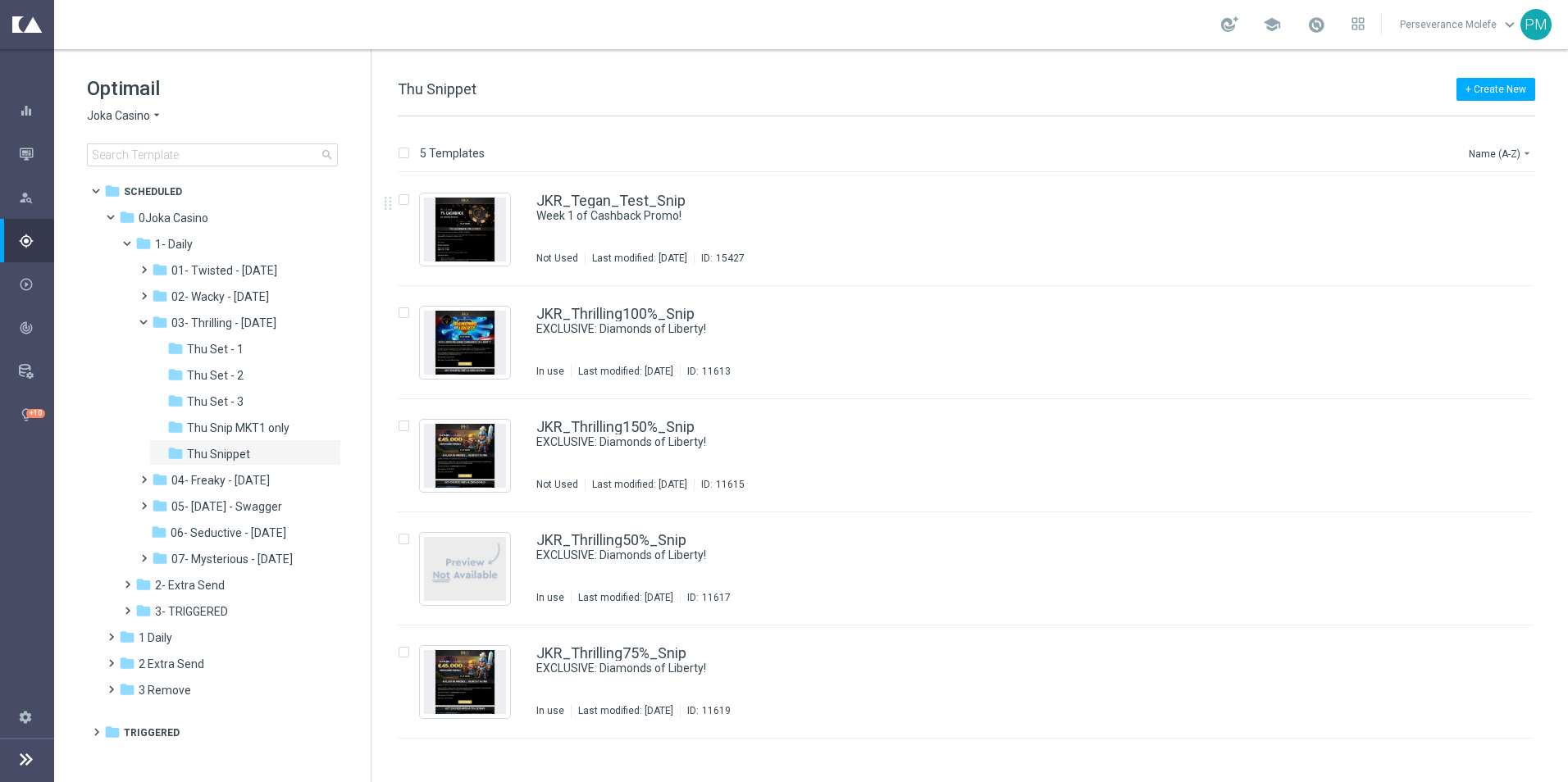
click at [156, 115] on icon "arrow_drop_down" at bounding box center [156, 116] width 13 height 16
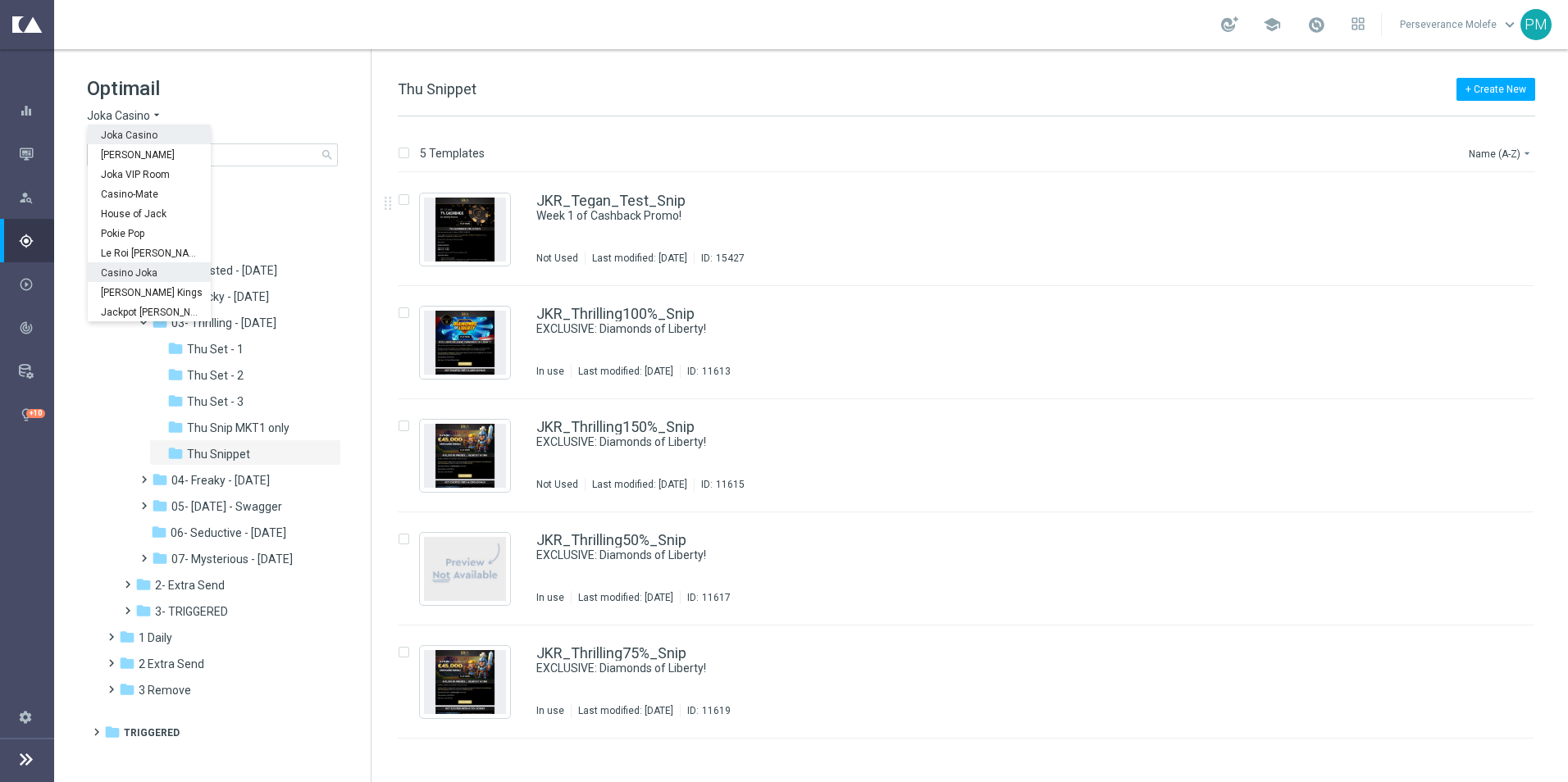
click at [0, 0] on span "Casino Joka" at bounding box center [0, 0] width 0 height 0
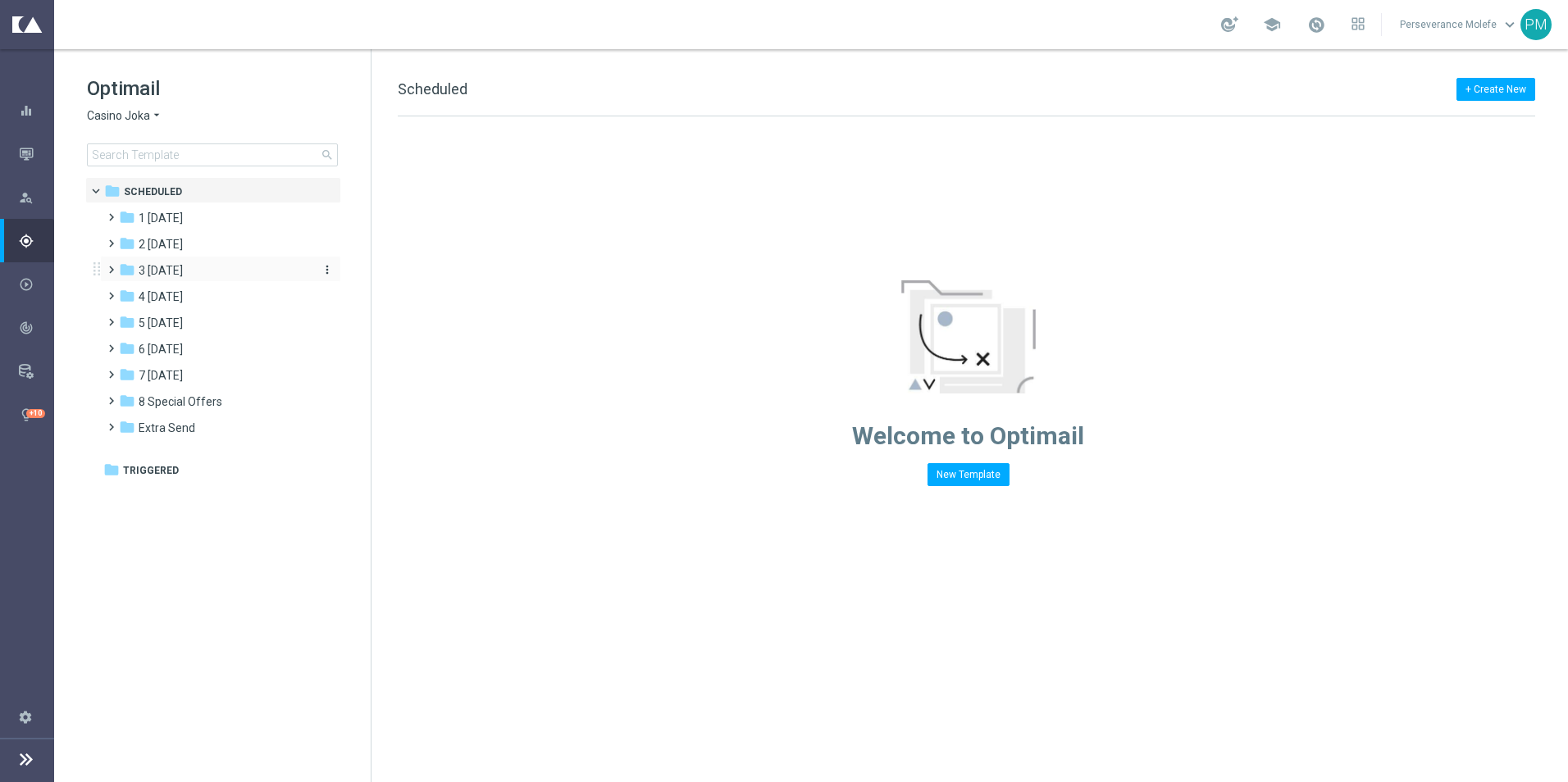
click at [183, 271] on span "3 [DATE]" at bounding box center [161, 270] width 44 height 15
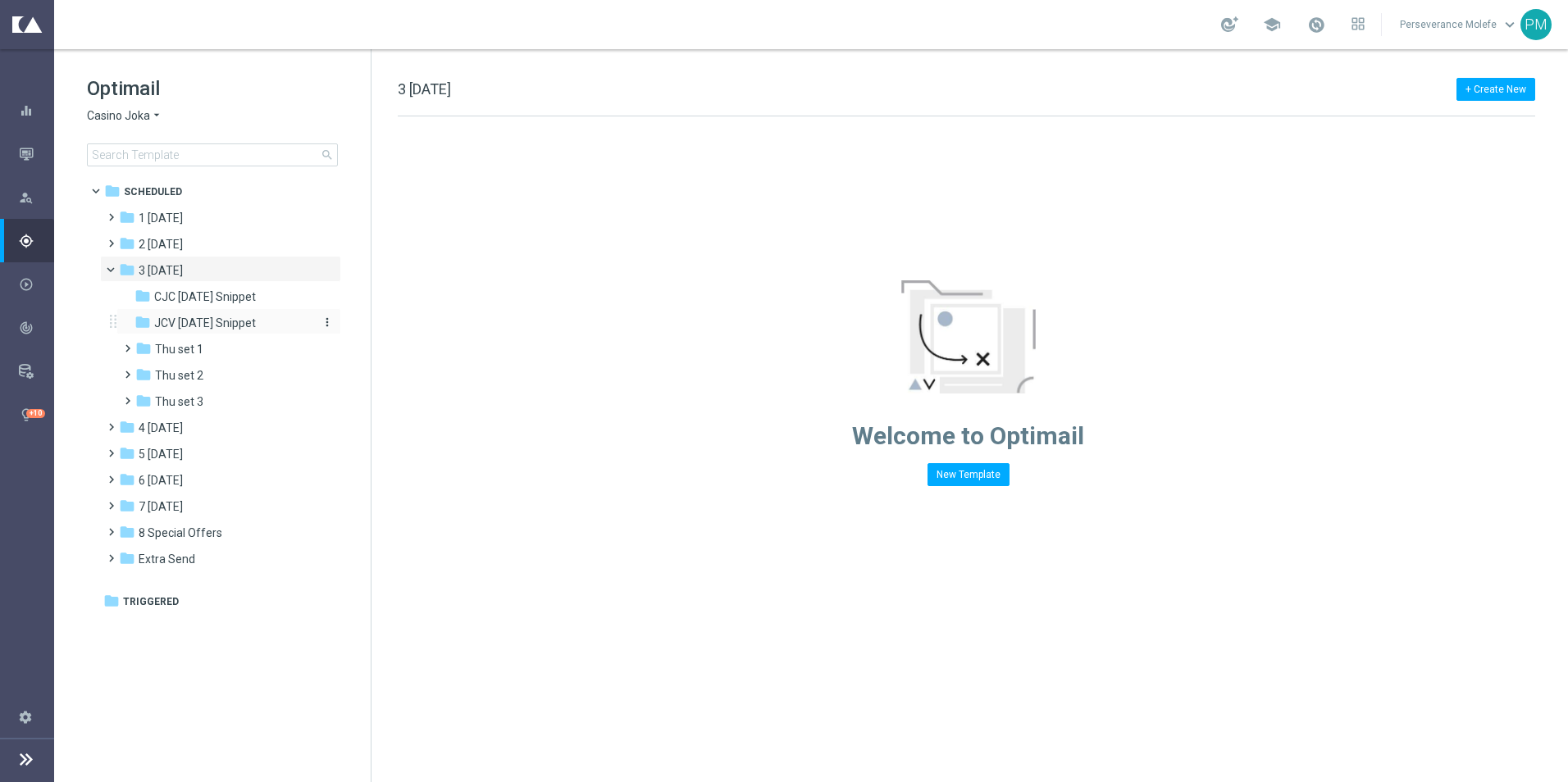
click at [211, 328] on span "JCV [DATE] Snippet" at bounding box center [205, 323] width 102 height 15
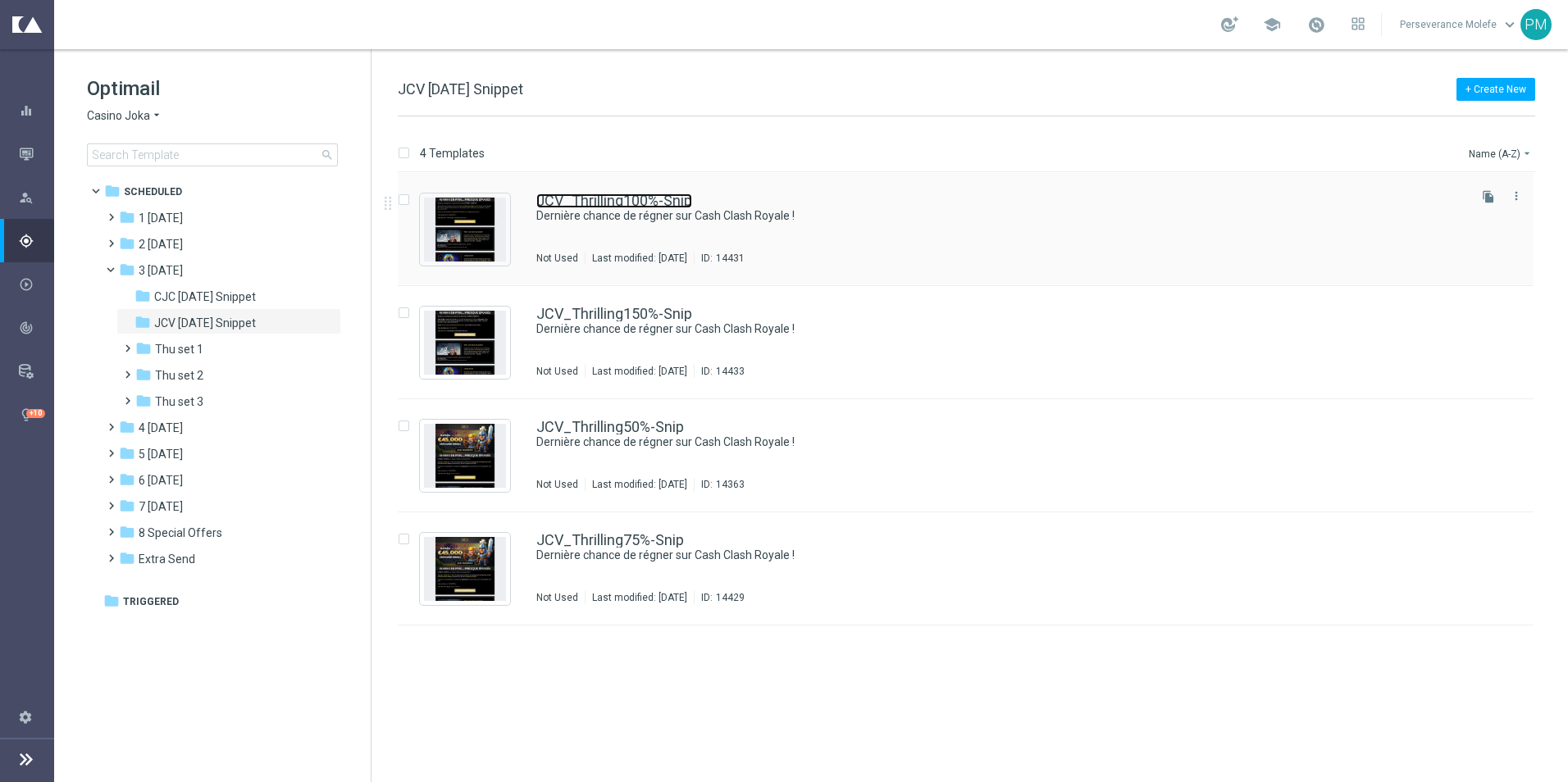
click at [669, 206] on link "JCV_Thrilling100%-Snip" at bounding box center [614, 200] width 155 height 15
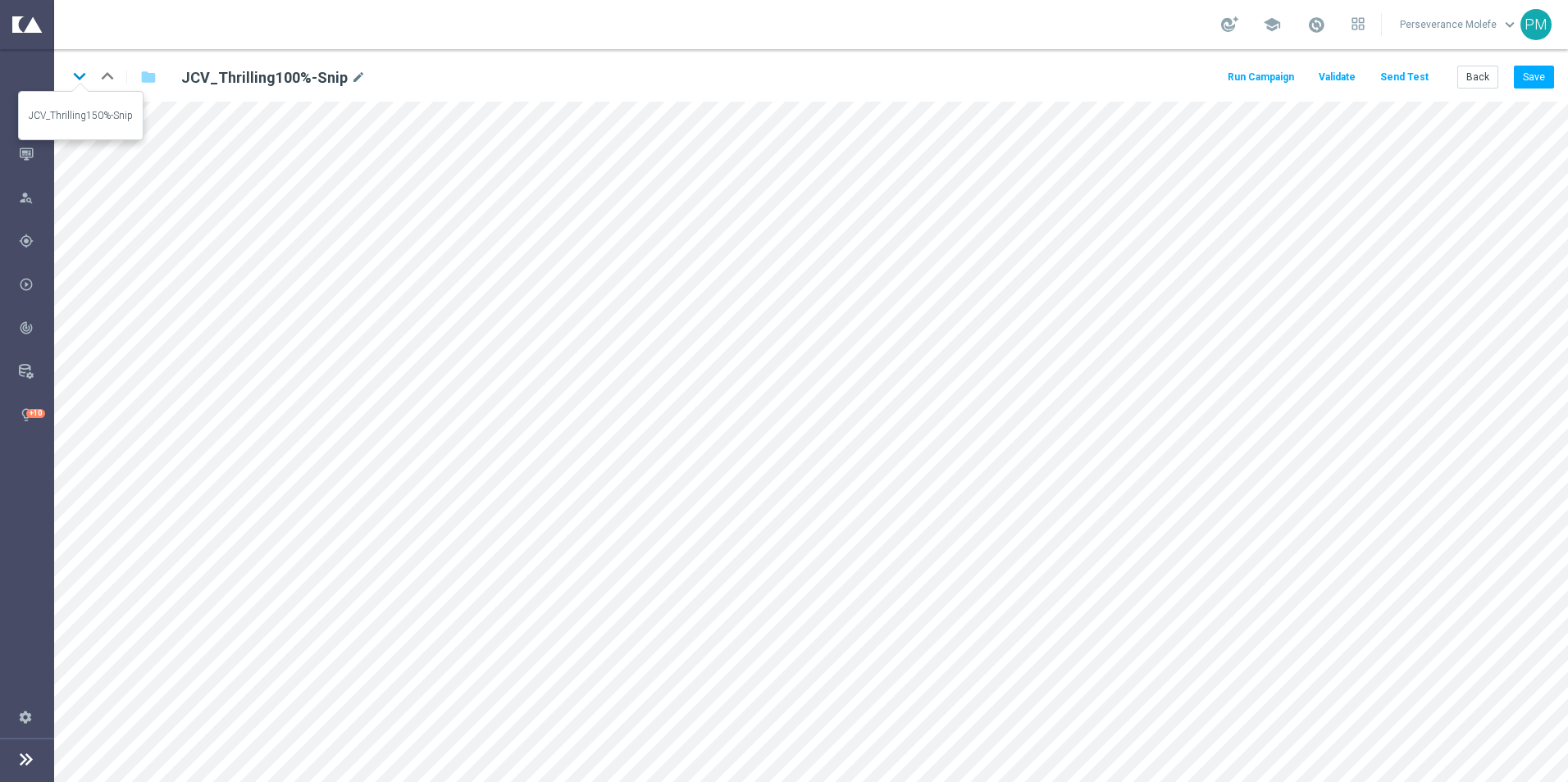
click at [83, 79] on icon "keyboard_arrow_down" at bounding box center [80, 76] width 25 height 25
click at [112, 75] on icon "keyboard_arrow_up" at bounding box center [107, 76] width 25 height 25
click at [1478, 80] on button "Back" at bounding box center [1477, 77] width 41 height 23
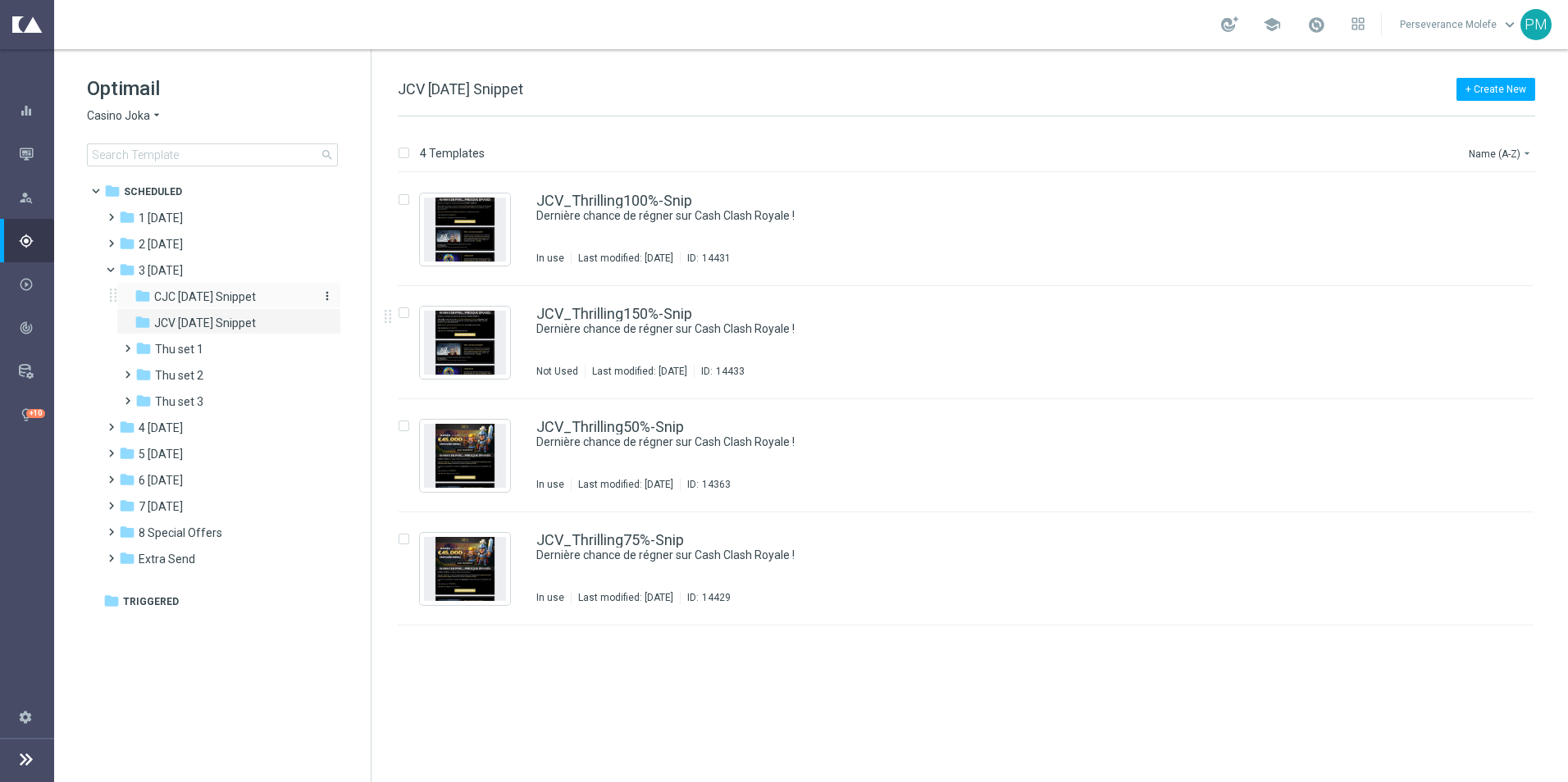
click at [227, 299] on span "CJC [DATE] Snippet" at bounding box center [205, 297] width 102 height 15
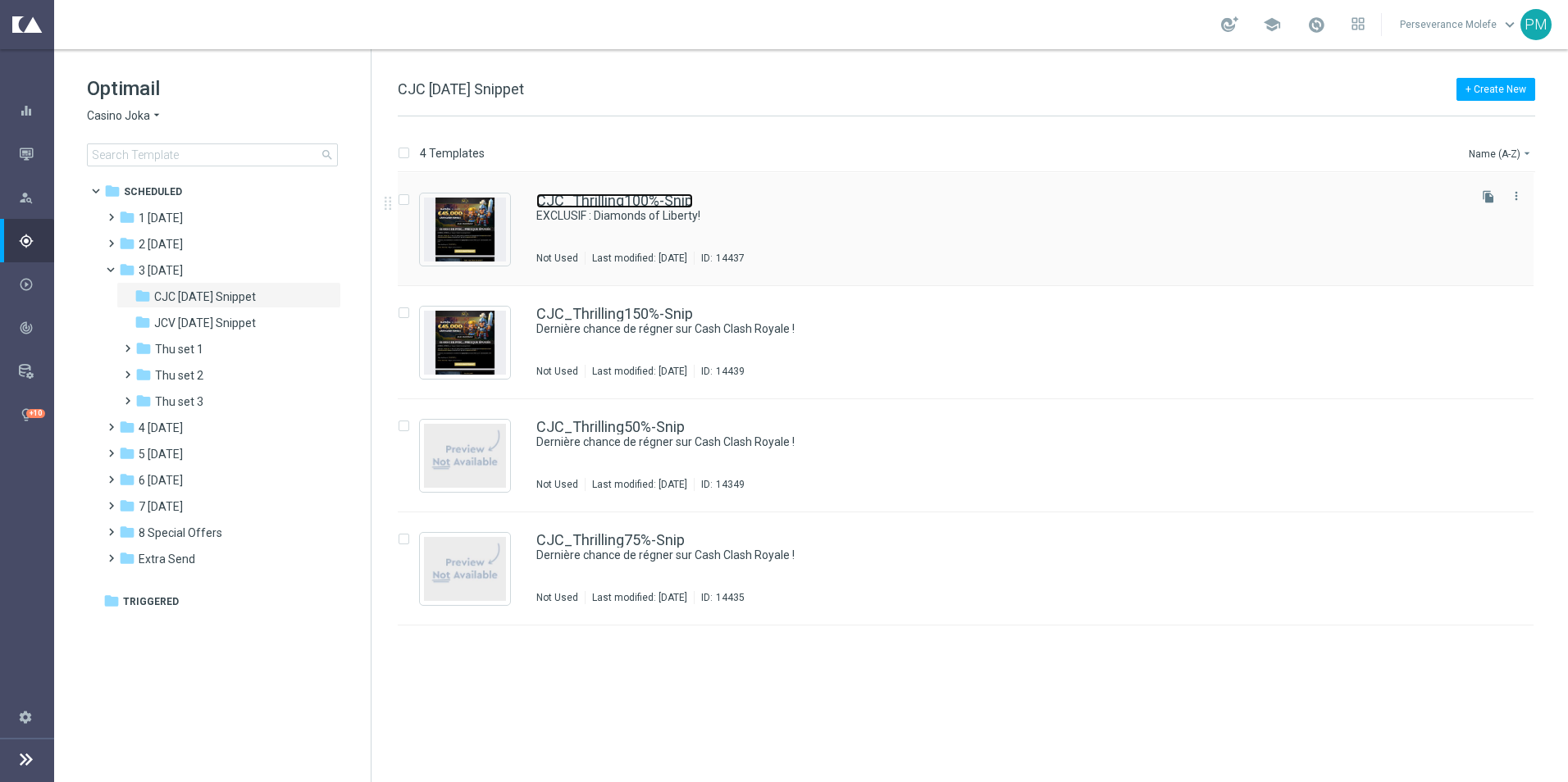
click at [616, 198] on link "CJC_Thrilling100%-Snip" at bounding box center [615, 200] width 156 height 15
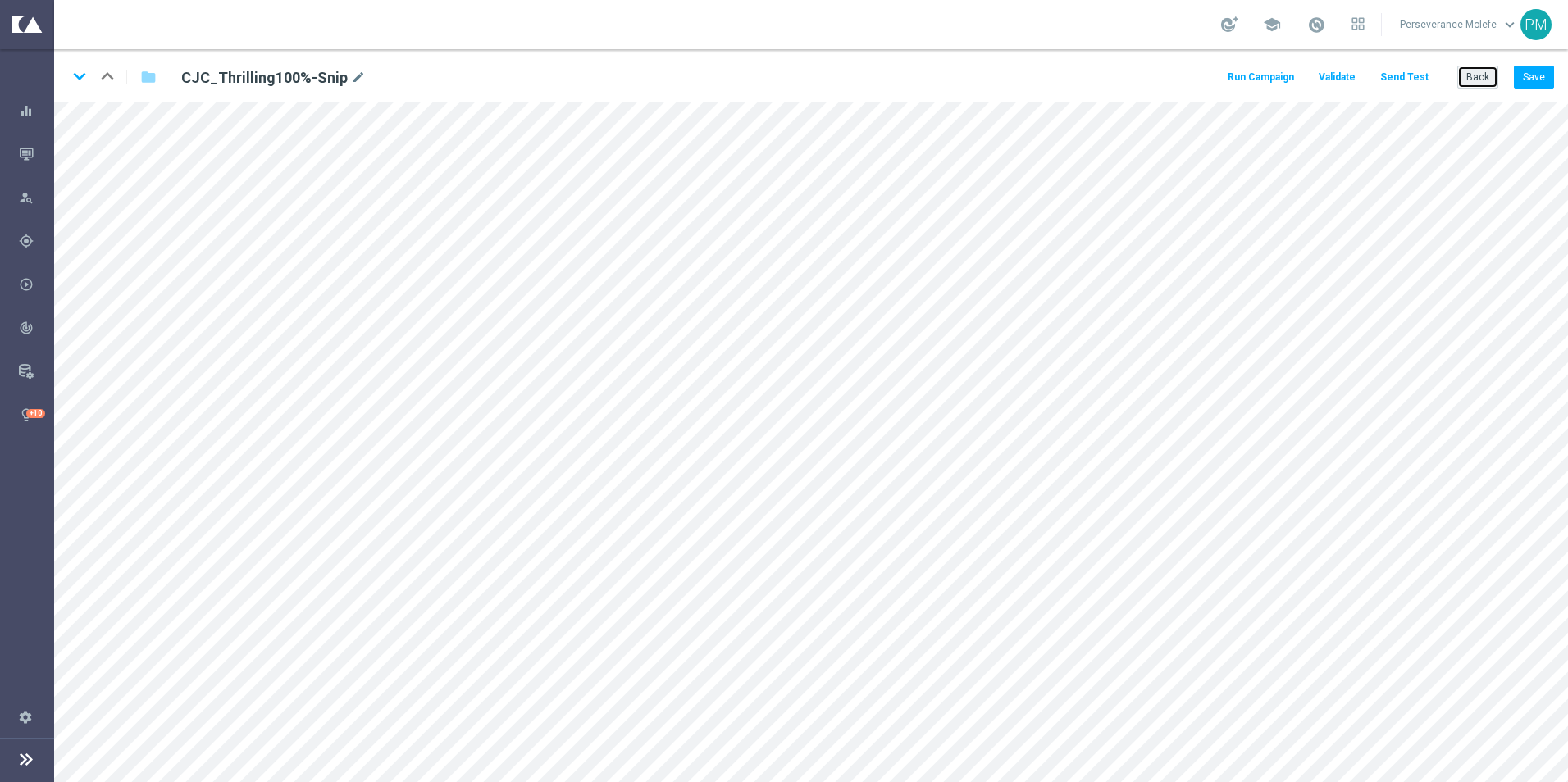
click at [1471, 87] on button "Back" at bounding box center [1477, 77] width 41 height 23
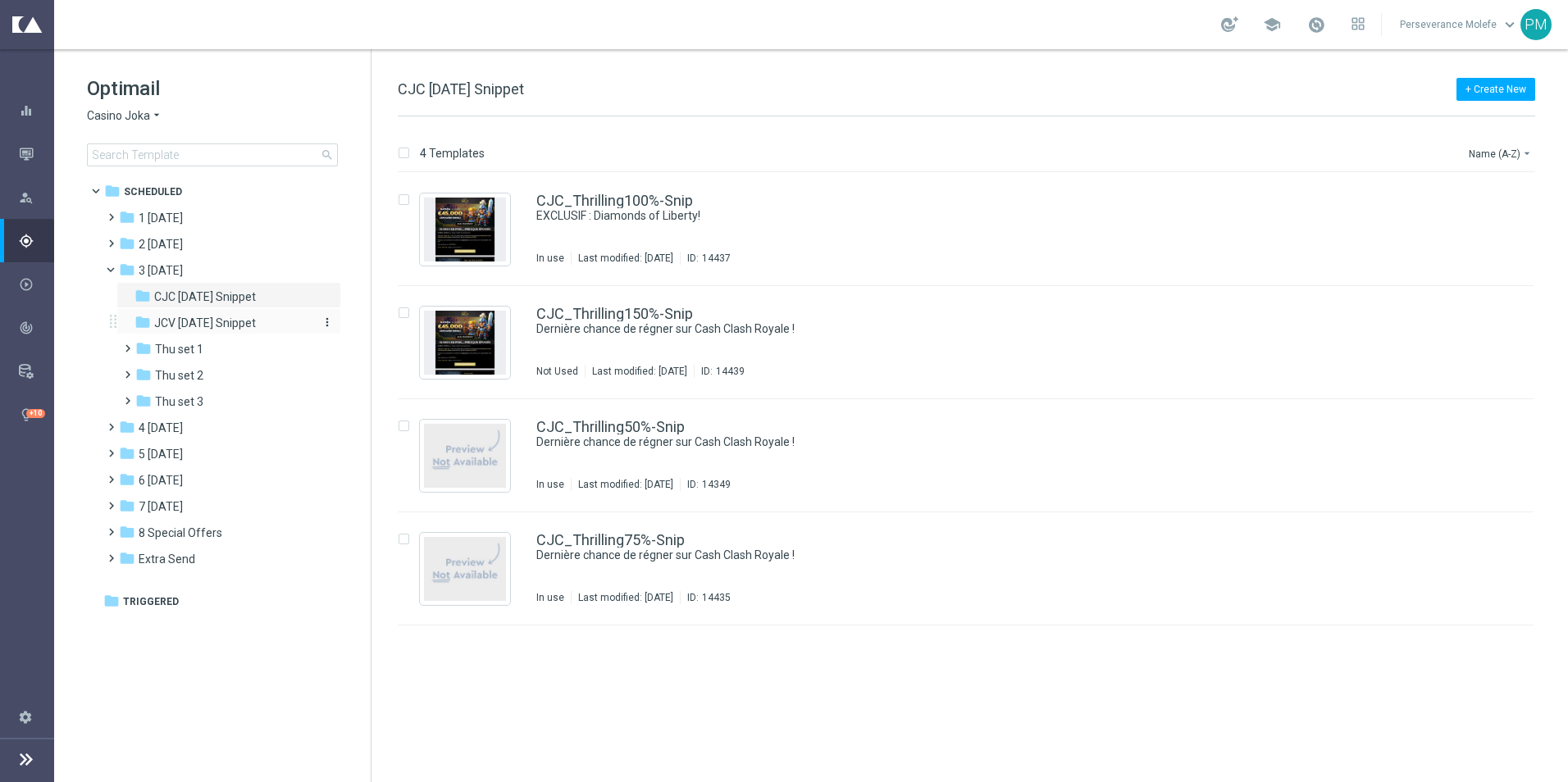
click at [235, 329] on span "JCV [DATE] Snippet" at bounding box center [205, 323] width 102 height 15
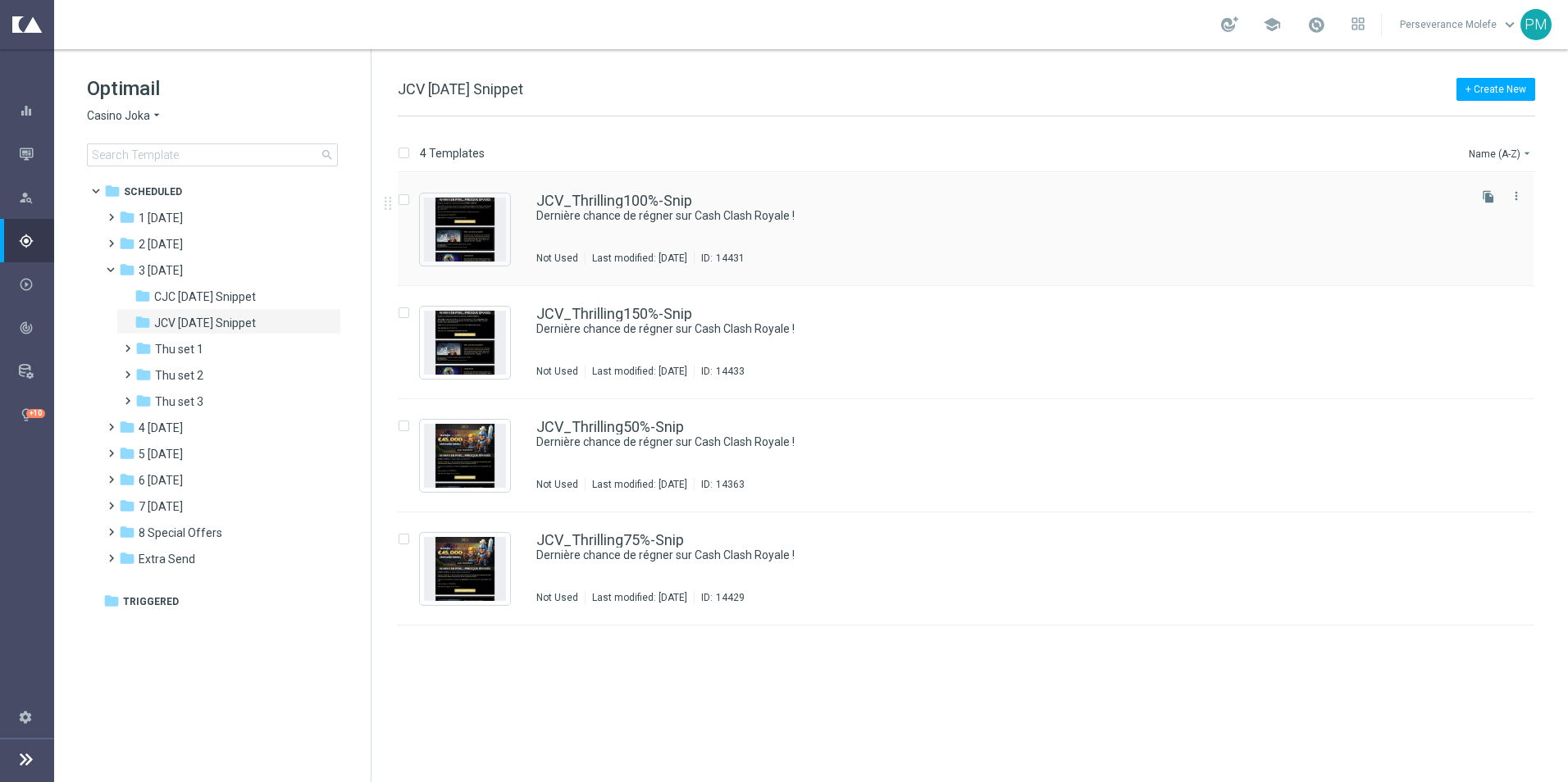
click at [760, 224] on div "JCV_Thrilling100%-Snip Dernière chance de régner sur Cash Clash Royale ! Not Us…" at bounding box center [1000, 228] width 928 height 71
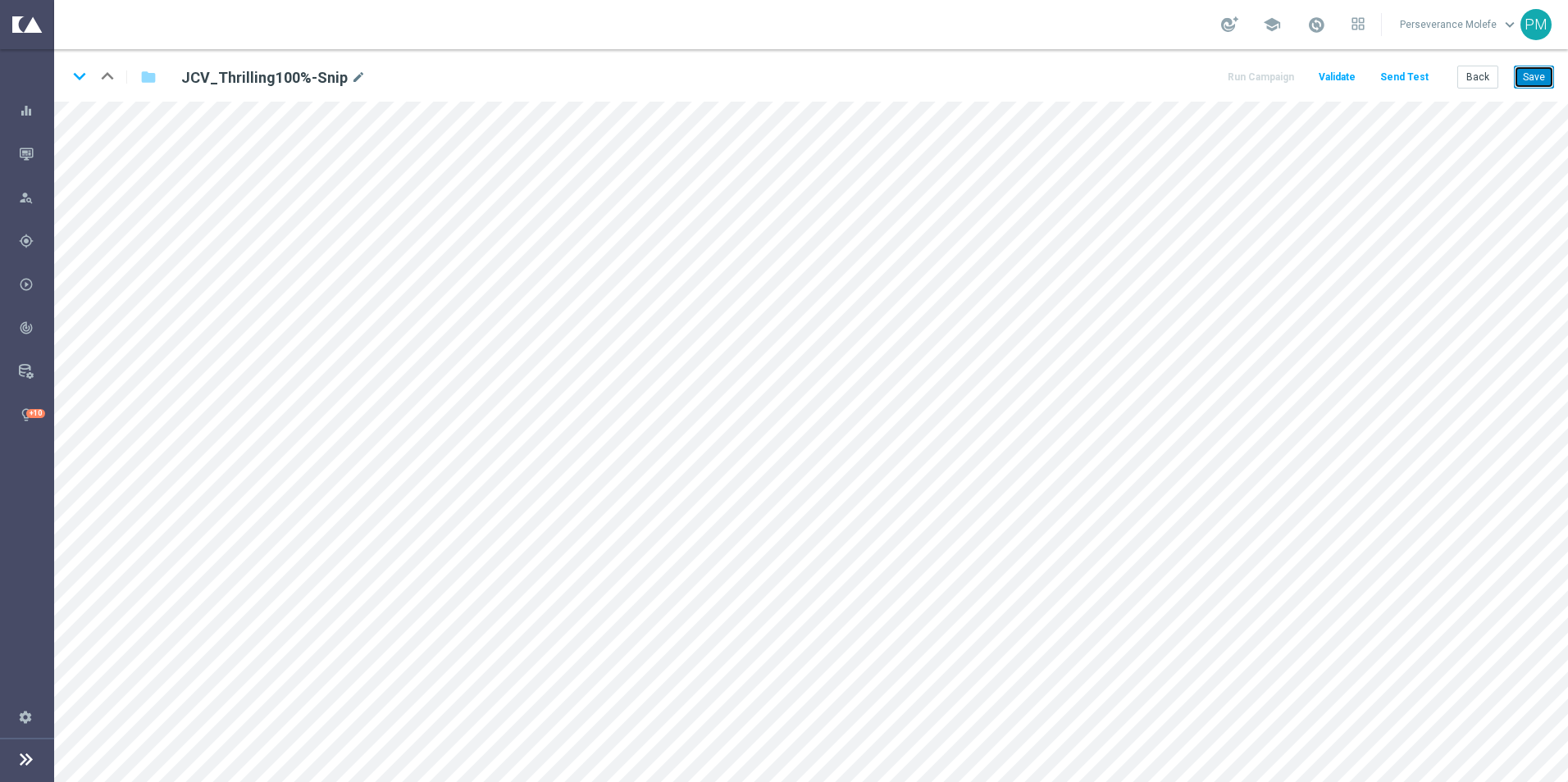
click at [1541, 75] on button "Save" at bounding box center [1534, 77] width 40 height 23
click at [78, 81] on icon "keyboard_arrow_down" at bounding box center [80, 76] width 25 height 25
click at [1531, 71] on button "Save" at bounding box center [1534, 77] width 40 height 23
click at [80, 82] on icon "keyboard_arrow_down" at bounding box center [80, 76] width 25 height 25
click at [1525, 87] on button "Save" at bounding box center [1534, 77] width 40 height 23
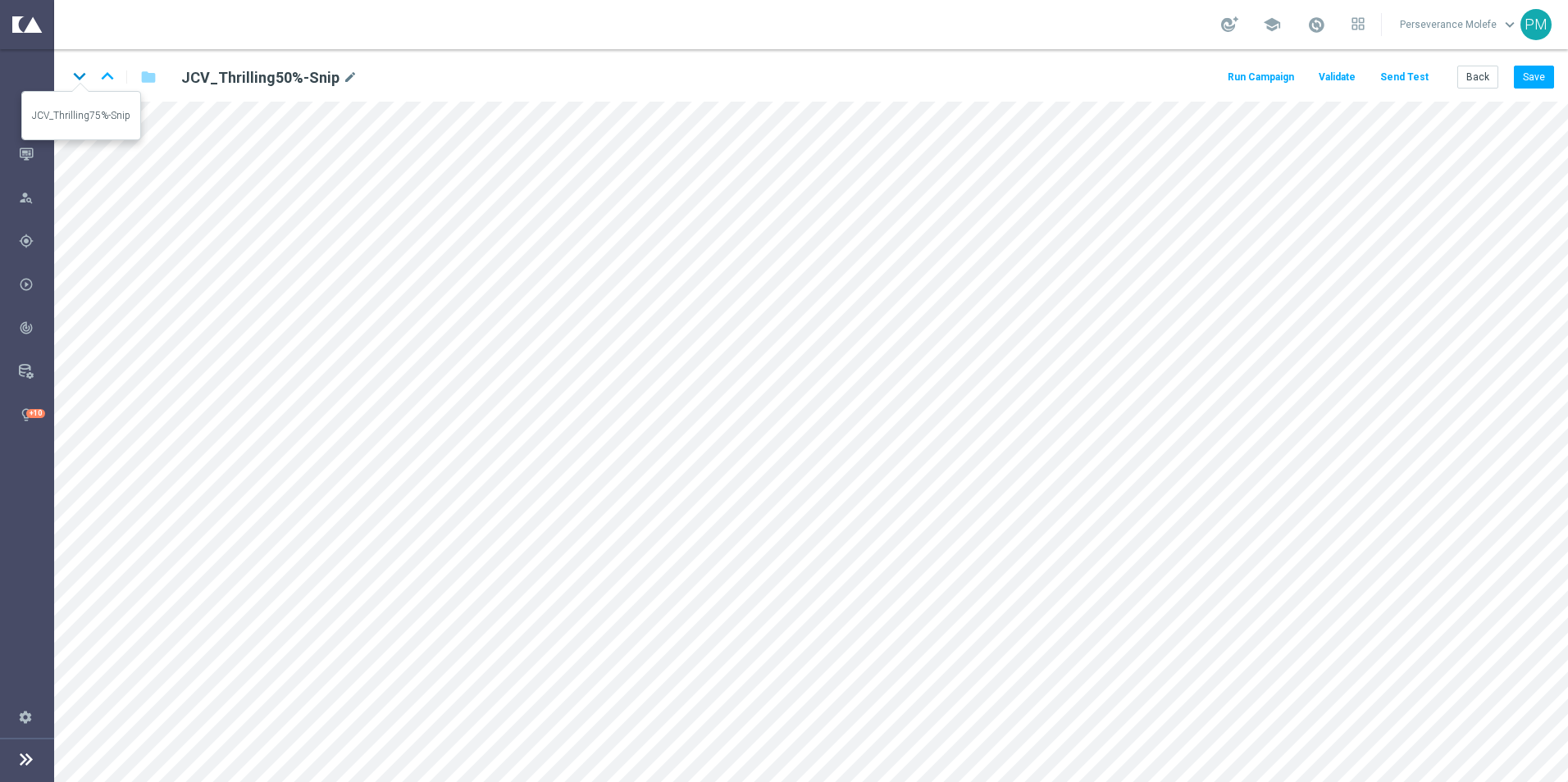
click at [76, 74] on icon "keyboard_arrow_down" at bounding box center [80, 76] width 25 height 25
click at [1540, 88] on button "Save" at bounding box center [1534, 77] width 40 height 23
click at [105, 83] on icon "keyboard_arrow_up" at bounding box center [107, 76] width 25 height 25
click at [1463, 86] on button "Back" at bounding box center [1477, 77] width 41 height 23
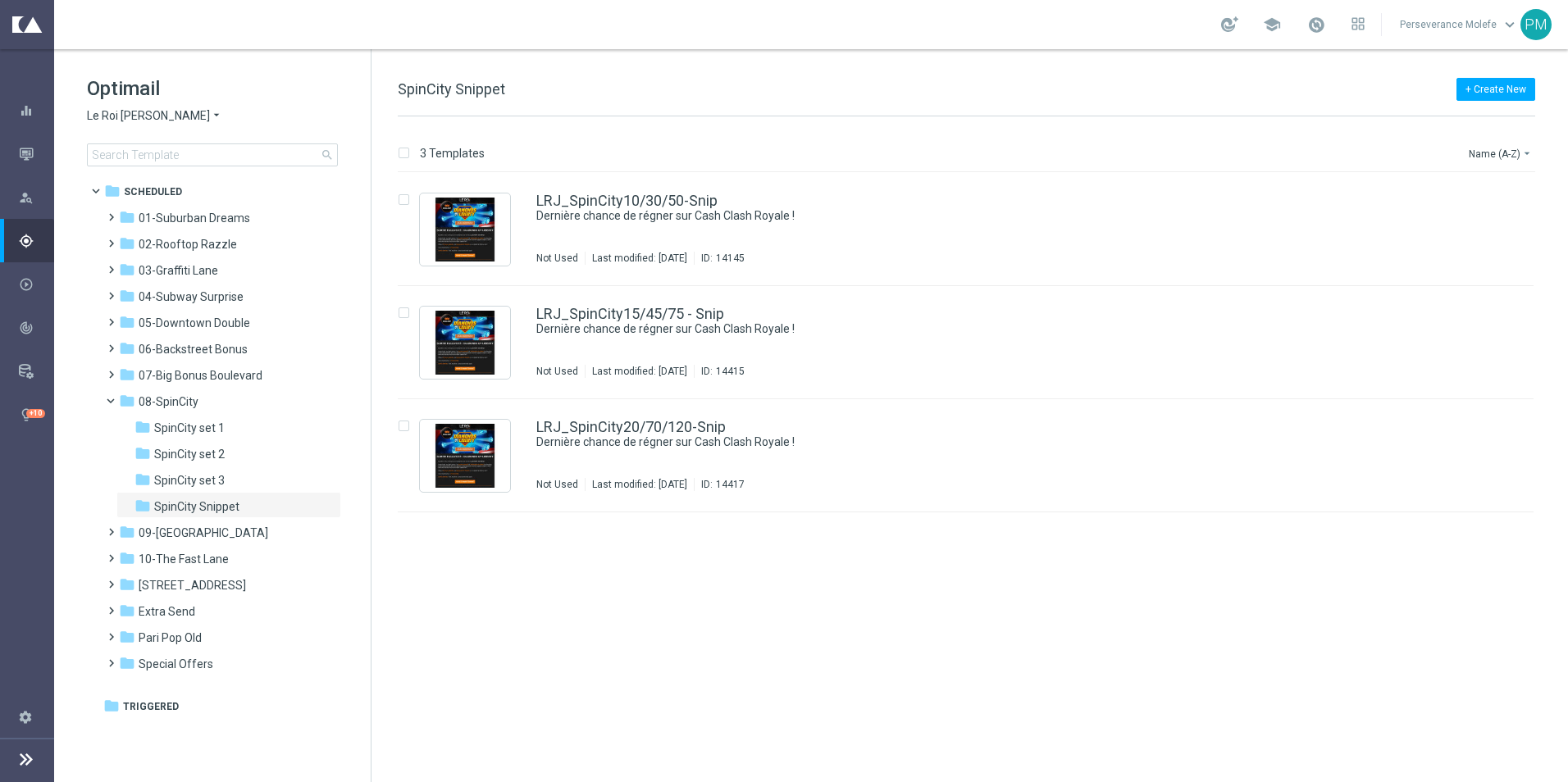
click at [133, 113] on span "Le Roi [PERSON_NAME]" at bounding box center [148, 116] width 123 height 16
click at [0, 0] on span "Casino Joka" at bounding box center [0, 0] width 0 height 0
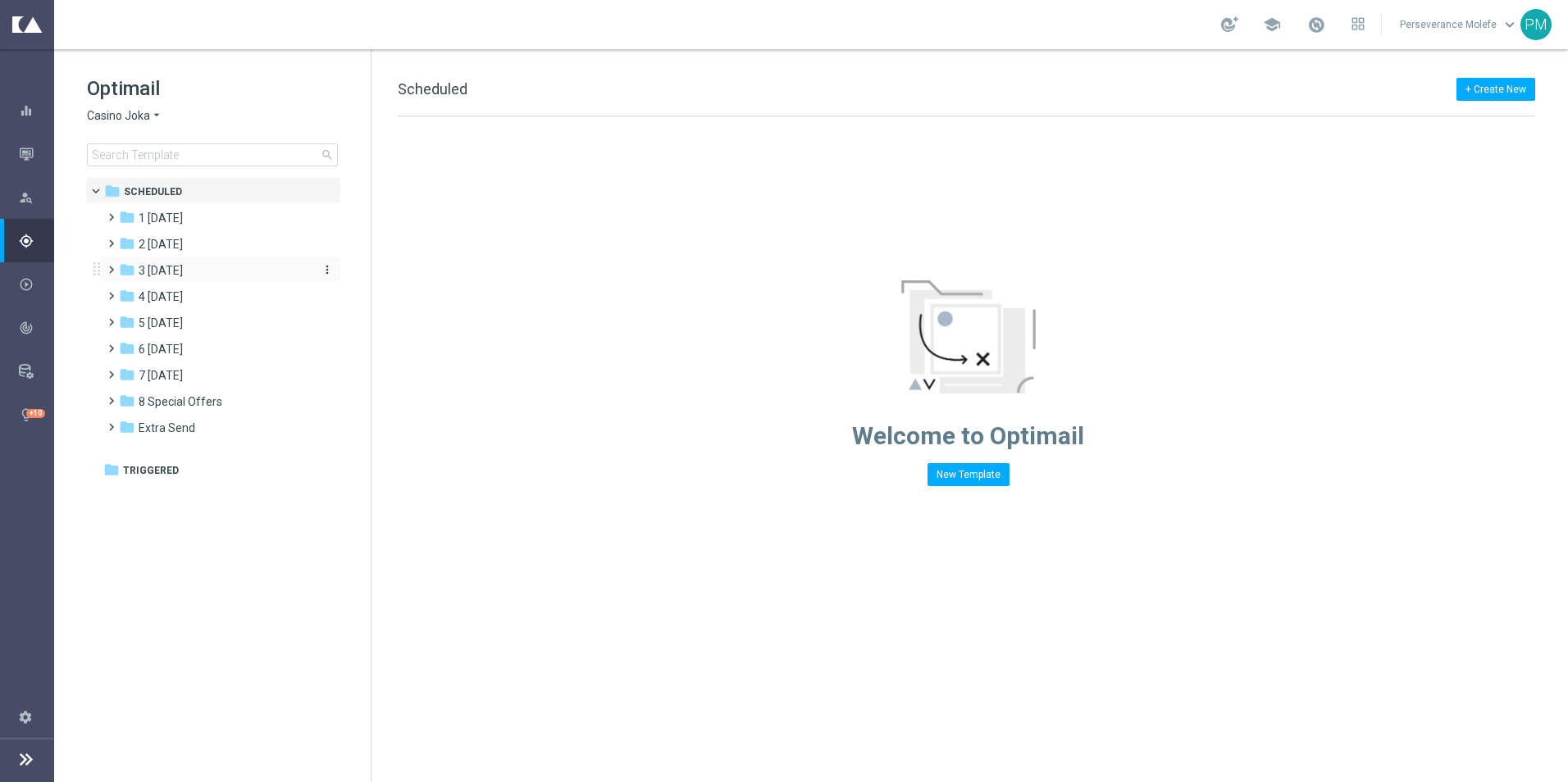
click at [180, 267] on span "3 [DATE]" at bounding box center [161, 270] width 44 height 15
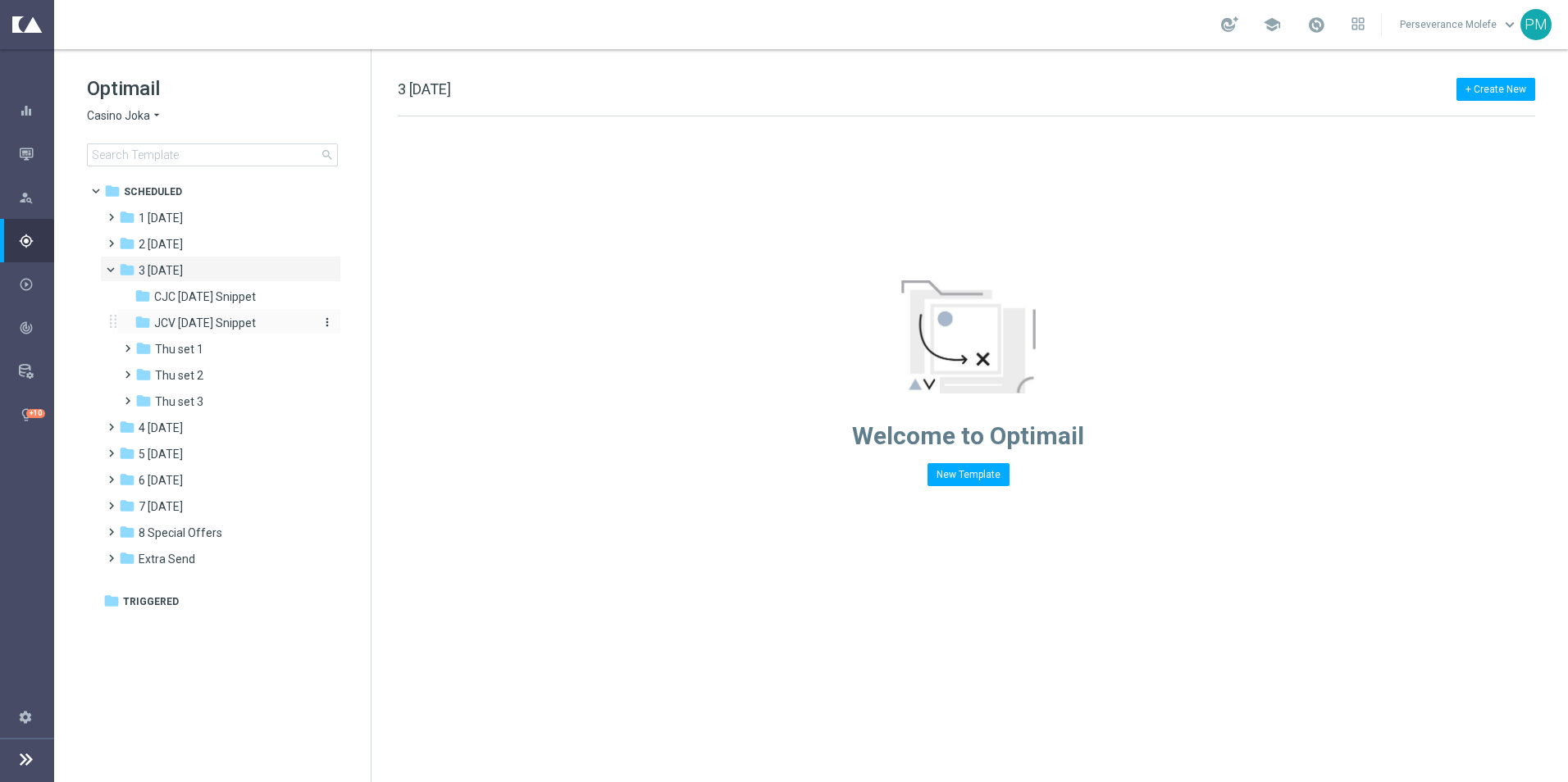
click at [229, 316] on span "JCV [DATE] Snippet" at bounding box center [205, 323] width 102 height 15
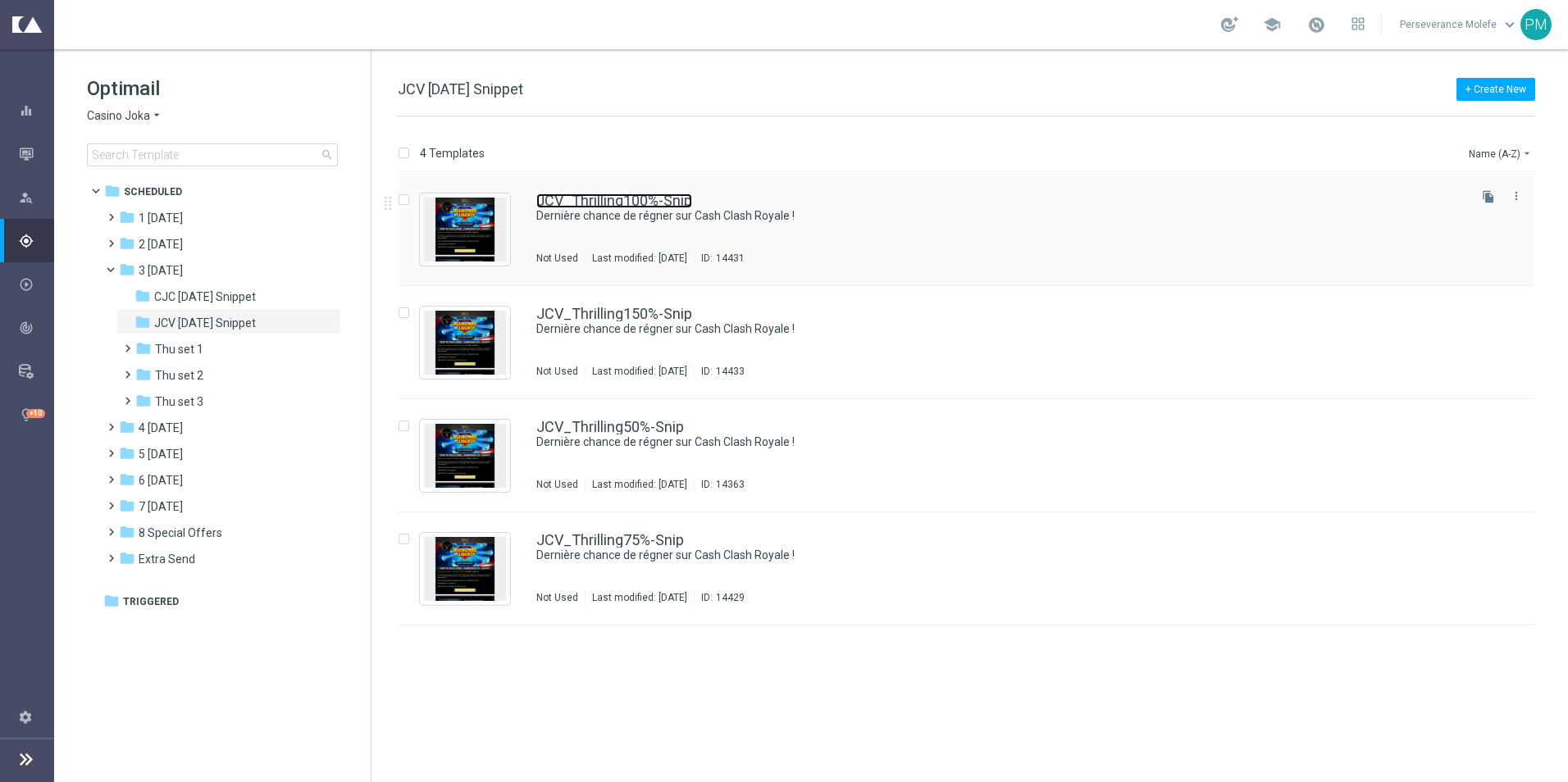
click at [568, 204] on link "JCV_Thrilling100%-Snip" at bounding box center [614, 200] width 155 height 15
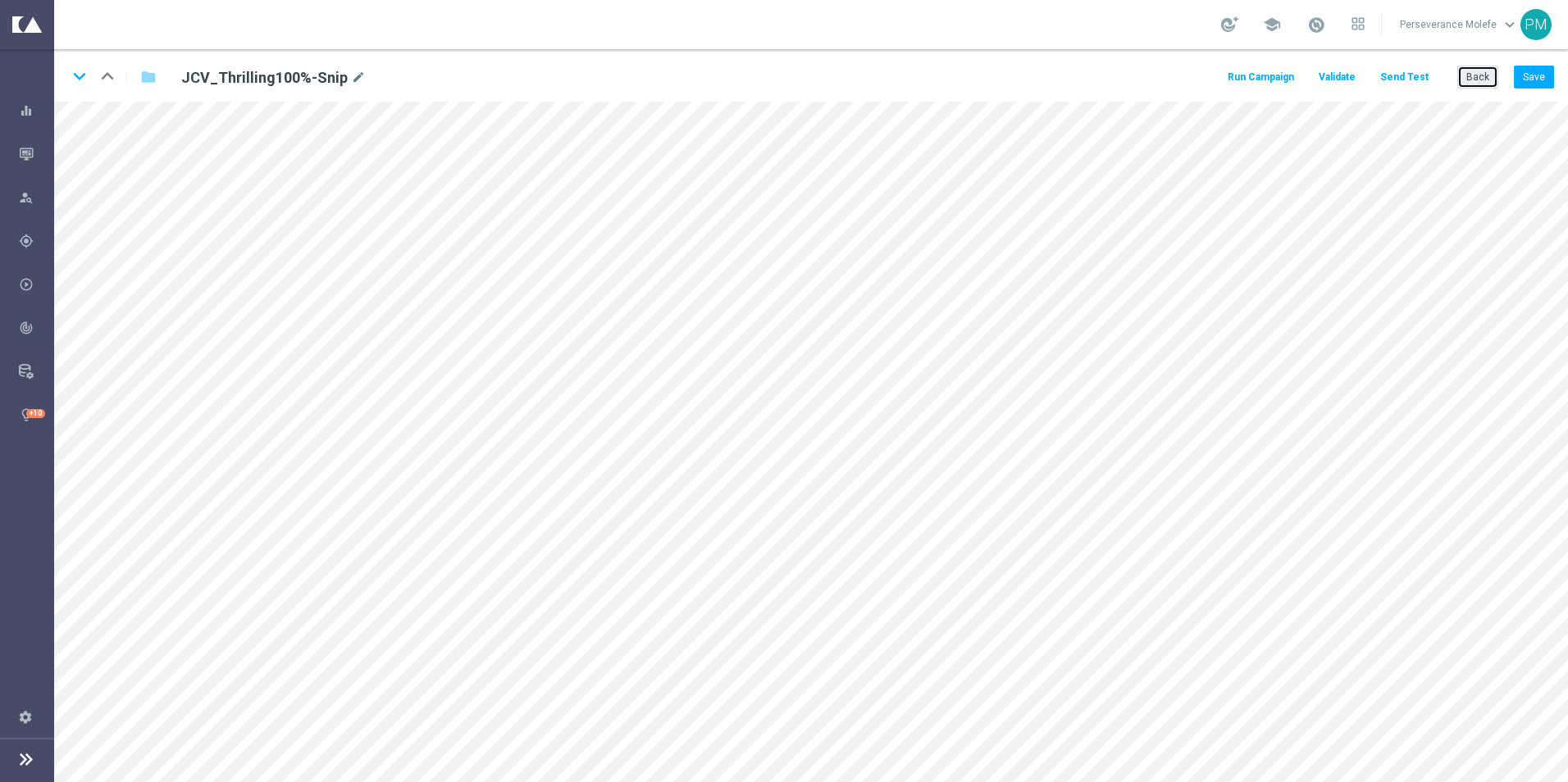
click at [1469, 81] on button "Back" at bounding box center [1477, 77] width 41 height 23
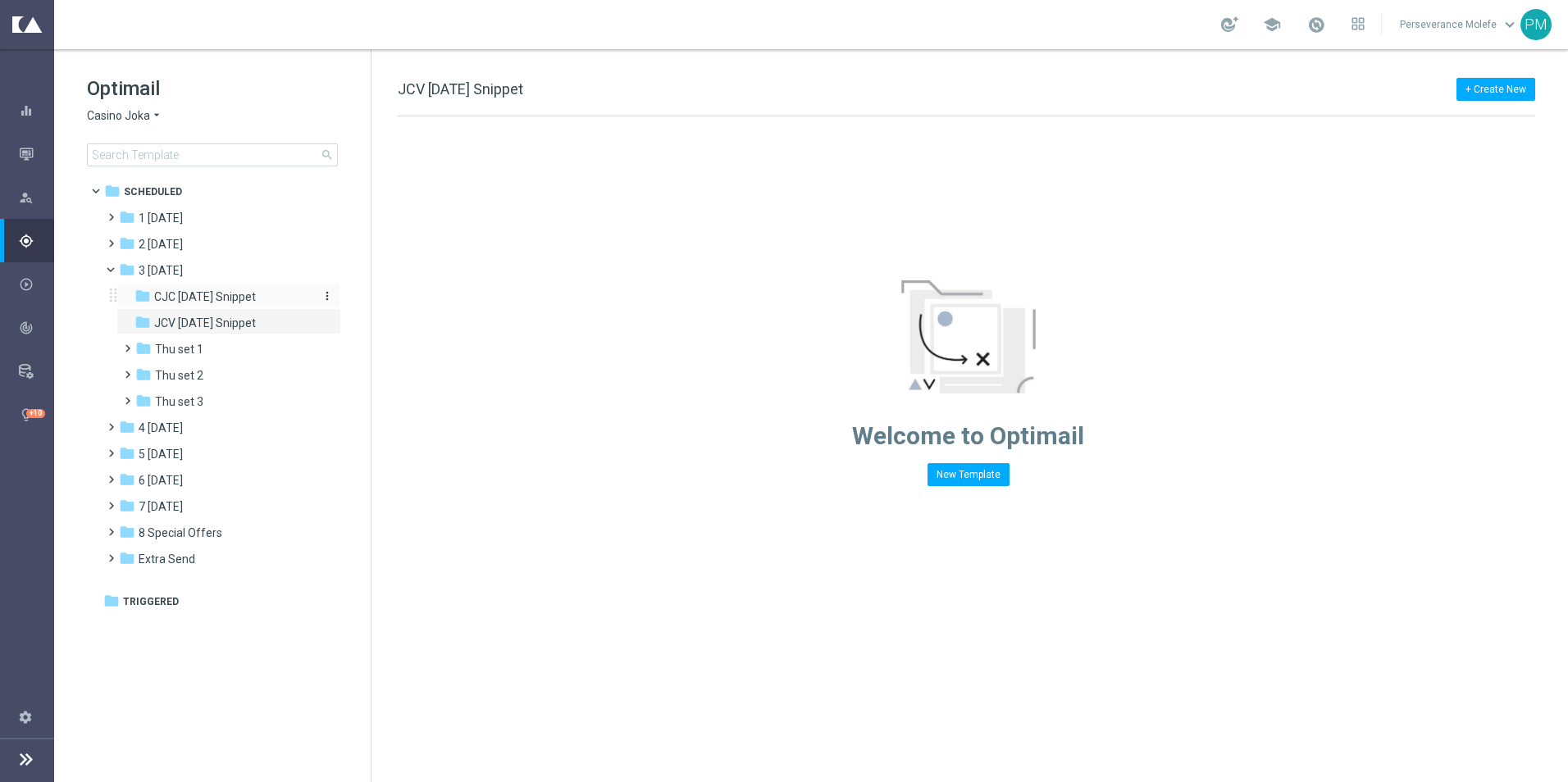
click at [217, 291] on span "CJC [DATE] Snippet" at bounding box center [205, 297] width 102 height 15
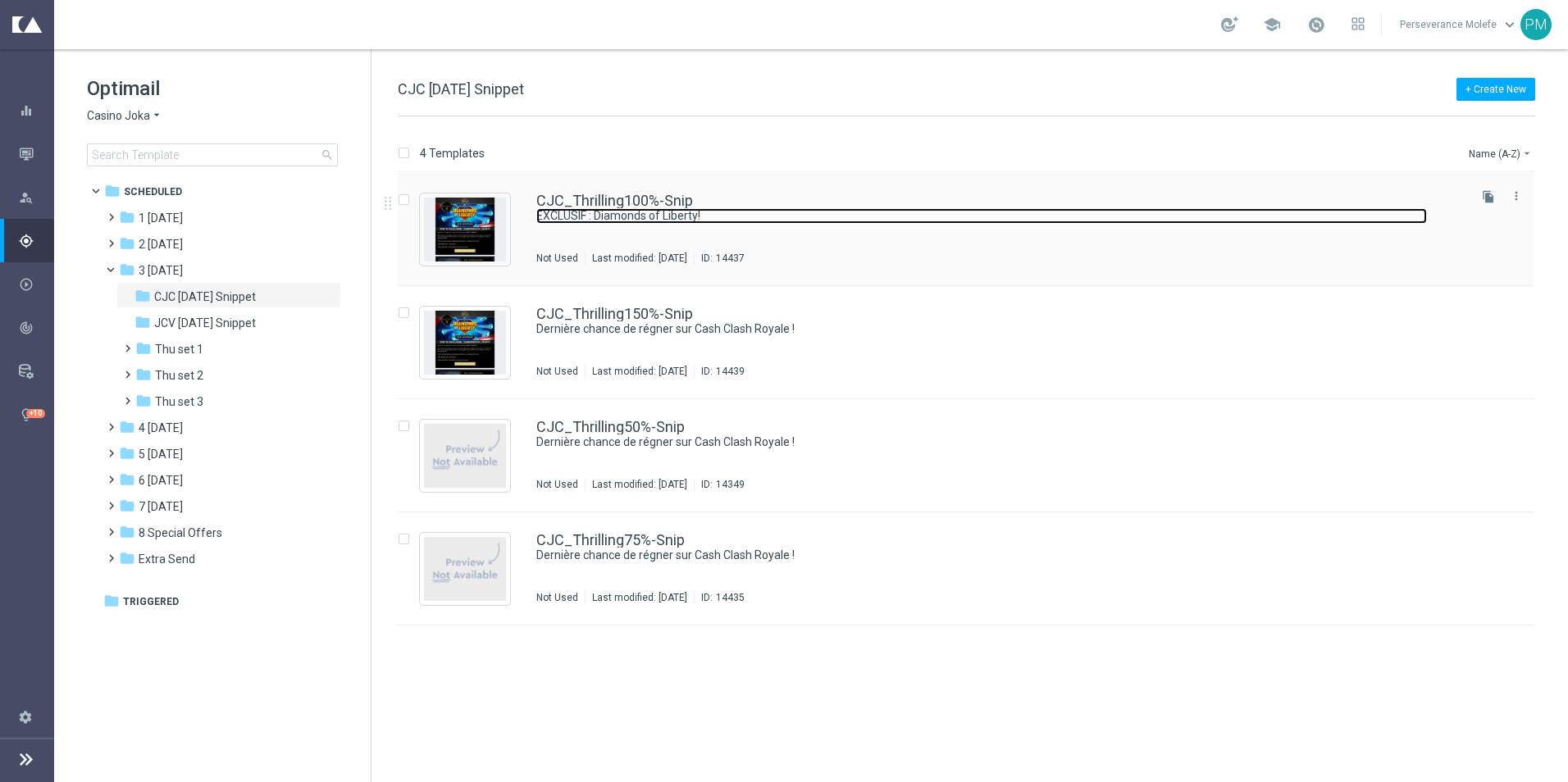
click at [577, 209] on link "EXCLUSIF : Diamonds of Liberty!" at bounding box center [982, 216] width 890 height 16
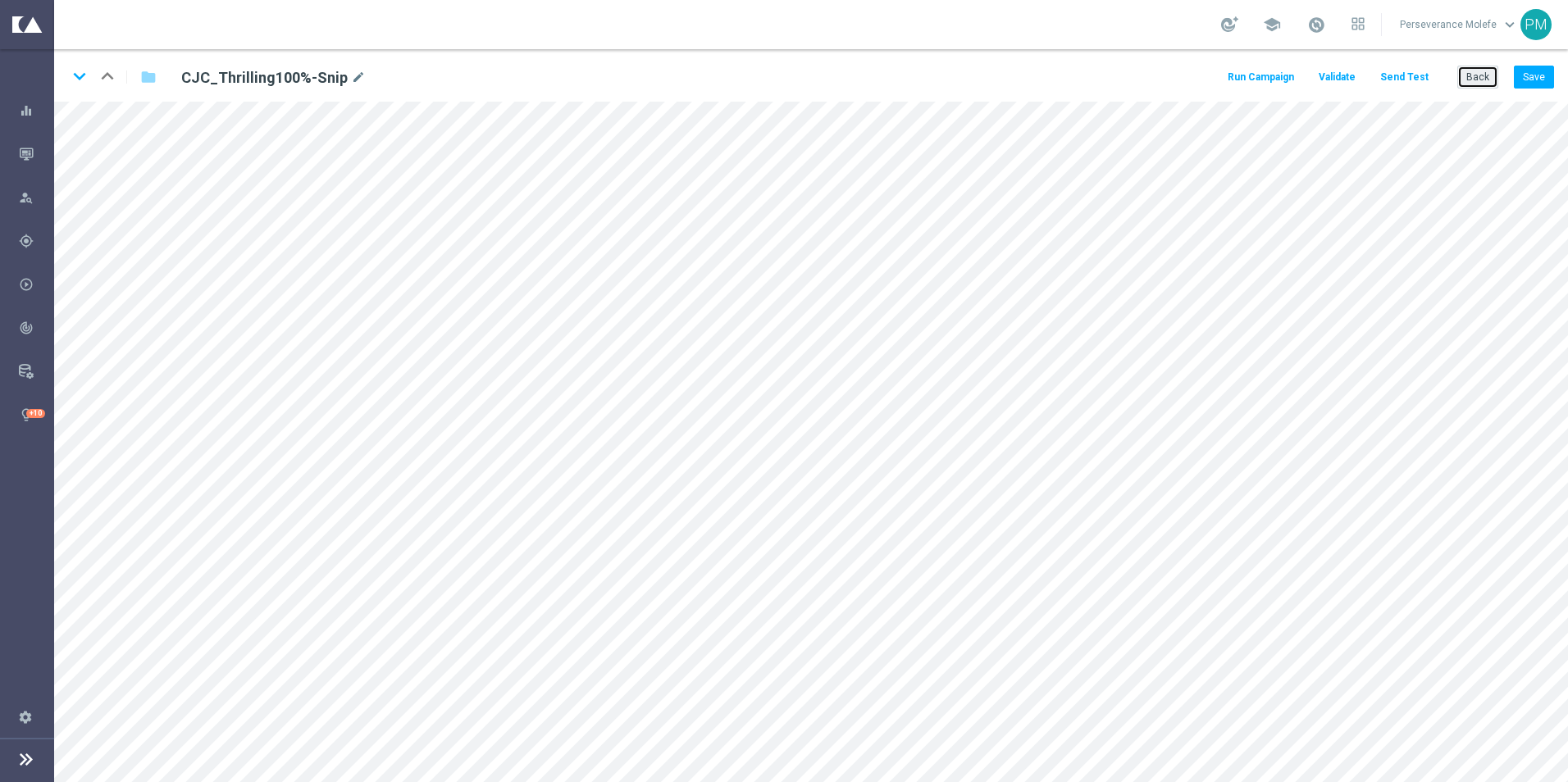
click at [1462, 81] on button "Back" at bounding box center [1477, 77] width 41 height 23
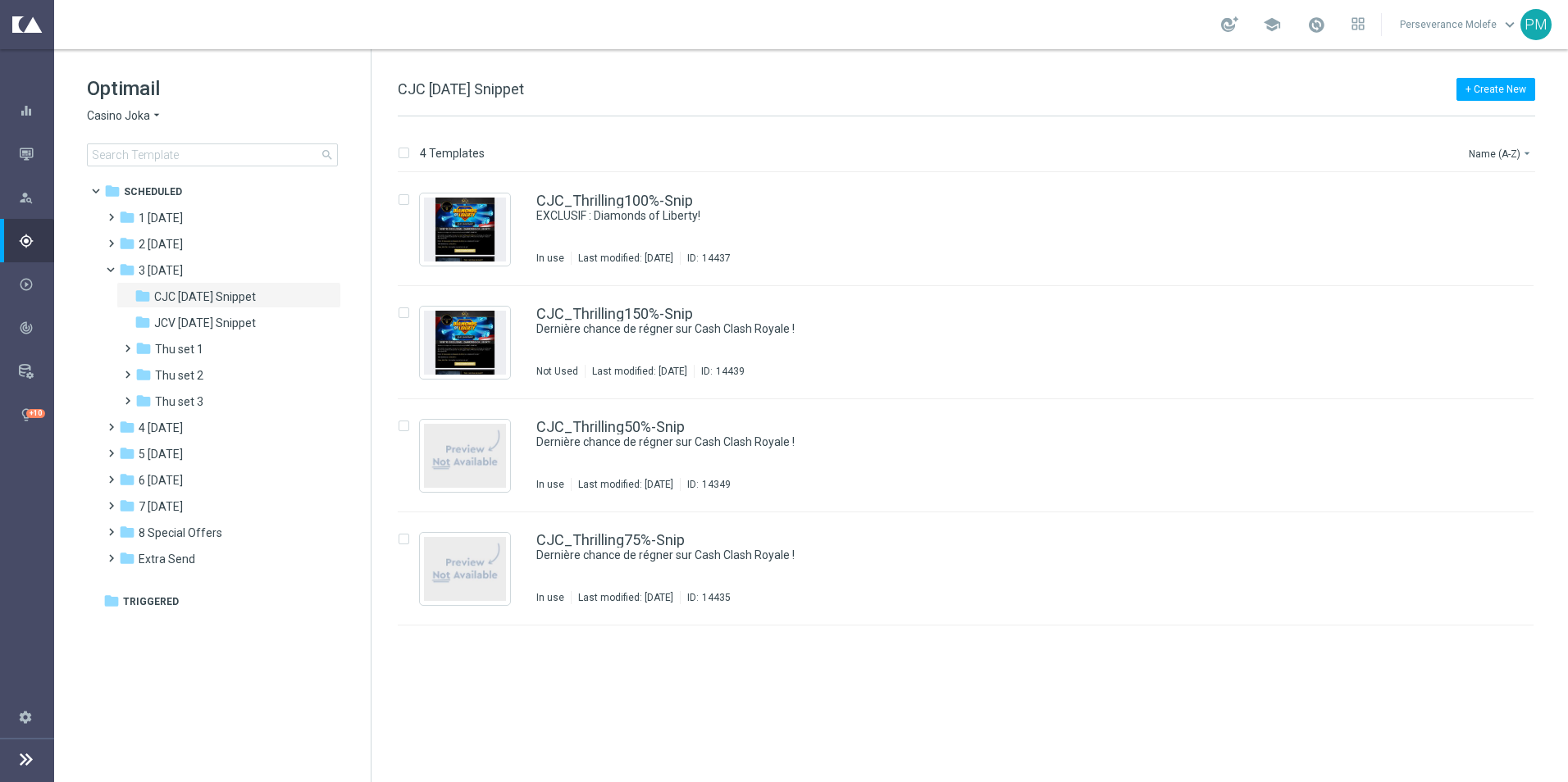
click at [129, 118] on span "Casino Joka" at bounding box center [119, 116] width 63 height 16
click at [0, 0] on span "Le Roi [PERSON_NAME]" at bounding box center [0, 0] width 0 height 0
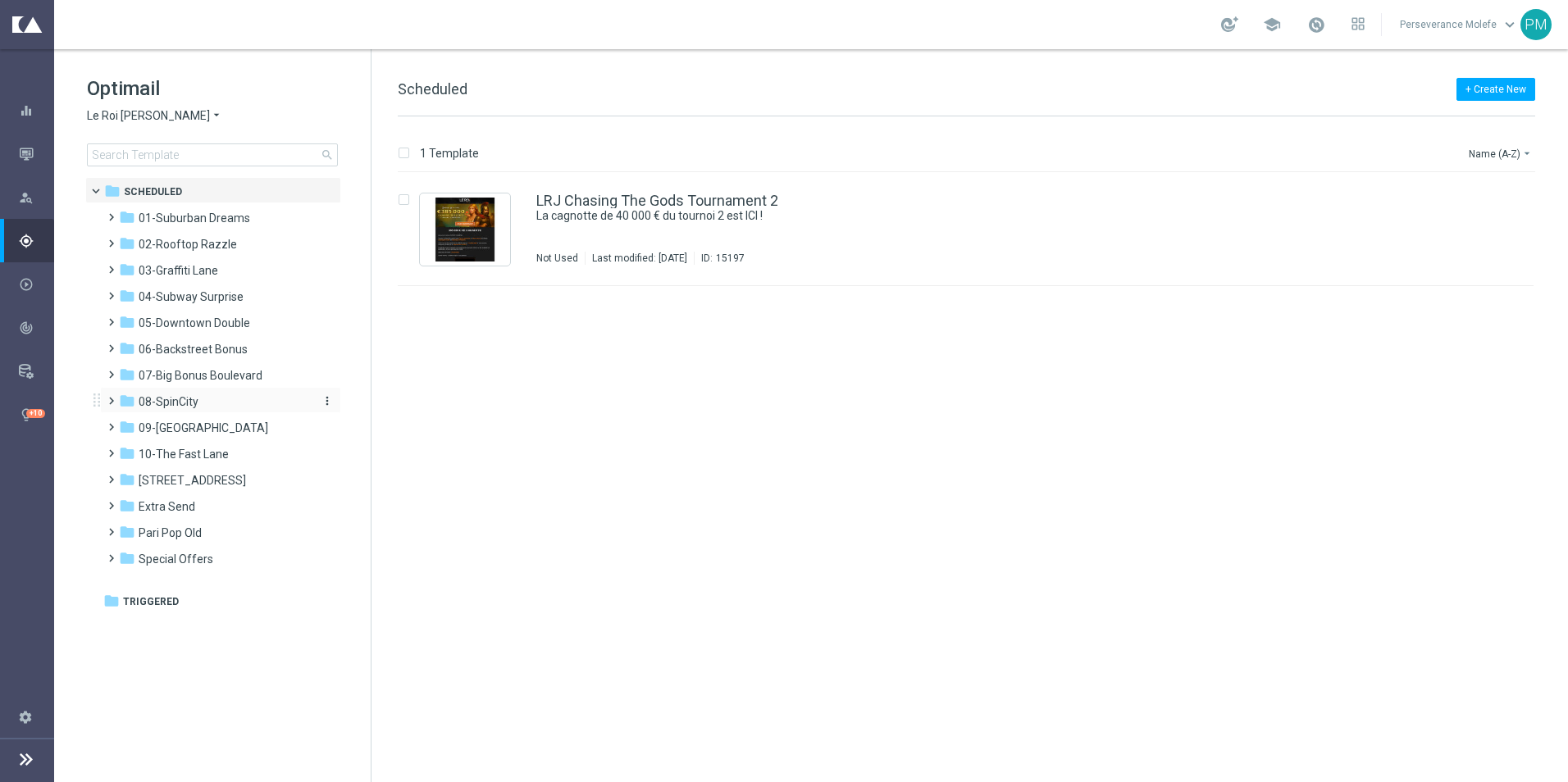
click at [220, 395] on div "folder 08-SpinCity" at bounding box center [212, 401] width 189 height 18
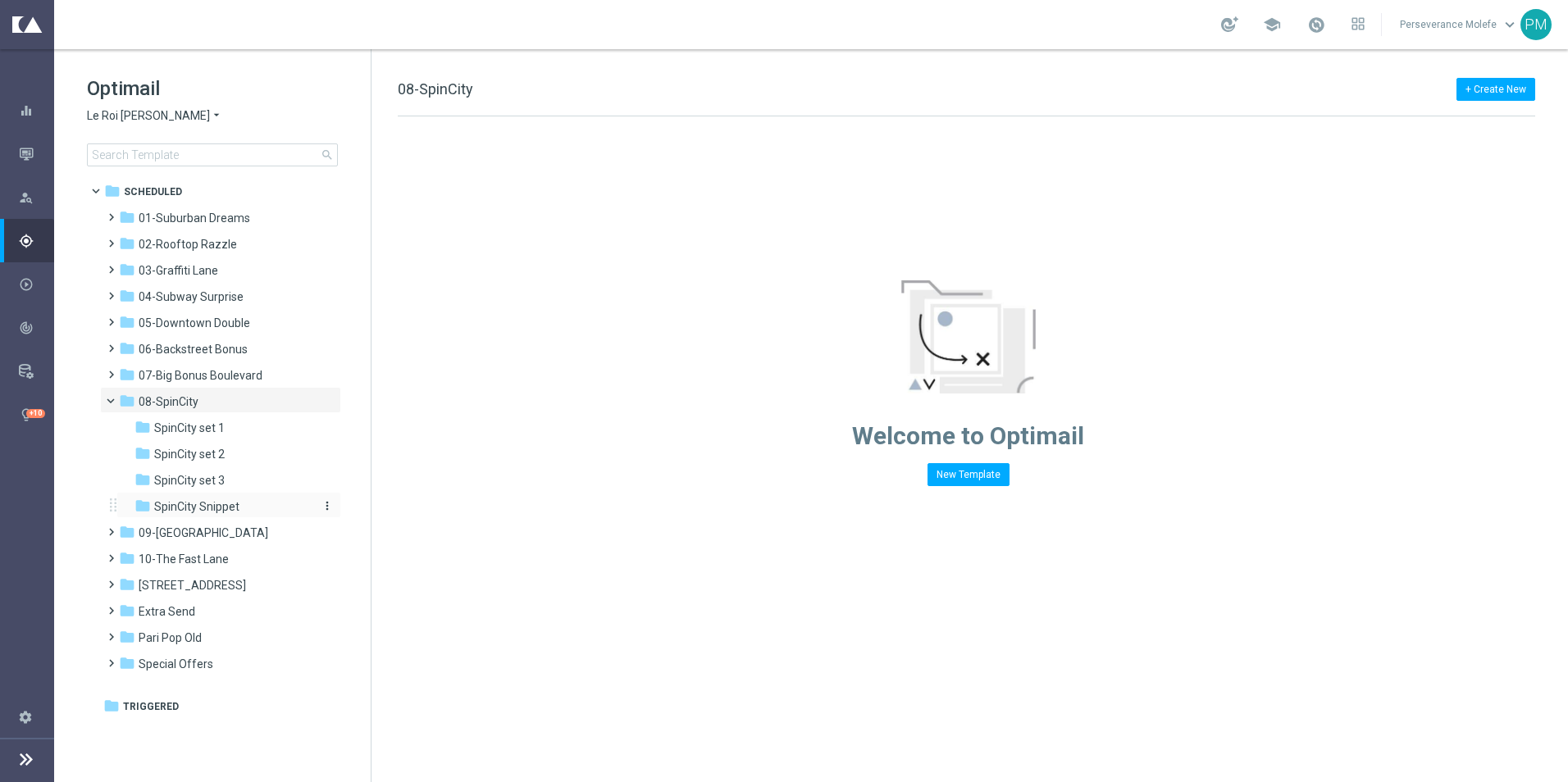
click at [233, 502] on span "SpinCity Snippet" at bounding box center [197, 506] width 85 height 15
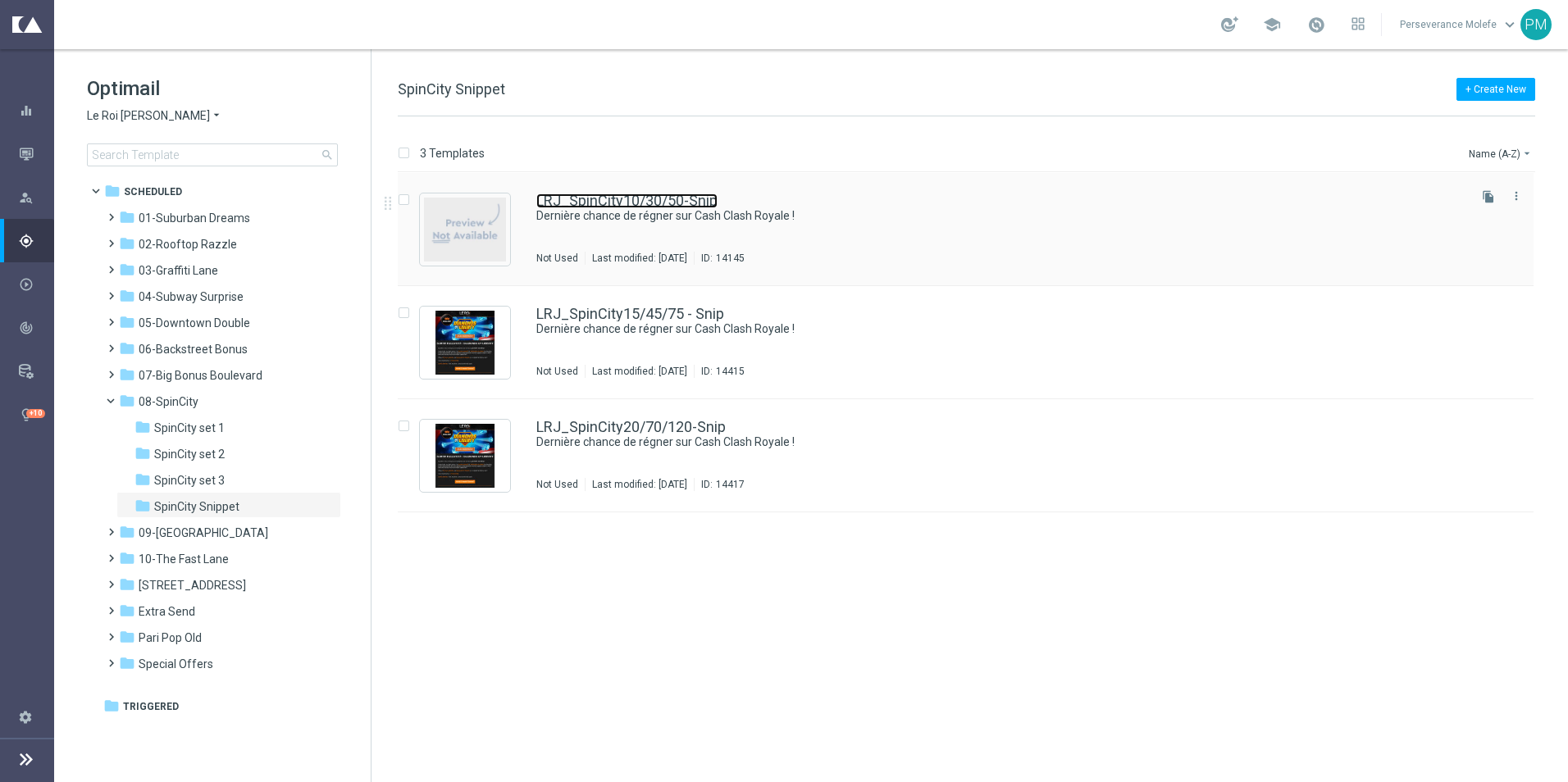
click at [551, 205] on link "LRJ_SpinCity10/30/50-Snip" at bounding box center [627, 200] width 181 height 15
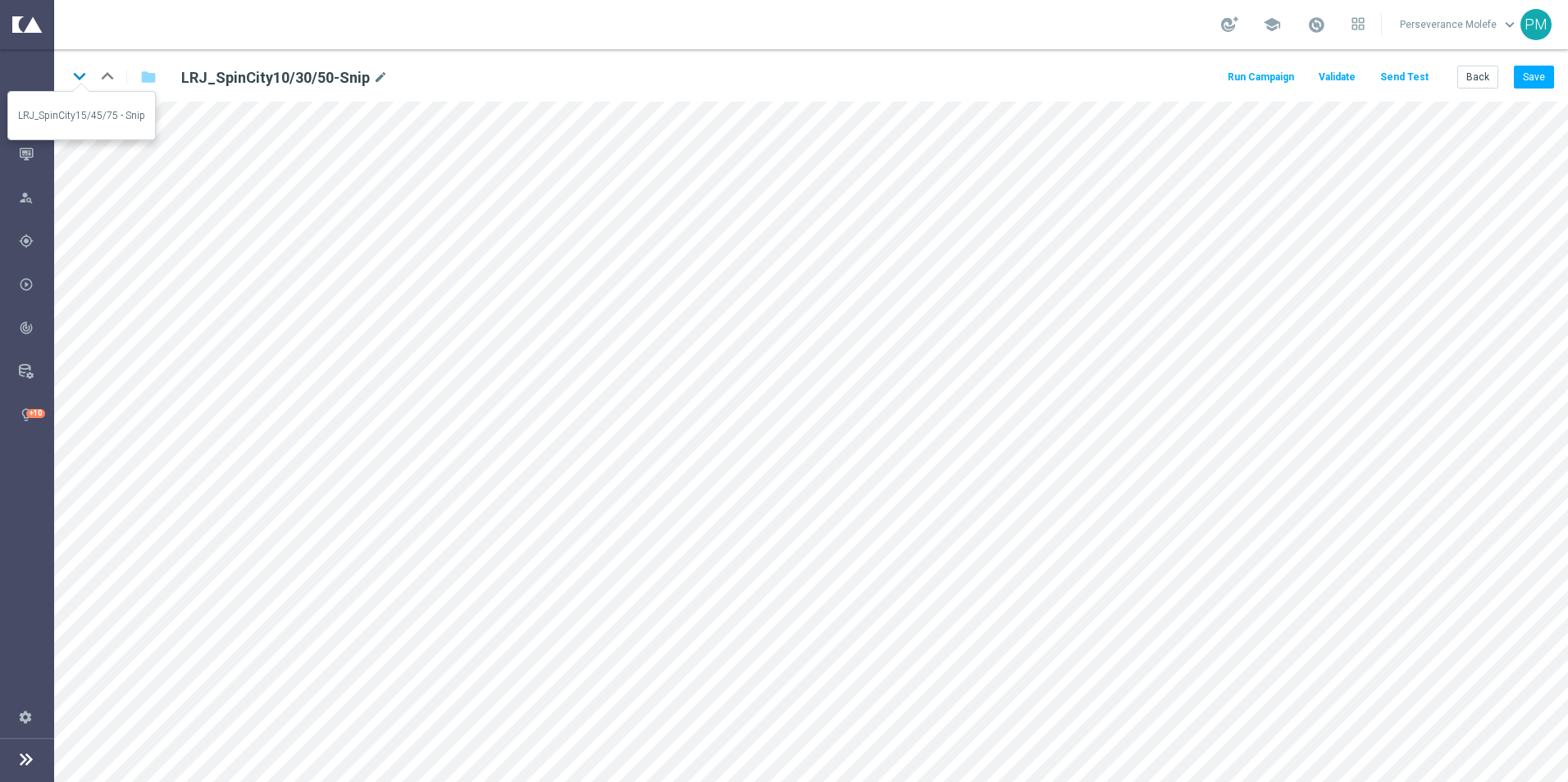
click at [78, 79] on icon "keyboard_arrow_down" at bounding box center [80, 76] width 25 height 25
click at [76, 81] on icon "keyboard_arrow_down" at bounding box center [80, 76] width 25 height 25
click at [97, 75] on icon "keyboard_arrow_up" at bounding box center [107, 76] width 25 height 25
click at [80, 80] on icon "keyboard_arrow_down" at bounding box center [80, 76] width 25 height 25
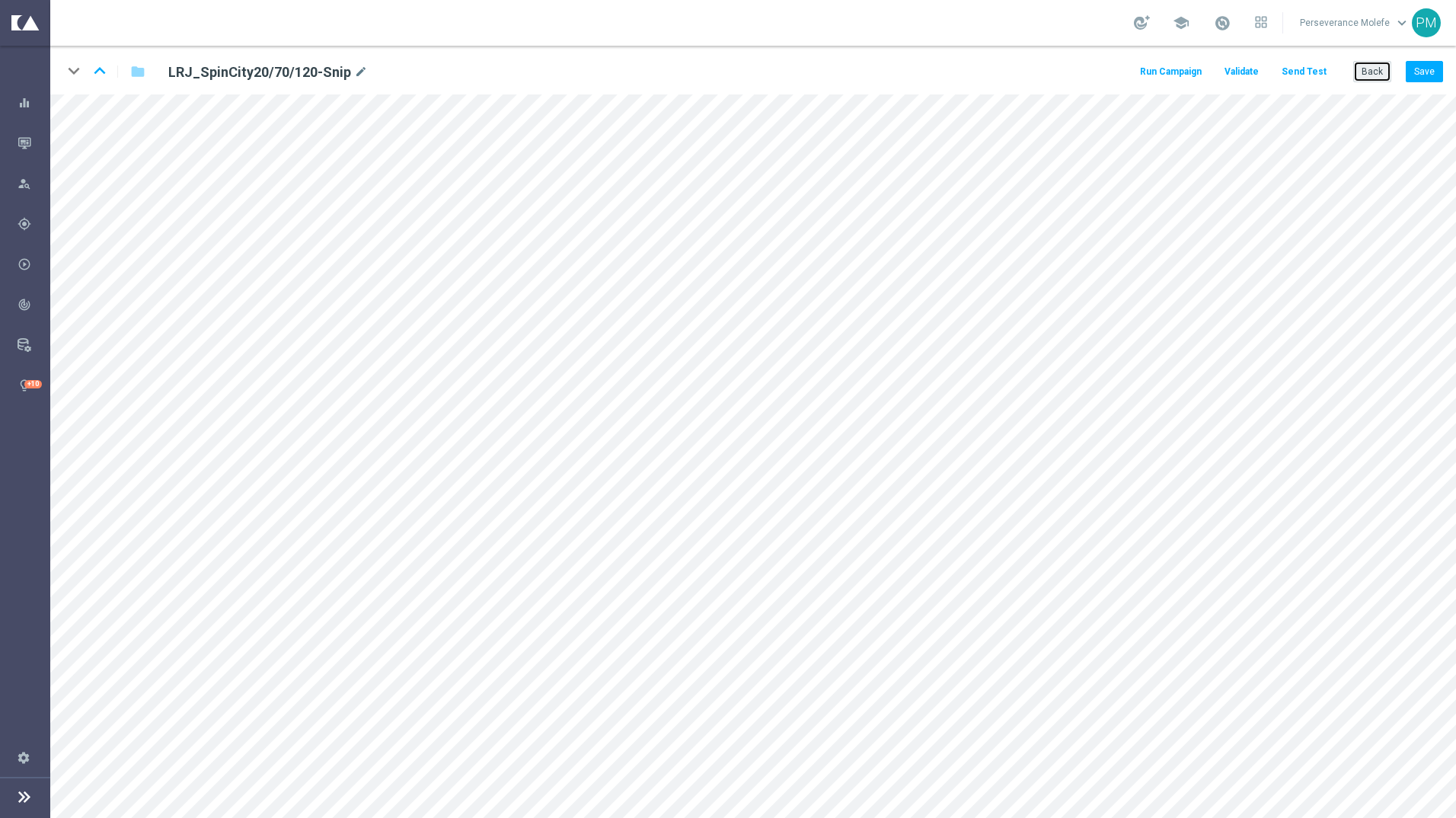
click at [1361, 64] on button "Back" at bounding box center [1371, 72] width 38 height 21
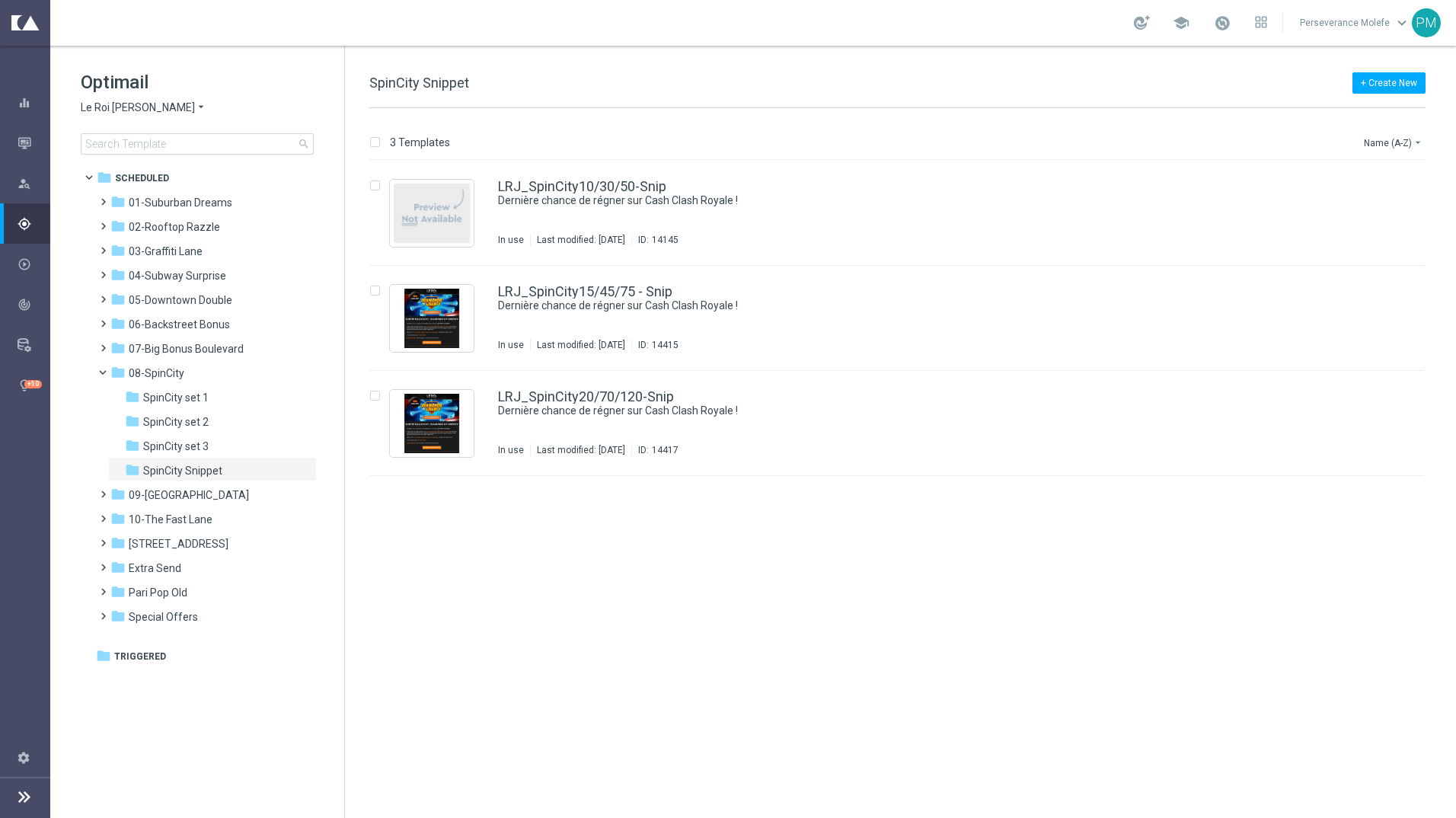
click at [101, 107] on span "Le Roi [PERSON_NAME]" at bounding box center [138, 108] width 114 height 15
click at [0, 0] on span "Casino Joka" at bounding box center [0, 0] width 0 height 0
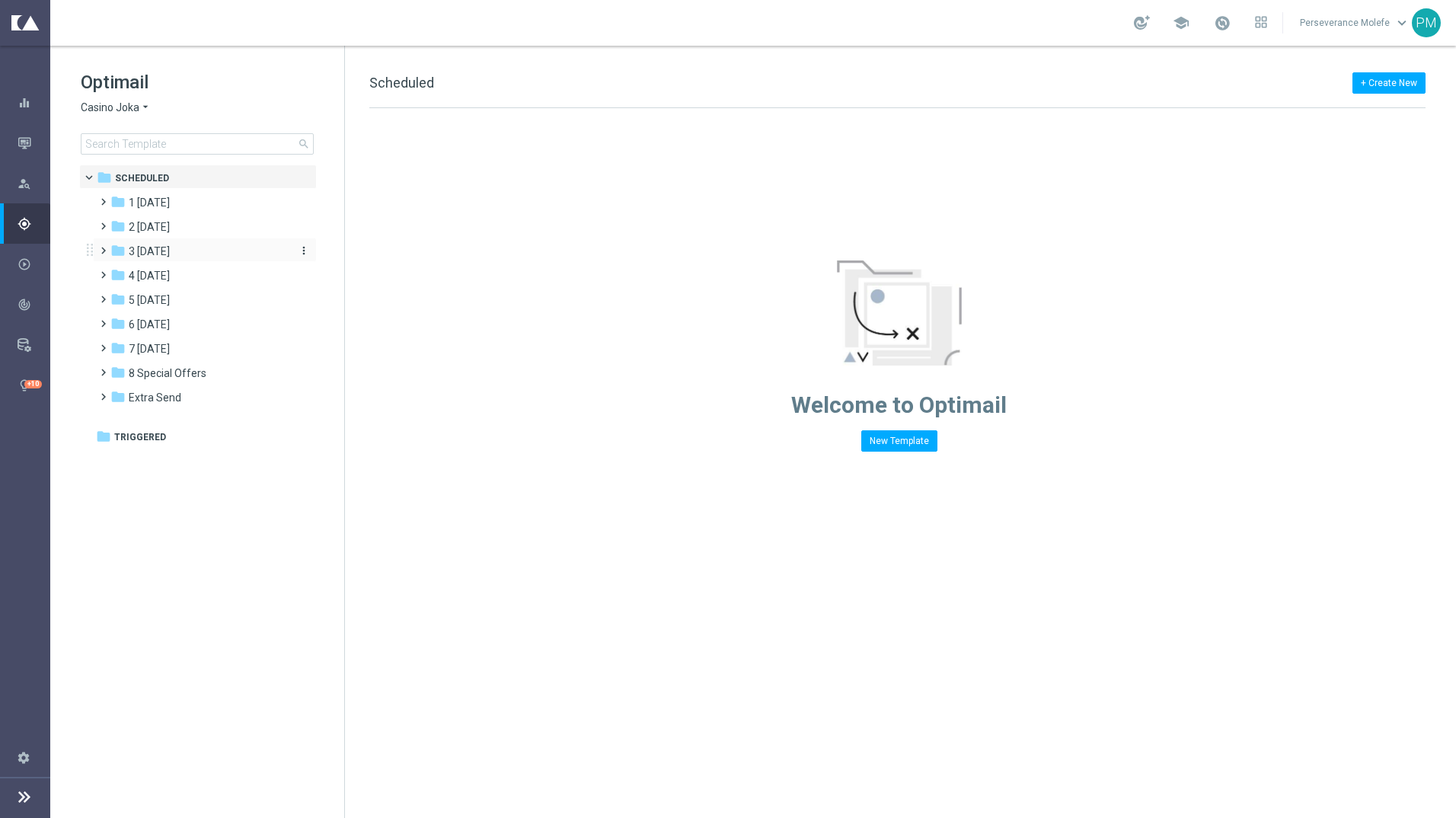
click at [212, 253] on div "folder 3 Thursday" at bounding box center [197, 251] width 175 height 17
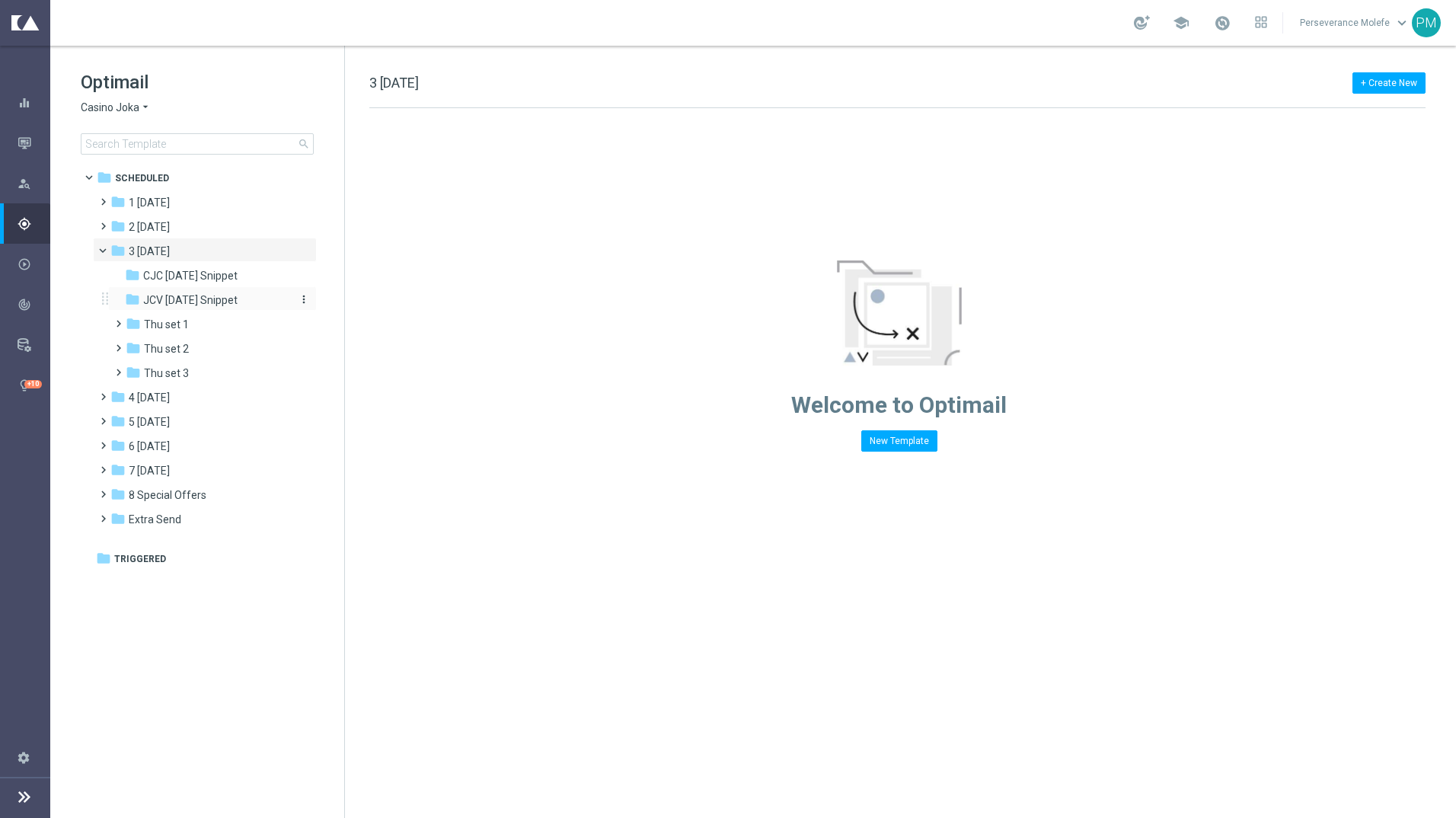
click at [213, 295] on span "JCV [DATE] Snippet" at bounding box center [191, 300] width 95 height 14
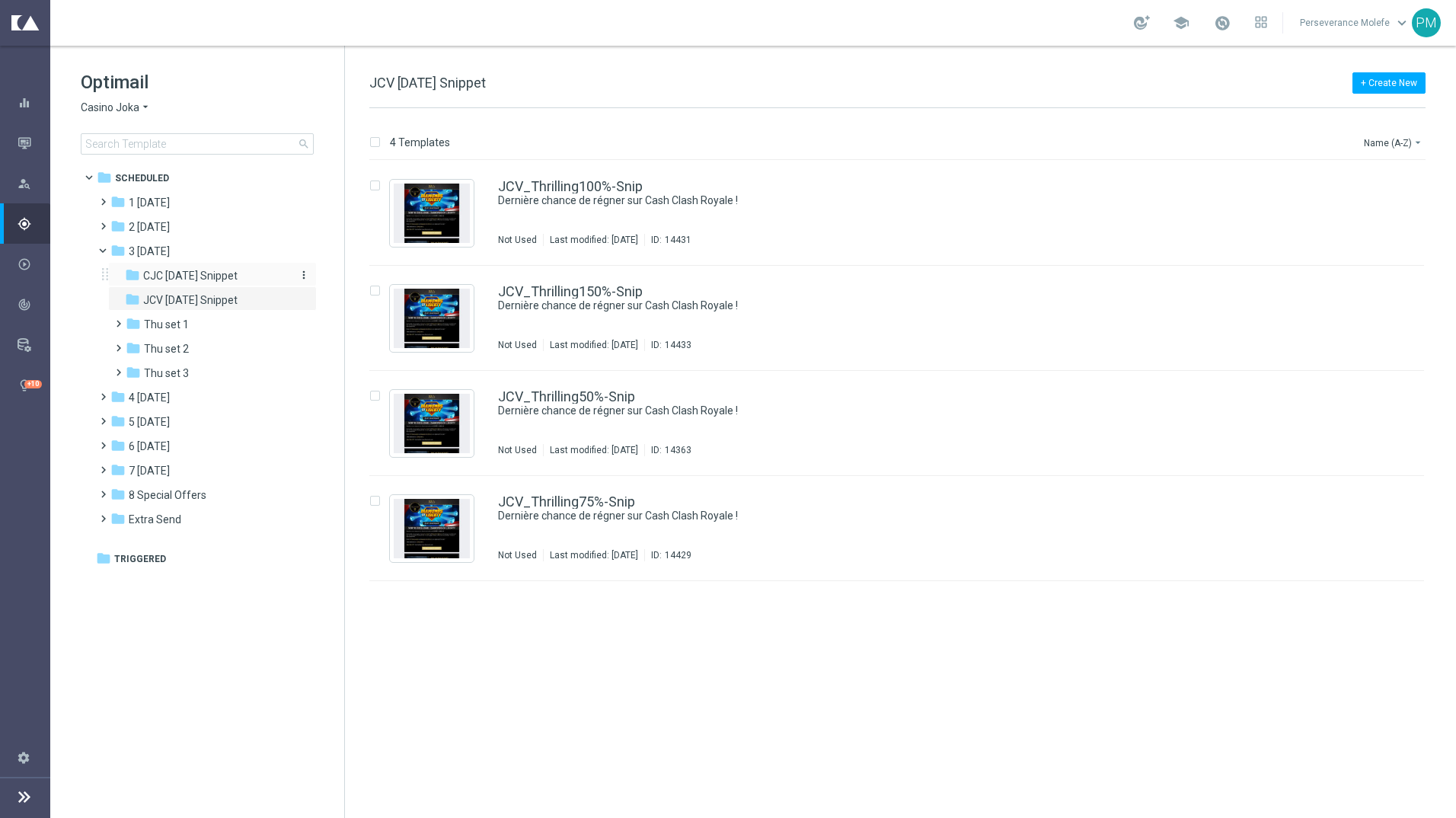
click at [214, 279] on span "CJC [DATE] Snippet" at bounding box center [191, 276] width 95 height 14
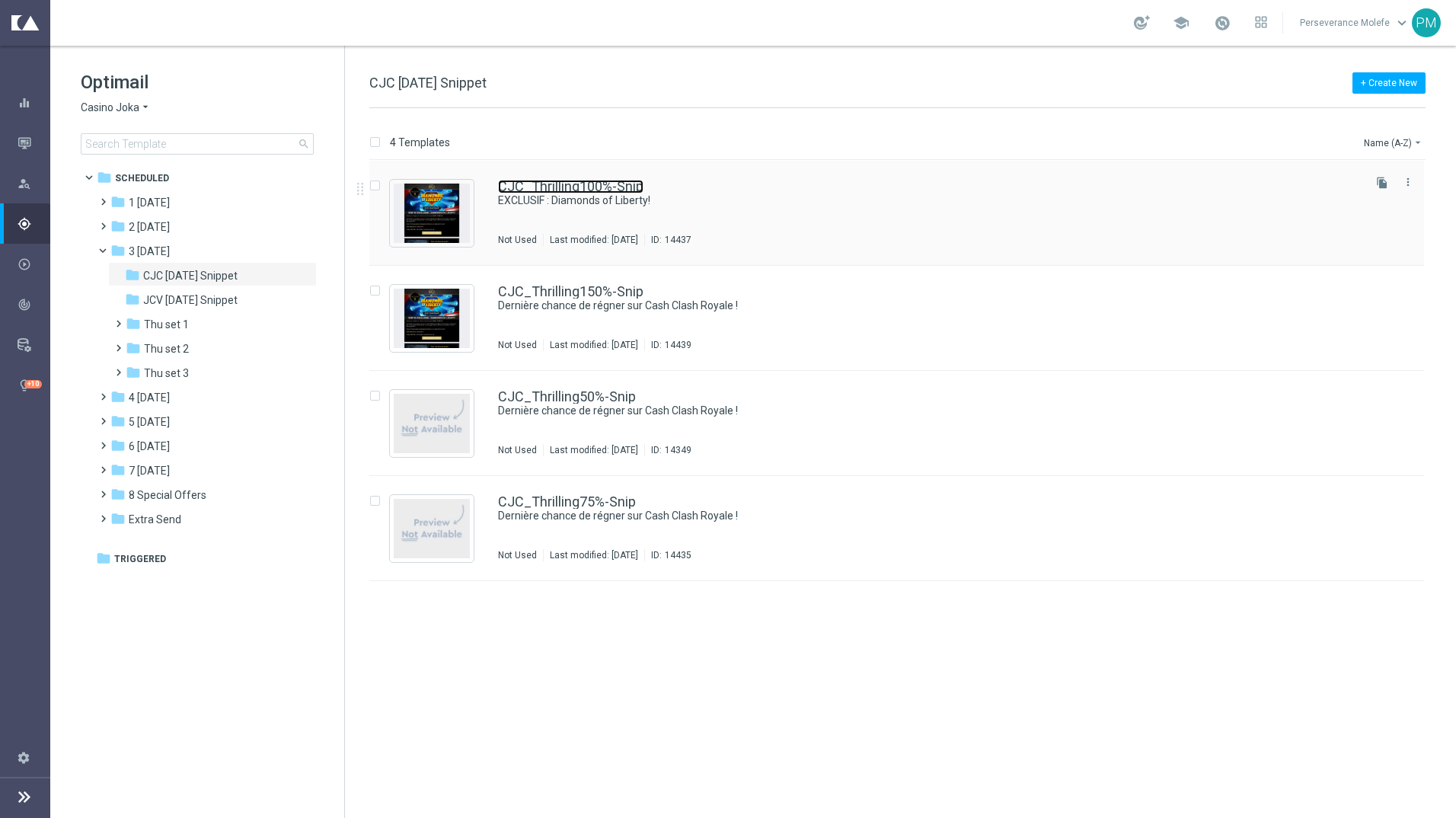
click at [597, 182] on link "CJC_Thrilling100%-Snip" at bounding box center [571, 186] width 145 height 14
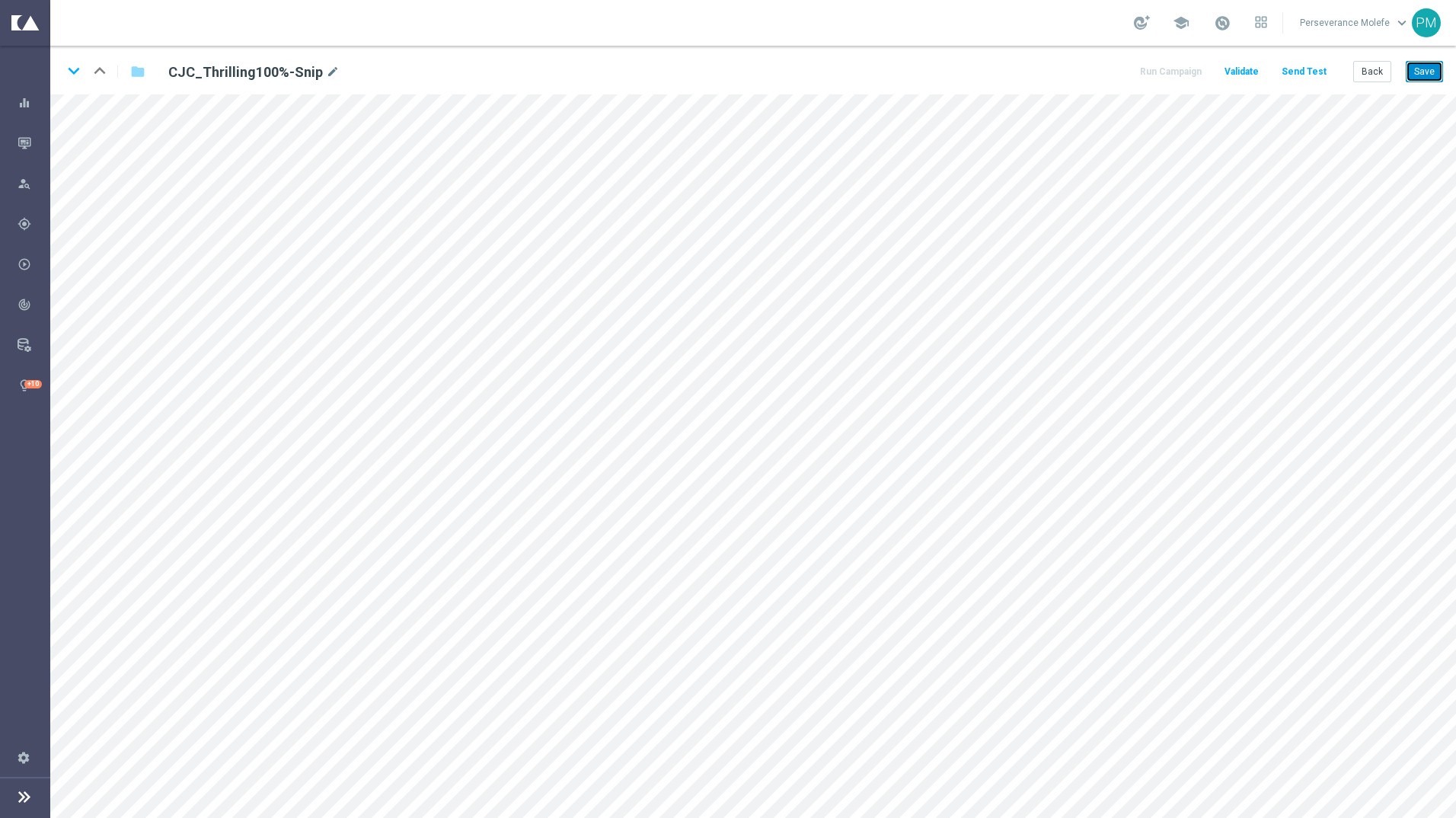
click at [1437, 64] on button "Save" at bounding box center [1424, 72] width 38 height 21
click at [75, 73] on icon "keyboard_arrow_down" at bounding box center [74, 71] width 23 height 23
click at [1427, 67] on button "Save" at bounding box center [1424, 72] width 38 height 21
click at [72, 72] on icon "keyboard_arrow_down" at bounding box center [74, 71] width 23 height 23
click at [1413, 73] on button "Save" at bounding box center [1424, 72] width 38 height 21
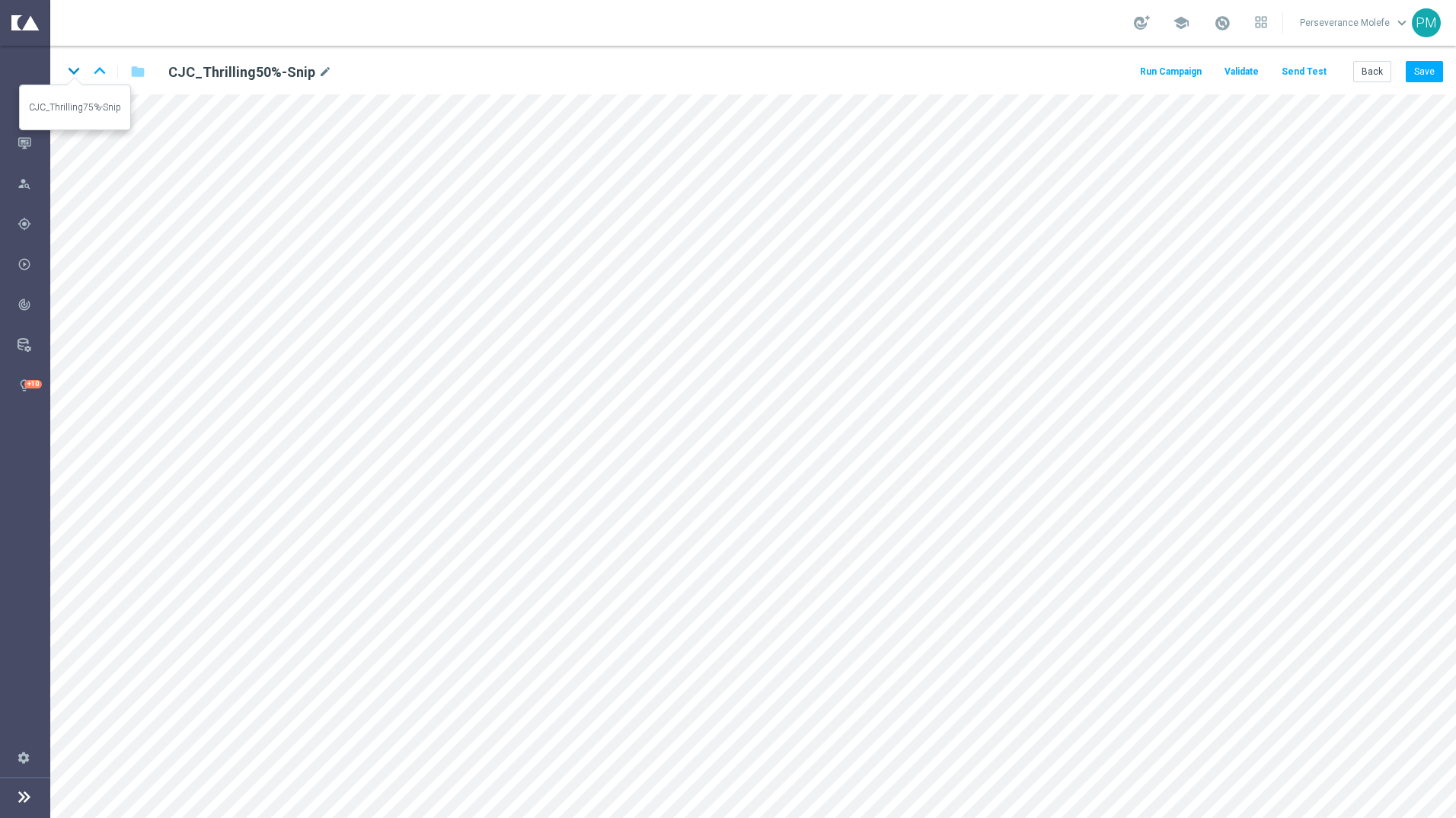
click at [78, 70] on icon "keyboard_arrow_down" at bounding box center [74, 71] width 23 height 23
click at [1429, 70] on button "Save" at bounding box center [1424, 72] width 38 height 21
click at [95, 75] on icon "keyboard_arrow_up" at bounding box center [99, 71] width 23 height 23
click at [1297, 75] on button "Send Test" at bounding box center [1304, 72] width 50 height 20
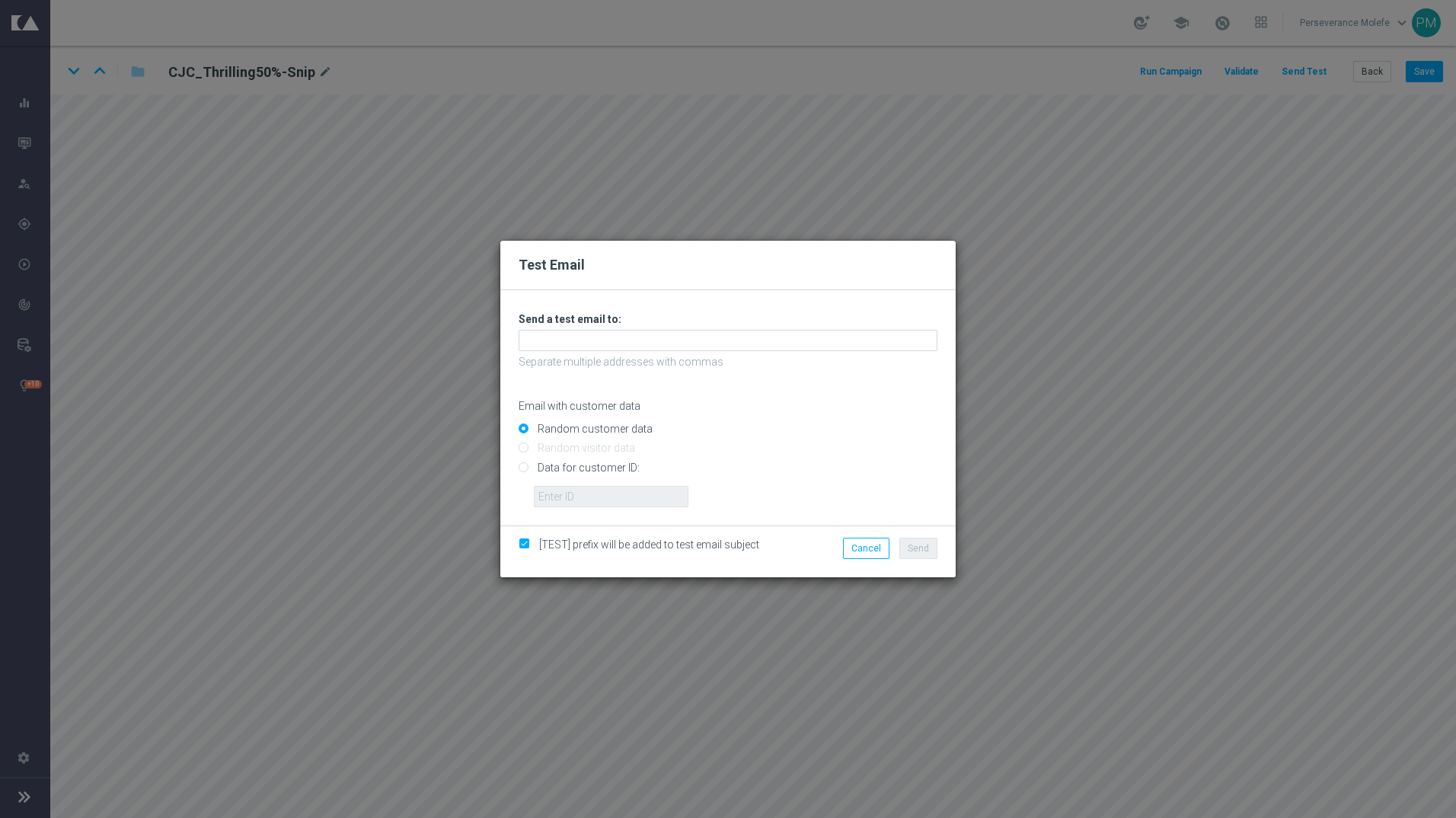
click at [683, 327] on div "Unable to send test email. If this problem persists, contact your CSM for assis…" at bounding box center [728, 409] width 419 height 195
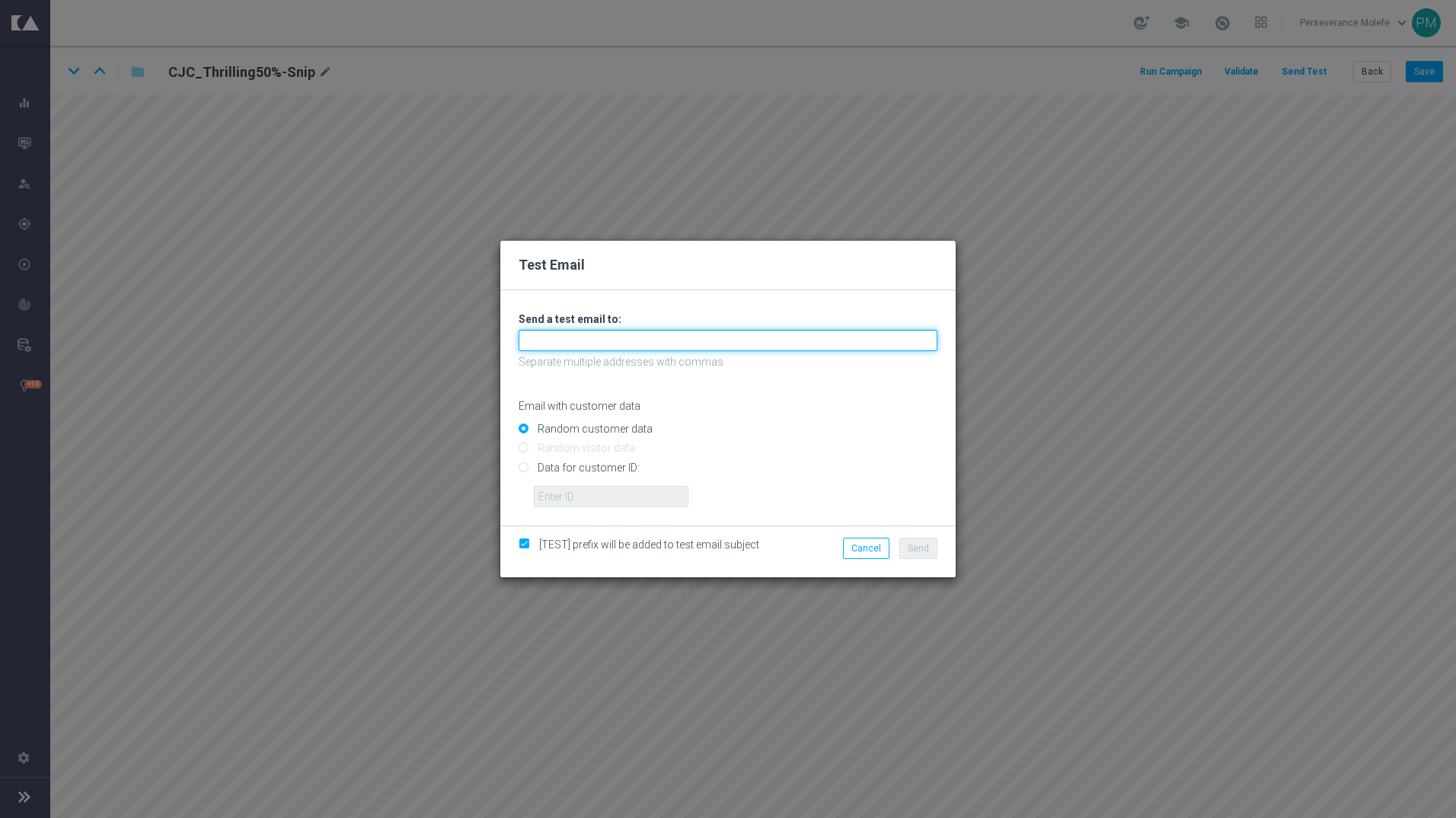
click at [669, 339] on input "text" at bounding box center [728, 340] width 419 height 21
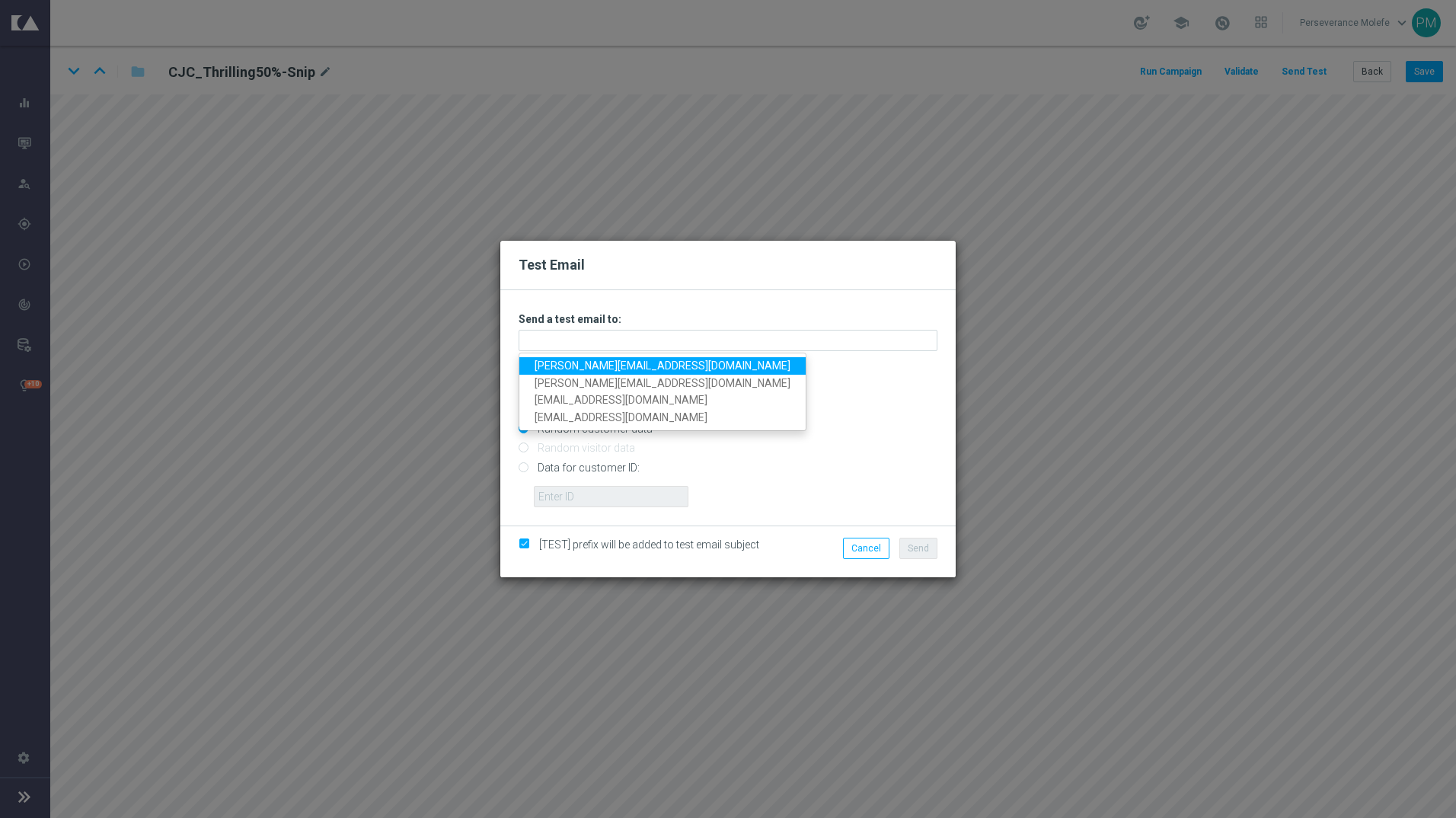
click at [628, 371] on link "Madeleine@viva-vision.net" at bounding box center [662, 365] width 286 height 17
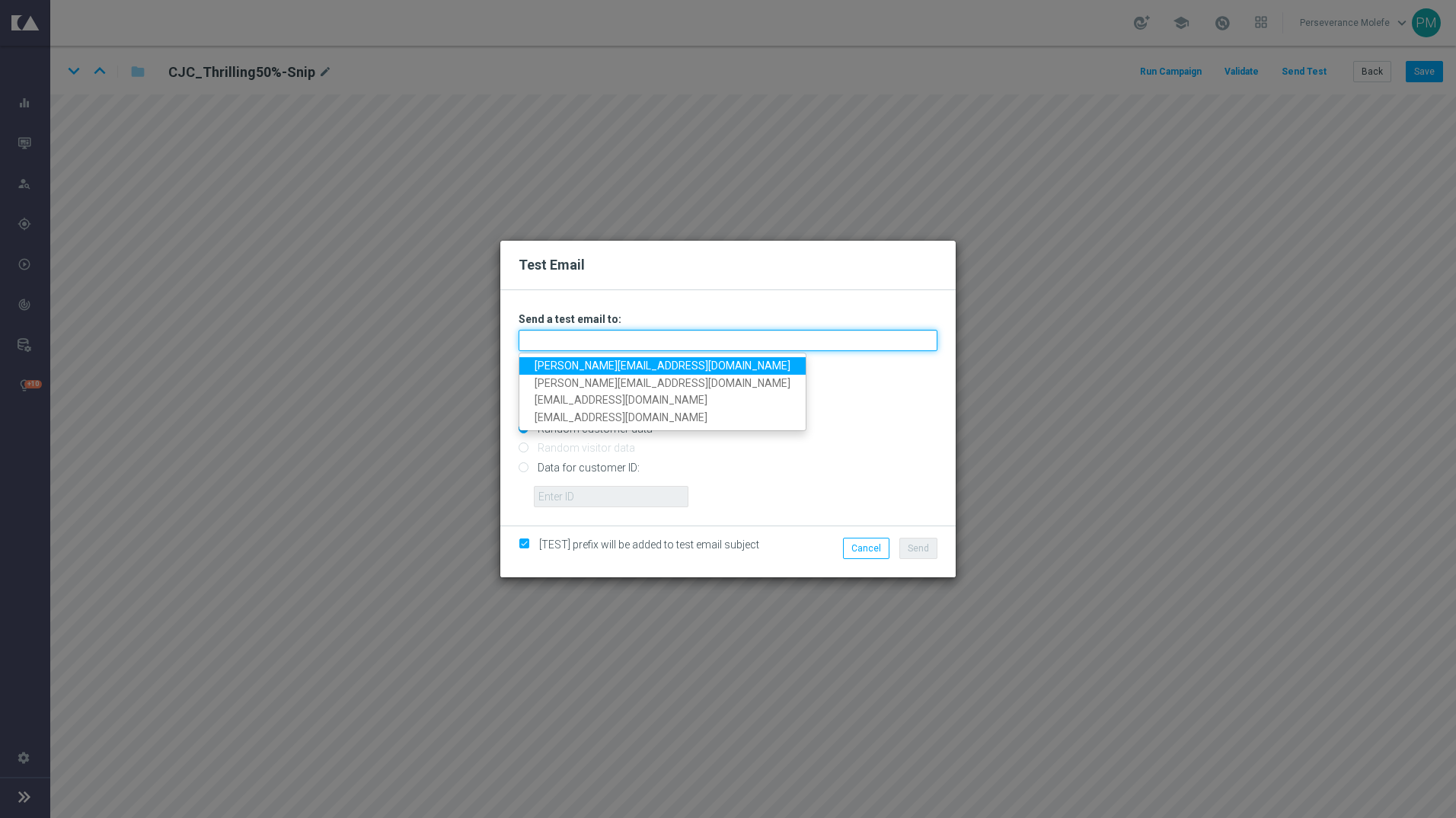
type input "Madeleine@viva-vision.net"
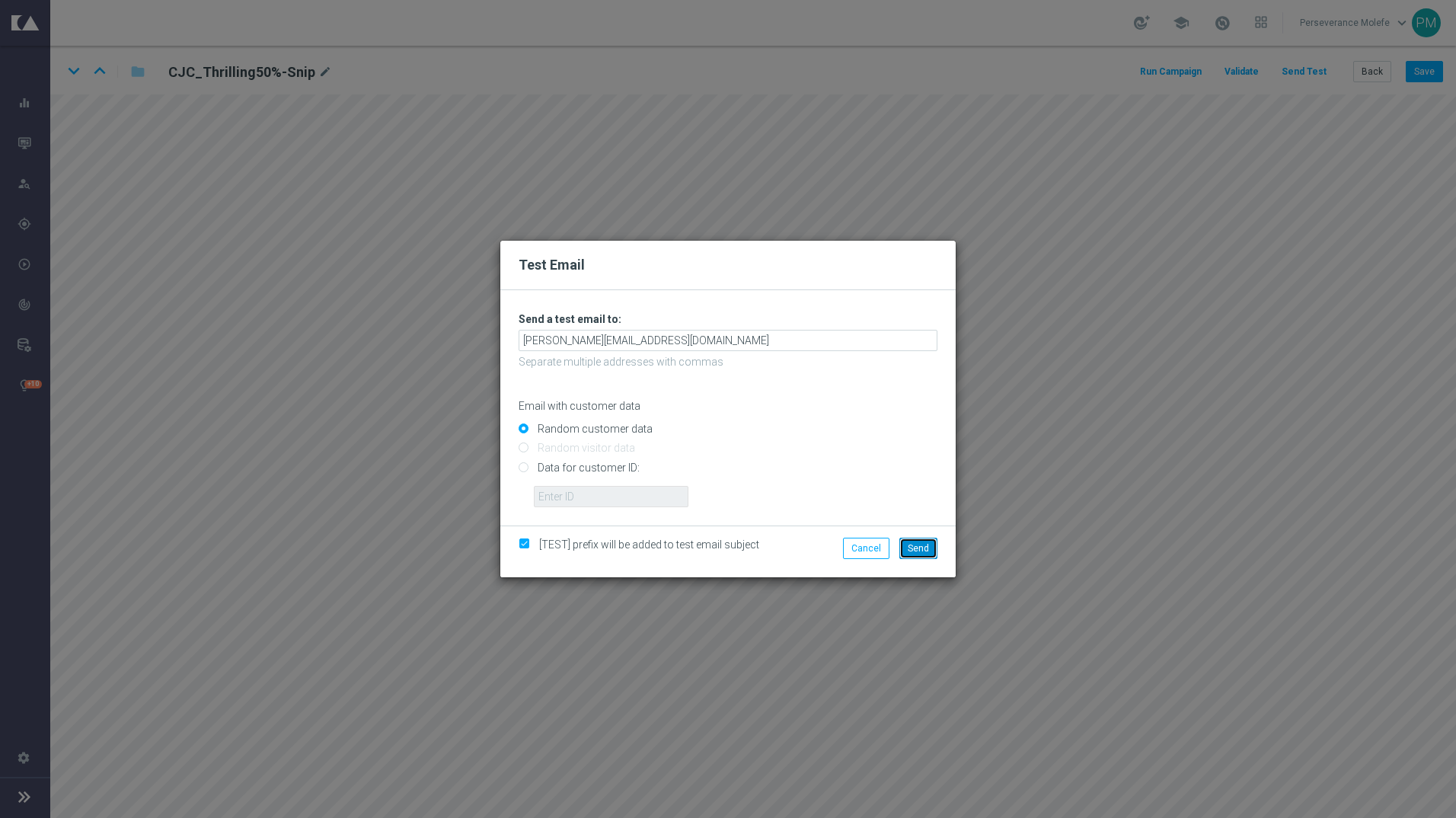
click at [906, 543] on button "Send" at bounding box center [918, 548] width 38 height 21
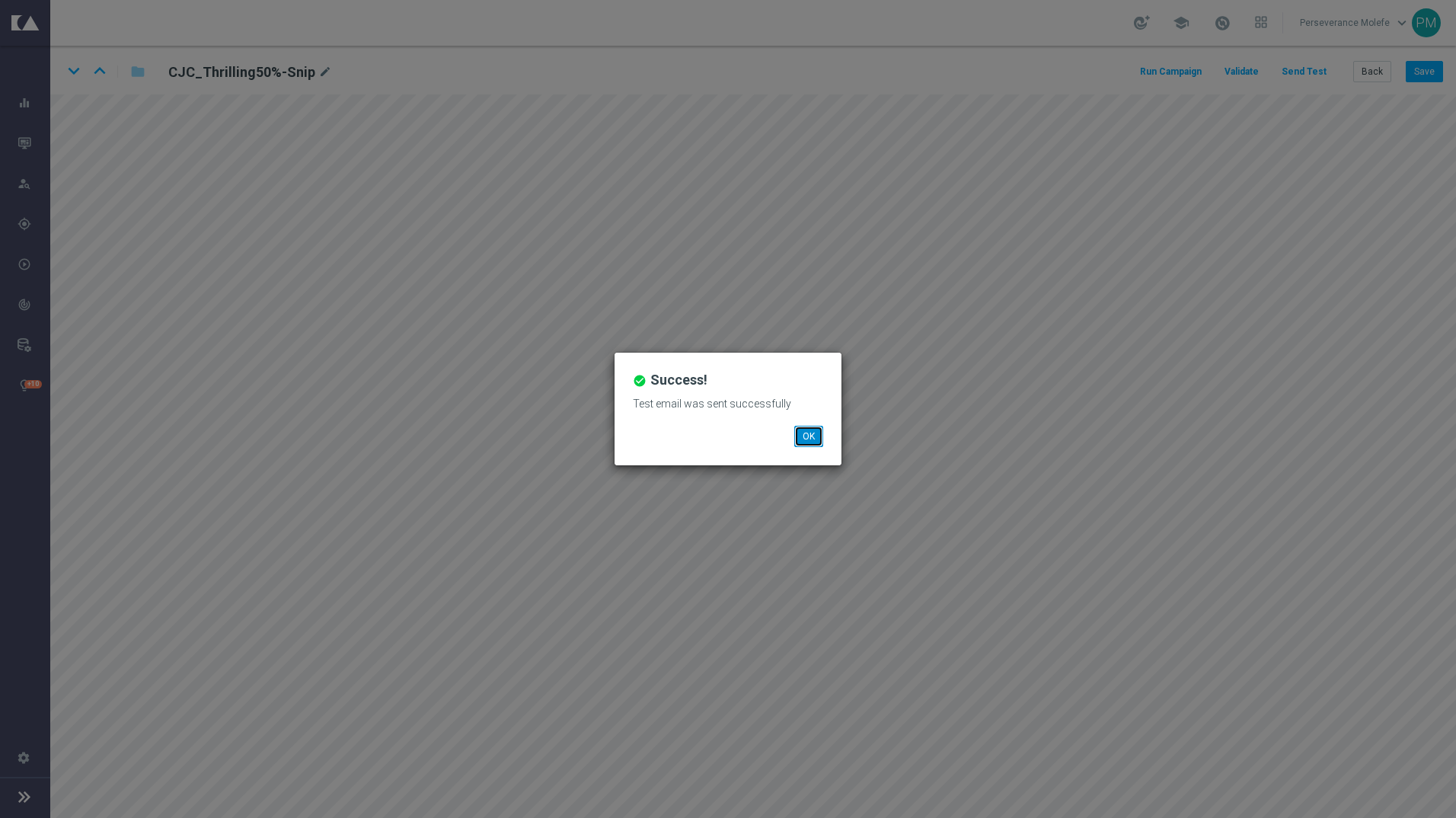
drag, startPoint x: 812, startPoint y: 425, endPoint x: 812, endPoint y: 433, distance: 8.0
click at [812, 432] on button "OK" at bounding box center [808, 436] width 29 height 21
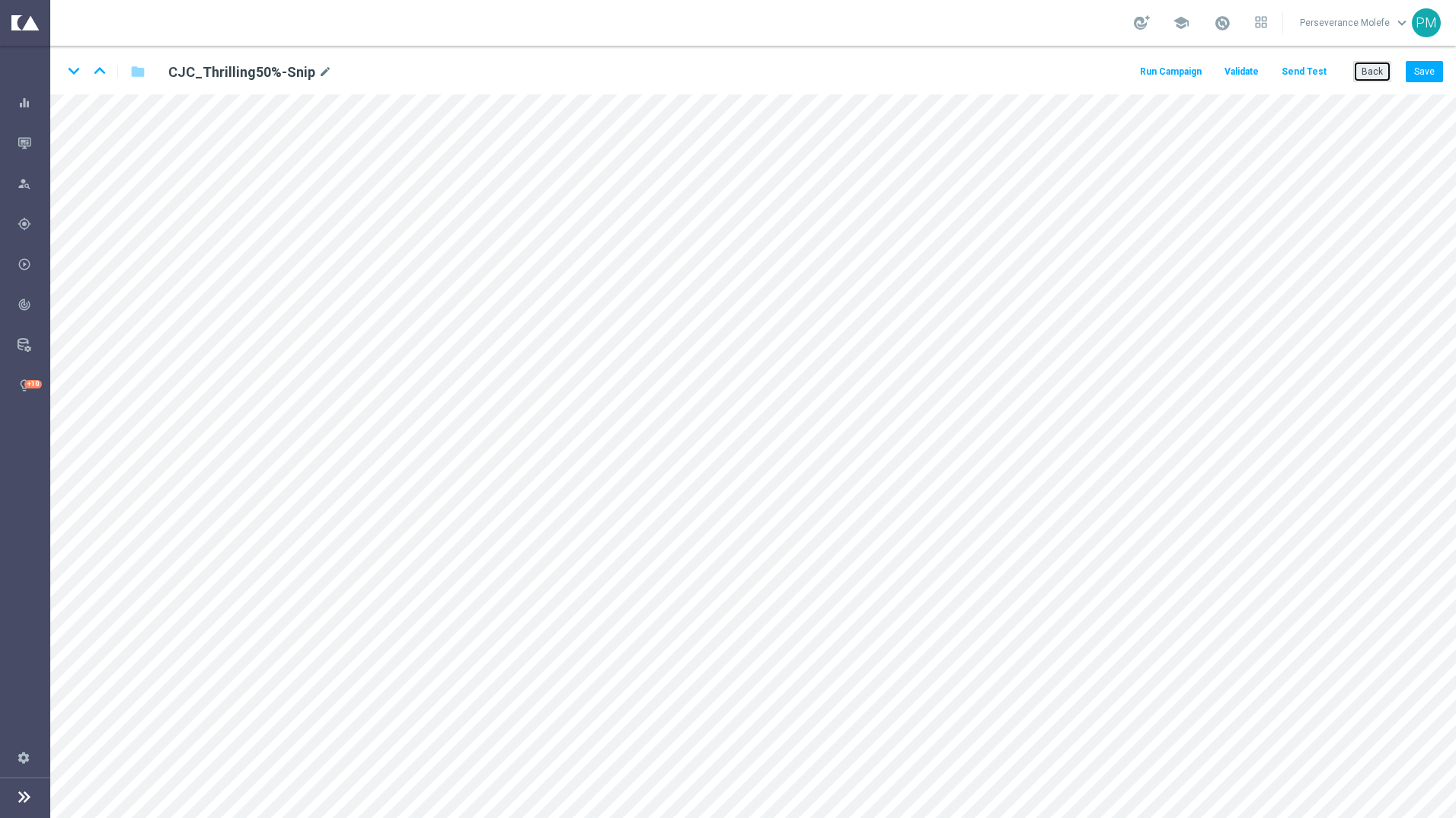
click at [1364, 77] on button "Back" at bounding box center [1371, 72] width 38 height 21
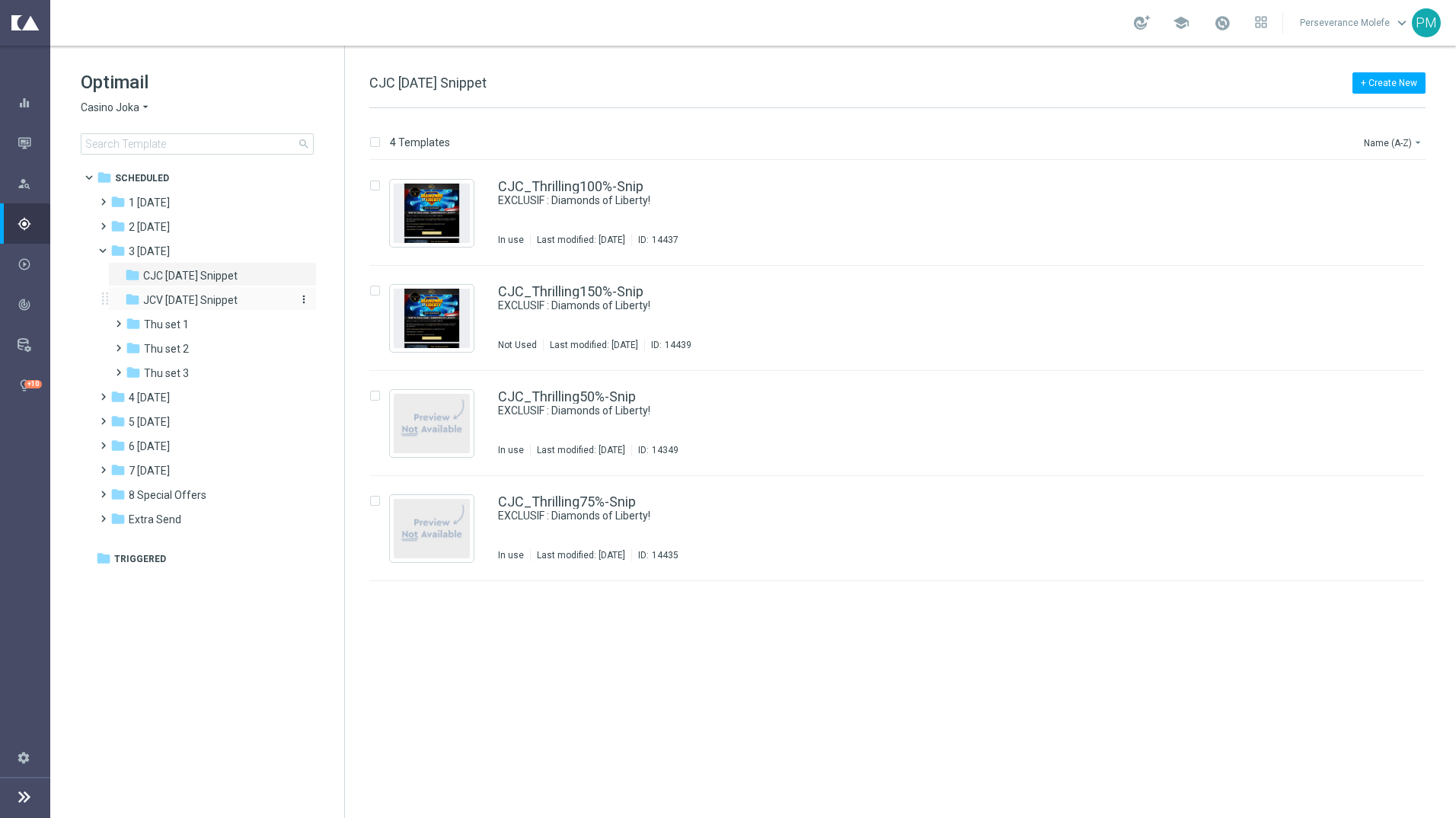
click at [234, 305] on span "JCV [DATE] Snippet" at bounding box center [191, 300] width 95 height 14
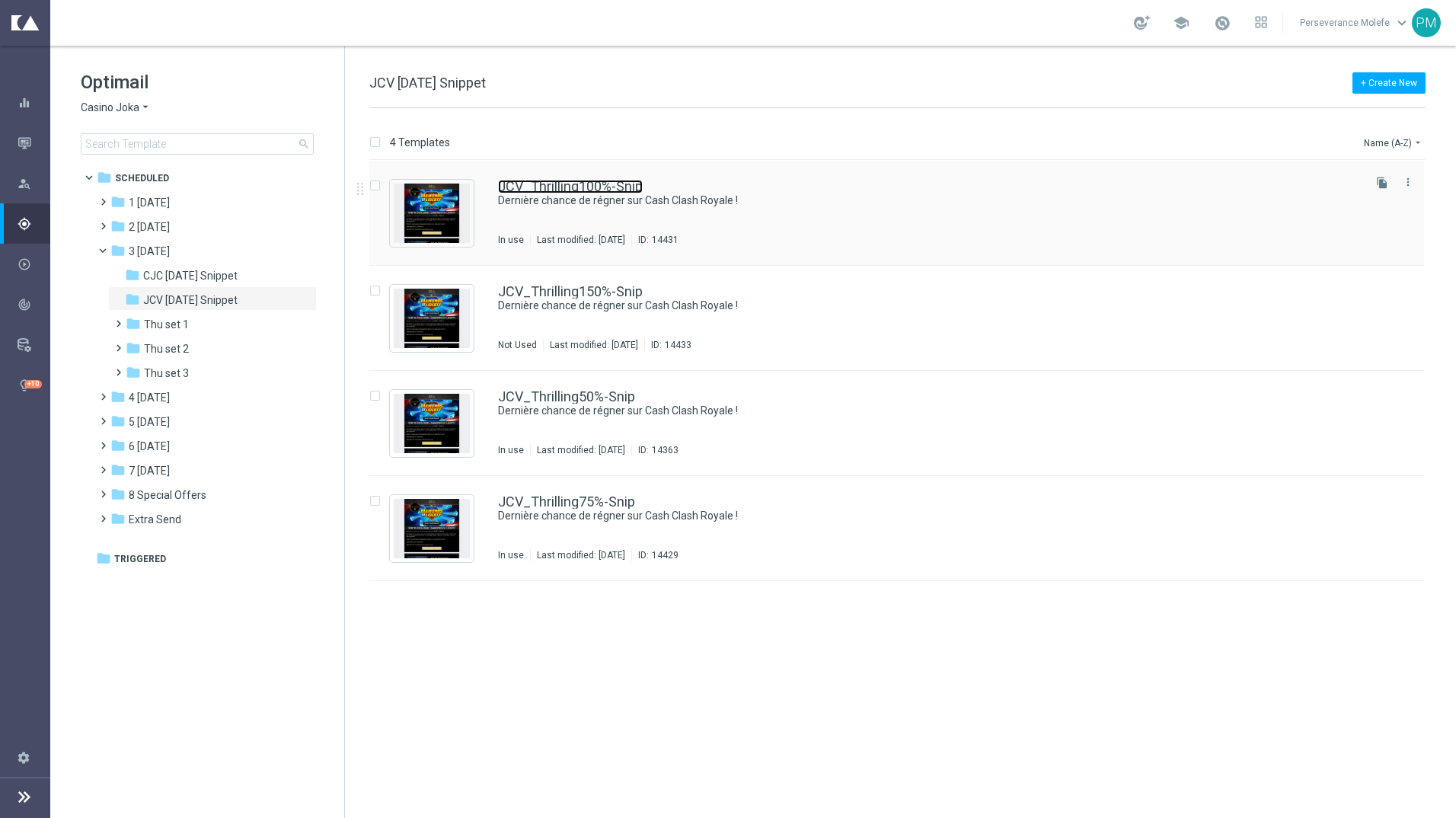
click at [526, 186] on link "JCV_Thrilling100%-Snip" at bounding box center [570, 186] width 144 height 14
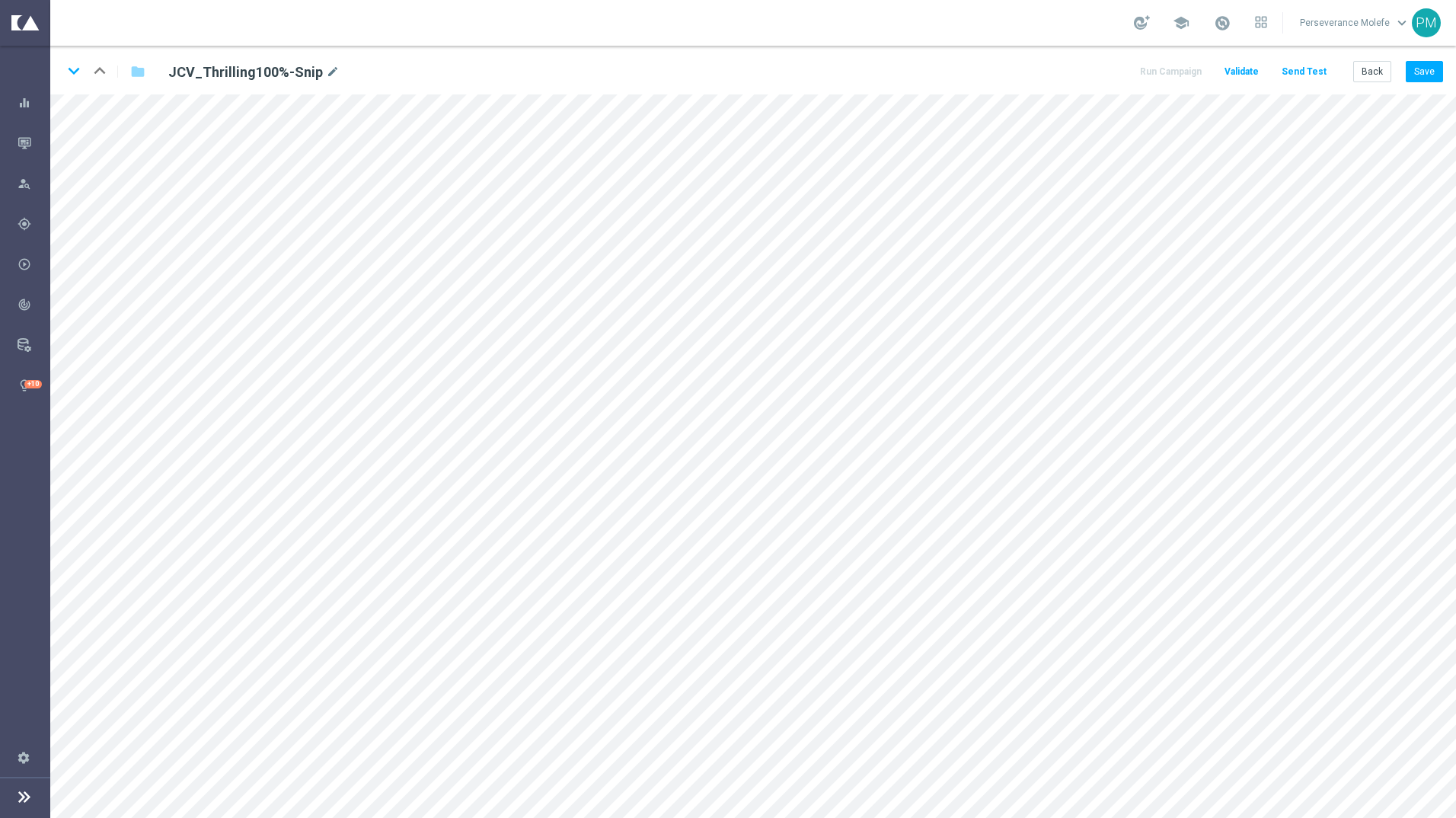
click at [1448, 64] on div "keyboard_arrow_down keyboard_arrow_up folder JCV_Thrilling100%-Snip mode_edit R…" at bounding box center [753, 70] width 1405 height 49
click at [1440, 72] on button "Save" at bounding box center [1424, 72] width 38 height 21
click at [70, 76] on icon "keyboard_arrow_down" at bounding box center [74, 71] width 23 height 23
click at [1422, 71] on button "Save" at bounding box center [1424, 72] width 38 height 21
click at [70, 77] on icon "keyboard_arrow_down" at bounding box center [74, 71] width 23 height 23
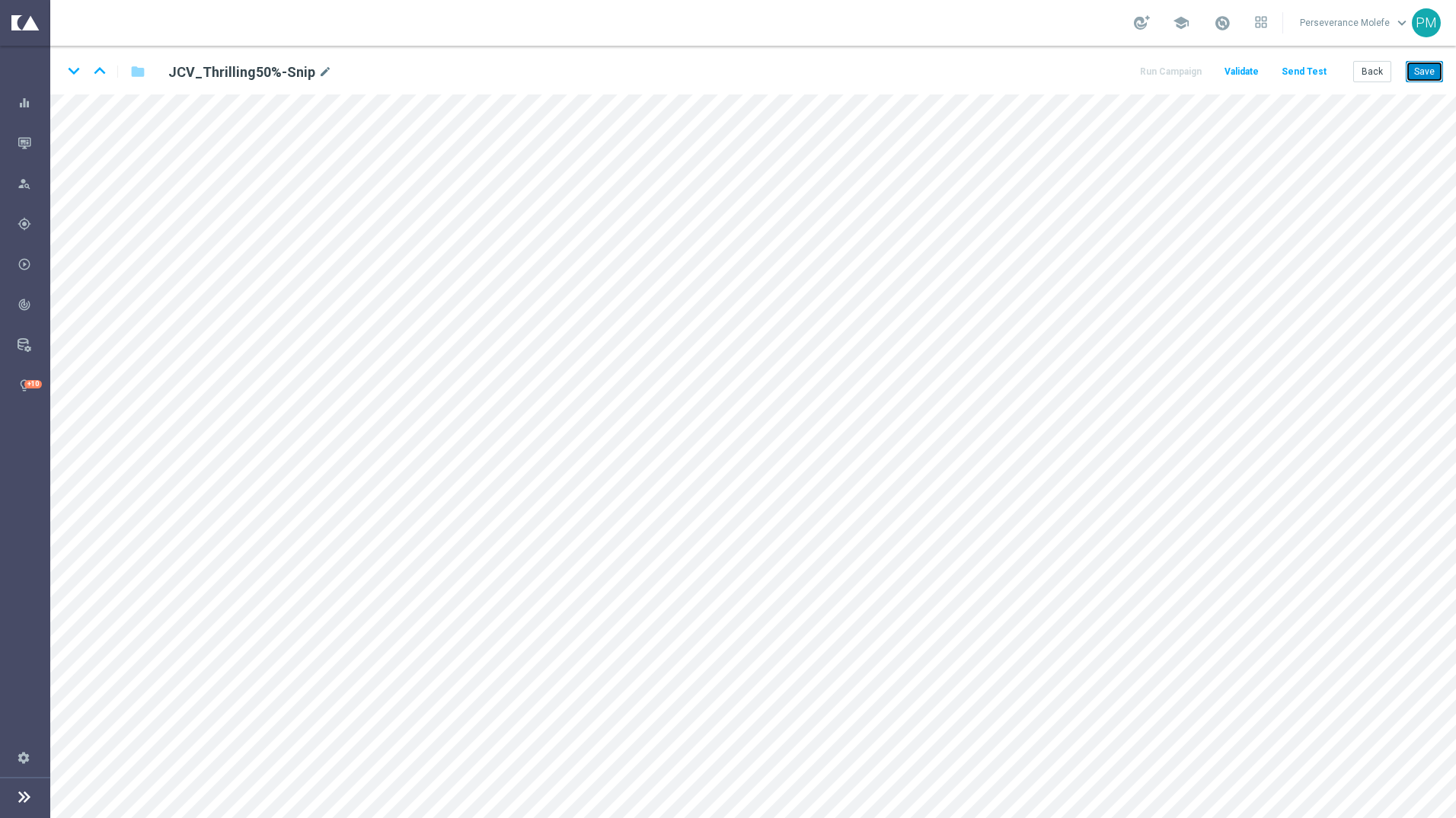
click at [1435, 75] on button "Save" at bounding box center [1424, 72] width 38 height 21
click at [68, 77] on icon "keyboard_arrow_down" at bounding box center [74, 71] width 23 height 23
click at [1422, 75] on button "Save" at bounding box center [1424, 72] width 38 height 21
click at [1435, 77] on button "Save" at bounding box center [1424, 72] width 38 height 21
click at [1363, 62] on button "Back" at bounding box center [1371, 72] width 38 height 21
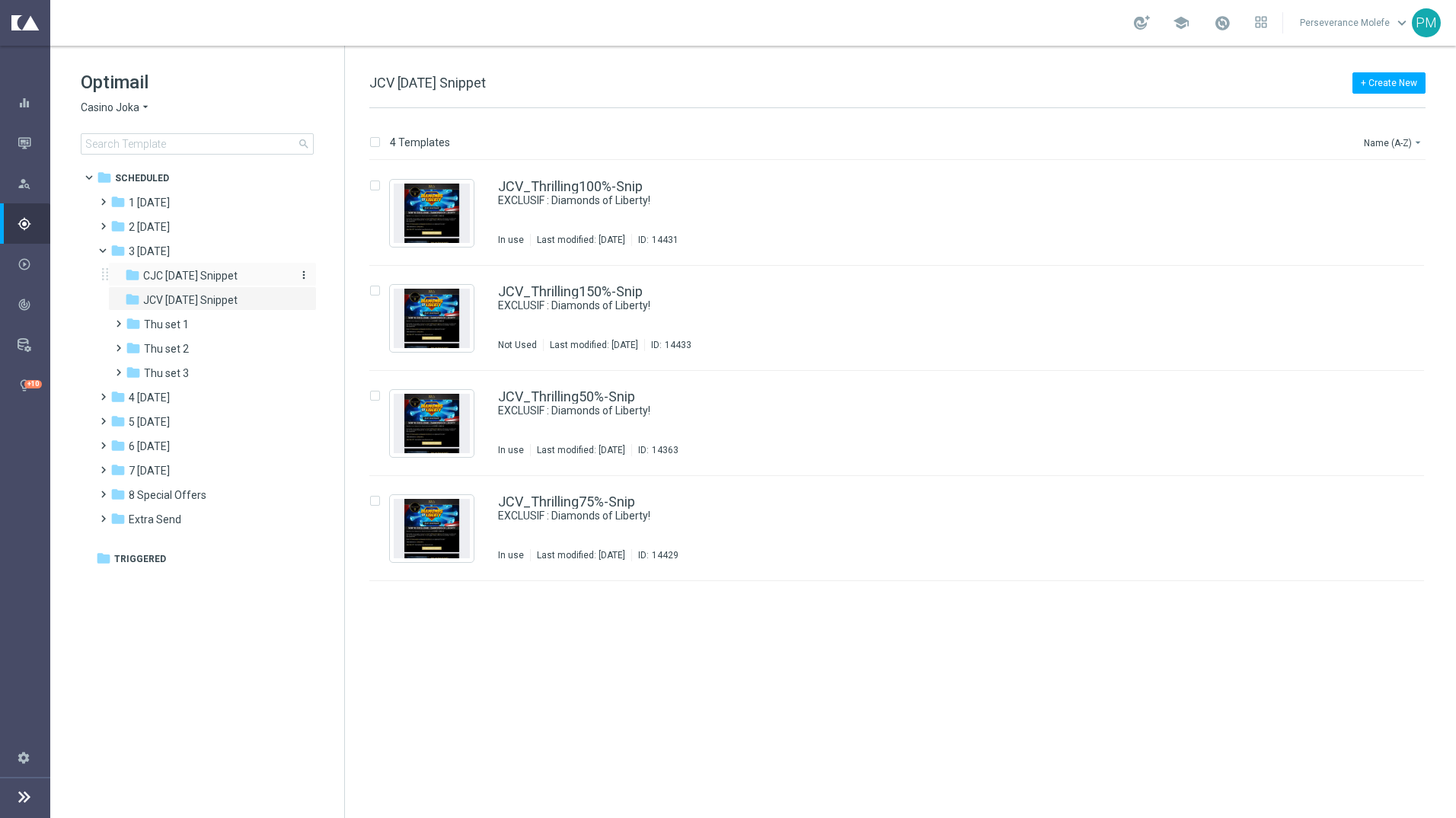
click at [171, 273] on span "CJC [DATE] Snippet" at bounding box center [191, 276] width 95 height 14
click at [600, 189] on link "CJC_Thrilling100%-Snip" at bounding box center [571, 186] width 145 height 14
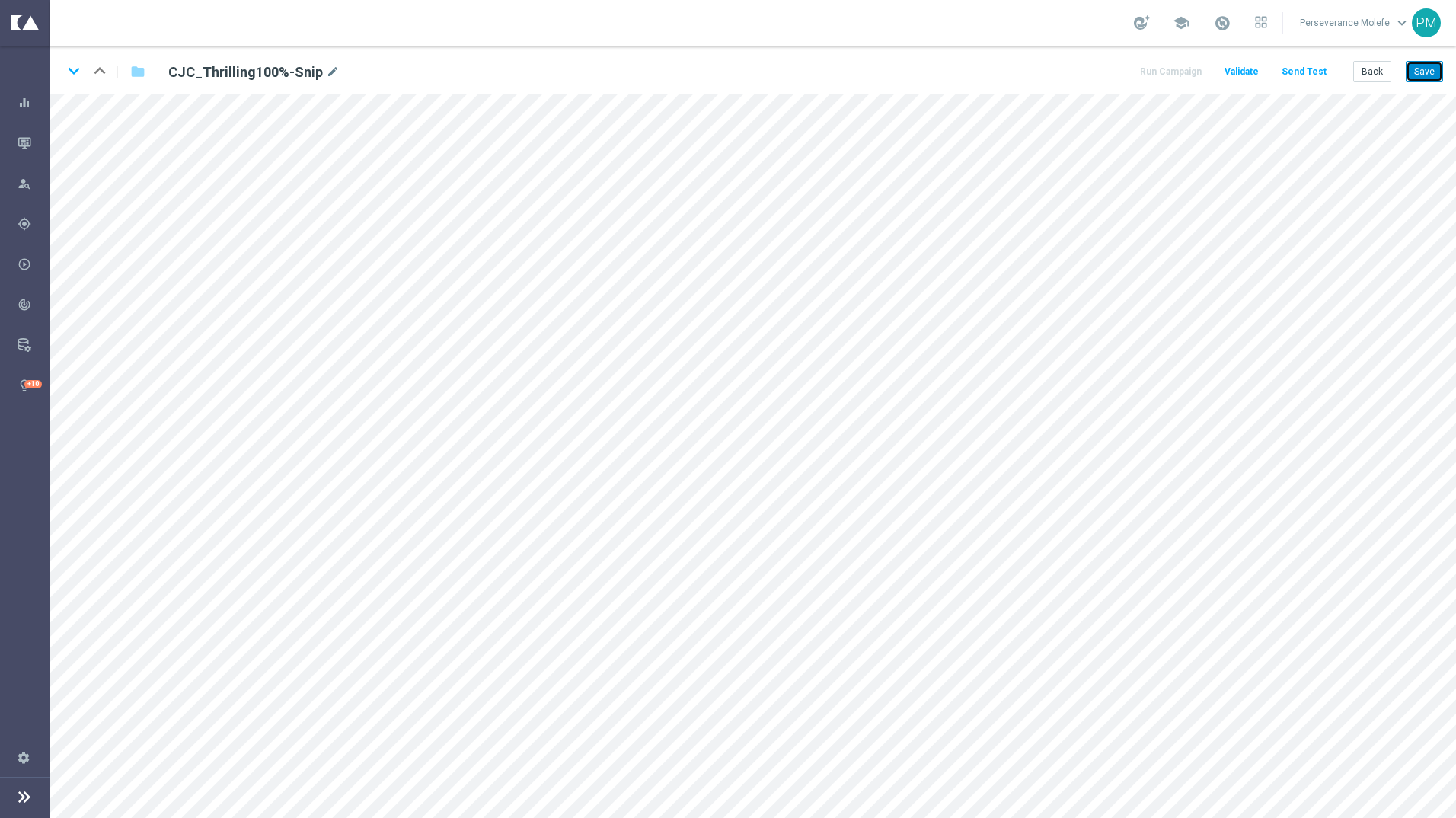
click at [1423, 71] on button "Save" at bounding box center [1424, 72] width 38 height 21
click at [75, 77] on icon "keyboard_arrow_down" at bounding box center [74, 71] width 23 height 23
click at [1424, 75] on button "Save" at bounding box center [1424, 72] width 38 height 21
click at [71, 75] on icon "keyboard_arrow_down" at bounding box center [74, 71] width 23 height 23
click at [1438, 68] on button "Save" at bounding box center [1424, 72] width 38 height 21
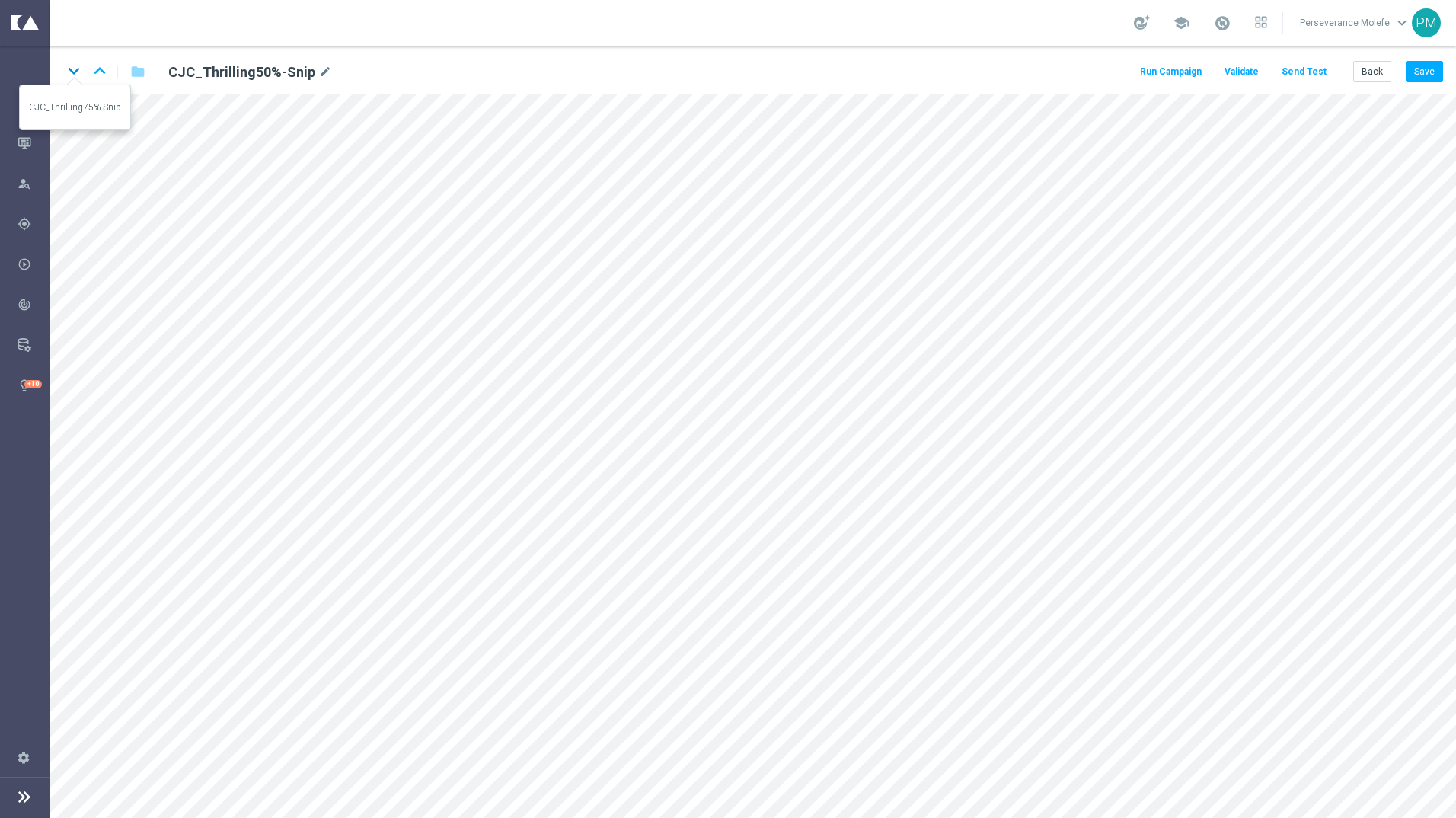
click at [82, 69] on icon "keyboard_arrow_down" at bounding box center [74, 71] width 23 height 23
click at [1432, 86] on div "keyboard_arrow_down keyboard_arrow_up folder CJC_Thrilling75%-Snip mode_edit Ru…" at bounding box center [753, 70] width 1405 height 49
click at [1429, 77] on button "Save" at bounding box center [1424, 72] width 38 height 21
click at [105, 71] on icon "keyboard_arrow_up" at bounding box center [99, 71] width 23 height 23
click at [106, 76] on icon "keyboard_arrow_up" at bounding box center [99, 71] width 23 height 23
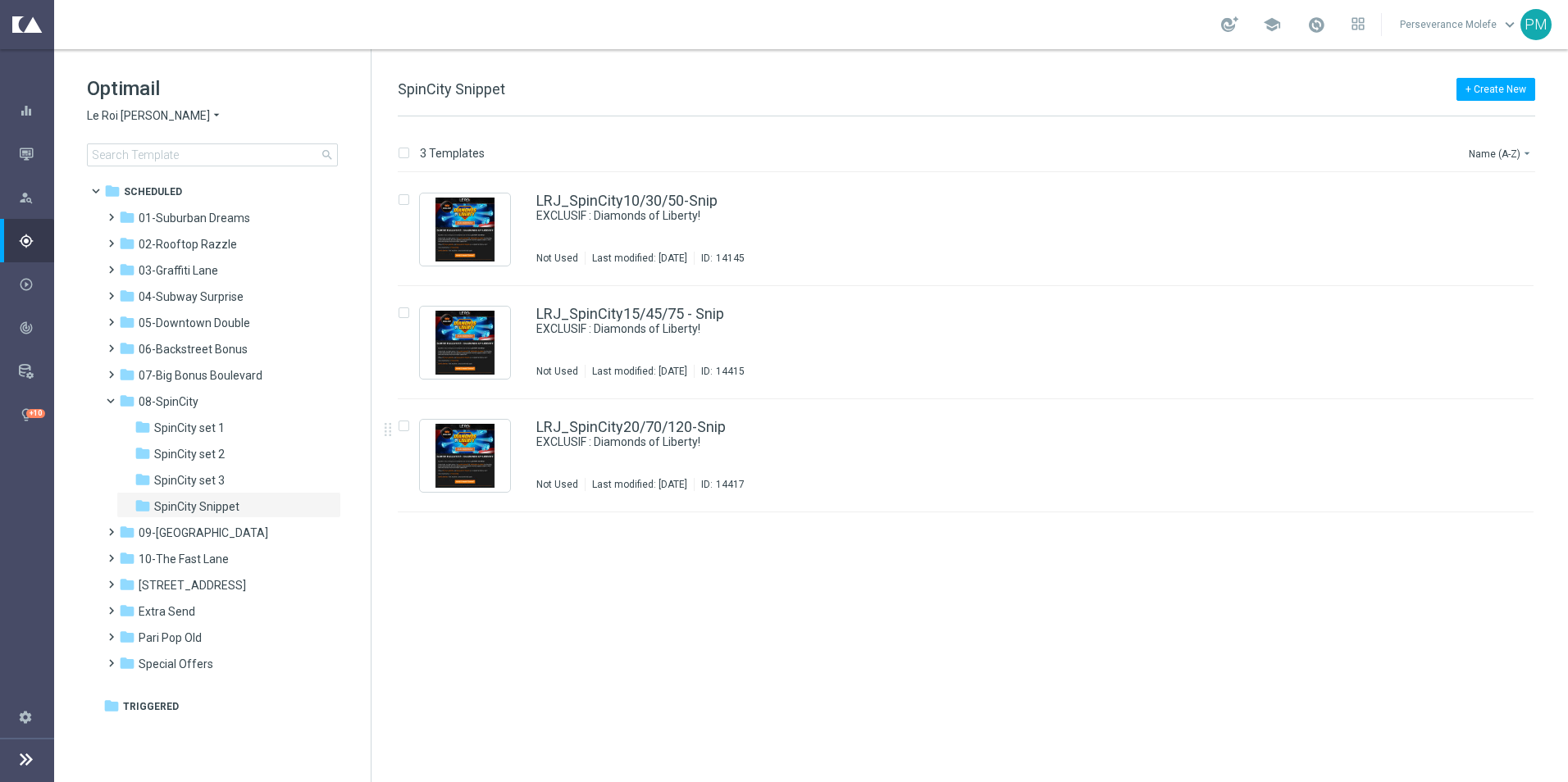
click at [131, 117] on span "Le Roi [PERSON_NAME]" at bounding box center [148, 116] width 123 height 16
click at [158, 272] on div "Casino Joka" at bounding box center [149, 272] width 123 height 19
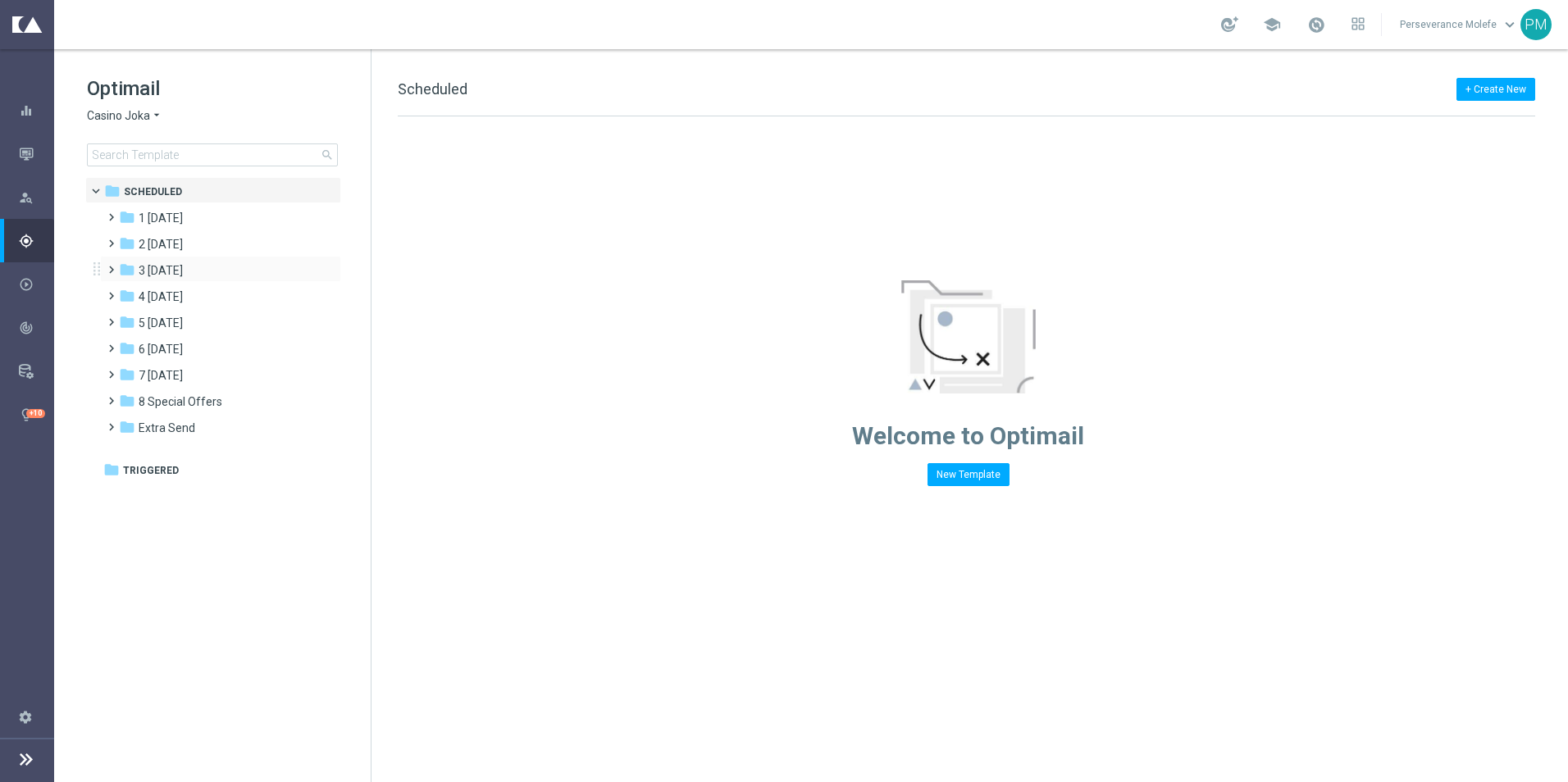
click at [188, 256] on div "folder 3 [DATE] more_vert" at bounding box center [220, 269] width 241 height 26
click at [183, 270] on span "3 [DATE]" at bounding box center [161, 270] width 44 height 15
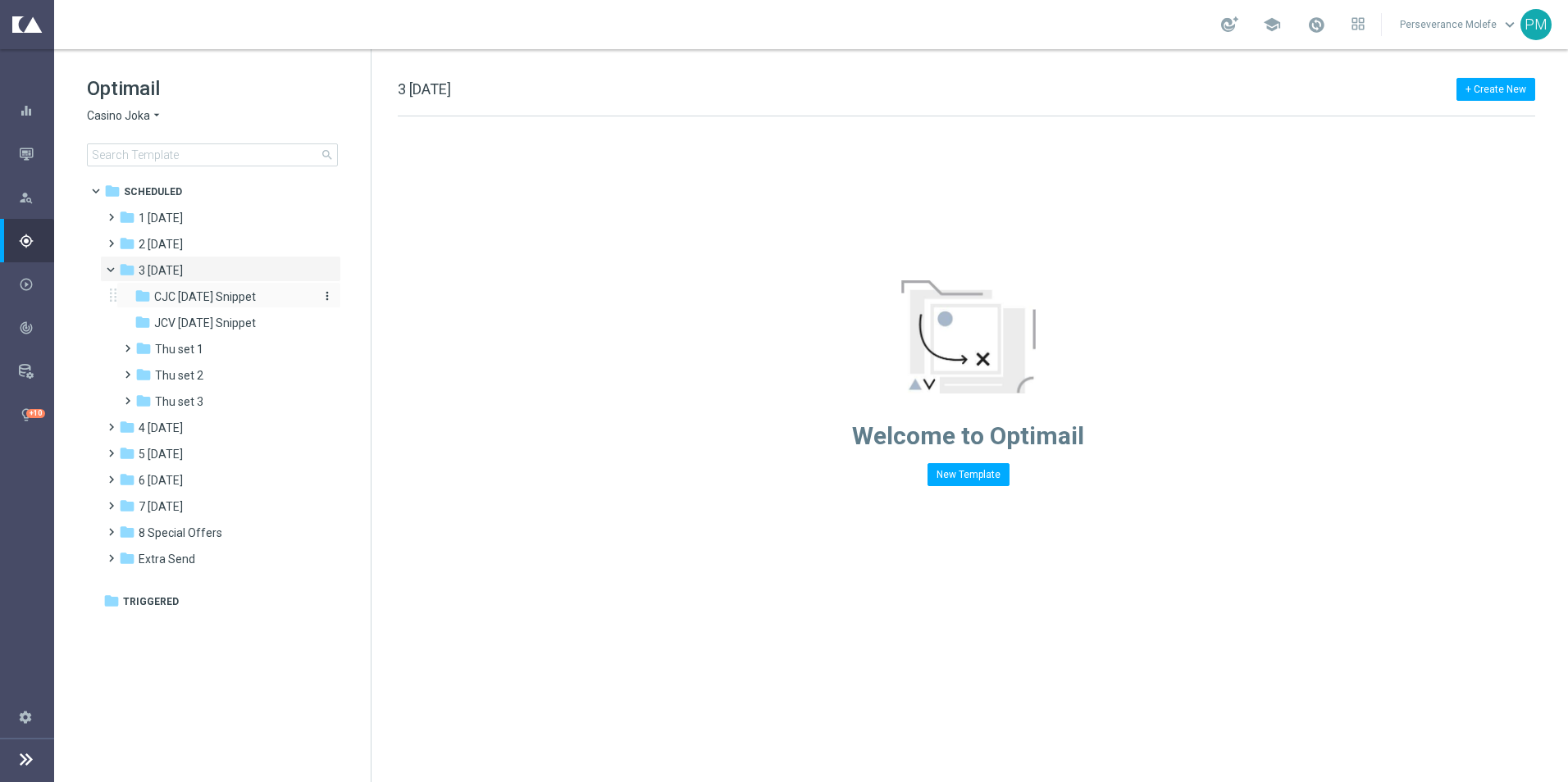
click at [210, 292] on span "CJC [DATE] Snippet" at bounding box center [205, 297] width 102 height 15
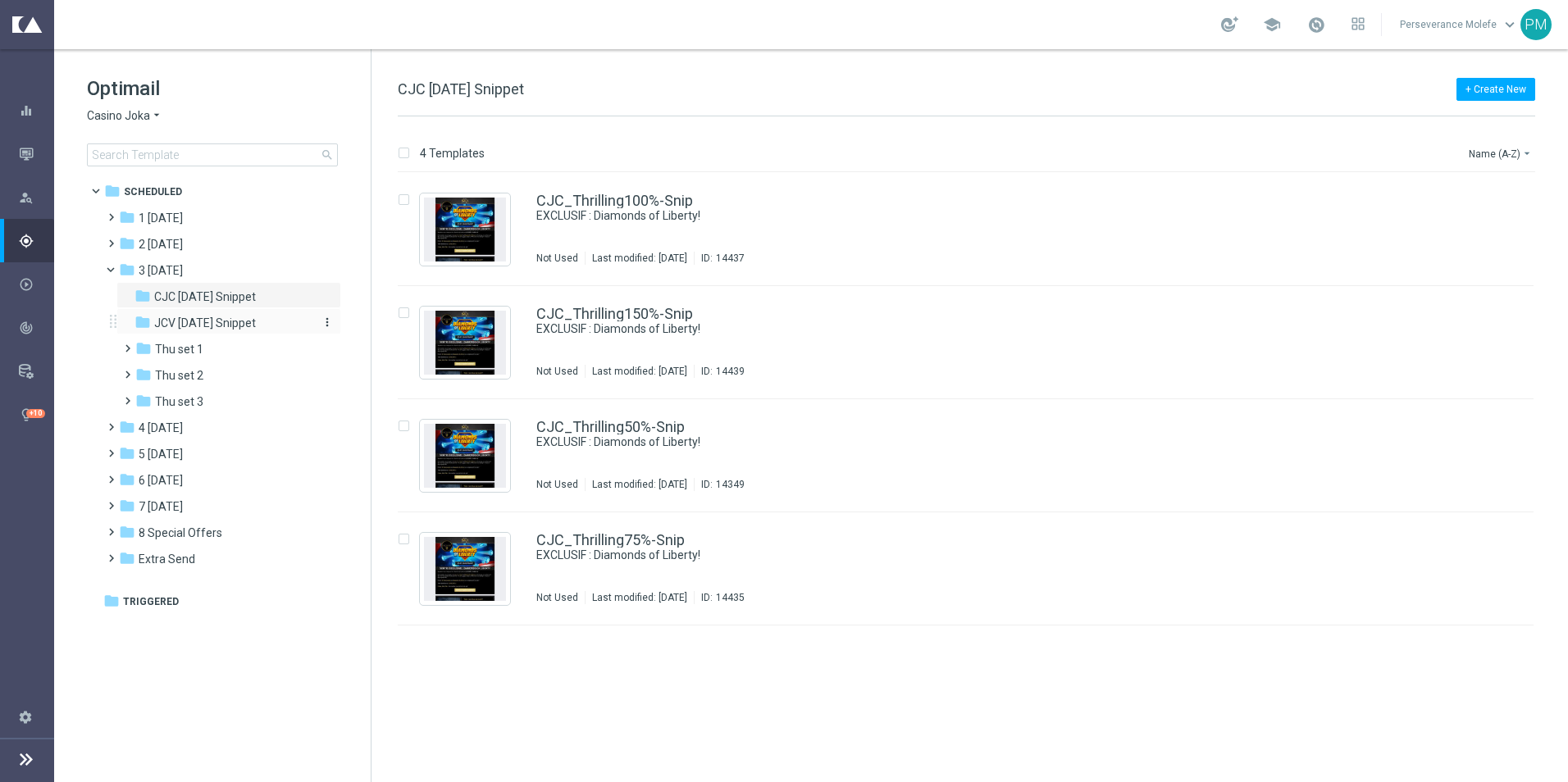
click at [250, 326] on span "JCV [DATE] Snippet" at bounding box center [205, 323] width 102 height 15
click at [542, 204] on link "JCV_Thrilling100%-Snip" at bounding box center [614, 200] width 155 height 15
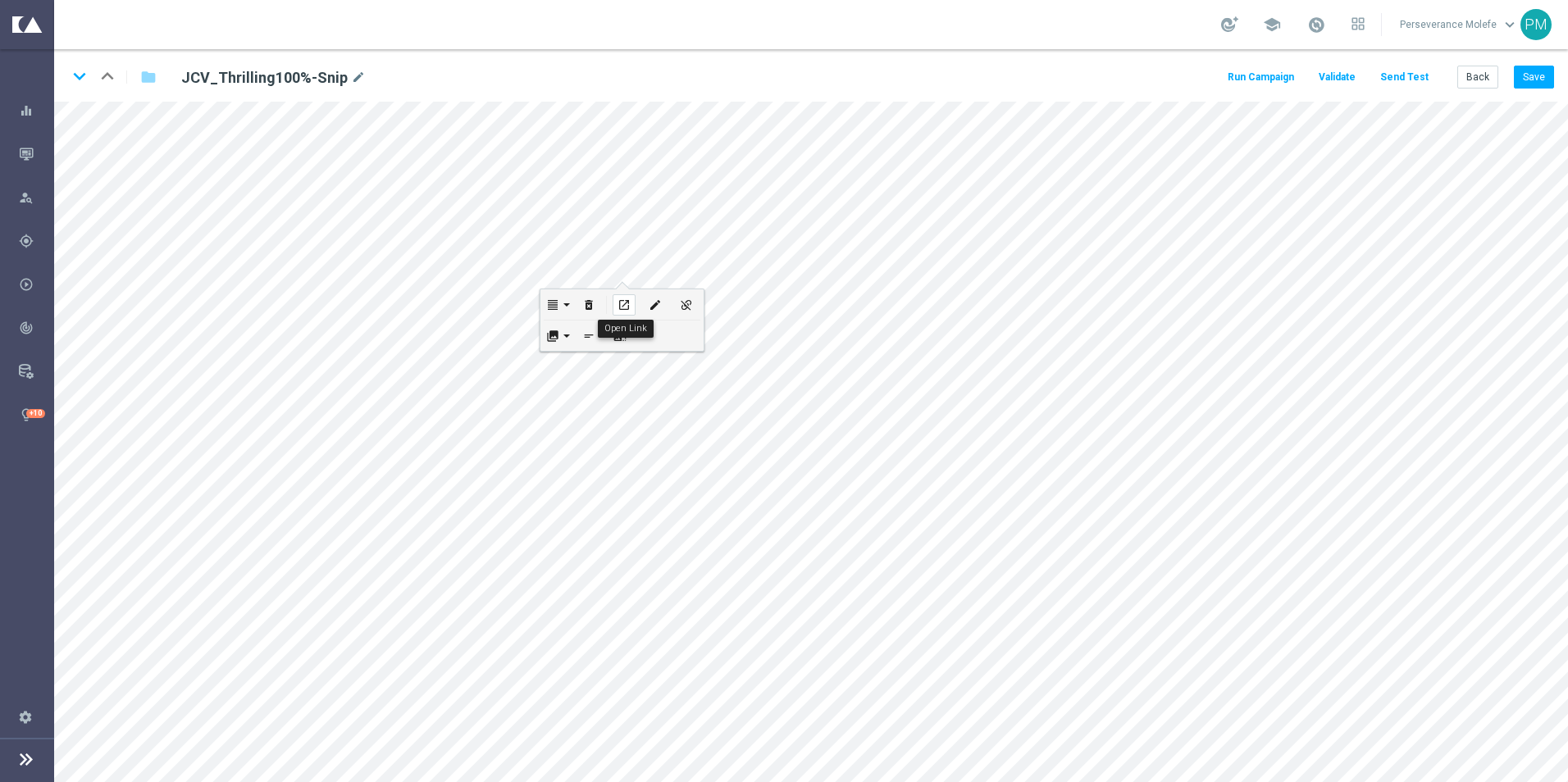
click at [620, 302] on icon "open_in_new" at bounding box center [623, 305] width 12 height 13
click at [1520, 86] on button "Save" at bounding box center [1534, 77] width 40 height 23
click at [75, 78] on icon "keyboard_arrow_down" at bounding box center [80, 76] width 25 height 25
click at [1531, 81] on button "Save" at bounding box center [1534, 77] width 40 height 23
click at [68, 75] on icon "keyboard_arrow_down" at bounding box center [80, 76] width 25 height 25
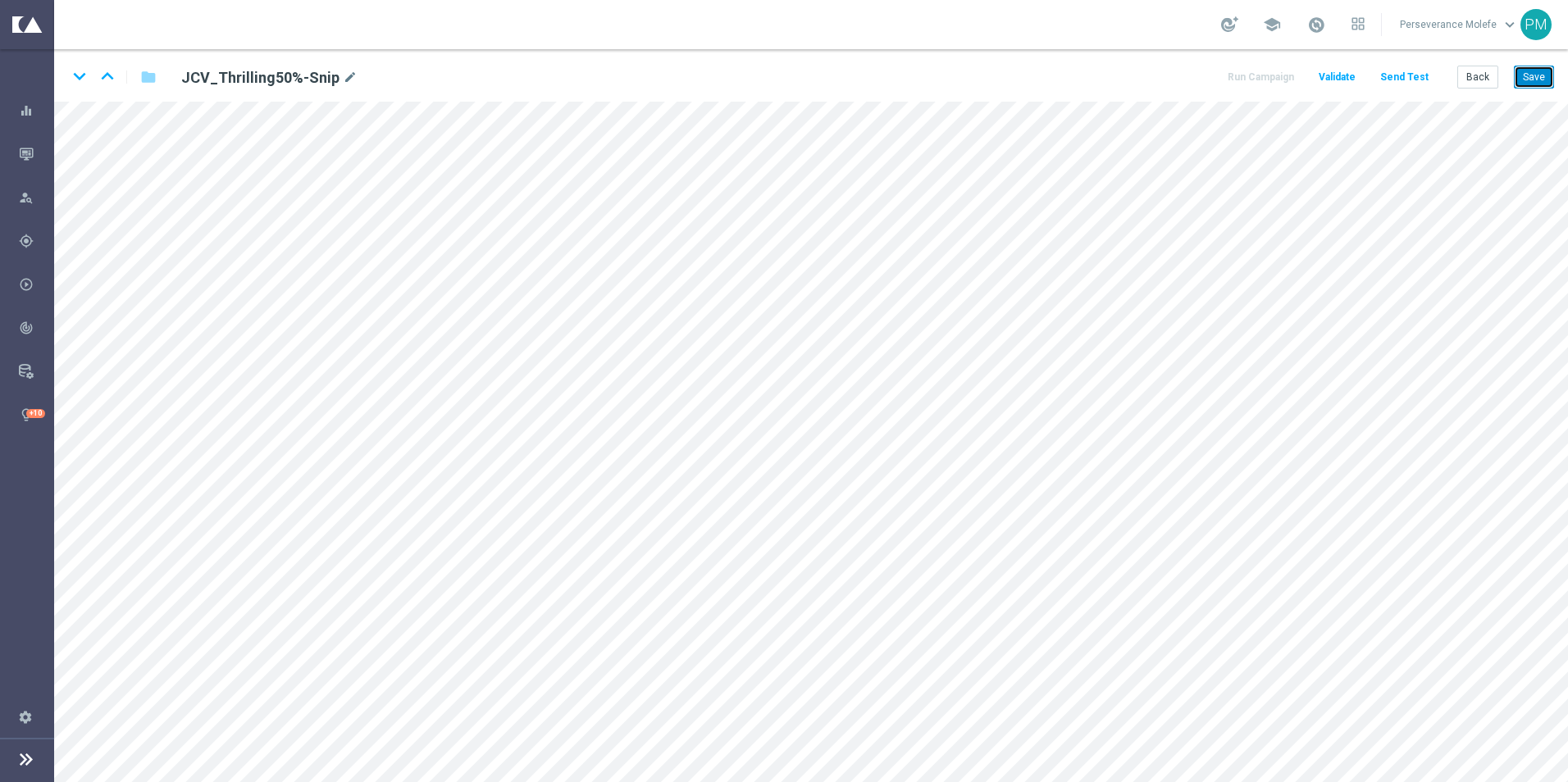
click at [1525, 81] on button "Save" at bounding box center [1534, 77] width 40 height 23
click at [78, 82] on icon "keyboard_arrow_down" at bounding box center [80, 76] width 25 height 25
click at [1543, 81] on button "Save" at bounding box center [1534, 77] width 40 height 23
click at [108, 81] on icon "keyboard_arrow_up" at bounding box center [107, 76] width 25 height 25
click at [111, 68] on icon "keyboard_arrow_up" at bounding box center [107, 76] width 25 height 25
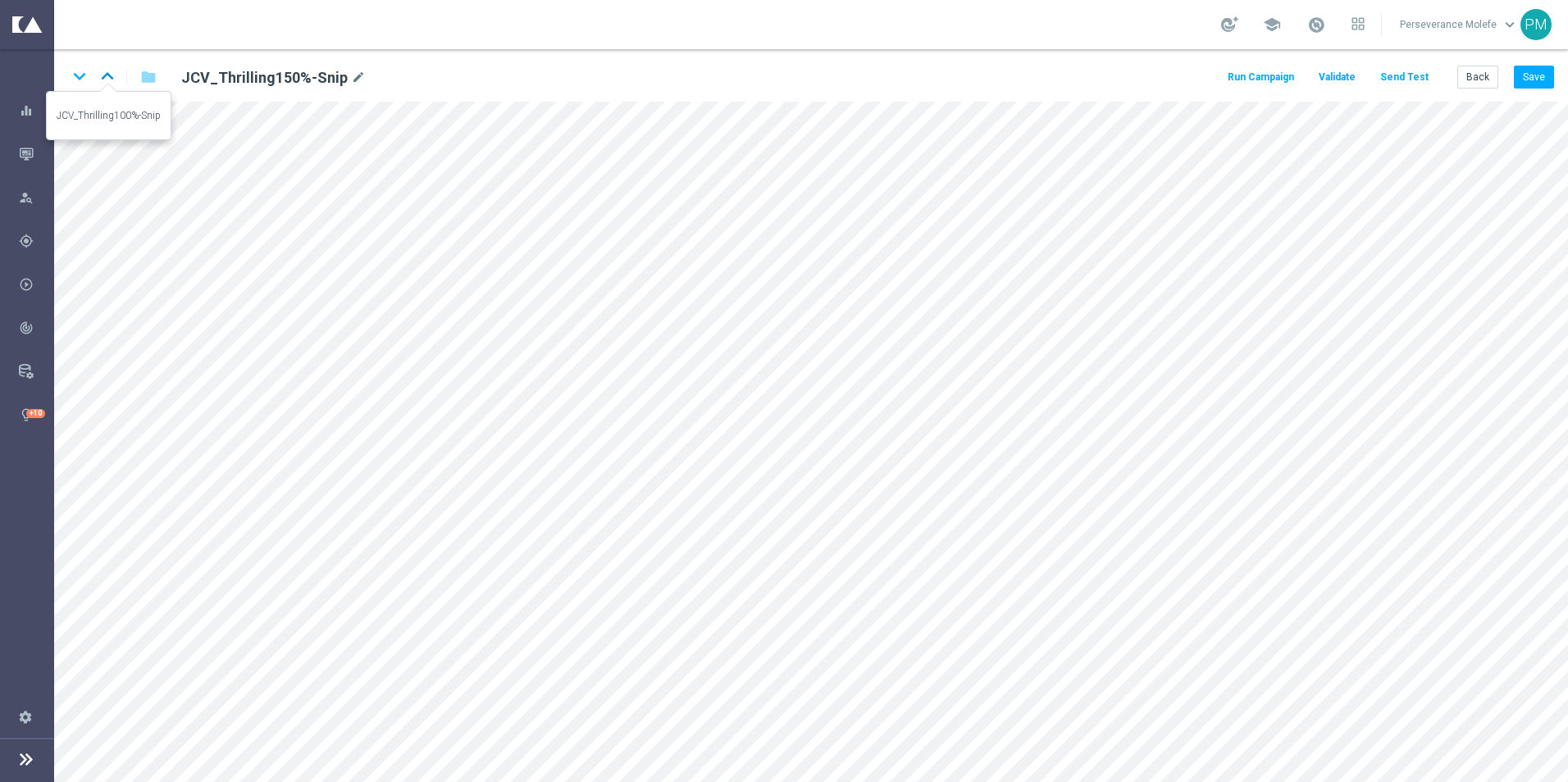
click at [99, 86] on icon "keyboard_arrow_up" at bounding box center [107, 76] width 25 height 25
click at [1471, 73] on button "Back" at bounding box center [1477, 77] width 41 height 23
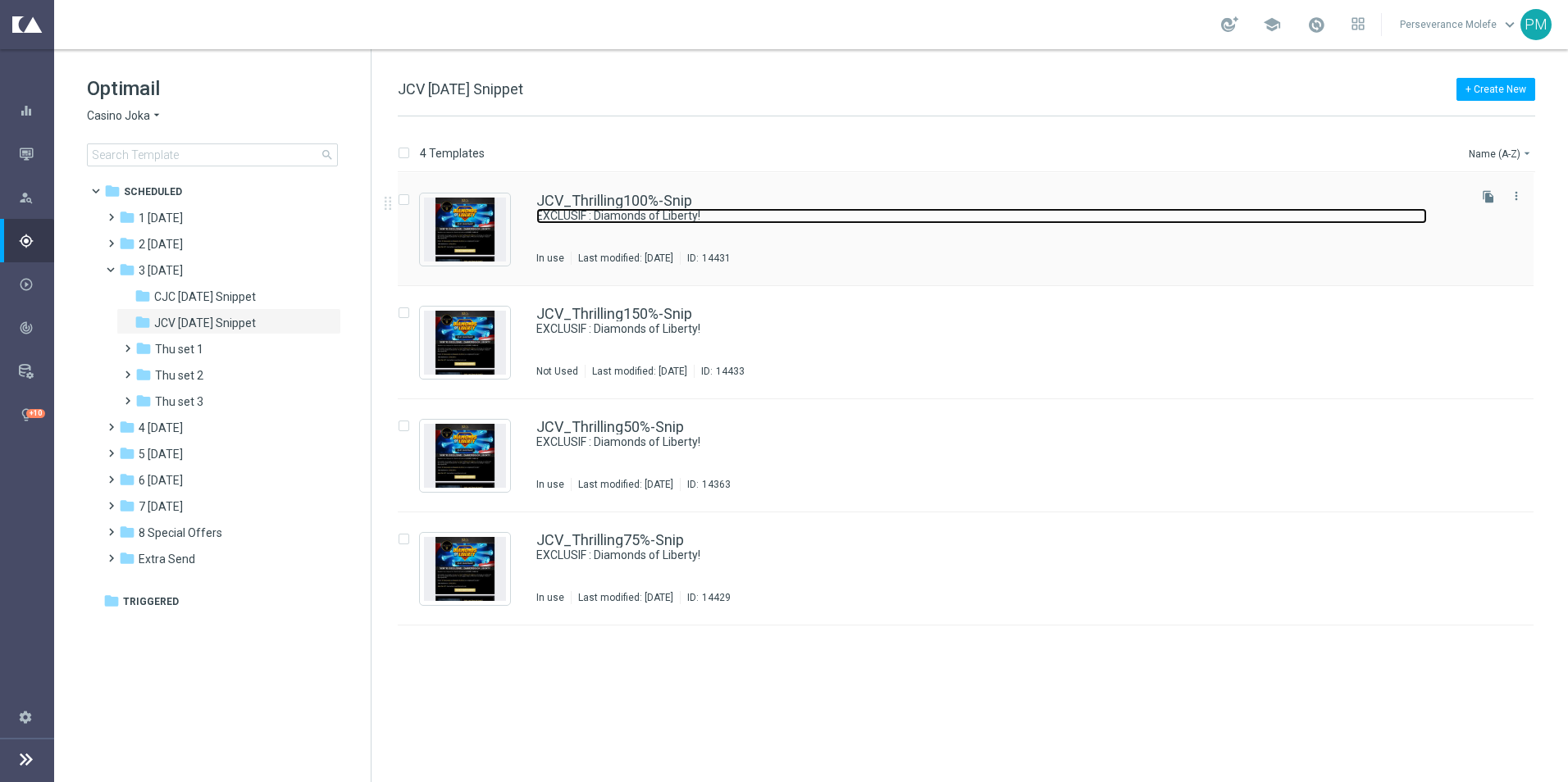
click at [593, 209] on link "EXCLUSIF : Diamonds of Liberty!" at bounding box center [982, 216] width 890 height 16
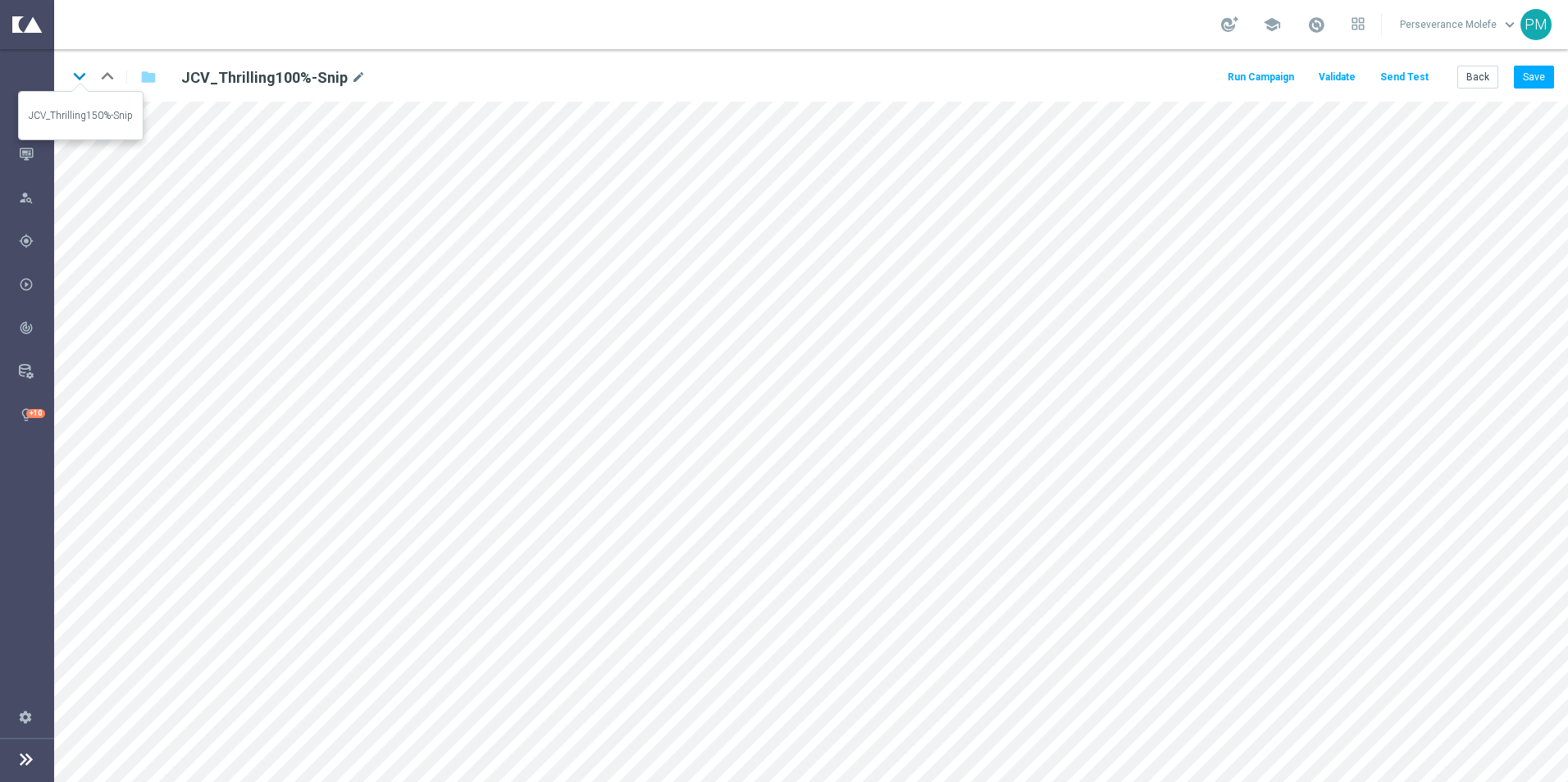
click at [81, 81] on icon "keyboard_arrow_down" at bounding box center [80, 76] width 25 height 25
click at [77, 73] on icon "keyboard_arrow_down" at bounding box center [80, 76] width 25 height 25
click at [81, 81] on icon "keyboard_arrow_down" at bounding box center [80, 76] width 25 height 25
click at [1495, 78] on button "Back" at bounding box center [1477, 77] width 41 height 23
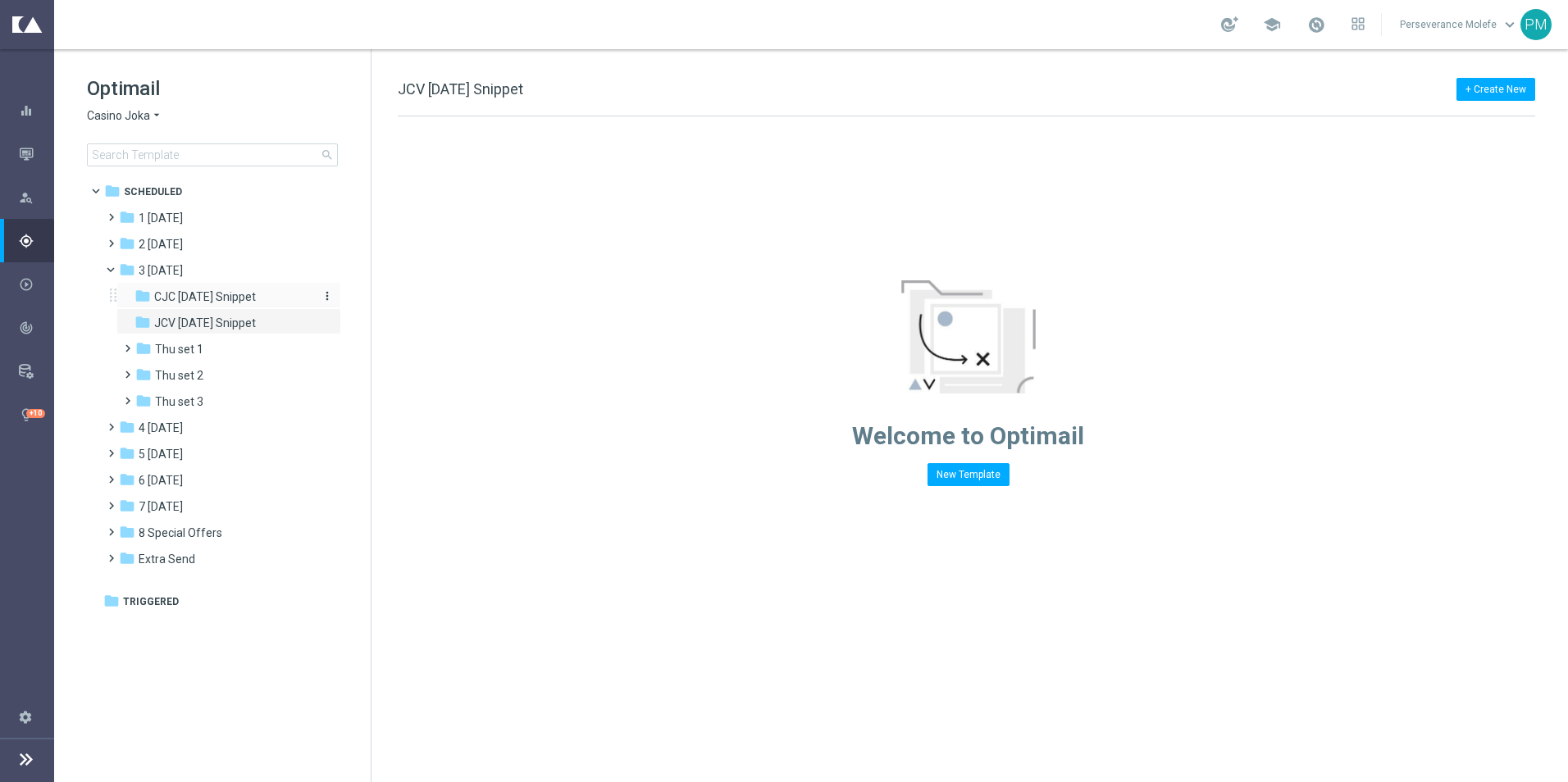
click at [219, 296] on span "CJC [DATE] Snippet" at bounding box center [205, 297] width 102 height 15
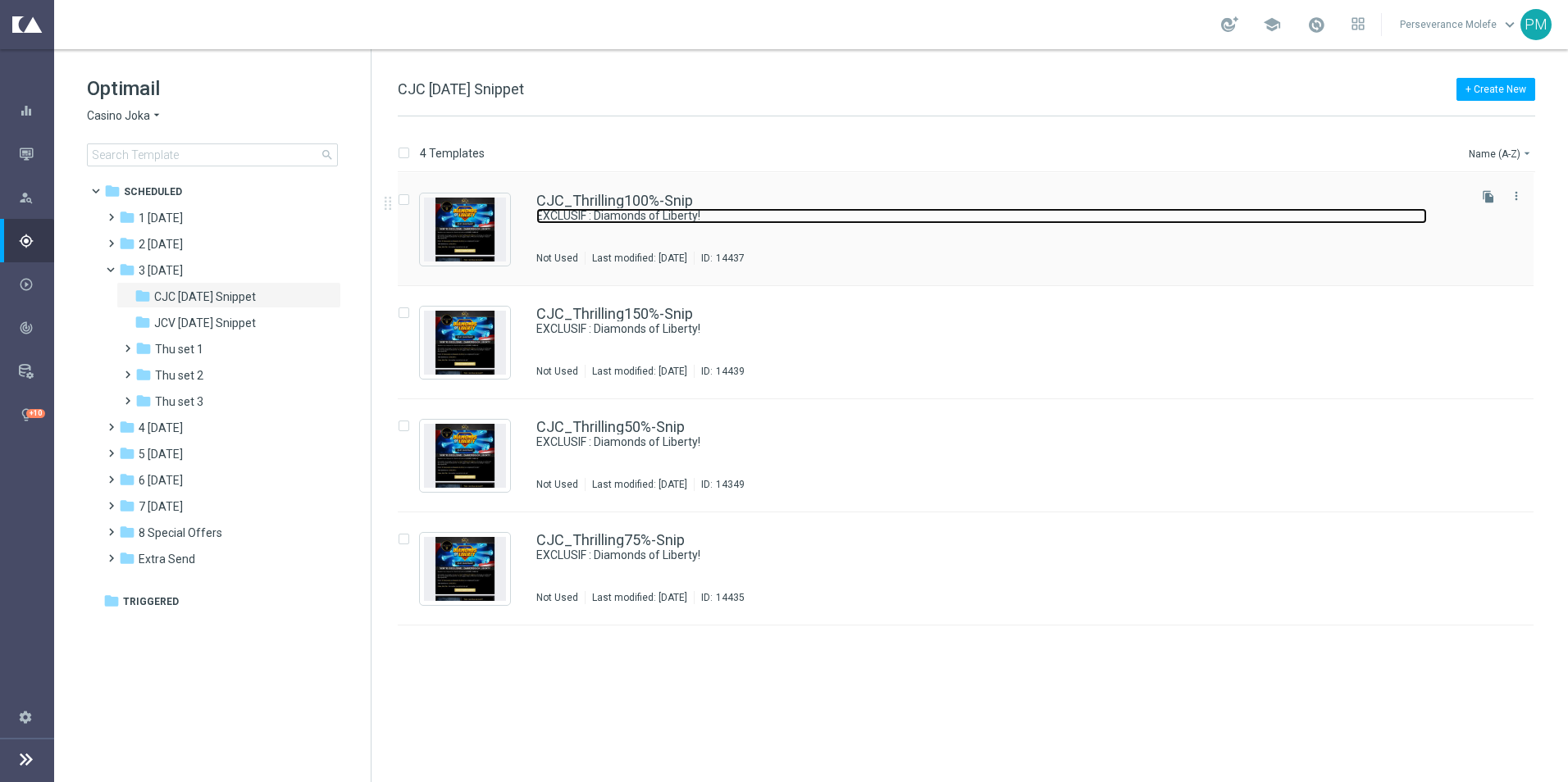
click at [565, 213] on link "EXCLUSIF : Diamonds of Liberty!" at bounding box center [982, 216] width 890 height 16
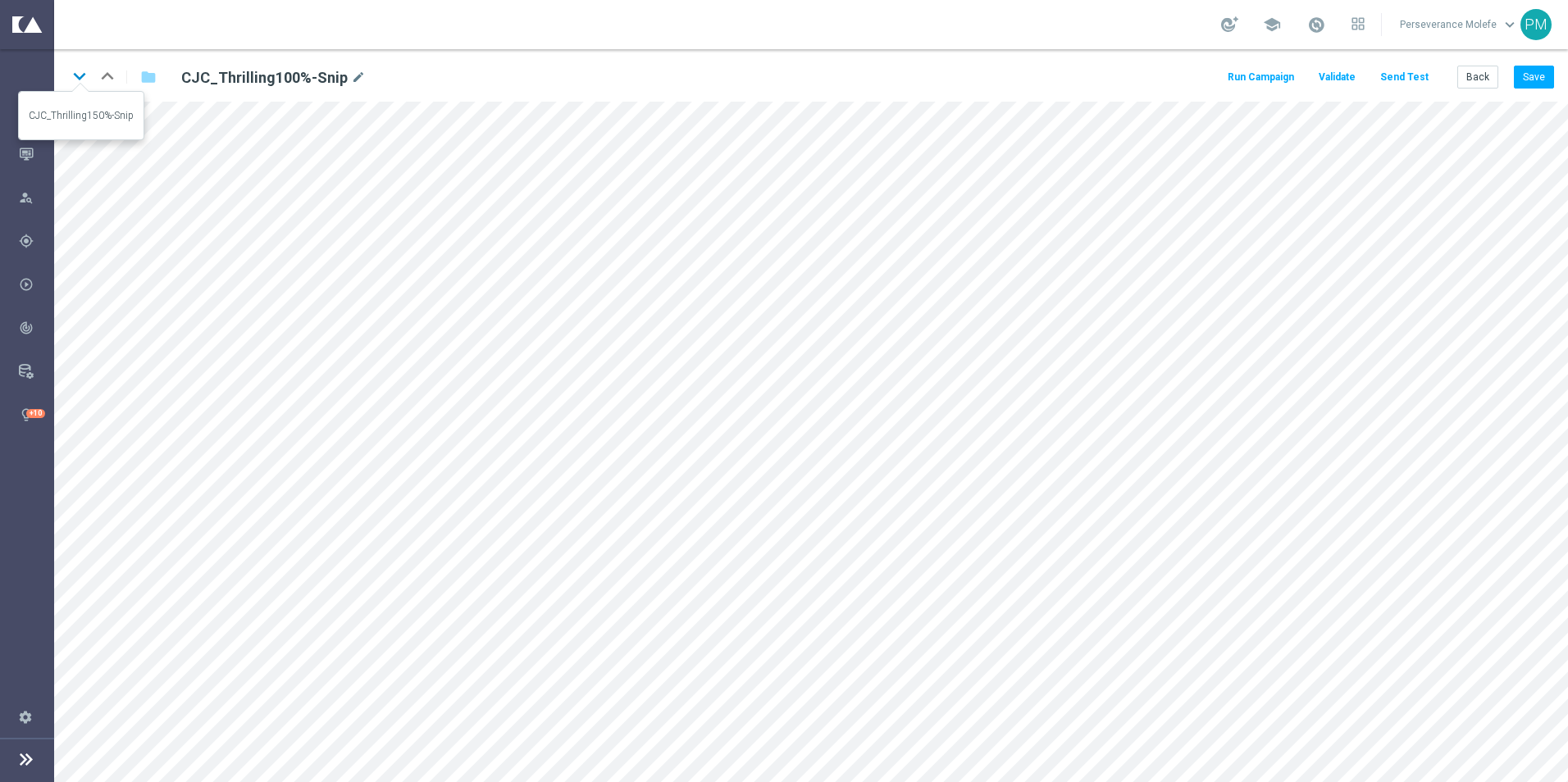
click at [79, 74] on icon "keyboard_arrow_down" at bounding box center [80, 76] width 25 height 25
click at [76, 79] on icon "keyboard_arrow_down" at bounding box center [80, 76] width 25 height 25
click at [81, 79] on icon "keyboard_arrow_down" at bounding box center [80, 76] width 25 height 25
click at [1479, 79] on button "Back" at bounding box center [1477, 77] width 41 height 23
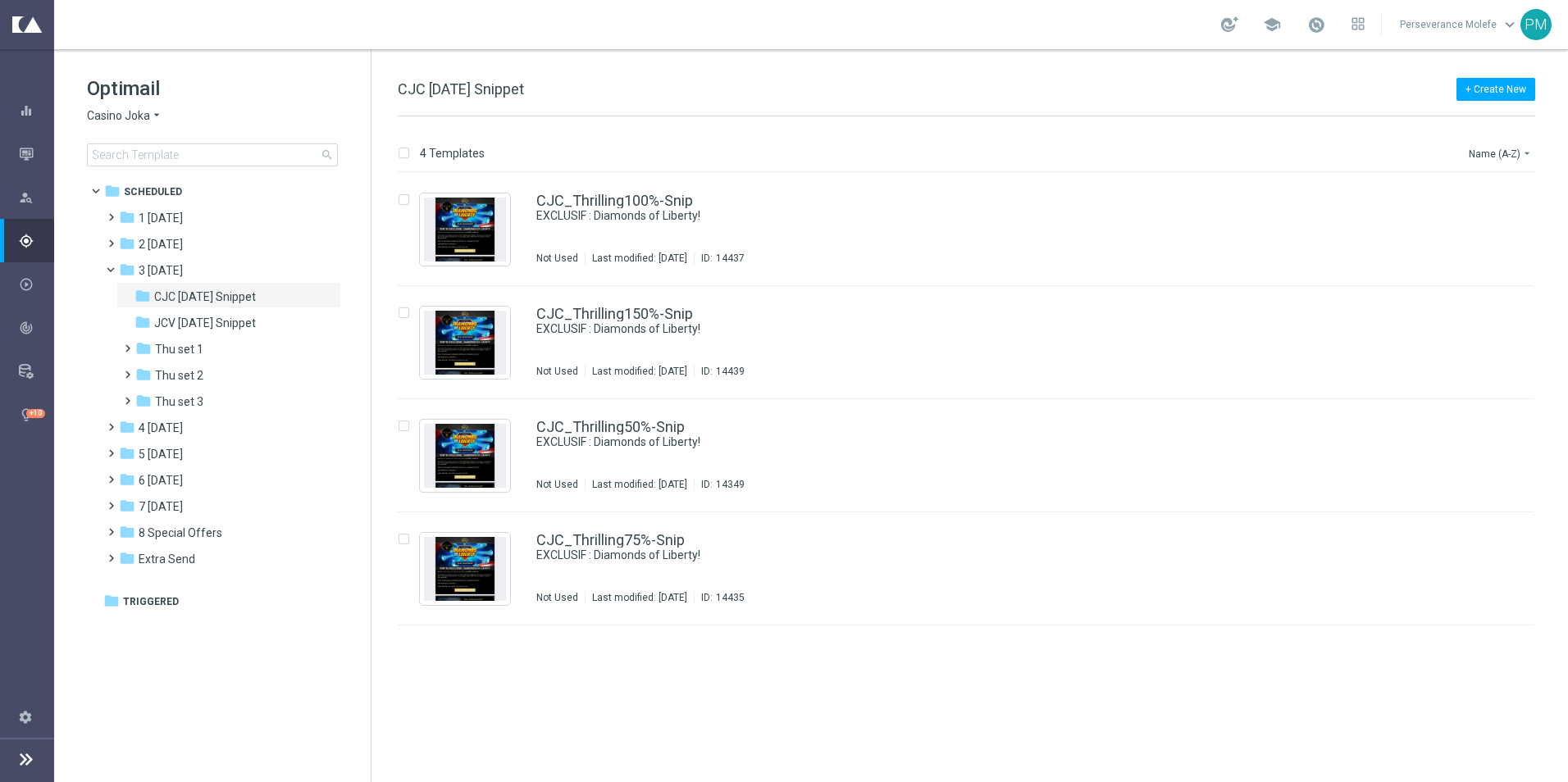
click at [133, 117] on span "Casino Joka" at bounding box center [119, 116] width 63 height 16
click at [0, 0] on span "Le Roi [PERSON_NAME]" at bounding box center [0, 0] width 0 height 0
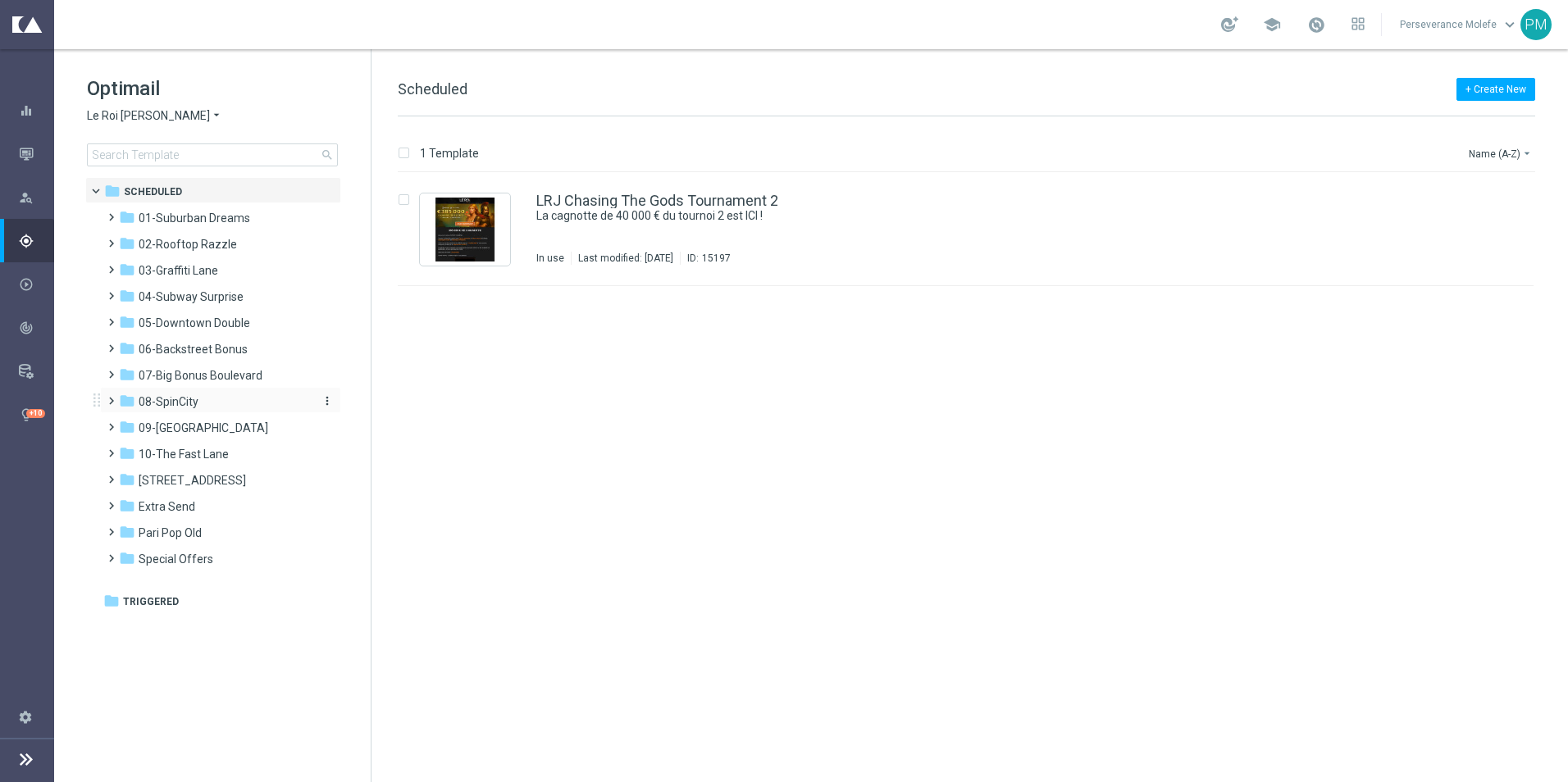
click at [193, 410] on div "folder 08-SpinCity" at bounding box center [212, 401] width 189 height 18
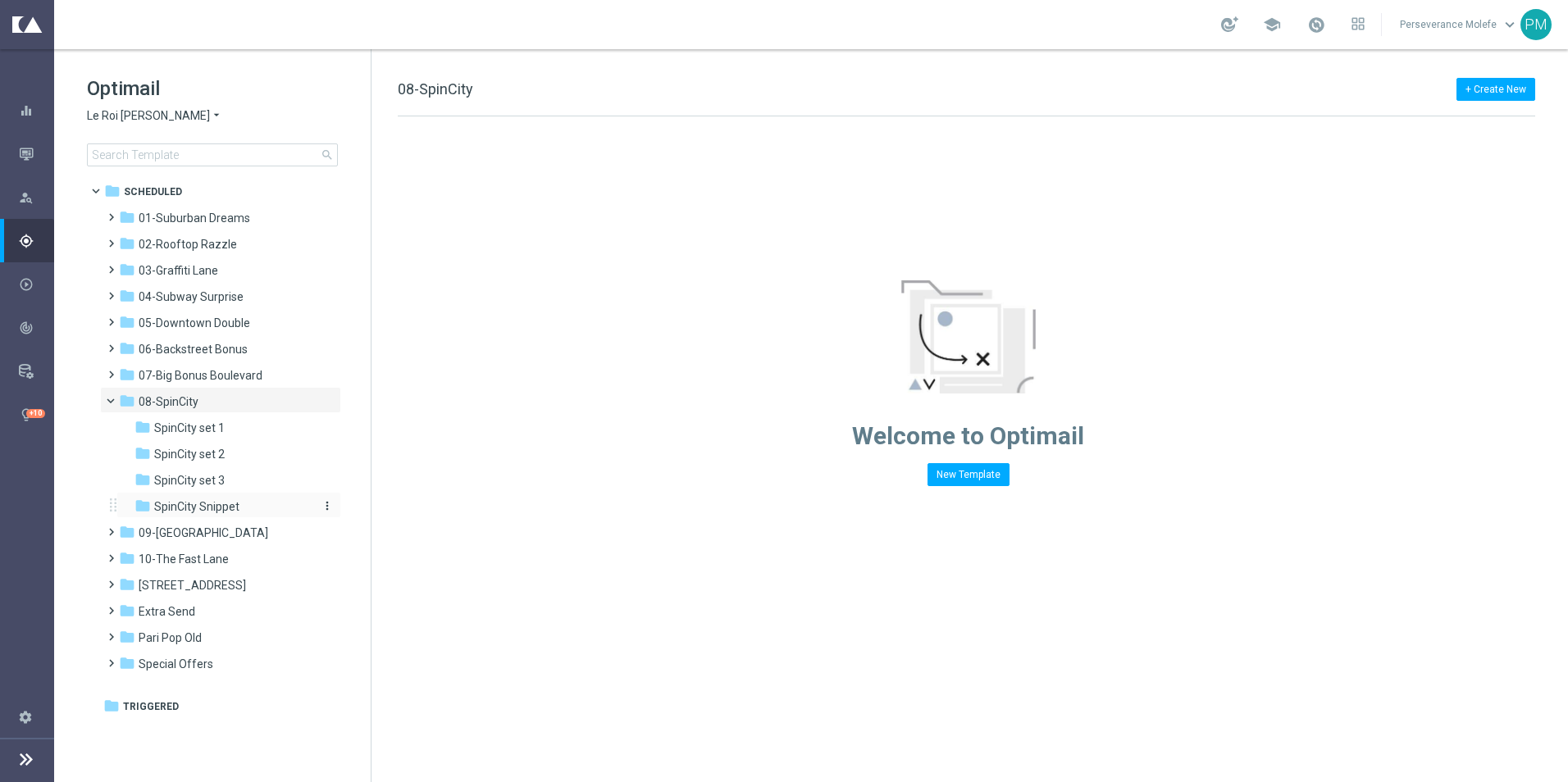
click at [217, 501] on span "SpinCity Snippet" at bounding box center [197, 506] width 85 height 15
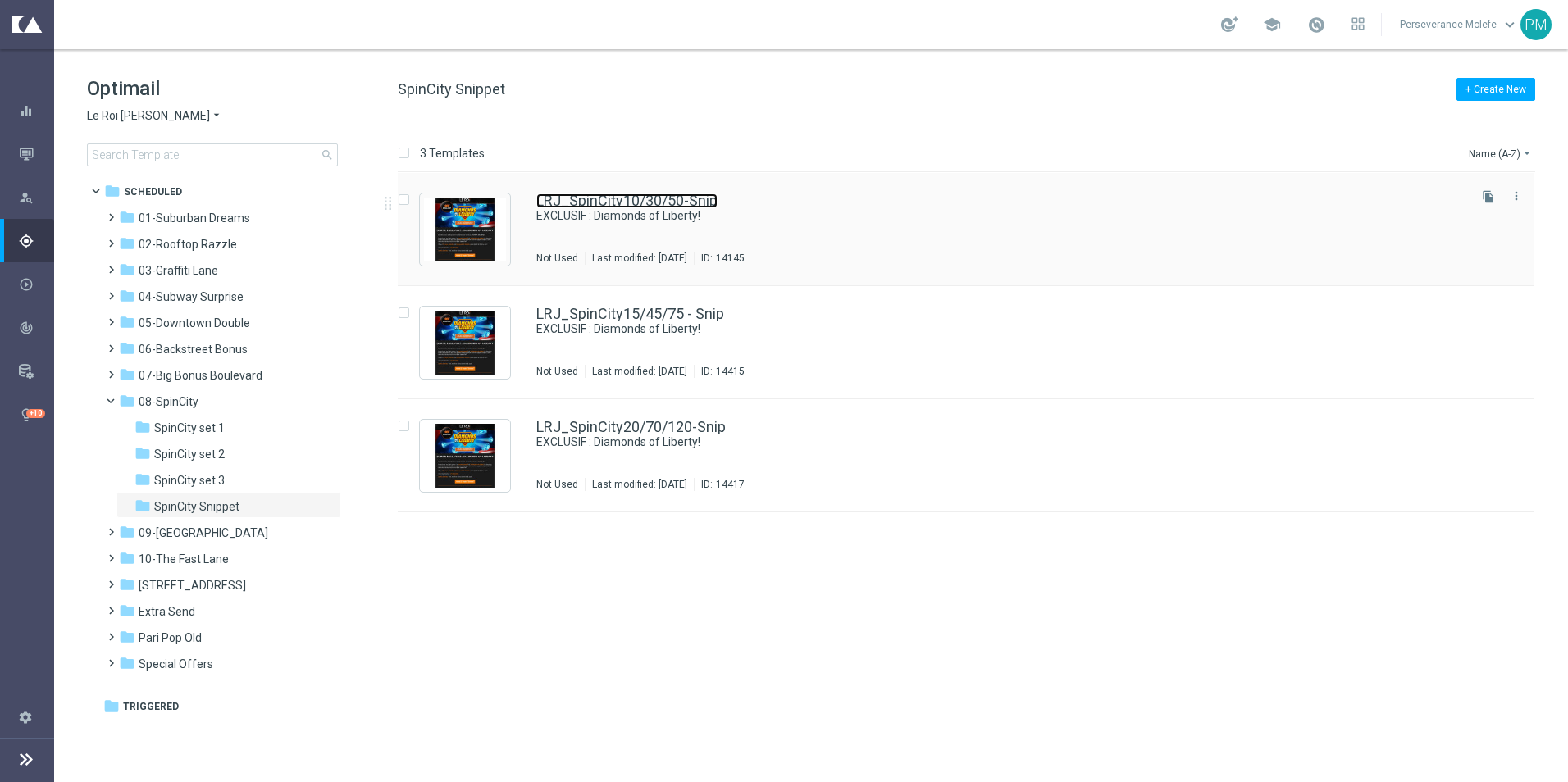
click at [543, 204] on link "LRJ_SpinCity10/30/50-Snip" at bounding box center [627, 200] width 181 height 15
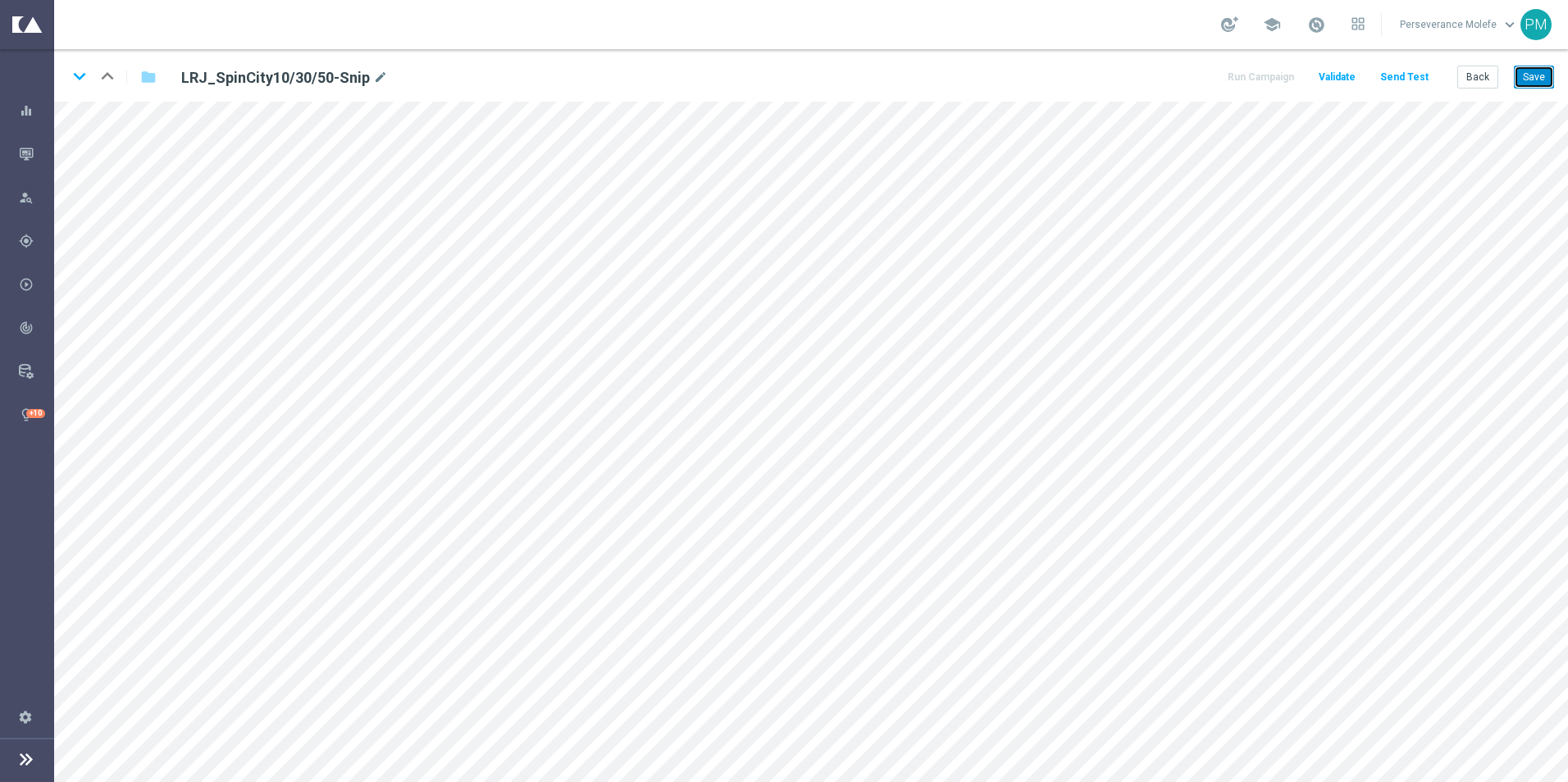
click at [1530, 84] on button "Save" at bounding box center [1534, 77] width 40 height 23
click at [82, 82] on icon "keyboard_arrow_down" at bounding box center [80, 76] width 25 height 25
click at [1532, 80] on button "Save" at bounding box center [1534, 77] width 40 height 23
click at [85, 75] on icon "keyboard_arrow_down" at bounding box center [80, 76] width 25 height 25
click at [1536, 76] on button "Save" at bounding box center [1534, 77] width 40 height 23
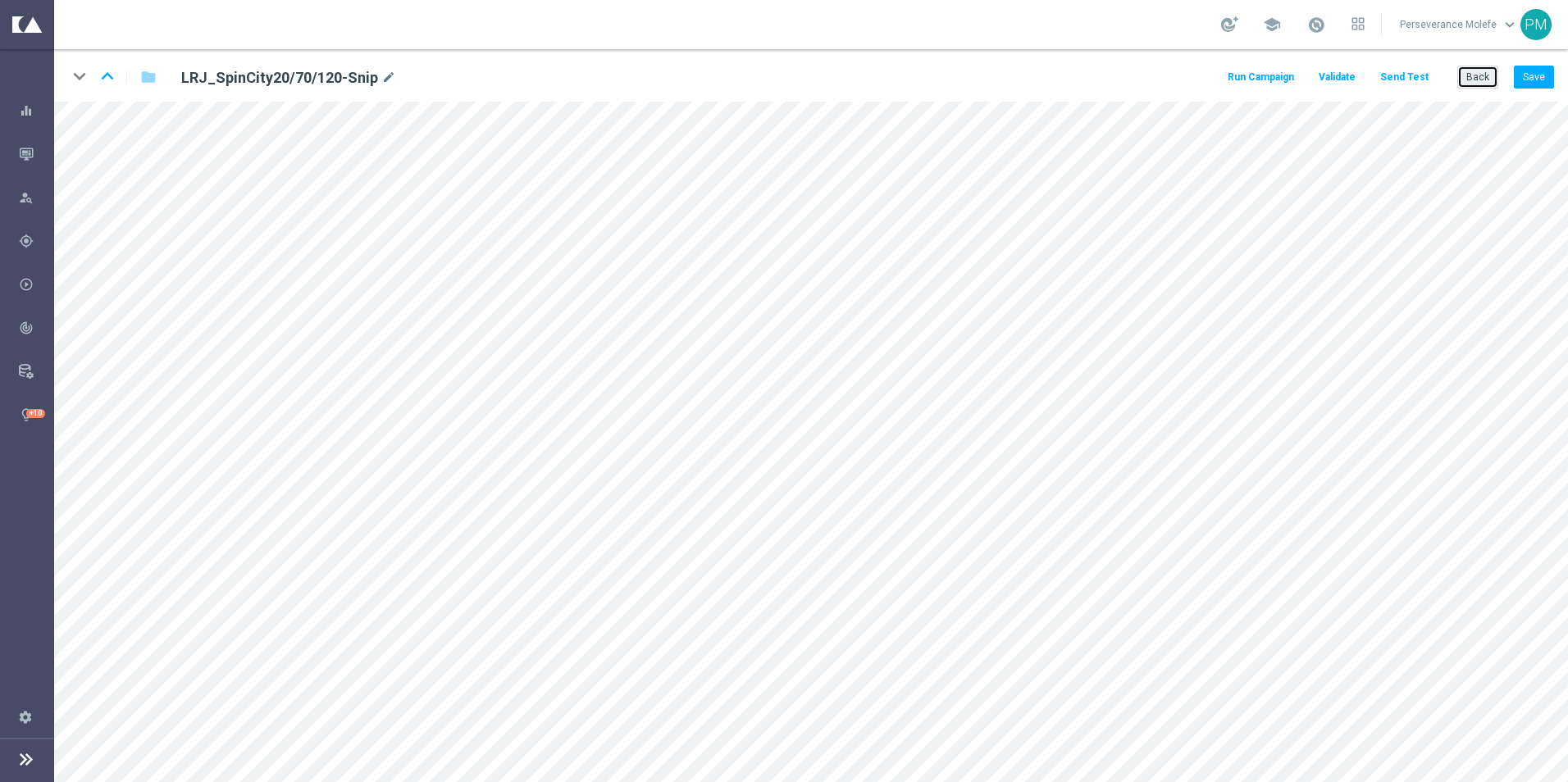
click at [1469, 81] on button "Back" at bounding box center [1477, 77] width 41 height 23
